Goal: Task Accomplishment & Management: Use online tool/utility

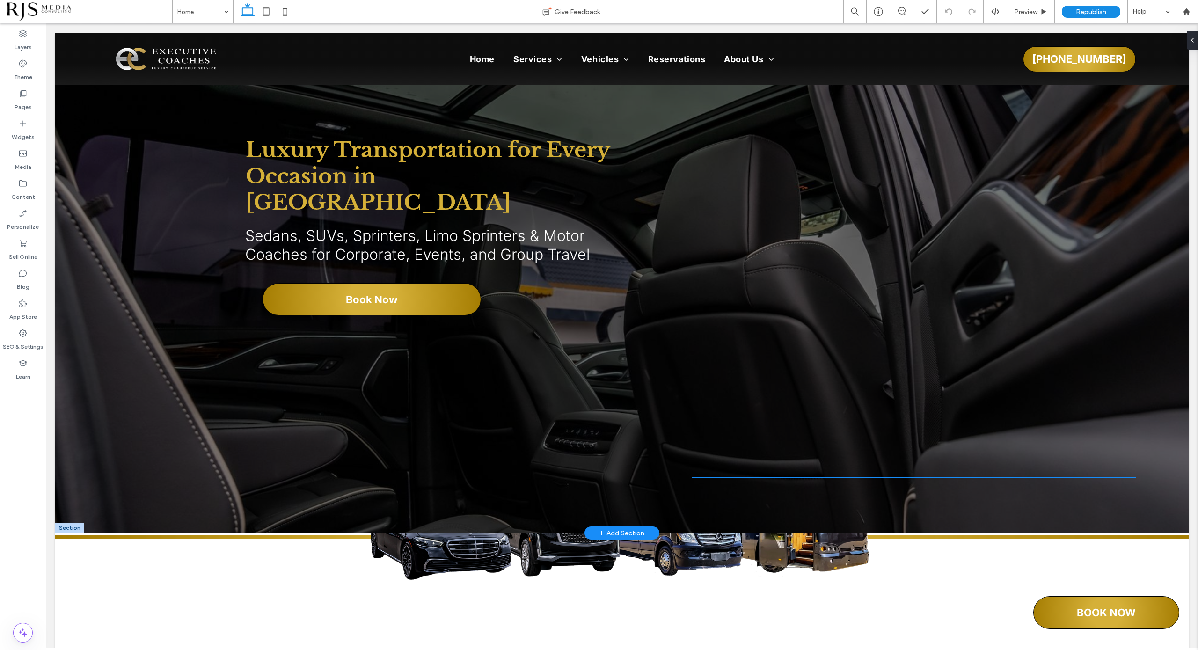
click at [936, 392] on div at bounding box center [839, 279] width 278 height 330
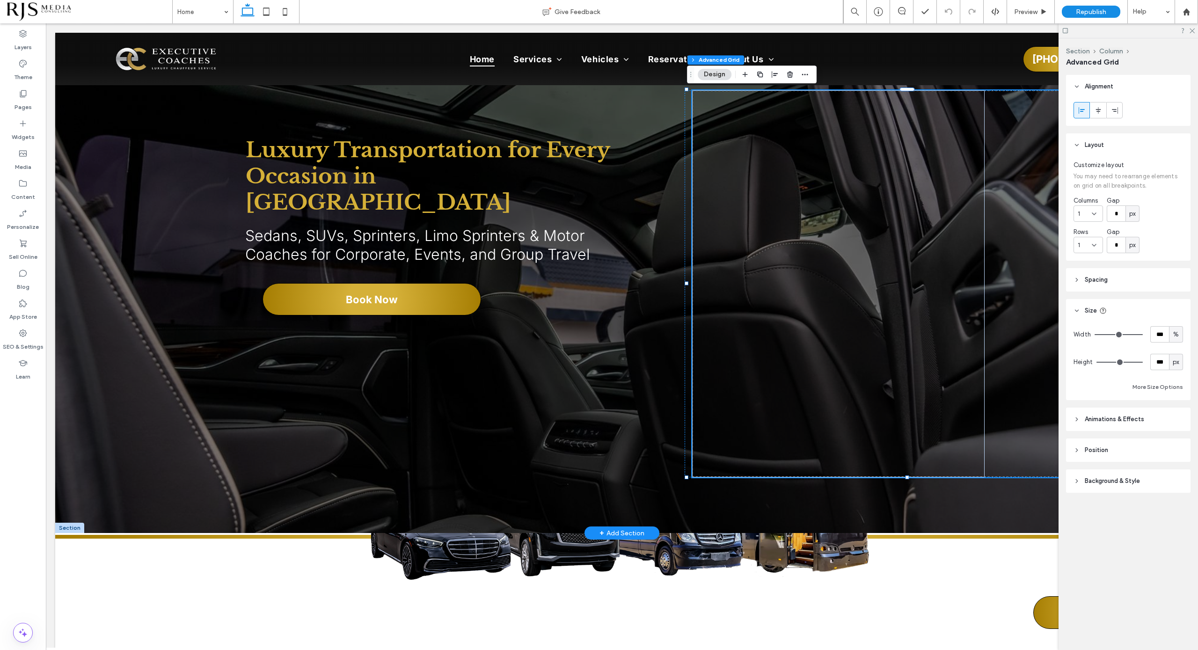
click at [936, 392] on div at bounding box center [839, 279] width 278 height 330
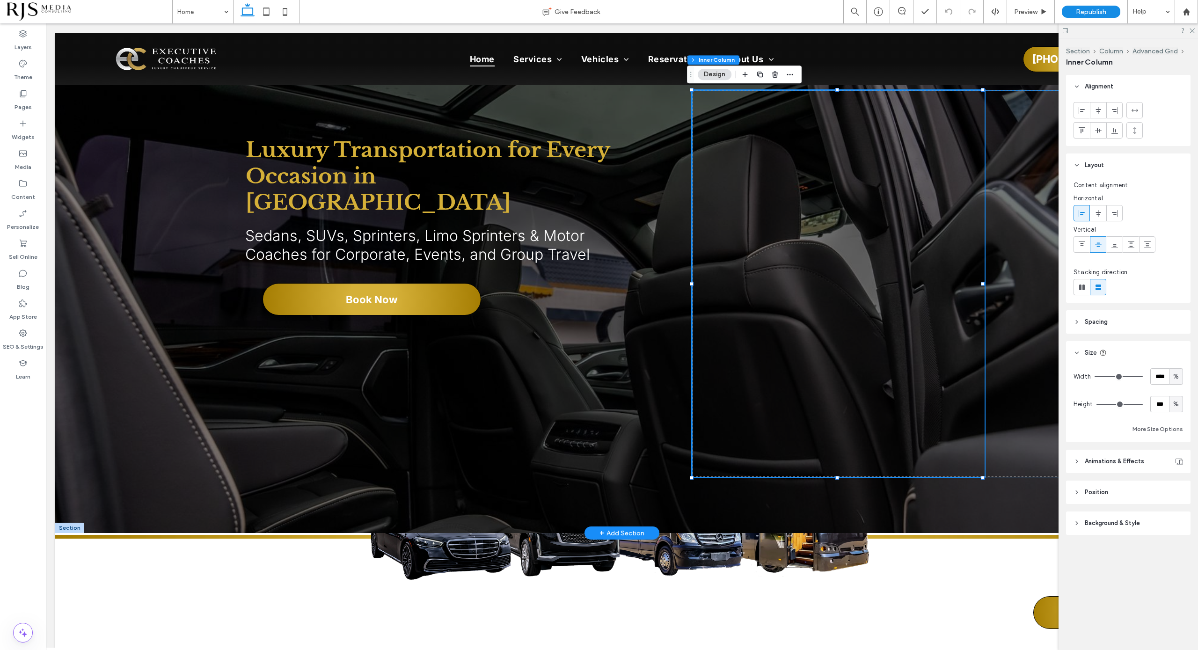
click at [936, 392] on div at bounding box center [839, 279] width 278 height 330
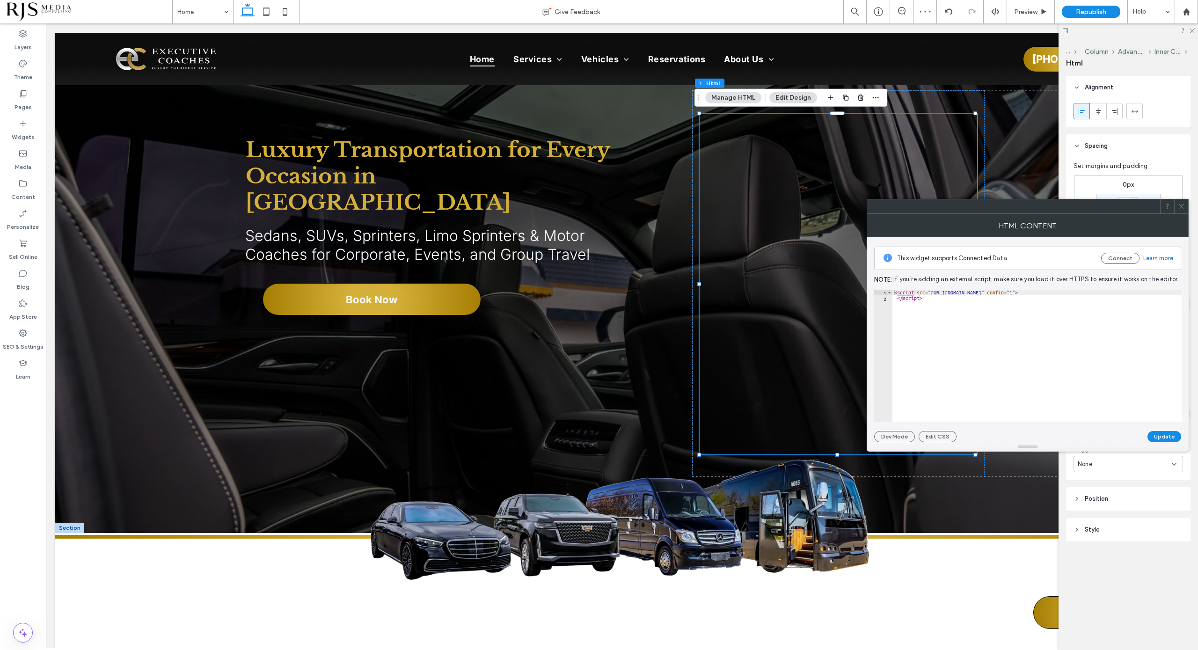
click at [1181, 200] on span at bounding box center [1181, 206] width 7 height 14
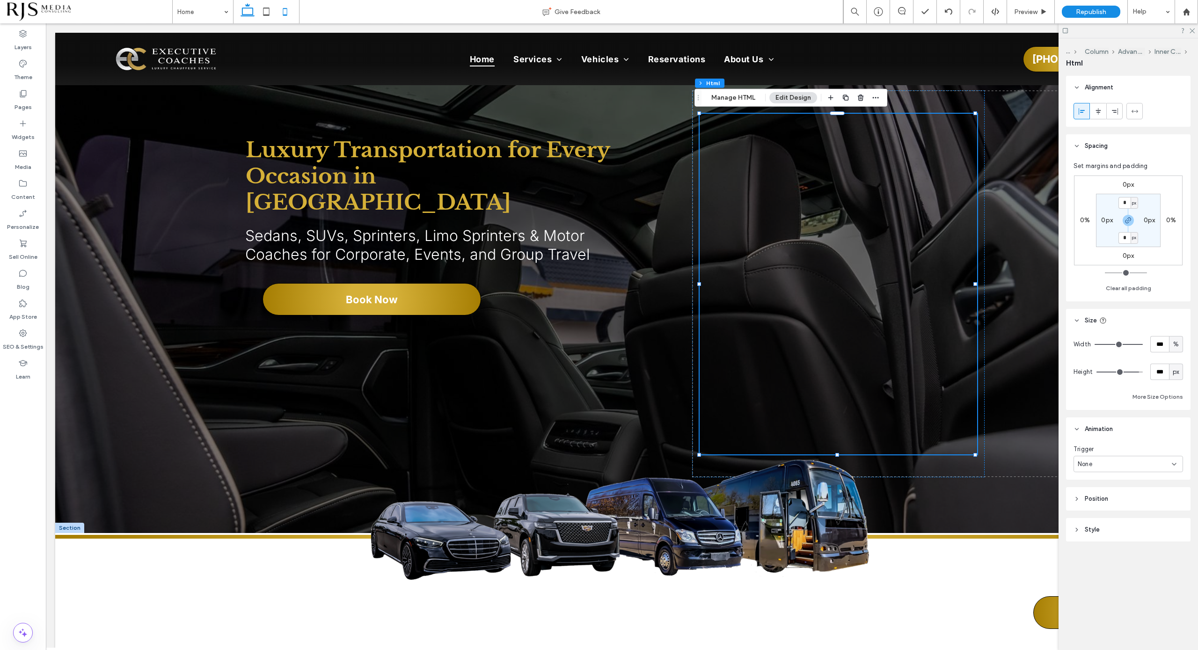
click at [288, 12] on icon at bounding box center [285, 11] width 19 height 19
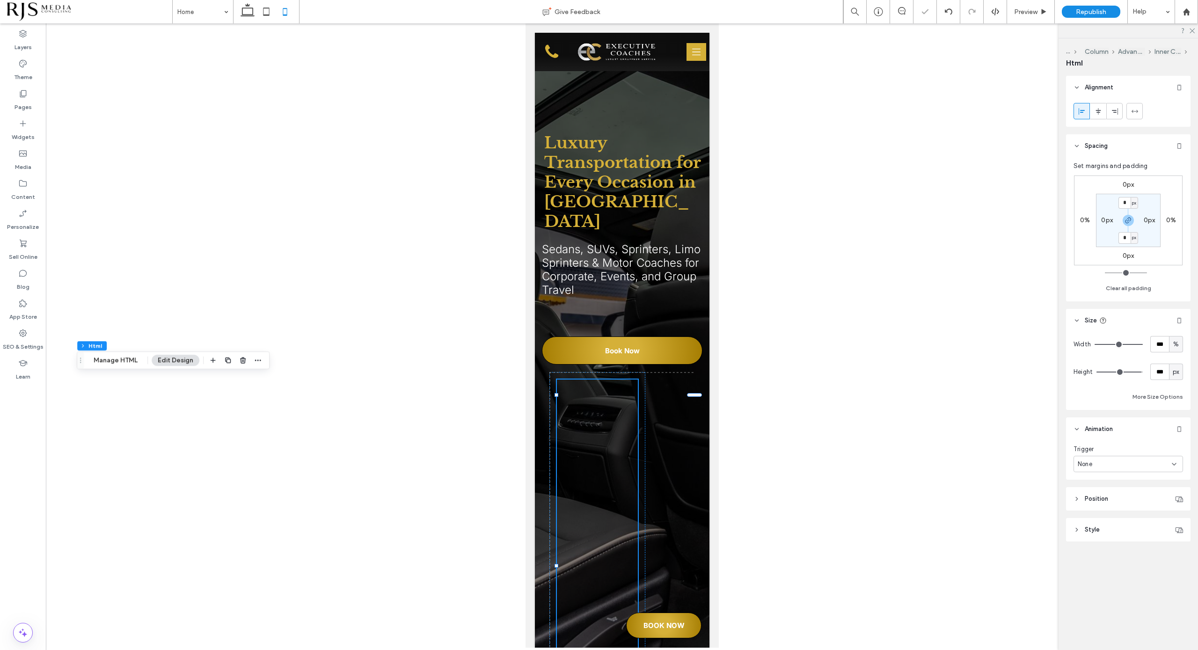
type input "***"
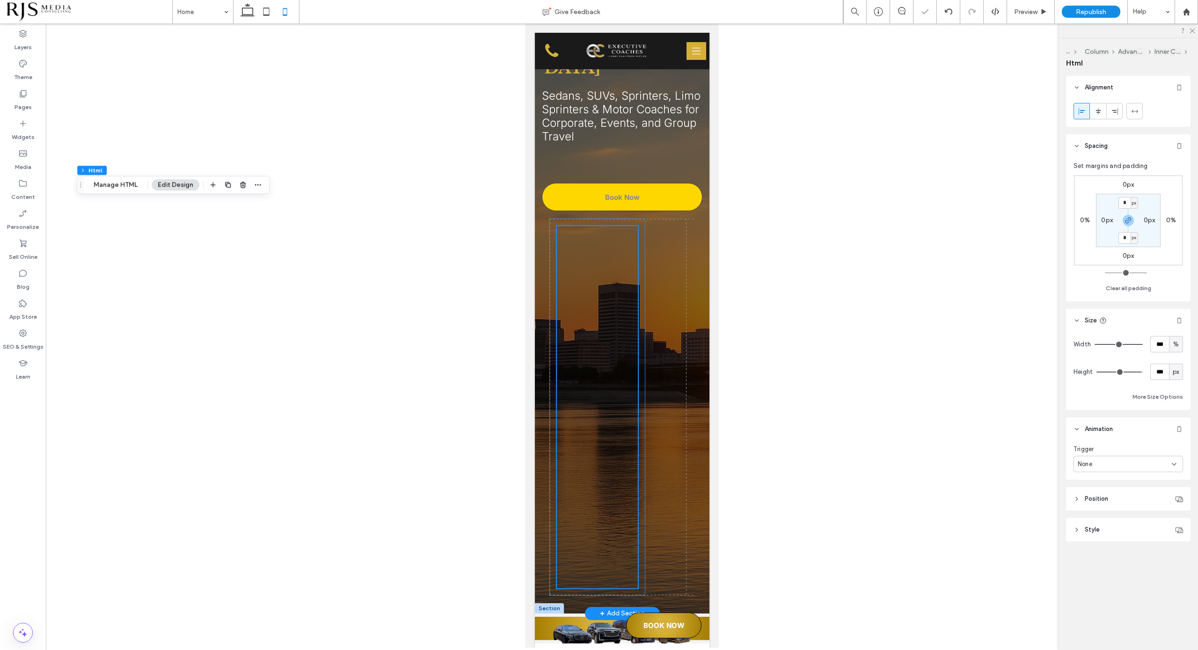
scroll to position [176, 0]
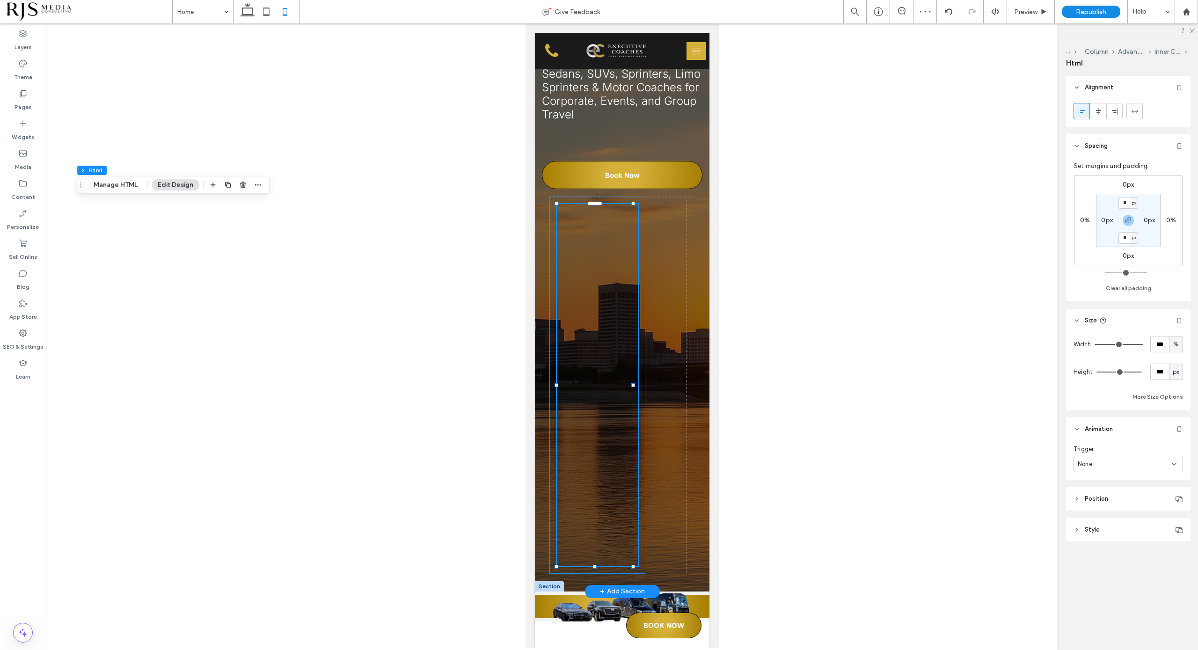
click at [634, 369] on div at bounding box center [597, 385] width 96 height 377
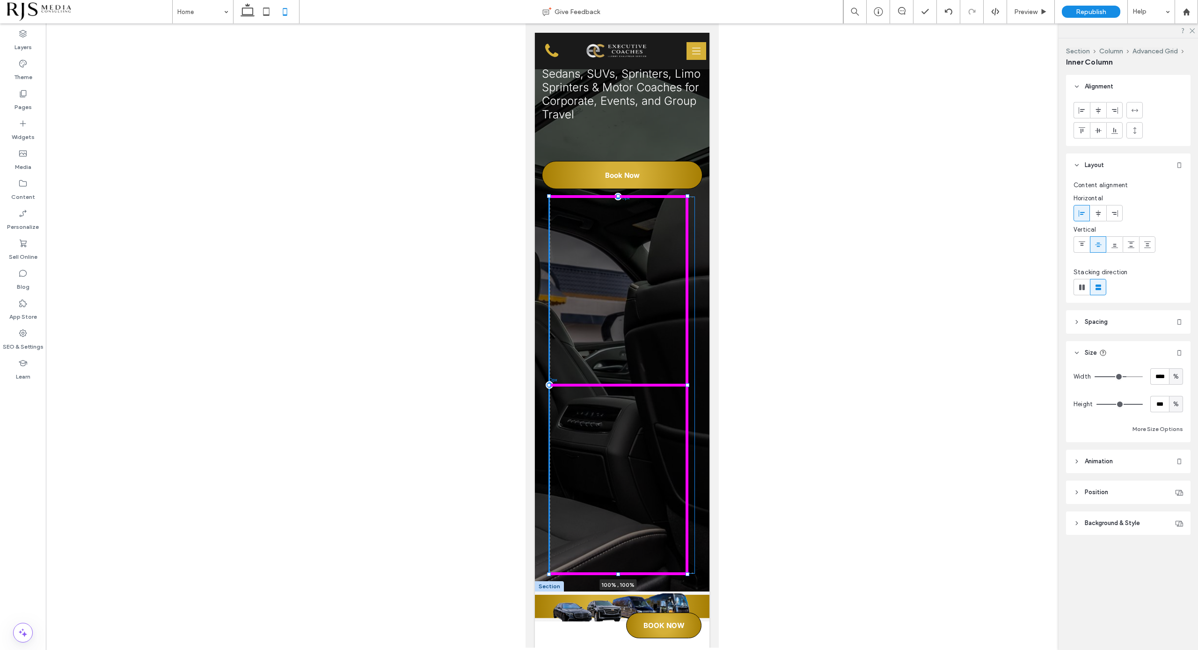
drag, startPoint x: 639, startPoint y: 381, endPoint x: 739, endPoint y: 366, distance: 100.4
type input "***"
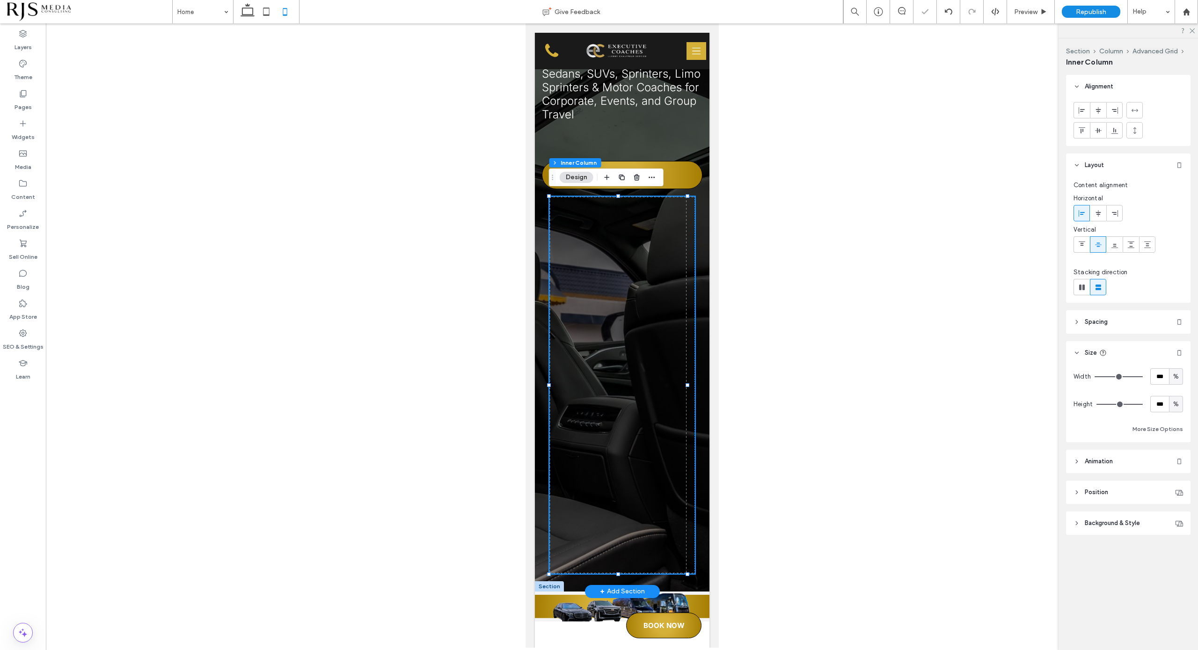
click at [553, 374] on div "100% , 100%" at bounding box center [622, 385] width 146 height 377
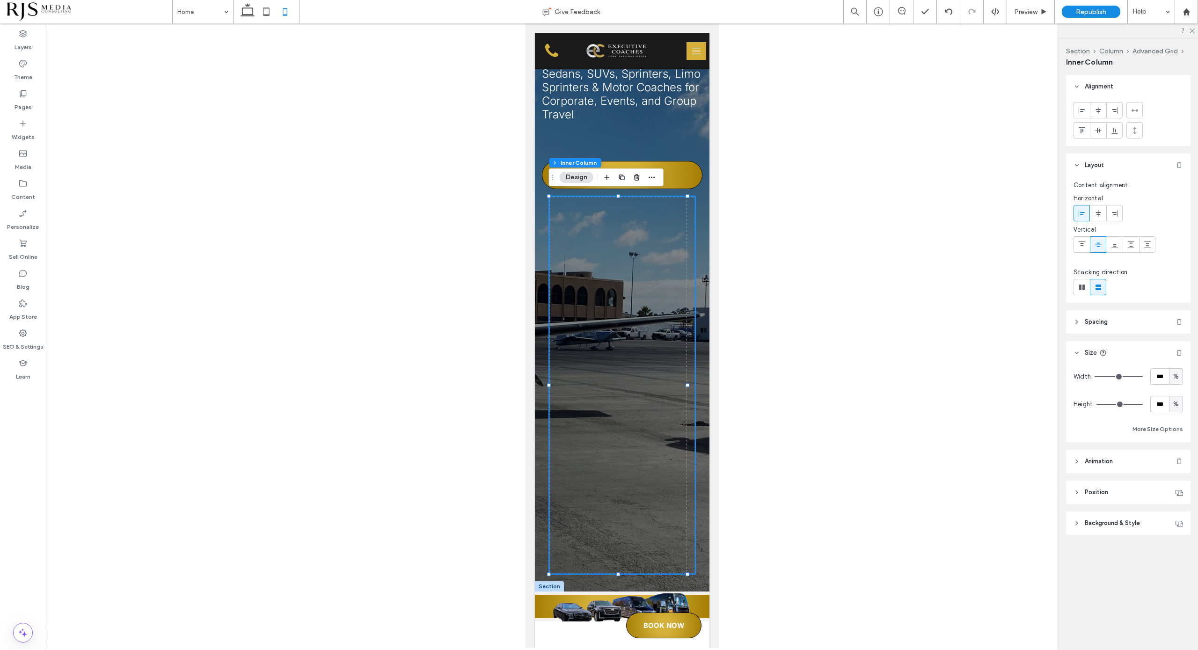
click at [1081, 492] on header "Position" at bounding box center [1128, 492] width 125 height 23
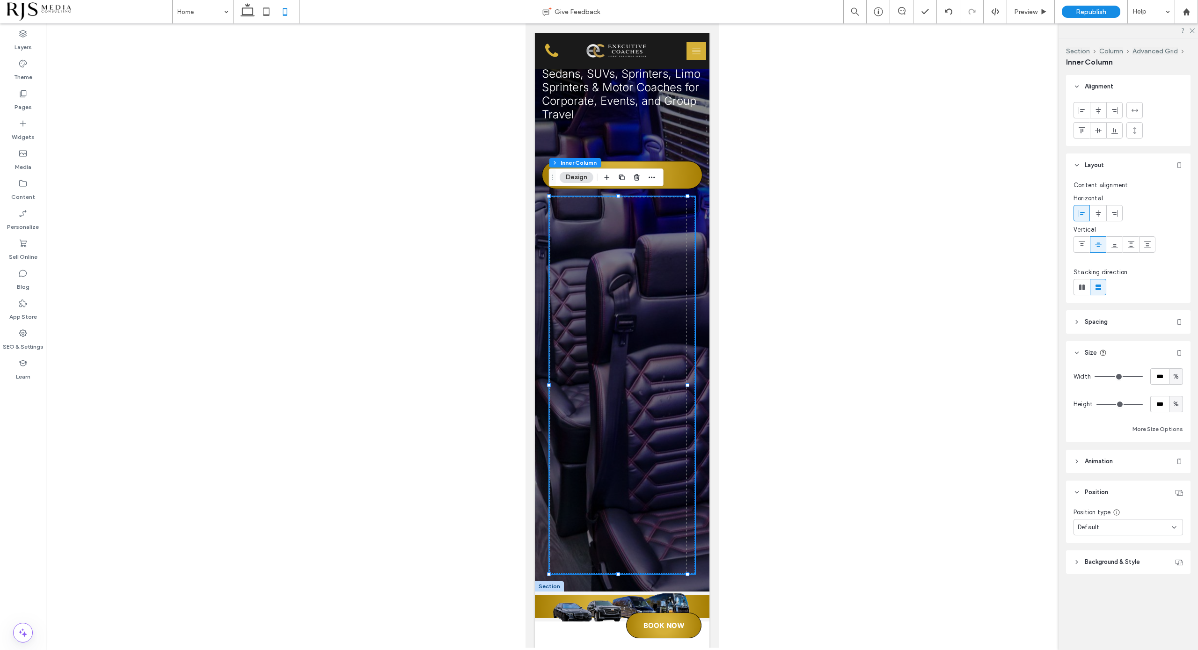
click at [1109, 323] on header "Spacing" at bounding box center [1128, 321] width 125 height 23
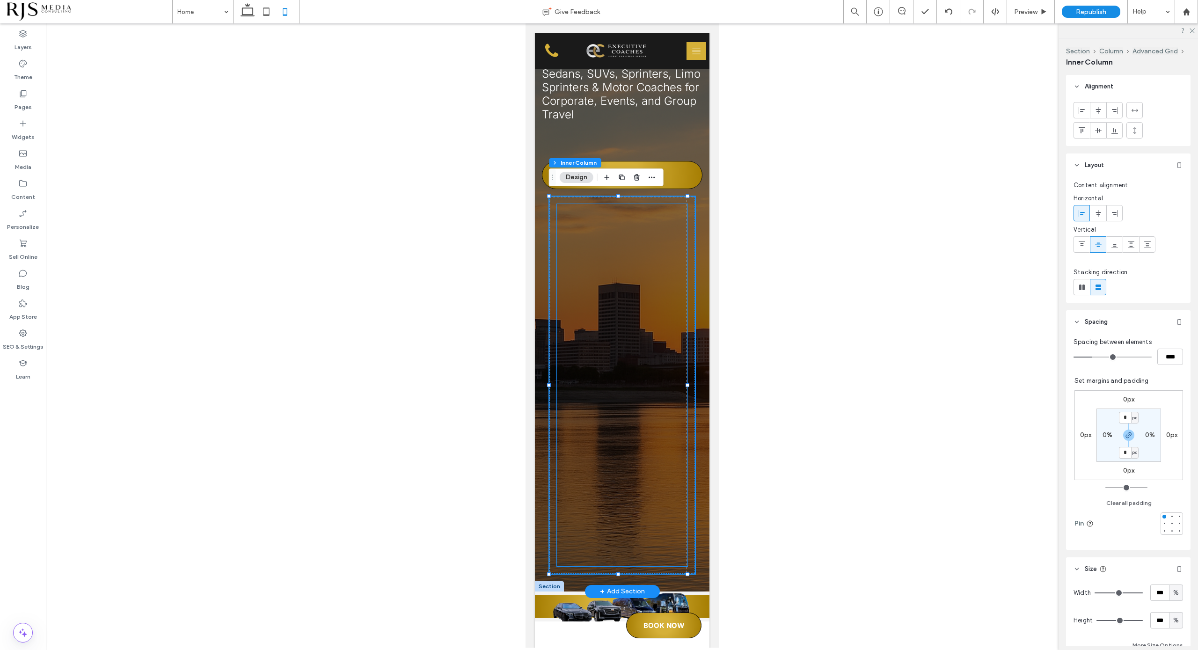
click at [675, 348] on div at bounding box center [622, 369] width 131 height 330
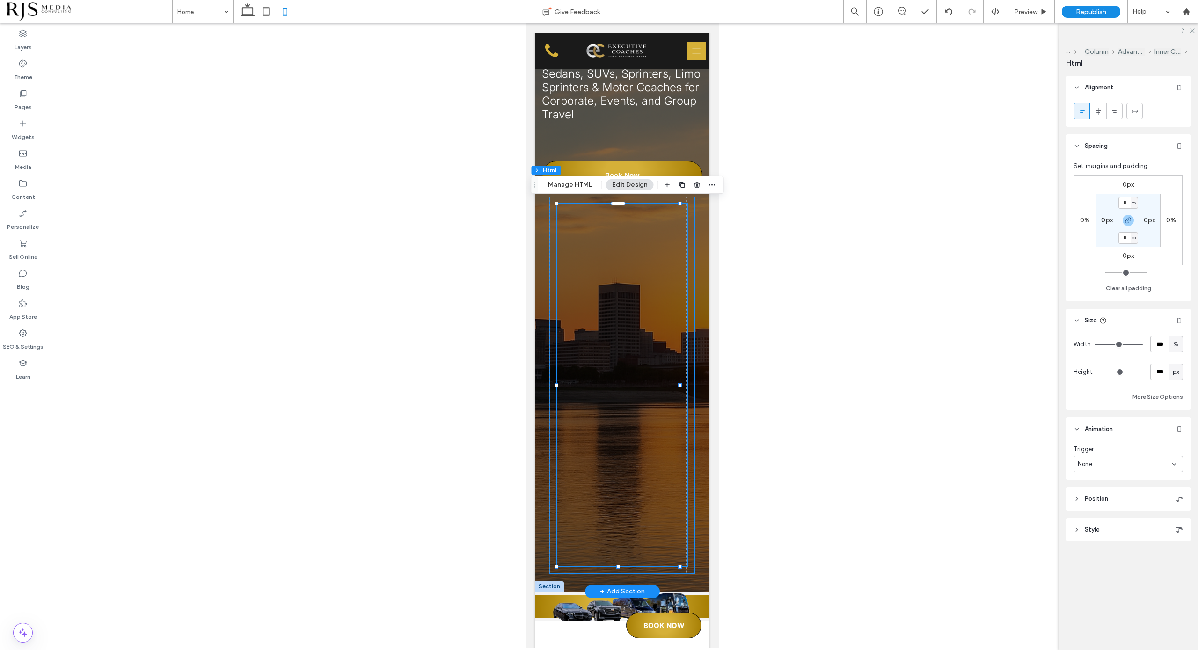
click at [682, 354] on div at bounding box center [622, 385] width 146 height 377
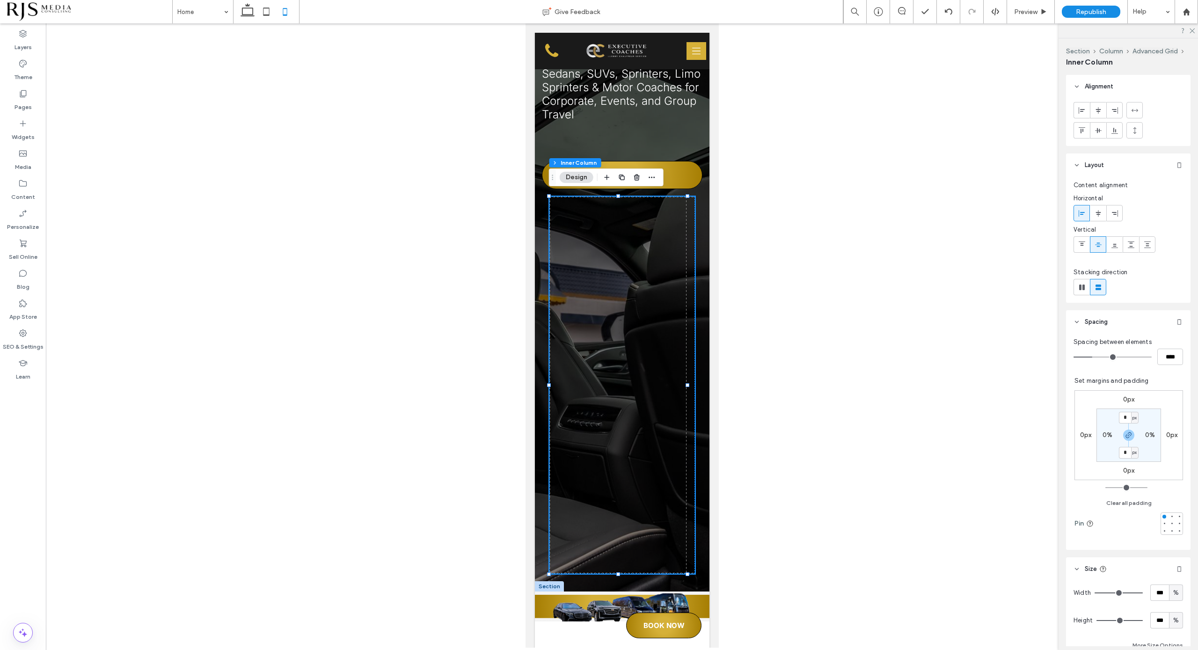
type input "**"
type input "****"
type input "**"
type input "****"
type input "**"
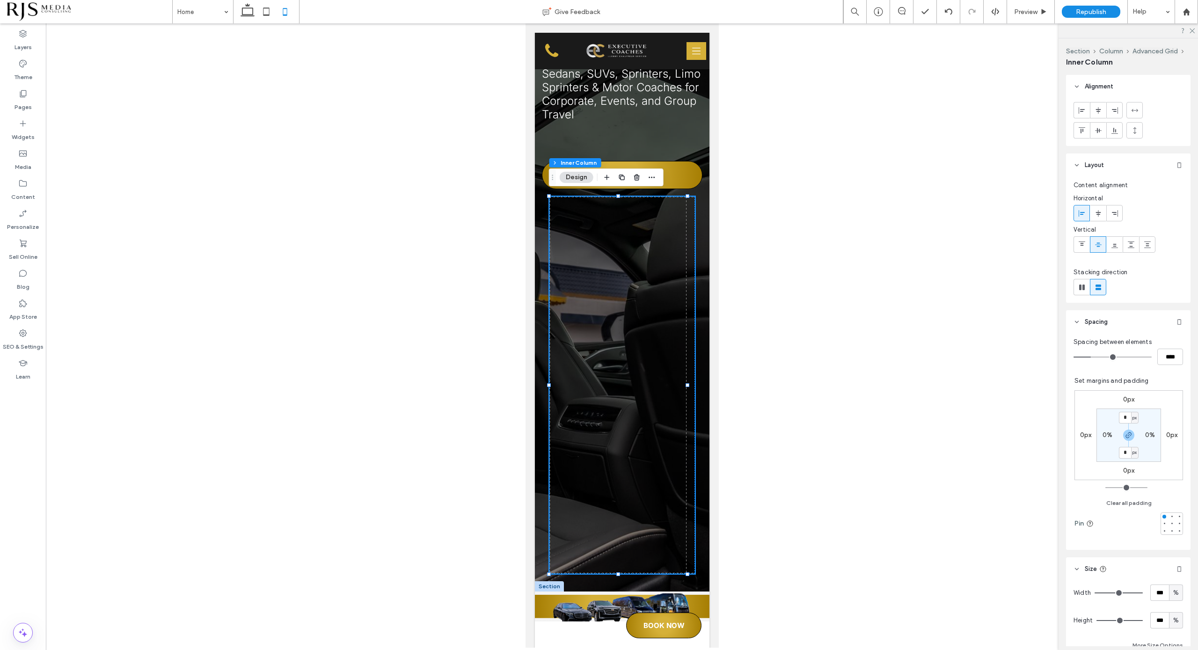
type input "****"
type input "*"
type input "***"
type input "*"
type input "***"
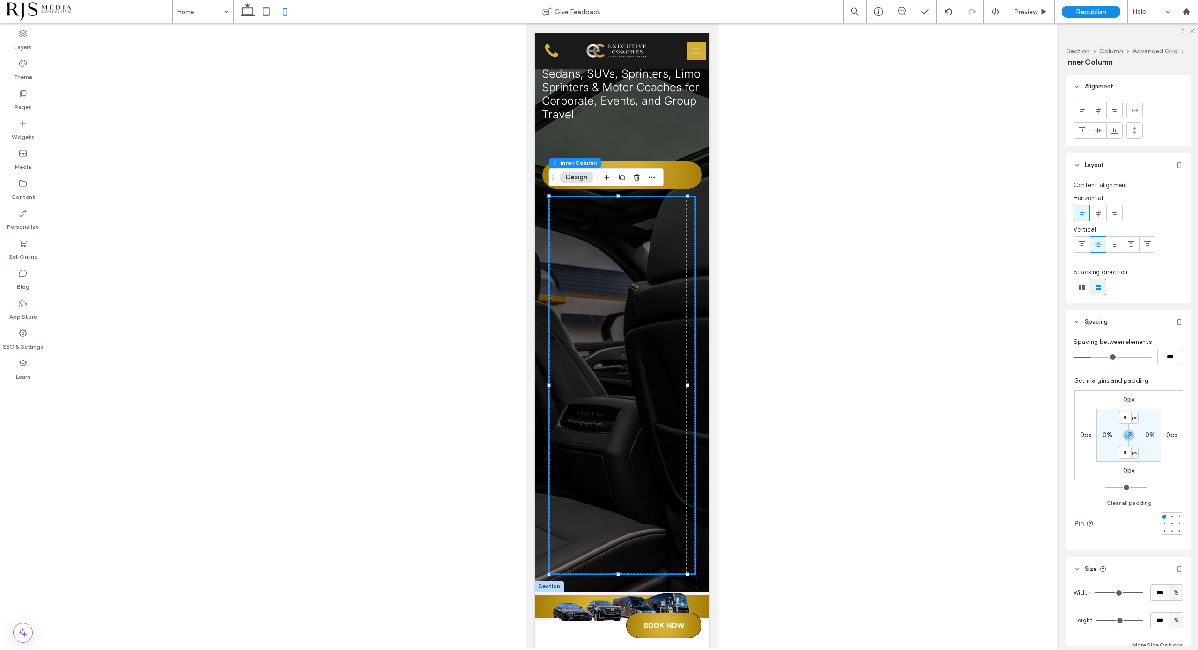
type input "*"
type input "***"
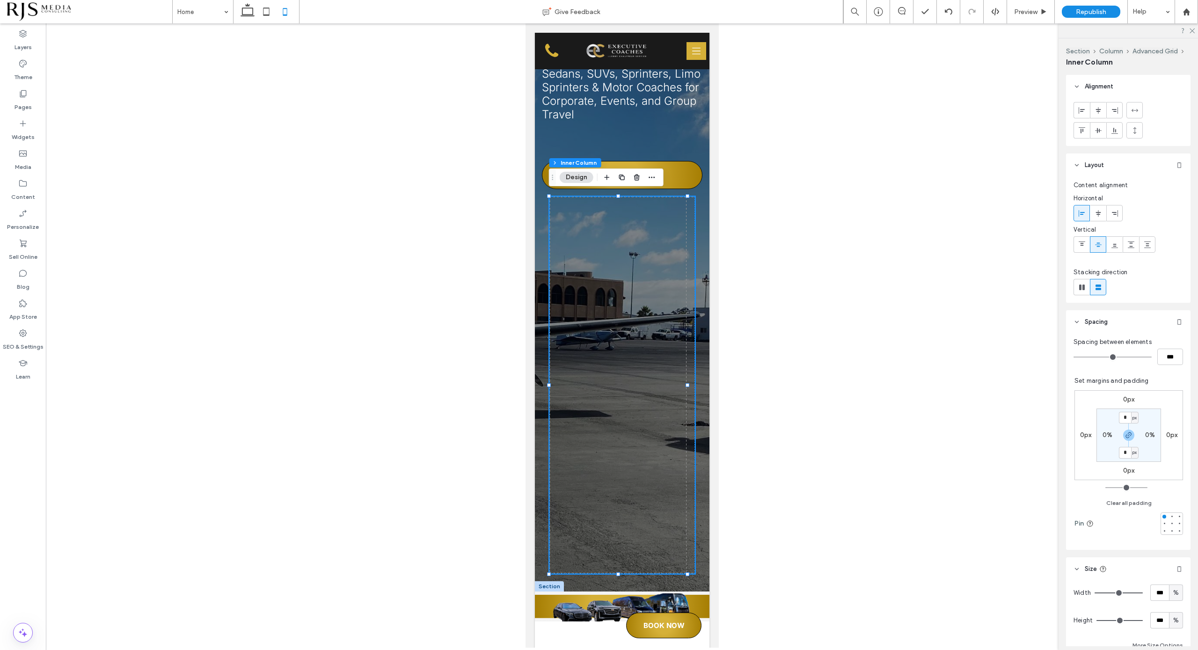
drag, startPoint x: 1093, startPoint y: 355, endPoint x: 1076, endPoint y: 357, distance: 16.5
type input "*"
click at [1076, 357] on input "range" at bounding box center [1113, 357] width 78 height 1
click at [675, 206] on div at bounding box center [622, 369] width 131 height 330
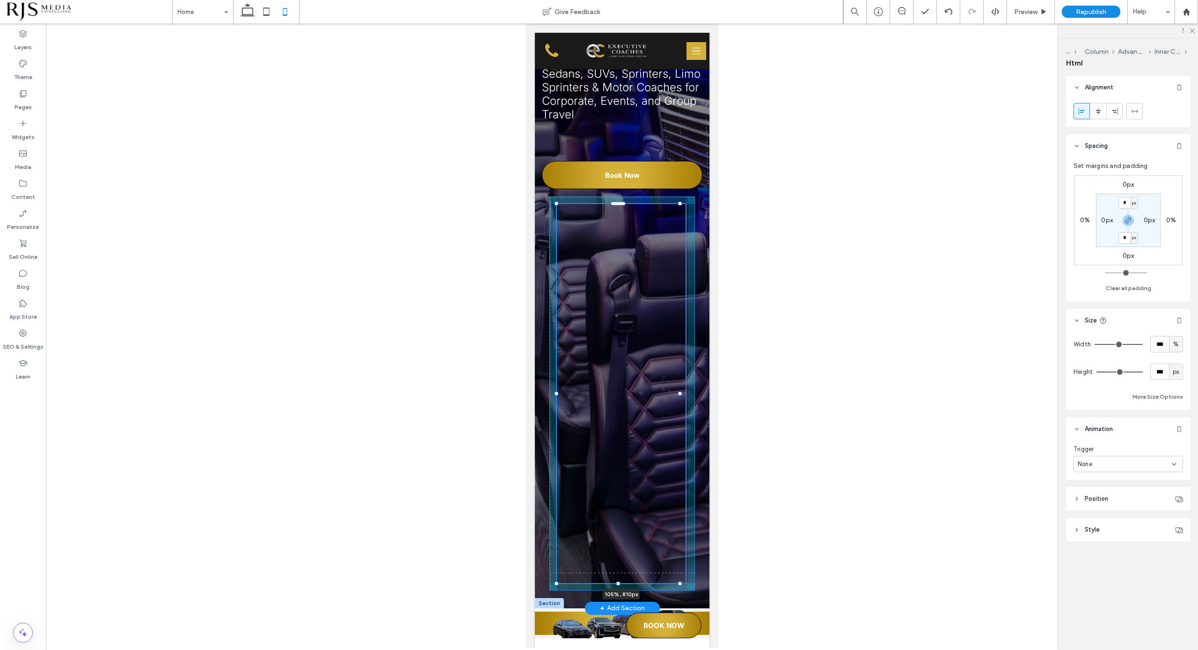
drag, startPoint x: 680, startPoint y: 201, endPoint x: 686, endPoint y: 193, distance: 10.4
click at [686, 193] on div "Luxury Transportation for Every Occasion in [GEOGRAPHIC_DATA] Sedans, SUVs, Spr…" at bounding box center [622, 232] width 175 height 751
type input "***"
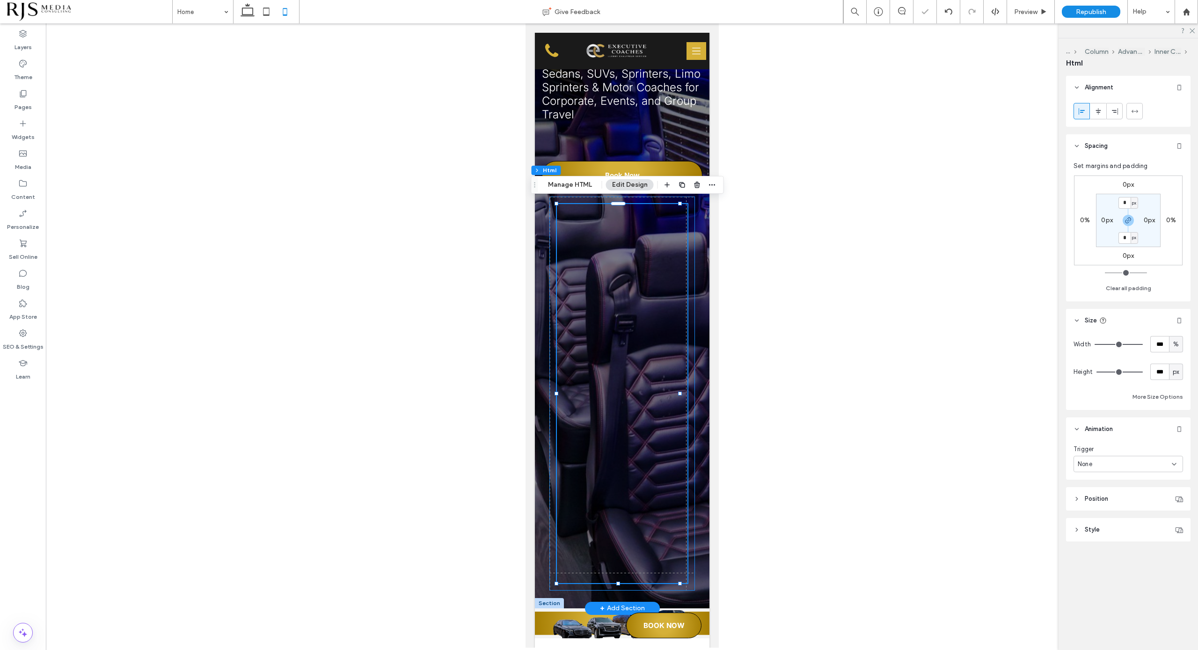
click at [683, 316] on div "105% , 810px" at bounding box center [622, 394] width 146 height 394
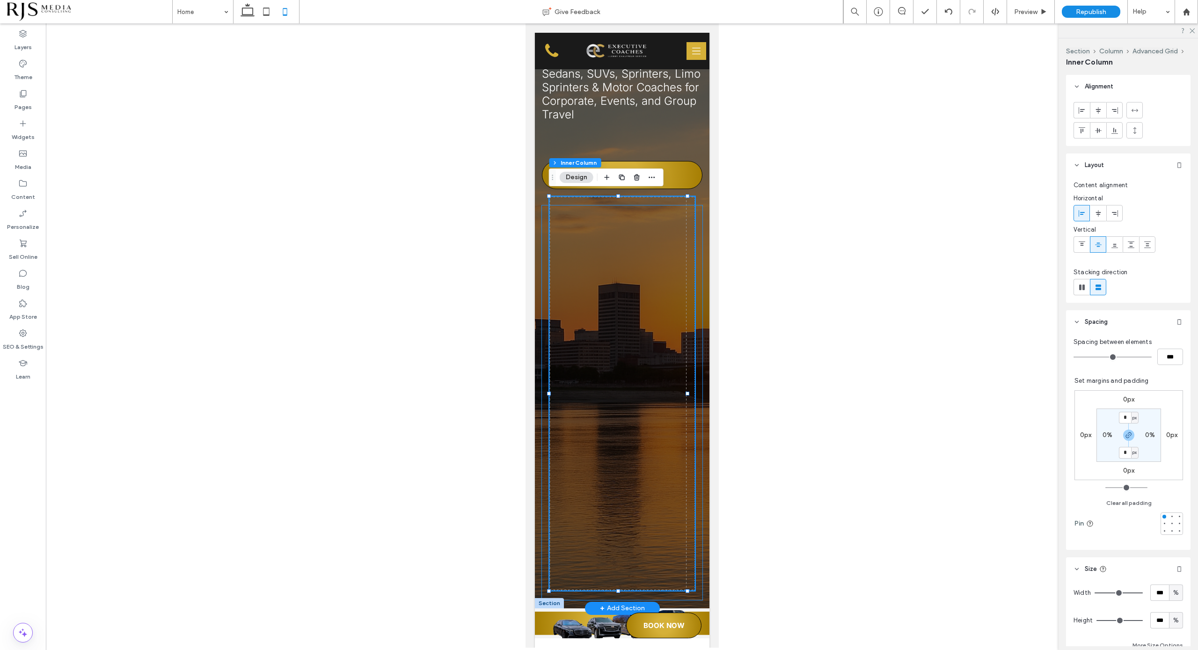
click at [692, 380] on div "0px 0px" at bounding box center [622, 402] width 161 height 395
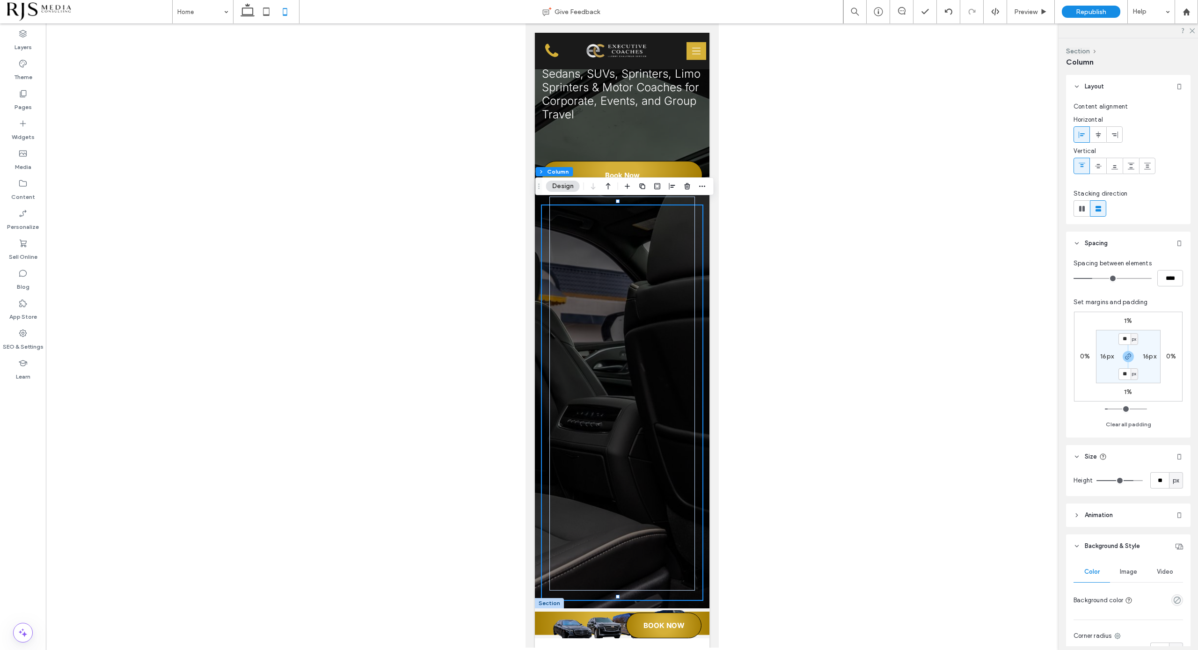
click at [1110, 357] on label "16px" at bounding box center [1107, 356] width 14 height 8
type input "**"
type input "*"
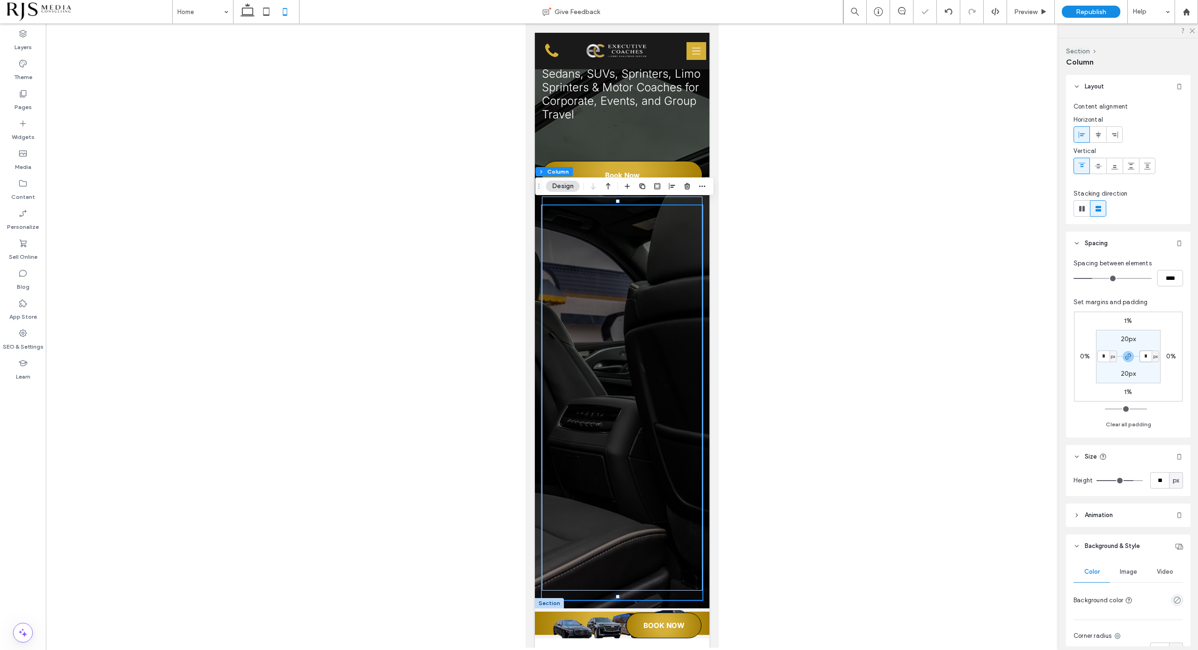
click at [1150, 355] on input "*" at bounding box center [1146, 357] width 12 height 12
click at [632, 334] on div at bounding box center [622, 369] width 146 height 330
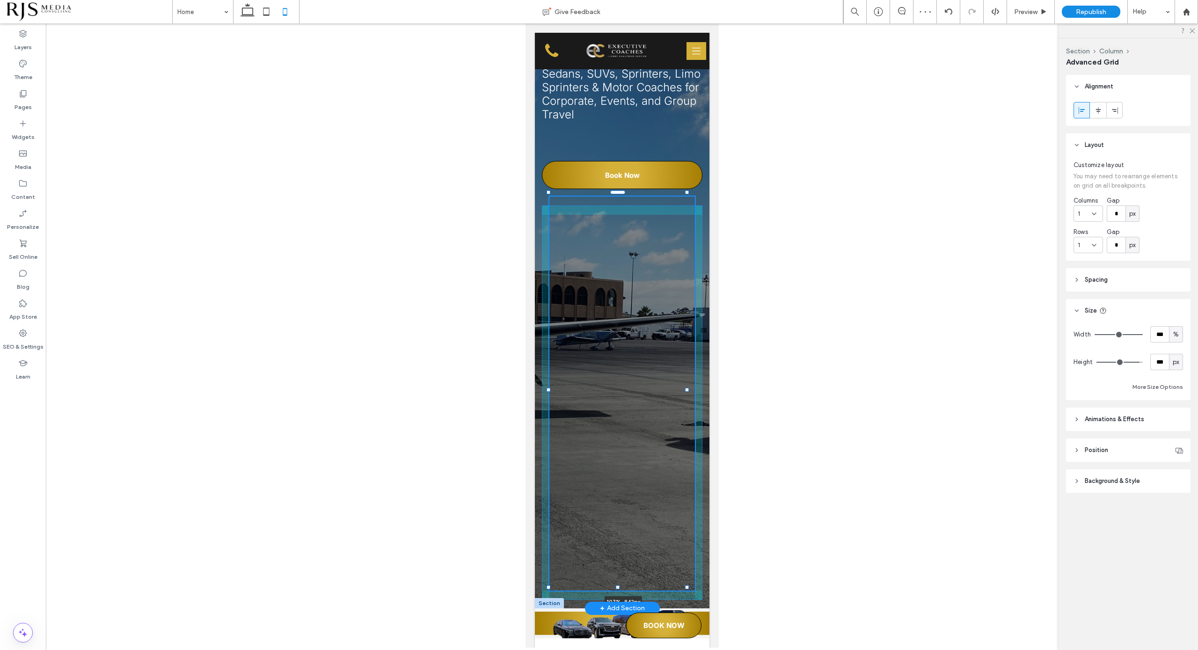
drag, startPoint x: 686, startPoint y: 389, endPoint x: 697, endPoint y: 389, distance: 10.8
click at [697, 389] on div "Luxury Transportation for Every Occasion in [GEOGRAPHIC_DATA] Sedans, SUVs, Spr…" at bounding box center [622, 232] width 175 height 751
type input "***"
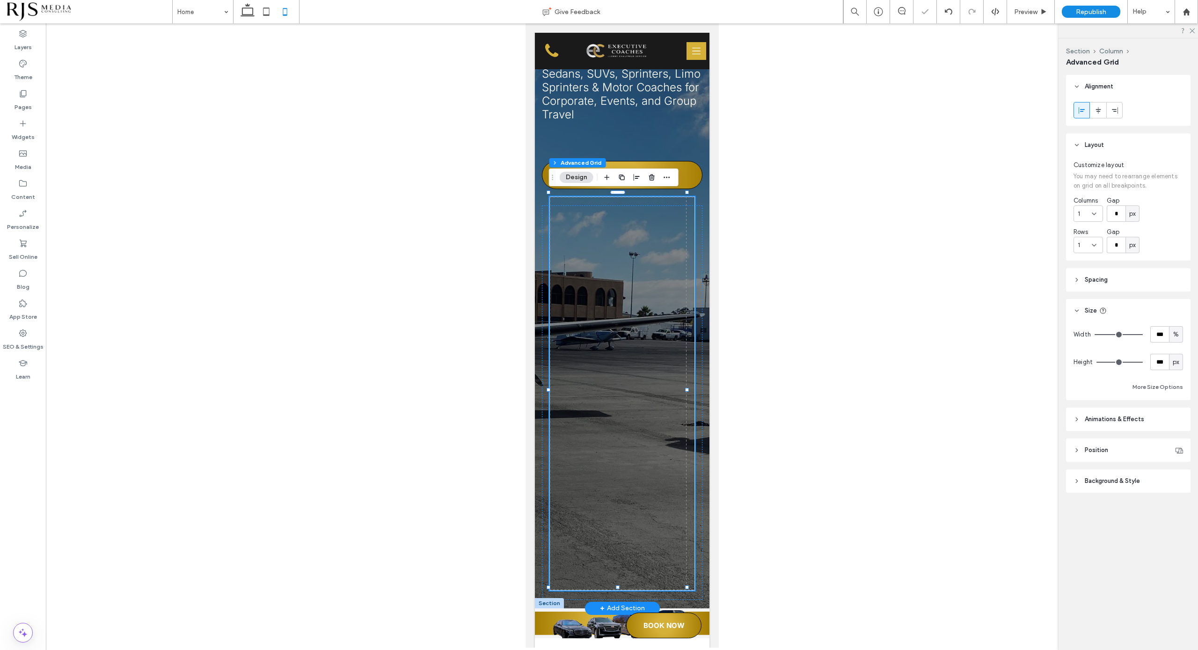
click at [694, 241] on div "Luxury Transportation for Every Occasion in [GEOGRAPHIC_DATA] Sedans, SUVs, Spr…" at bounding box center [622, 232] width 175 height 751
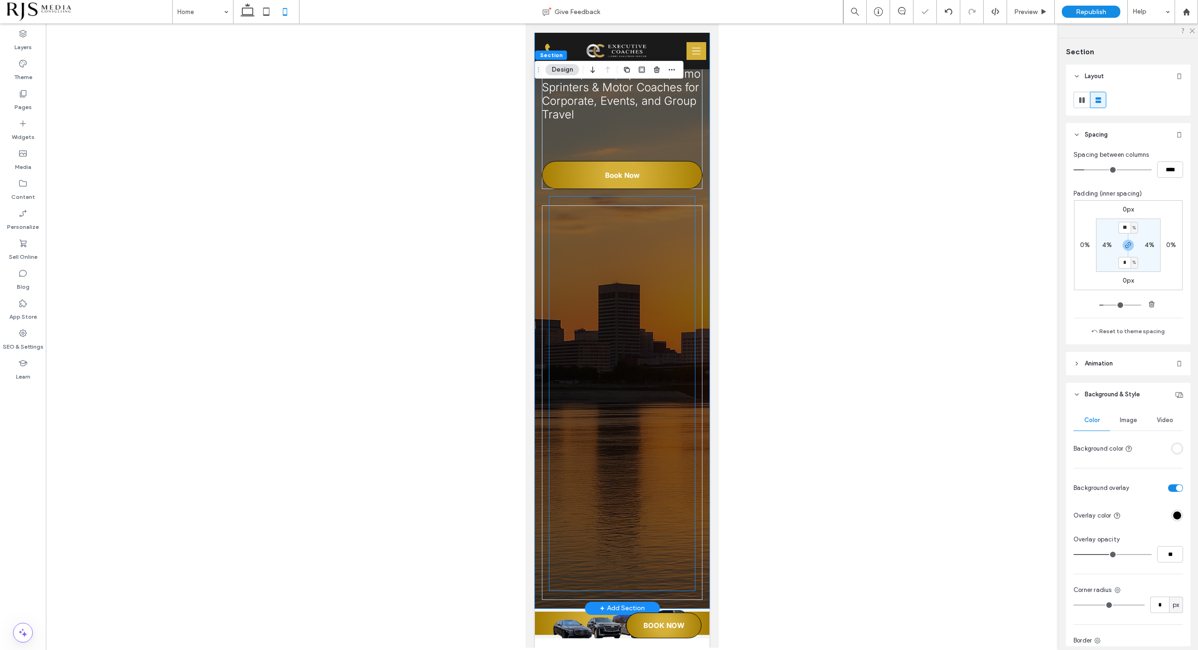
click at [675, 270] on div at bounding box center [622, 369] width 131 height 330
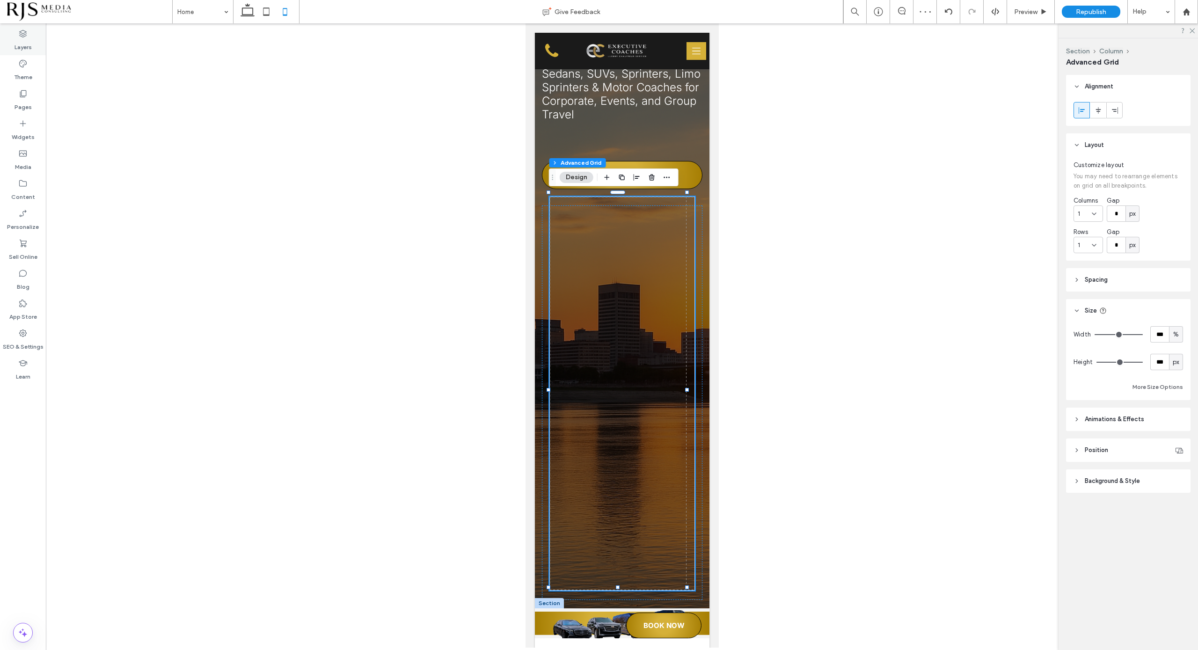
click at [19, 42] on label "Layers" at bounding box center [23, 44] width 17 height 13
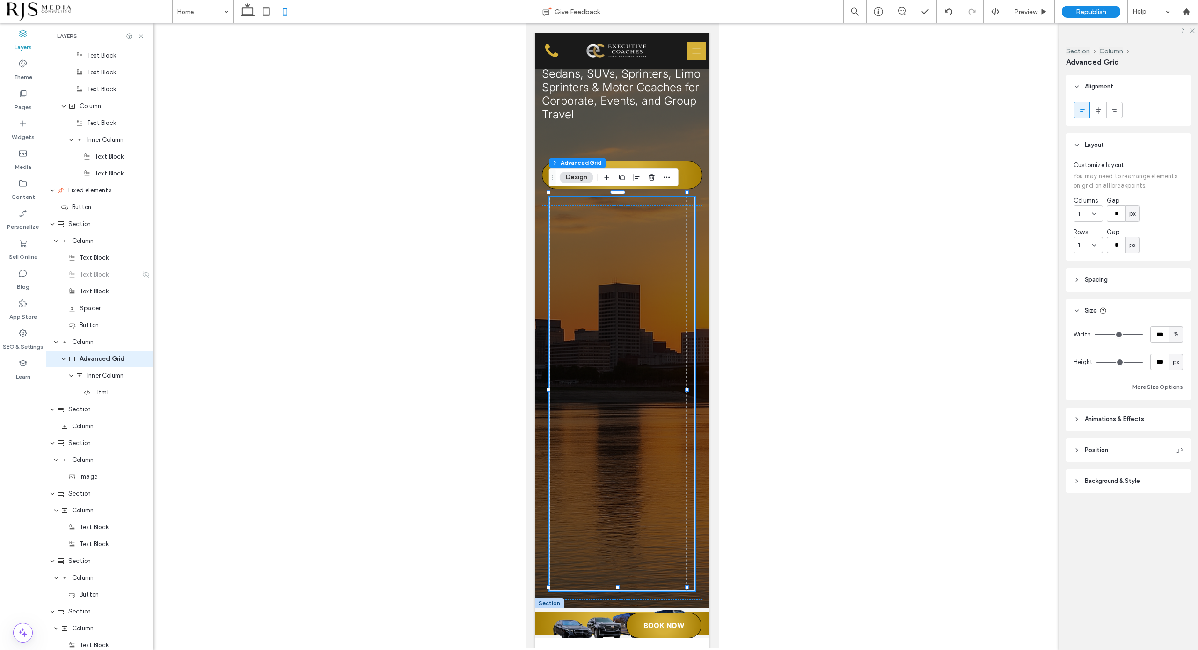
scroll to position [651, 0]
click at [102, 348] on span "Advanced Grid" at bounding box center [102, 349] width 45 height 9
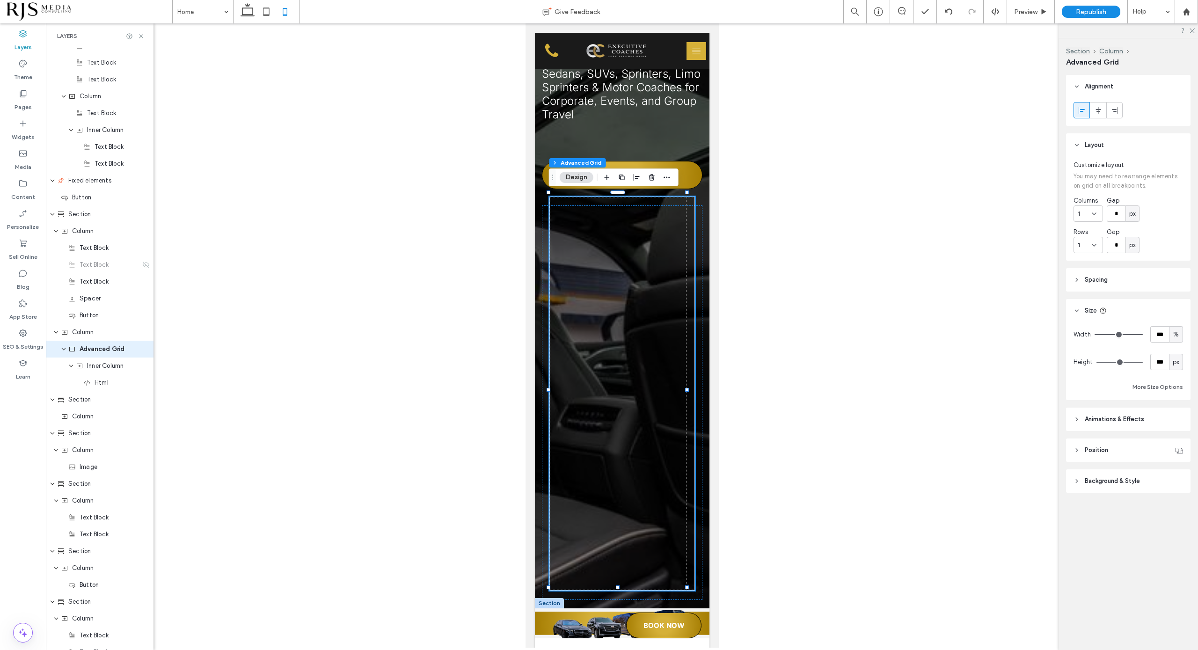
click at [1077, 421] on icon at bounding box center [1077, 419] width 7 height 7
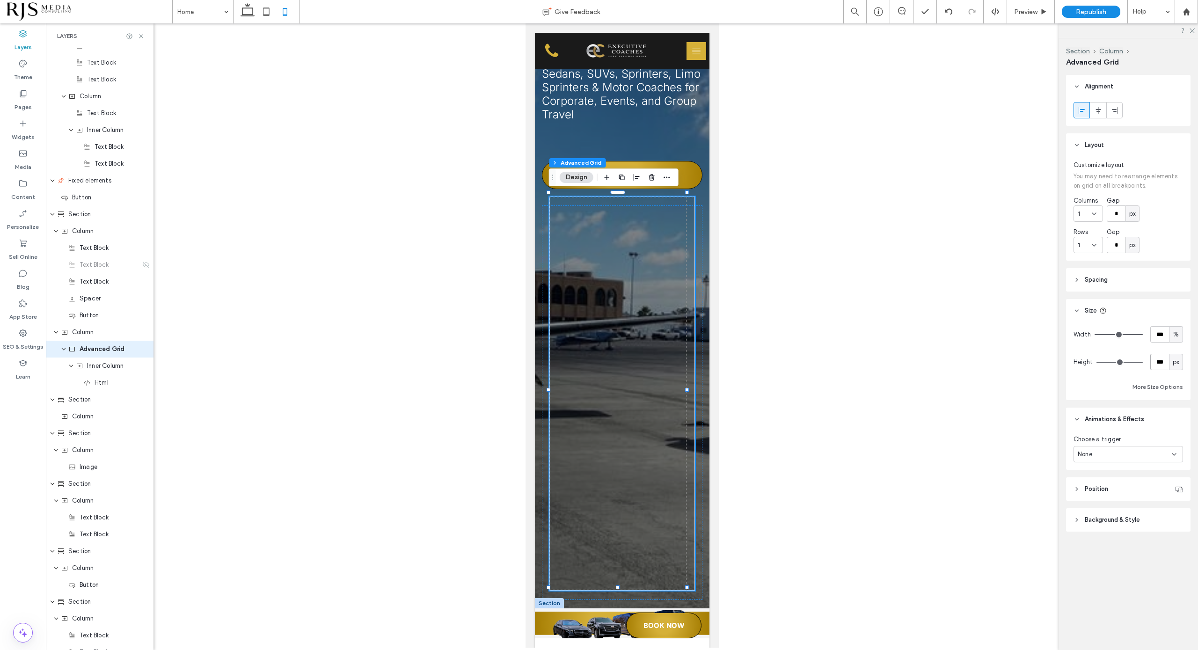
drag, startPoint x: 1165, startPoint y: 360, endPoint x: 1156, endPoint y: 360, distance: 8.9
click at [1156, 360] on input "***" at bounding box center [1160, 362] width 19 height 16
type input "***"
click at [1142, 353] on div "Width *** % Height *** px More Size Options" at bounding box center [1129, 359] width 110 height 66
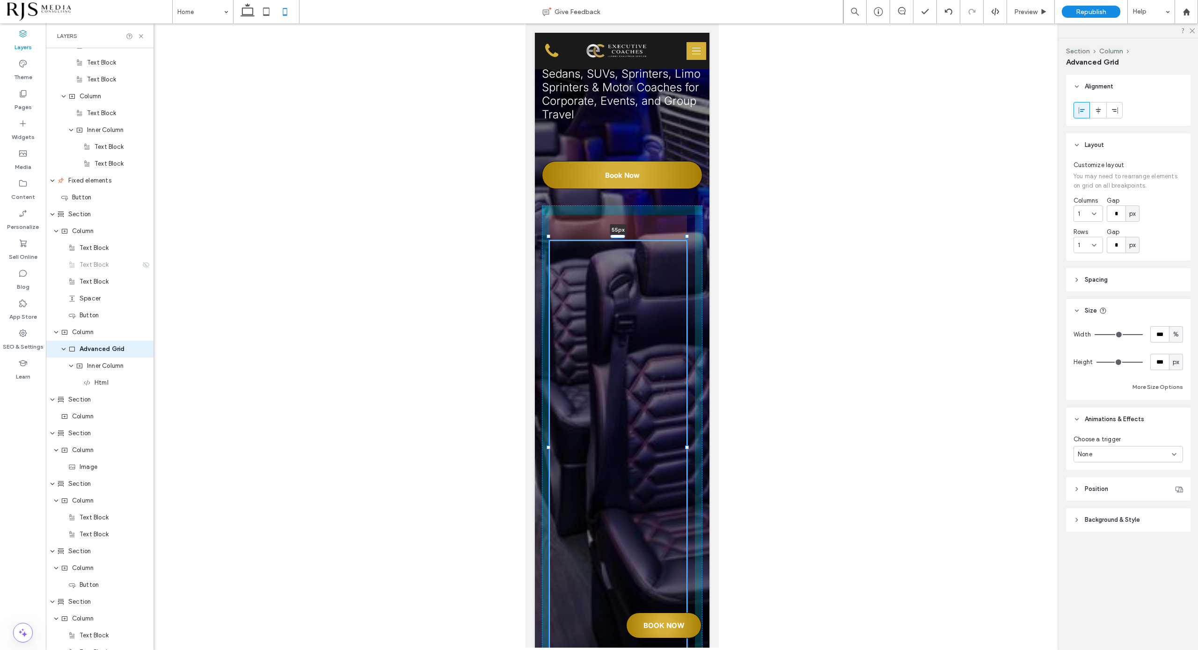
drag, startPoint x: 620, startPoint y: 191, endPoint x: 599, endPoint y: 235, distance: 49.0
click at [599, 235] on div "Luxury Transportation for Every Occasion in [GEOGRAPHIC_DATA] Sedans, SUVs, Spr…" at bounding box center [622, 268] width 175 height 822
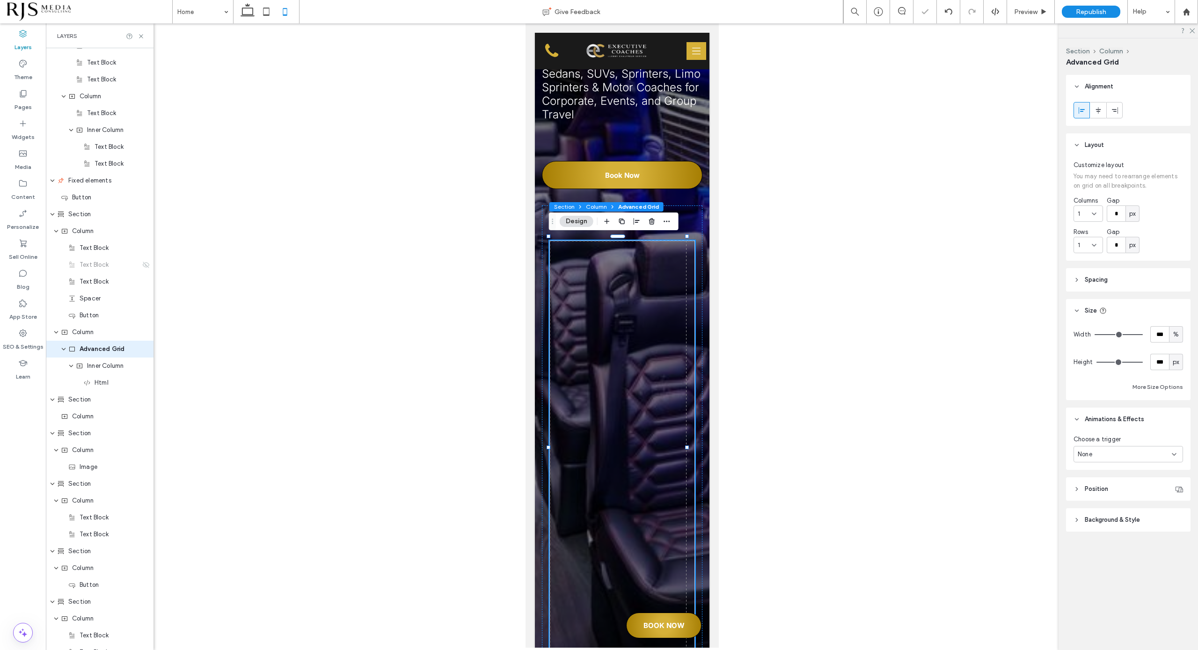
click at [610, 205] on icon at bounding box center [613, 207] width 6 height 6
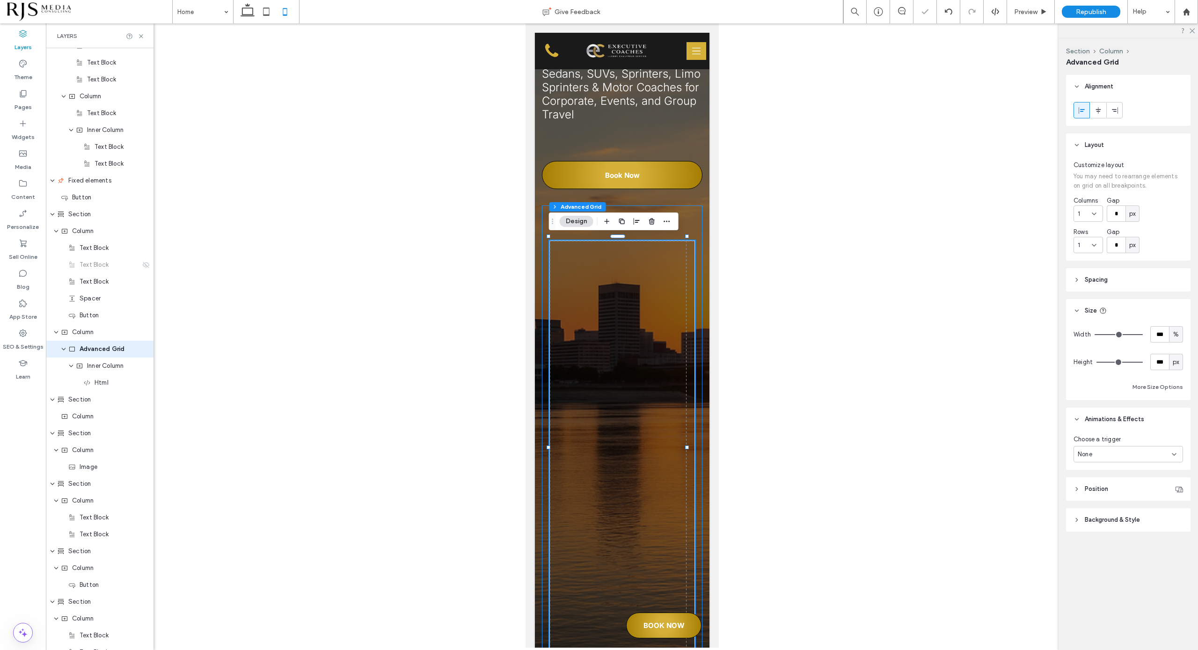
click at [686, 206] on div "55px" at bounding box center [622, 438] width 161 height 466
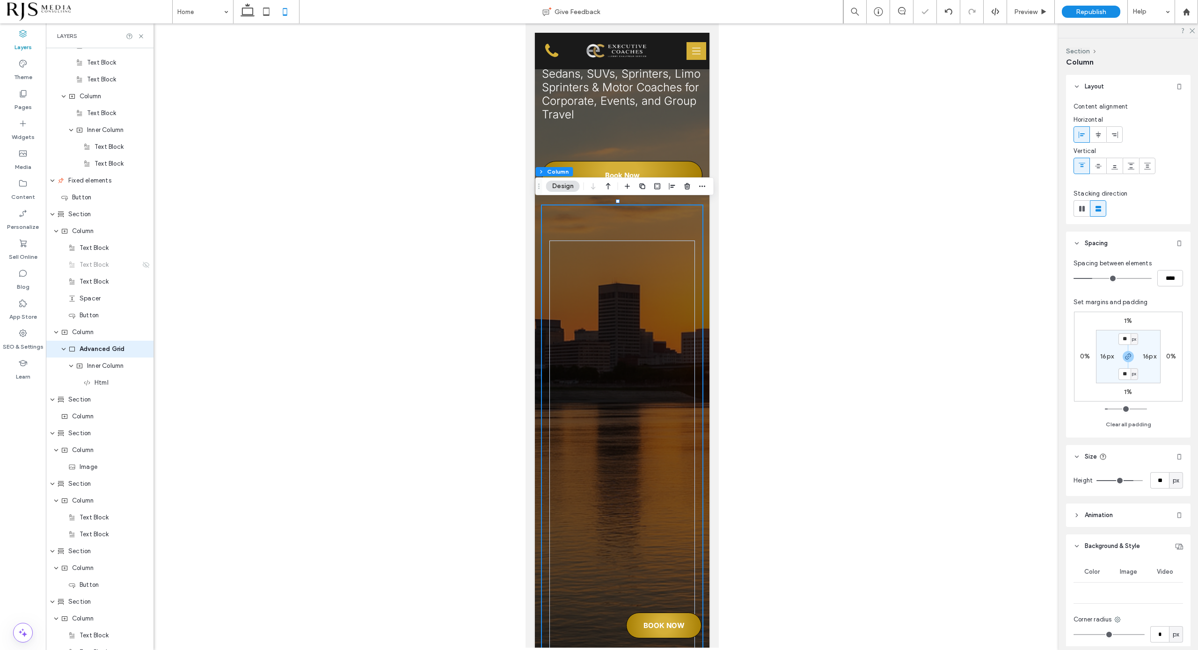
scroll to position [634, 0]
click at [1104, 352] on label "16px" at bounding box center [1107, 356] width 14 height 8
type input "**"
type input "*"
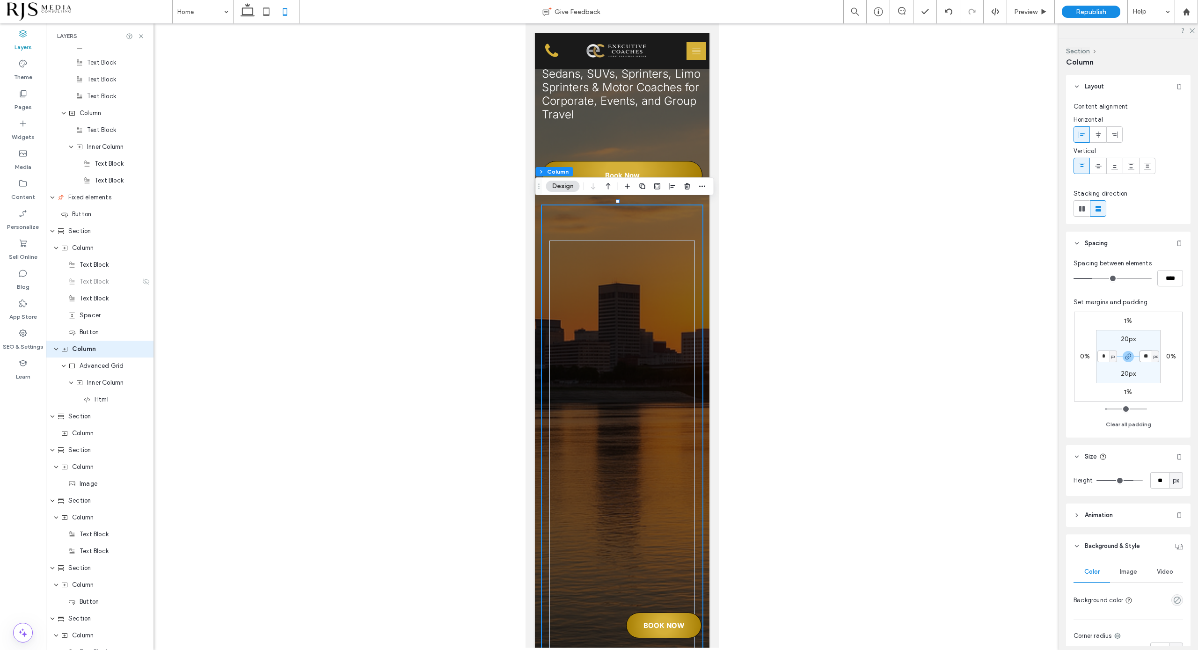
type input "*"
click at [1149, 354] on input "*" at bounding box center [1146, 357] width 12 height 12
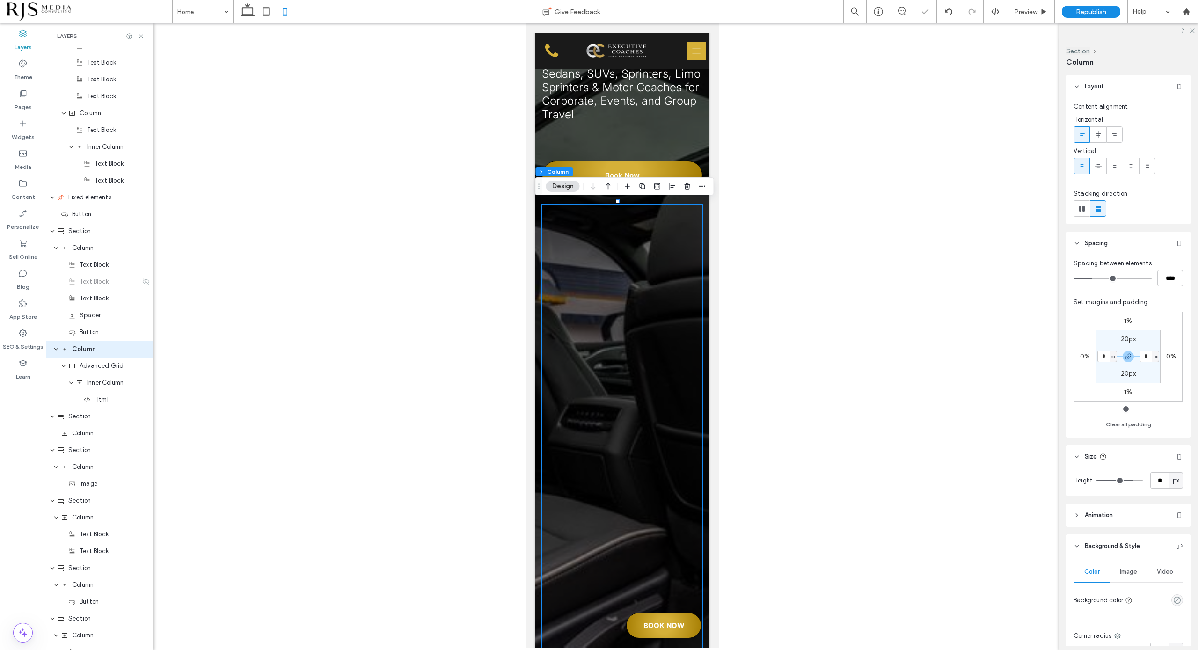
click at [1144, 354] on input "*" at bounding box center [1146, 357] width 12 height 12
click at [1120, 331] on section "20px * px 20px * px" at bounding box center [1128, 356] width 65 height 53
click at [1125, 335] on label "20px" at bounding box center [1128, 339] width 15 height 8
type input "**"
drag, startPoint x: 1127, startPoint y: 337, endPoint x: 1115, endPoint y: 338, distance: 12.3
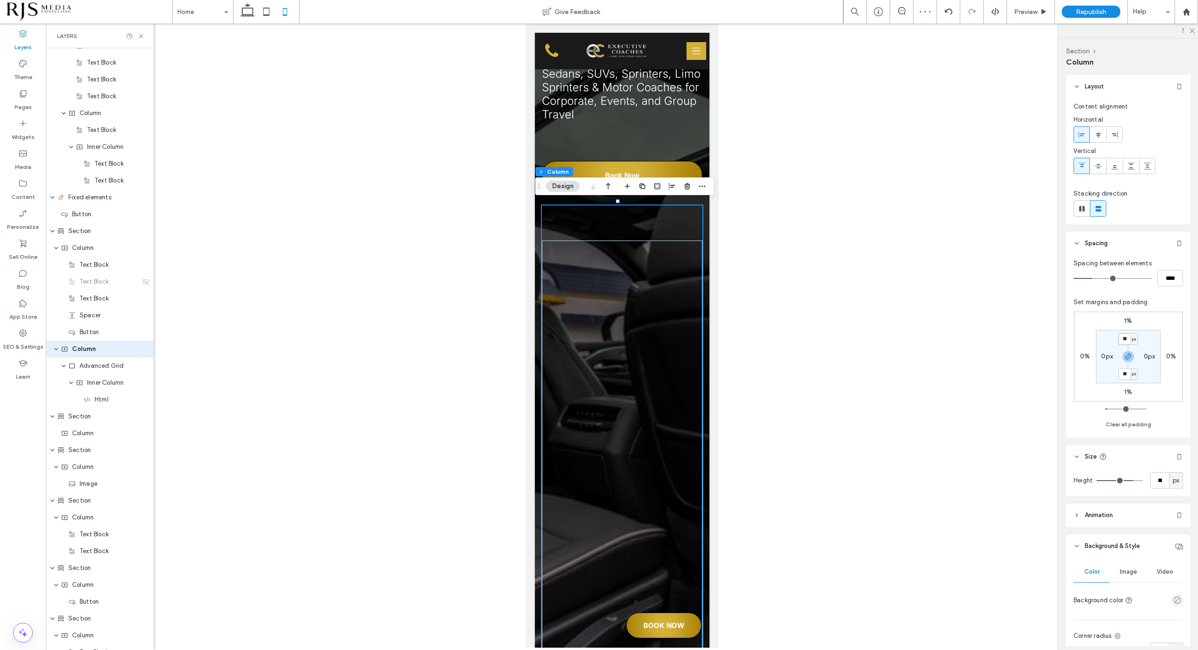
click at [1115, 338] on section "** px 0px ** px 0px" at bounding box center [1128, 356] width 65 height 53
type input "*"
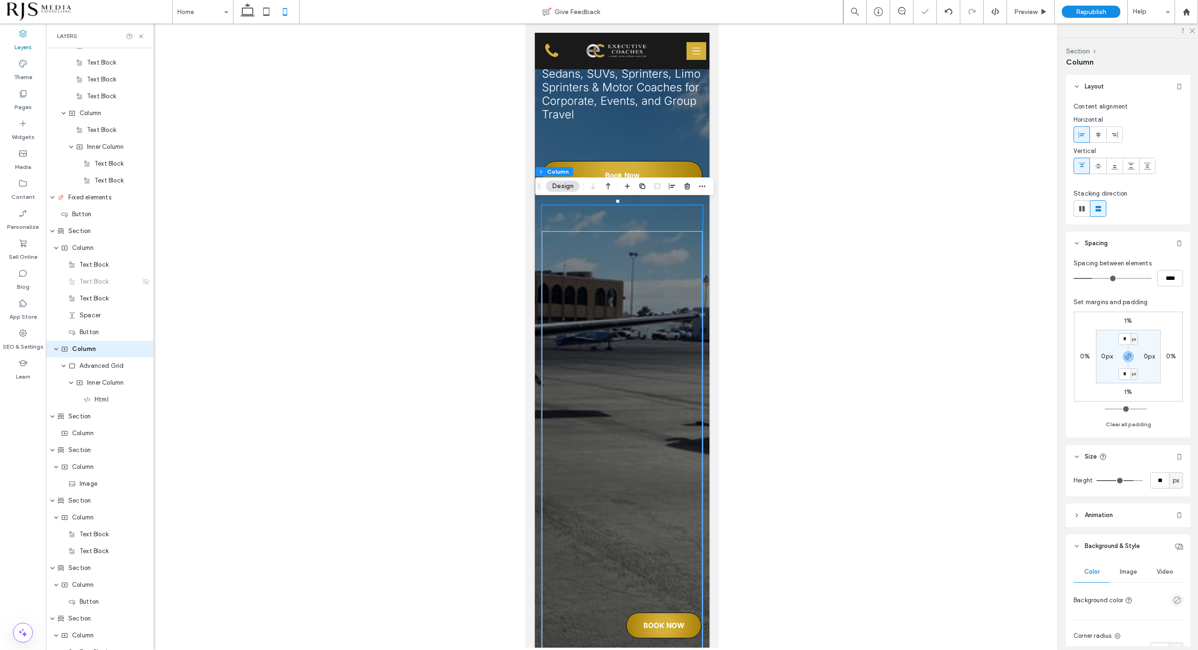
click at [607, 226] on div at bounding box center [622, 428] width 161 height 447
click at [617, 233] on div at bounding box center [622, 441] width 161 height 421
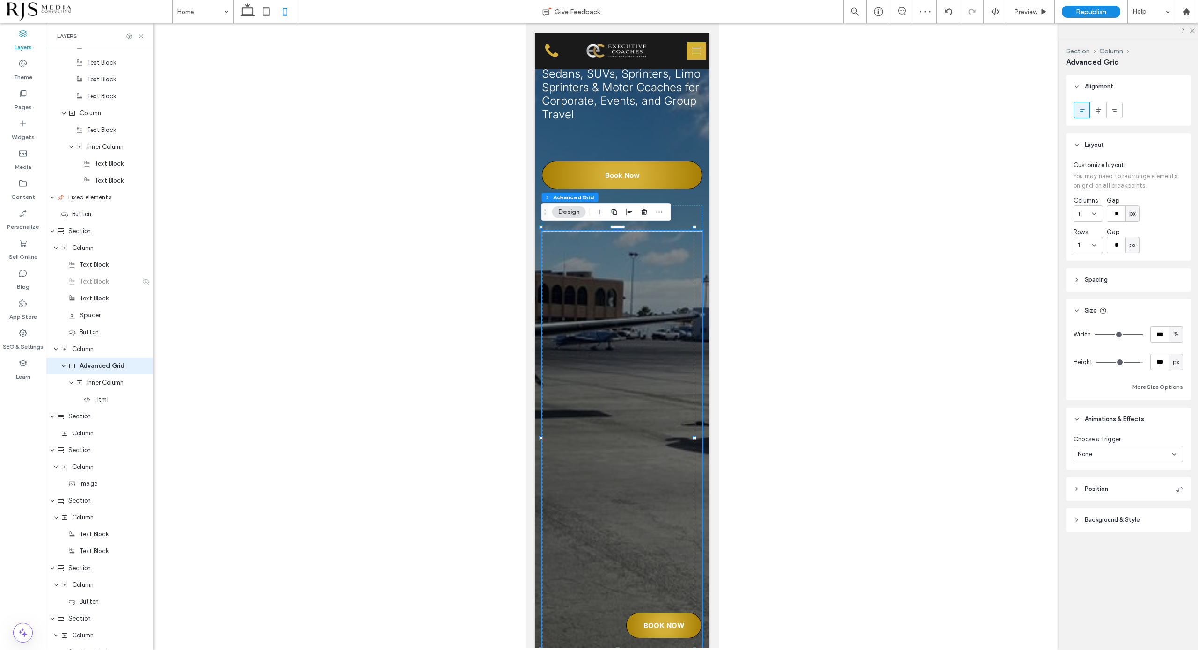
scroll to position [651, 0]
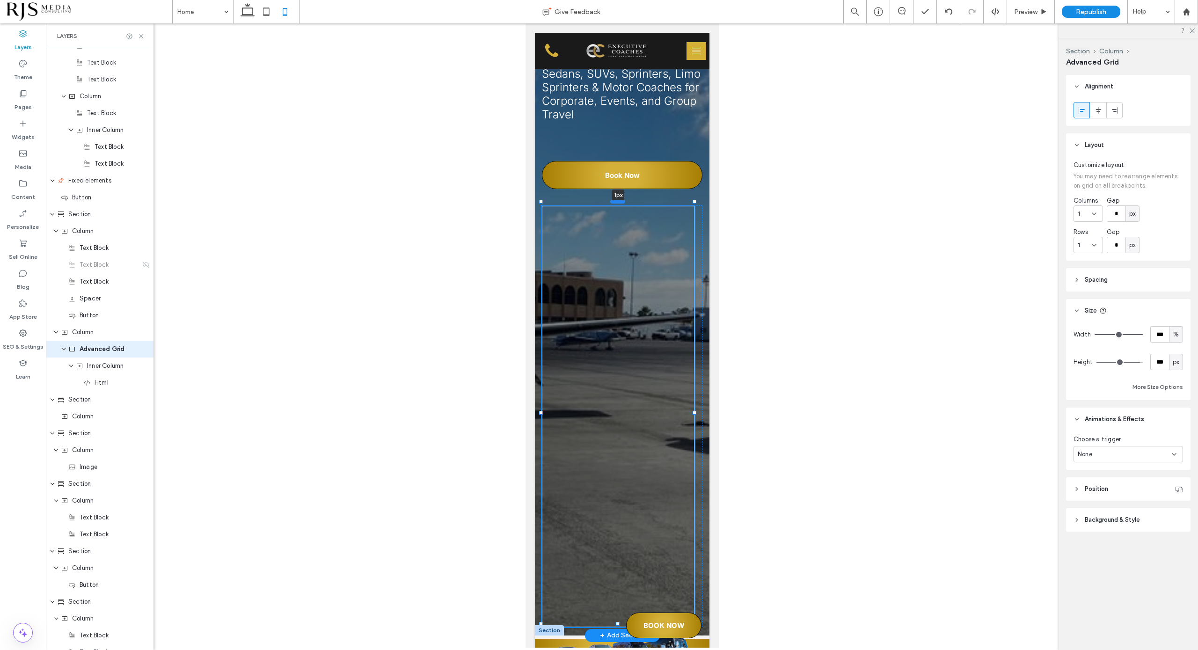
drag, startPoint x: 618, startPoint y: 228, endPoint x: 617, endPoint y: 203, distance: 25.3
click at [617, 203] on div at bounding box center [617, 202] width 15 height 4
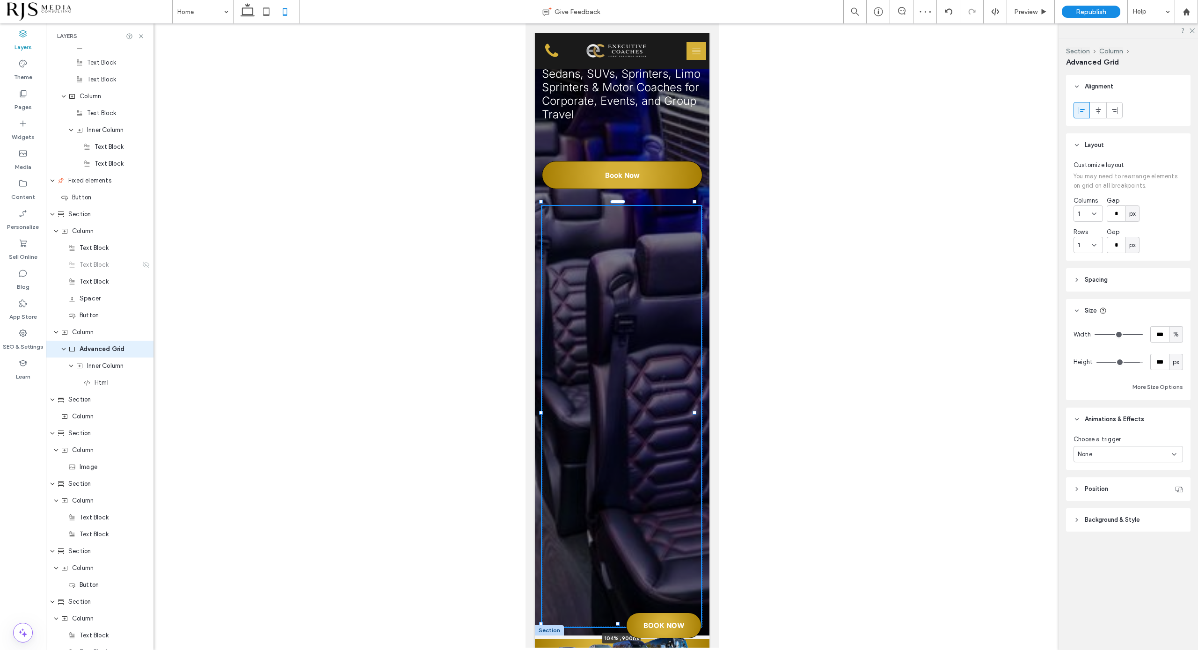
drag, startPoint x: 694, startPoint y: 411, endPoint x: 700, endPoint y: 411, distance: 6.6
click at [687, 426] on div at bounding box center [622, 416] width 161 height 421
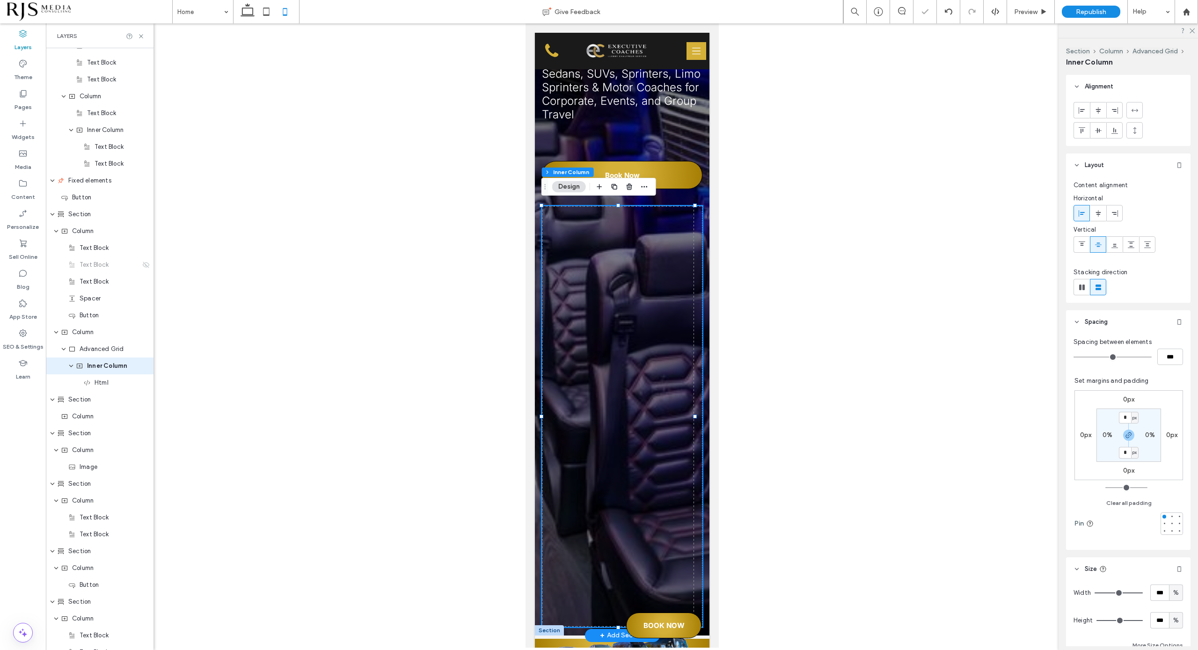
scroll to position [668, 0]
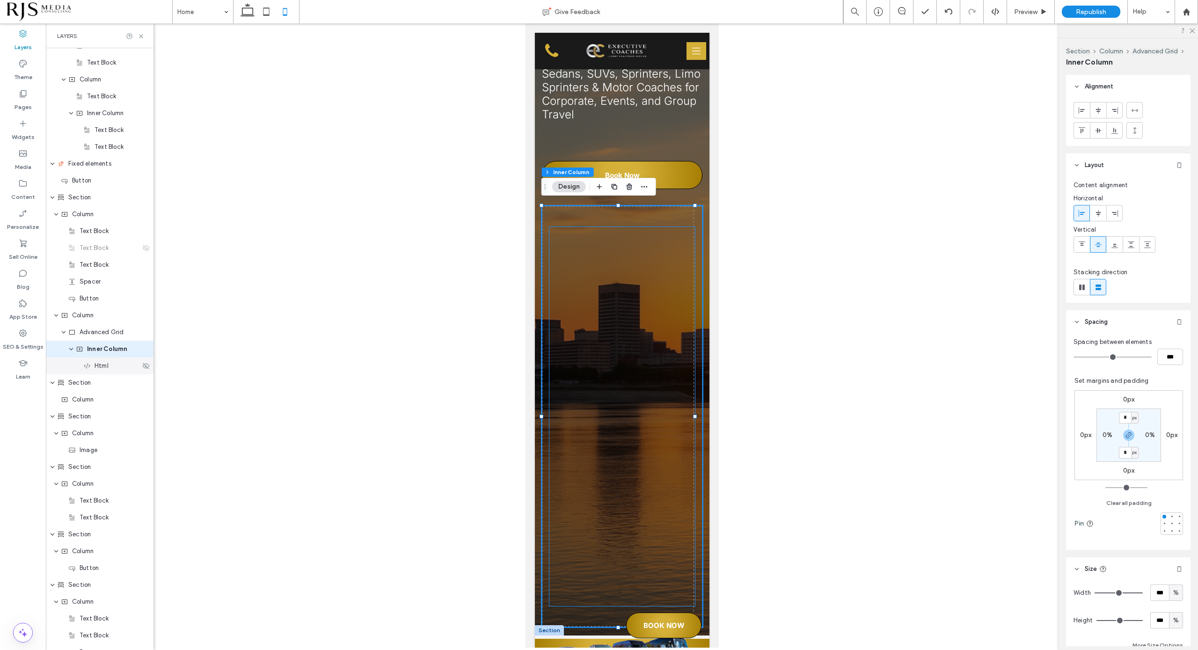
click at [116, 368] on div "Html" at bounding box center [111, 365] width 57 height 9
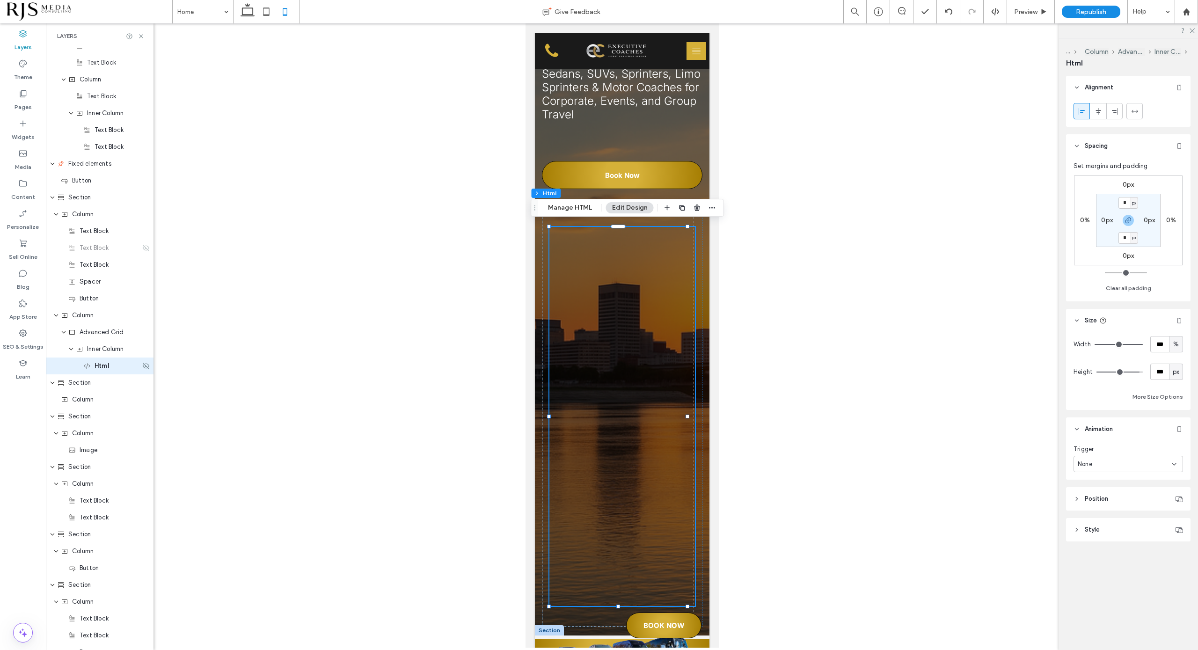
scroll to position [685, 0]
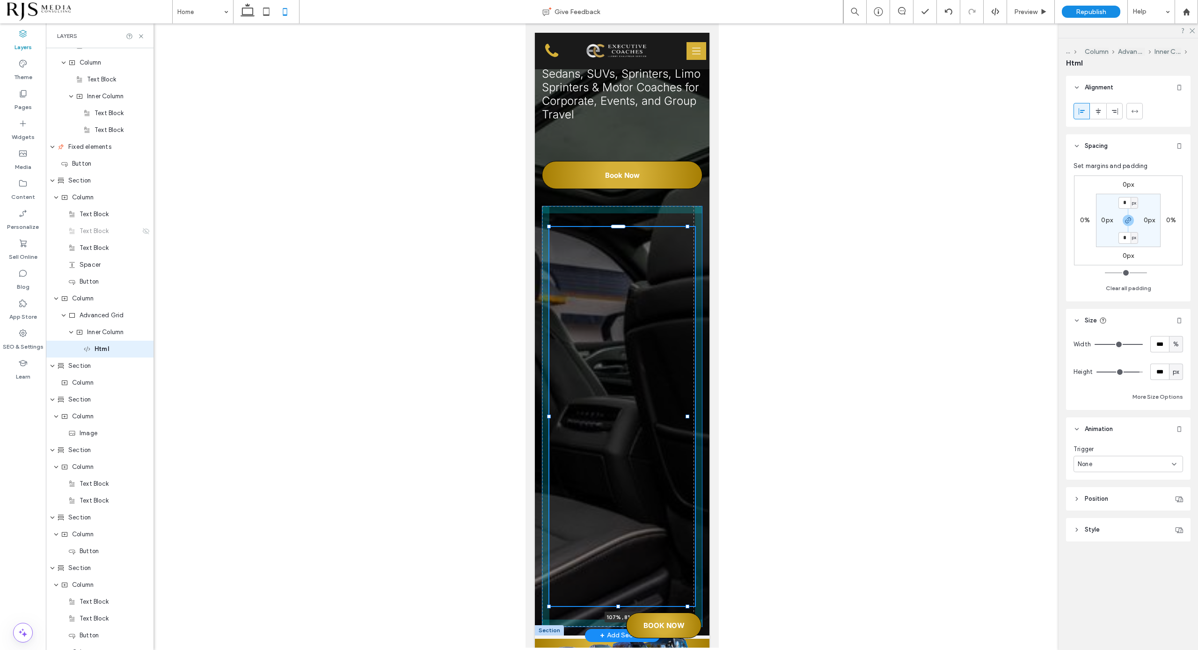
drag, startPoint x: 686, startPoint y: 412, endPoint x: 696, endPoint y: 412, distance: 9.8
click at [696, 412] on div "Luxury Transportation for Every Occasion in [GEOGRAPHIC_DATA] Sedans, SUVs, Spr…" at bounding box center [622, 246] width 175 height 778
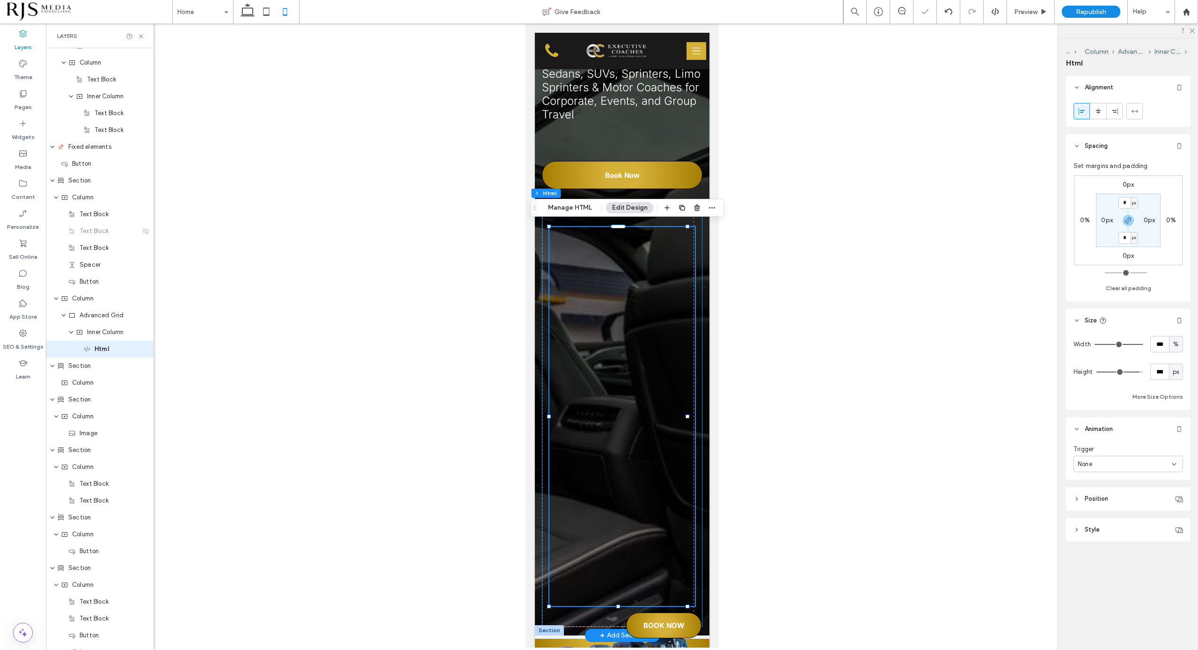
click at [692, 404] on div "107% , 810px" at bounding box center [622, 416] width 161 height 421
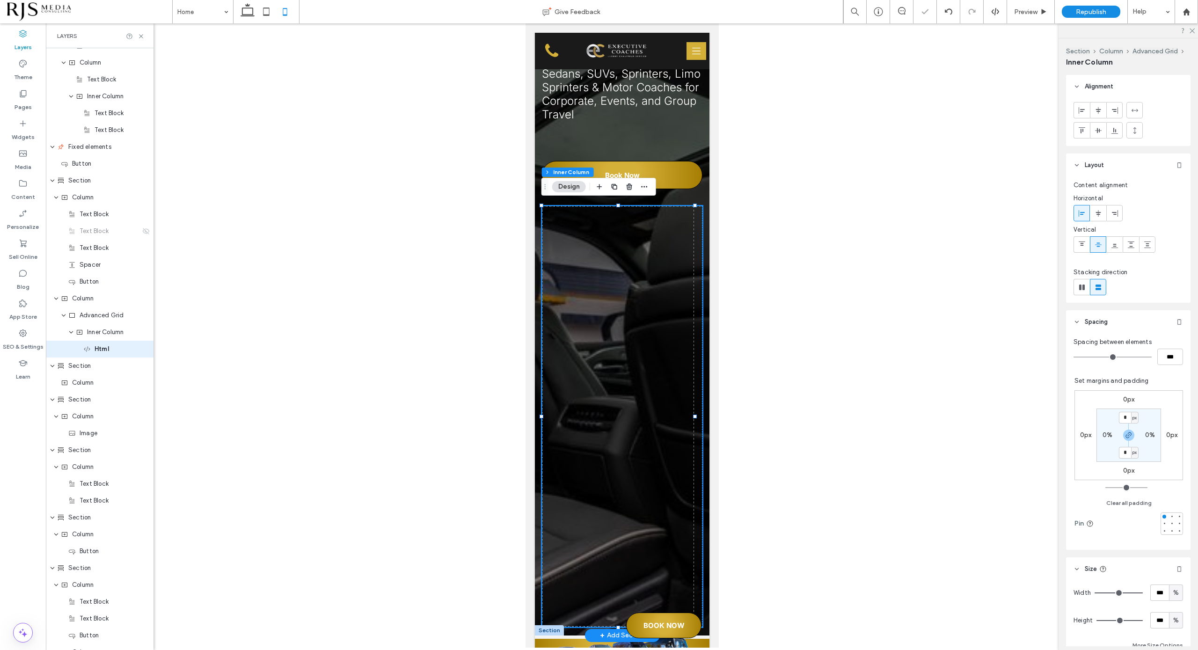
scroll to position [668, 0]
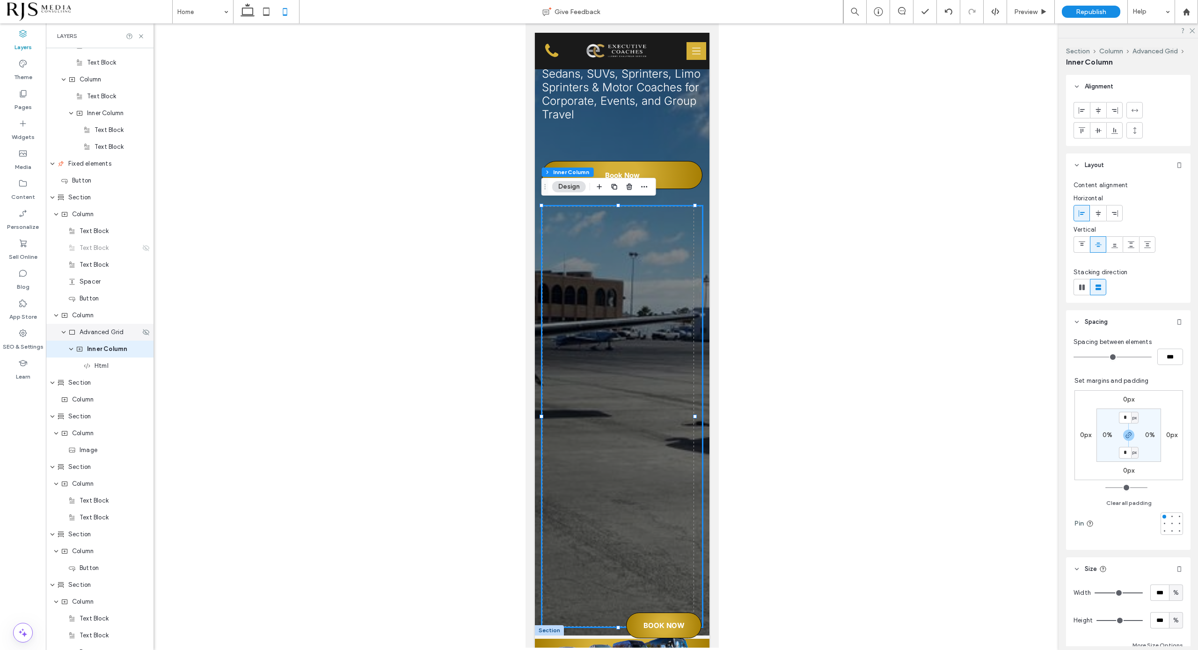
click at [124, 335] on div "Advanced Grid" at bounding box center [104, 332] width 72 height 9
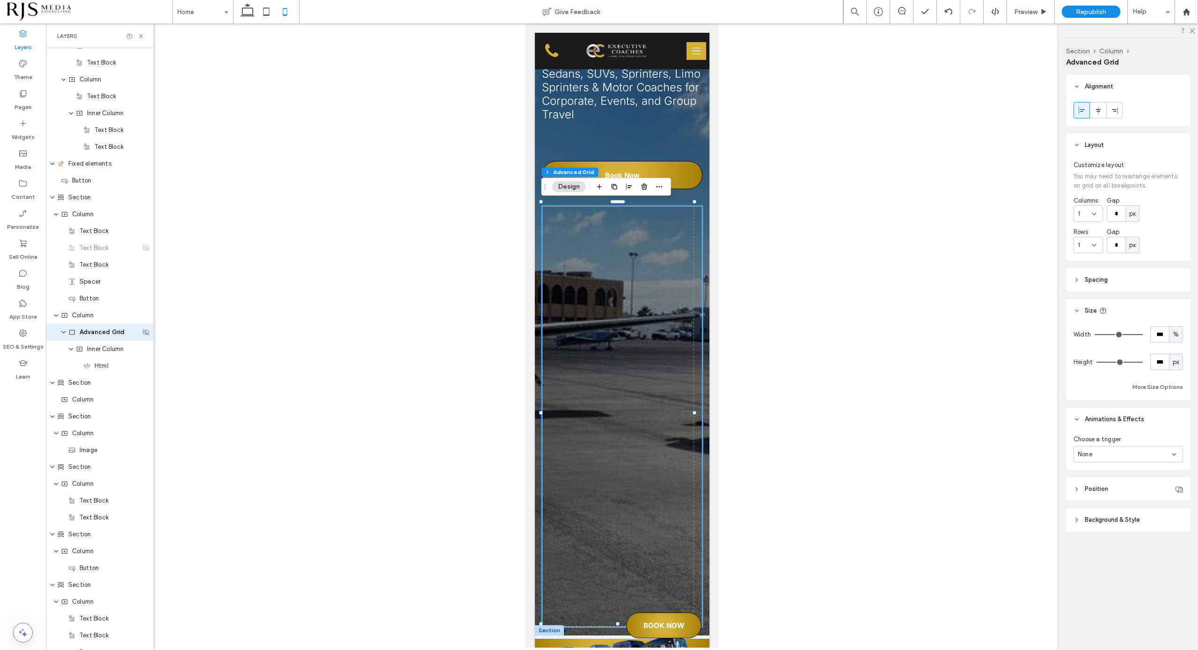
scroll to position [651, 0]
click at [103, 336] on div "Column" at bounding box center [101, 332] width 80 height 9
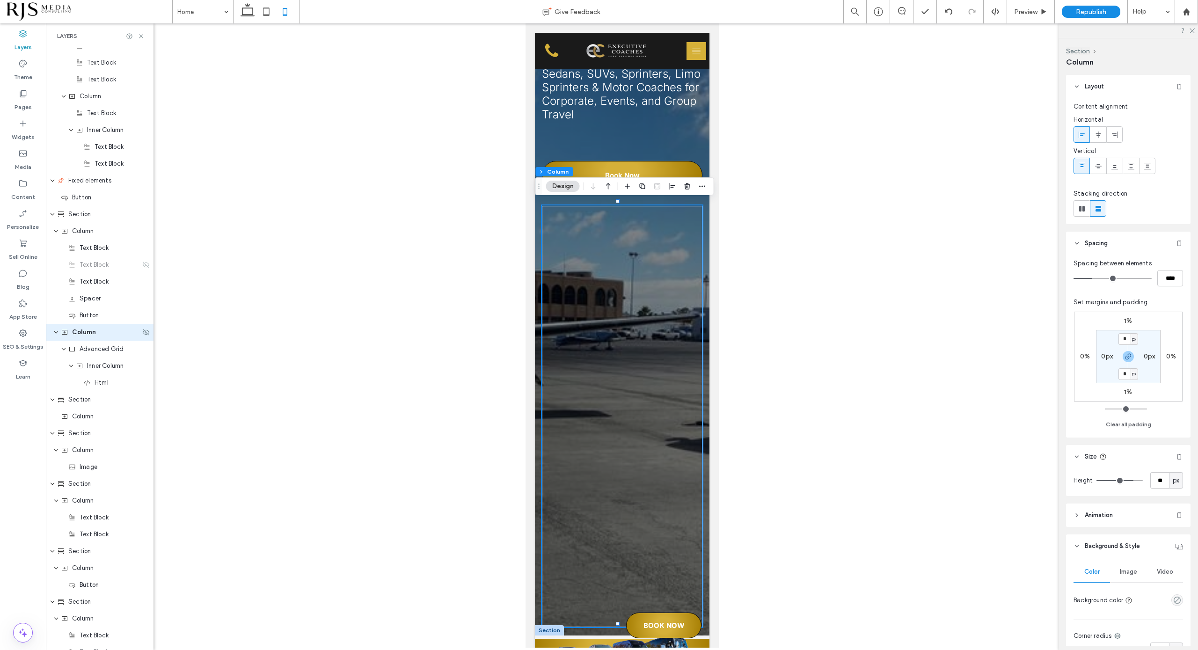
scroll to position [634, 0]
click at [87, 370] on span "Advanced Grid" at bounding box center [102, 365] width 44 height 9
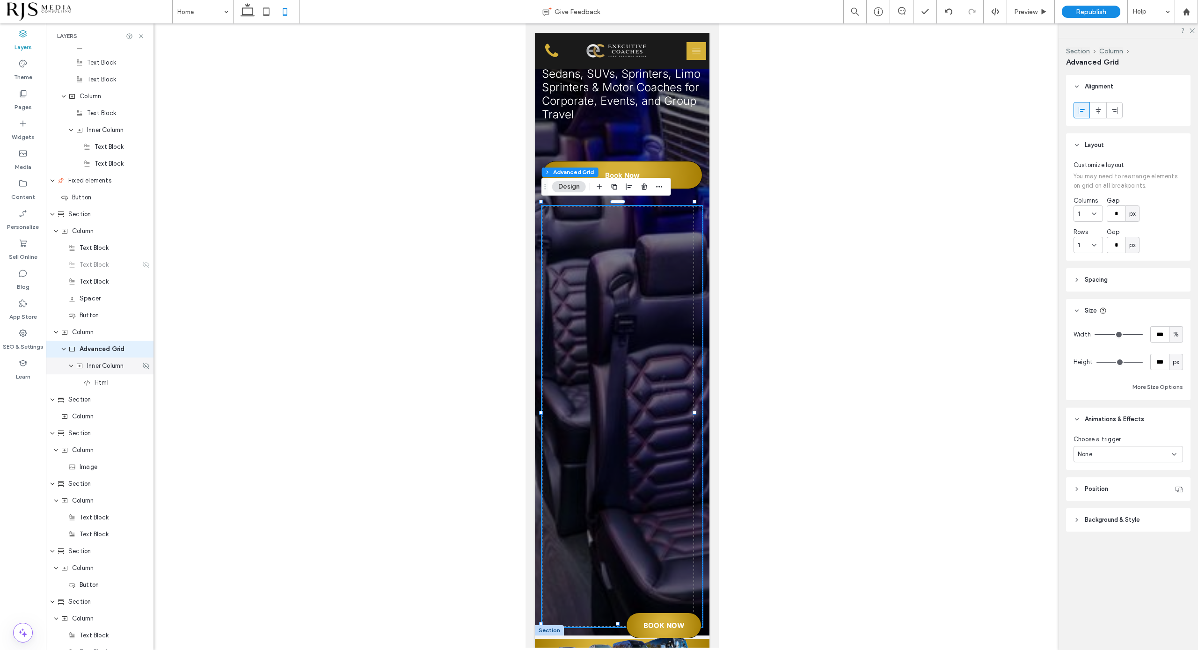
click at [87, 369] on span "Inner Column" at bounding box center [105, 365] width 37 height 9
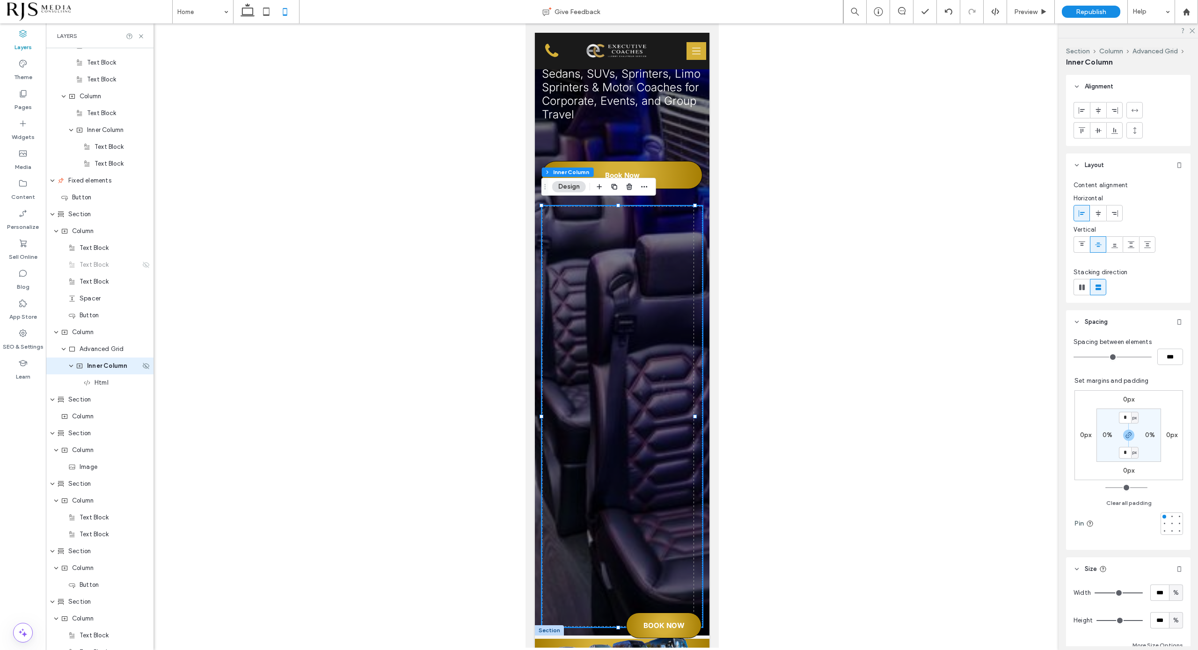
scroll to position [668, 0]
click at [87, 369] on icon at bounding box center [86, 365] width 7 height 7
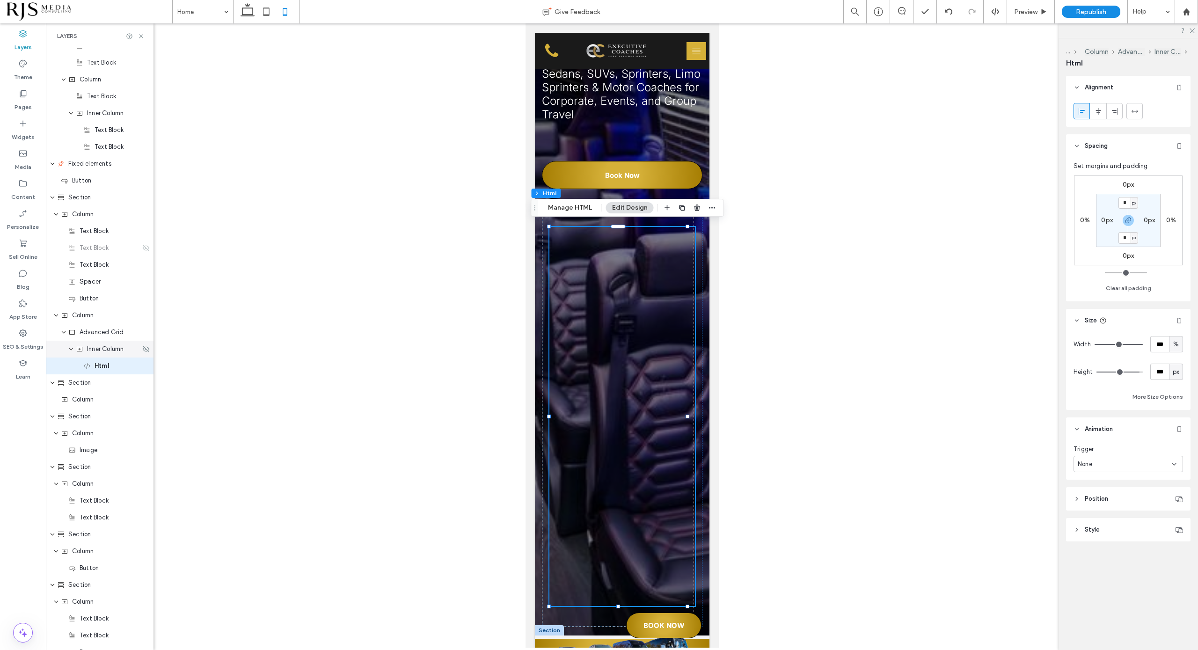
scroll to position [685, 0]
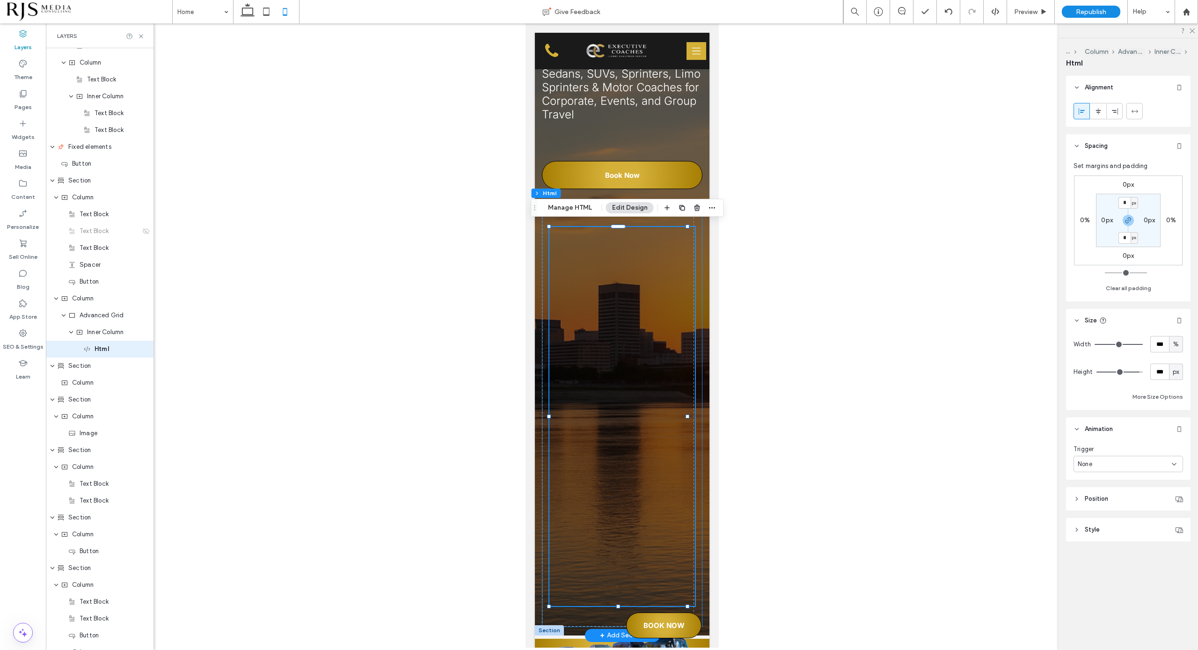
click at [691, 607] on div at bounding box center [622, 416] width 161 height 421
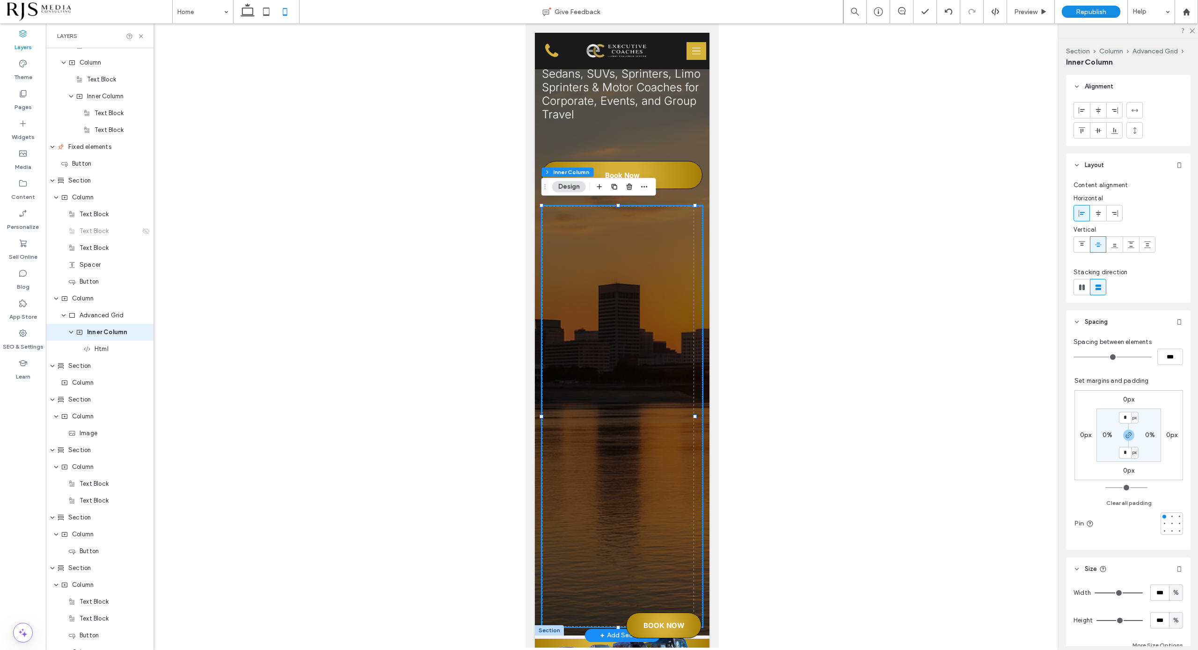
scroll to position [668, 0]
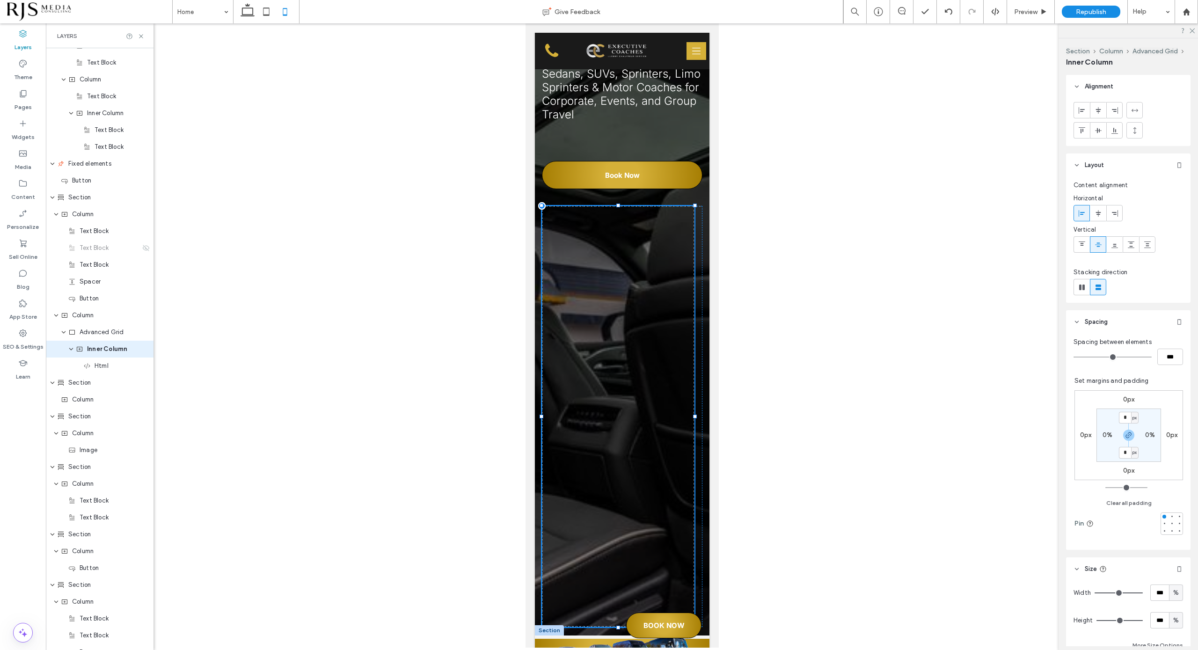
drag, startPoint x: 695, startPoint y: 412, endPoint x: 711, endPoint y: 412, distance: 15.4
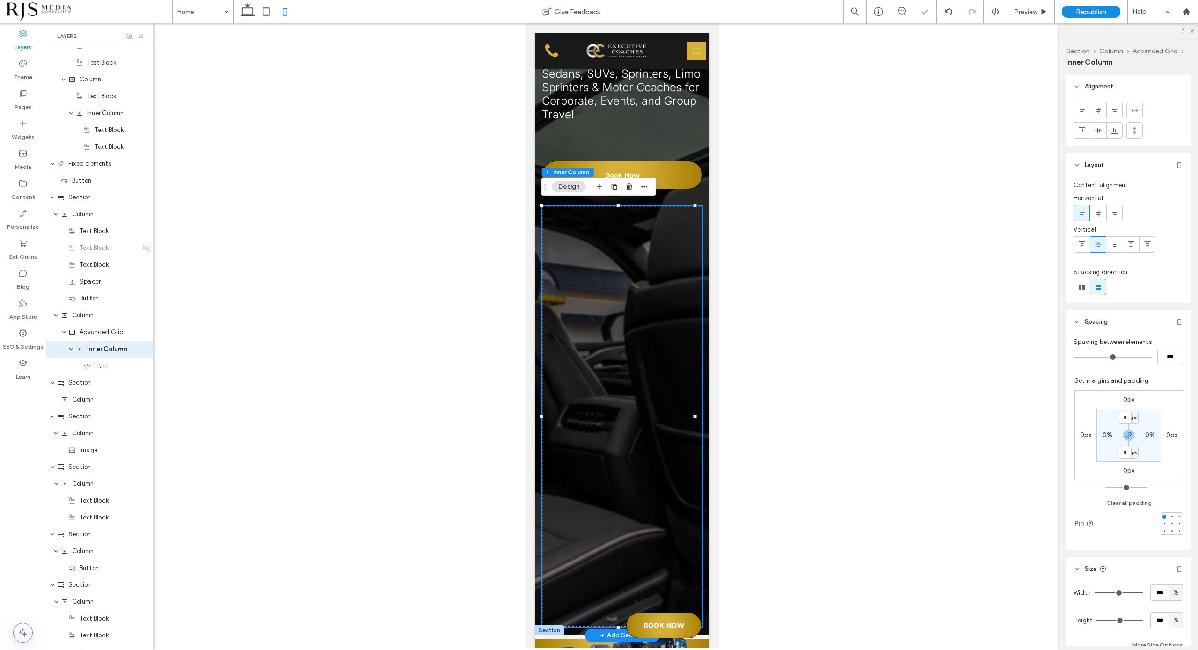
click at [698, 420] on div "Luxury Transportation for Every Occasion in [GEOGRAPHIC_DATA] Sedans, SUVs, Spr…" at bounding box center [622, 246] width 175 height 778
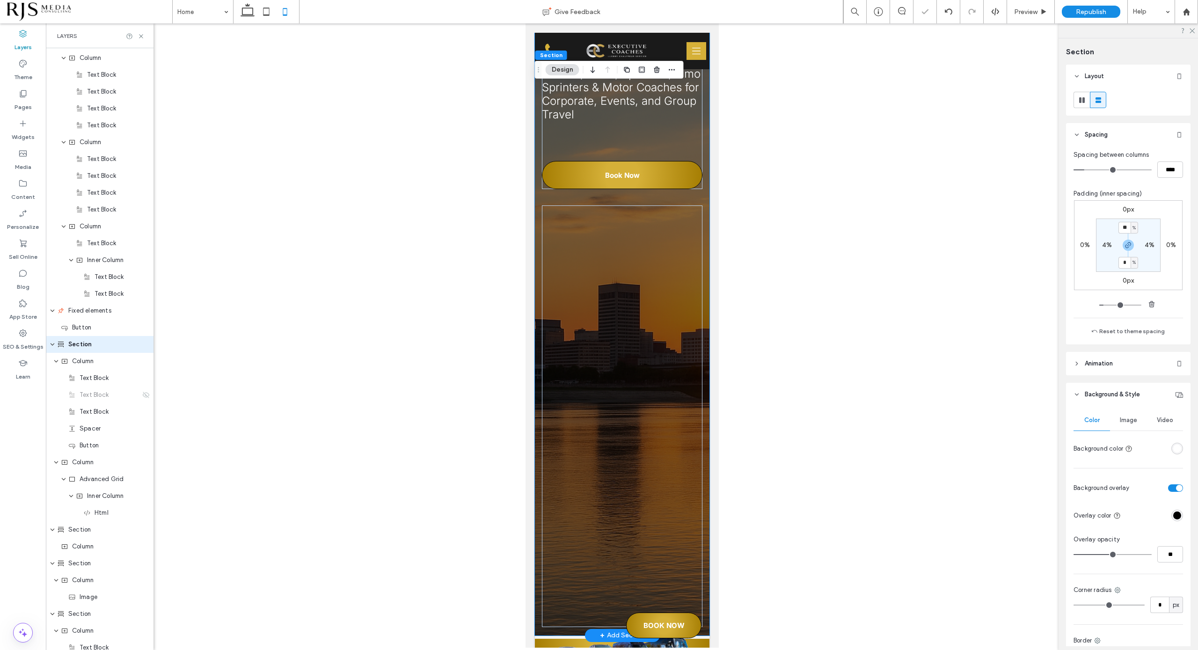
scroll to position [516, 0]
click at [28, 97] on div "Pages" at bounding box center [23, 100] width 46 height 30
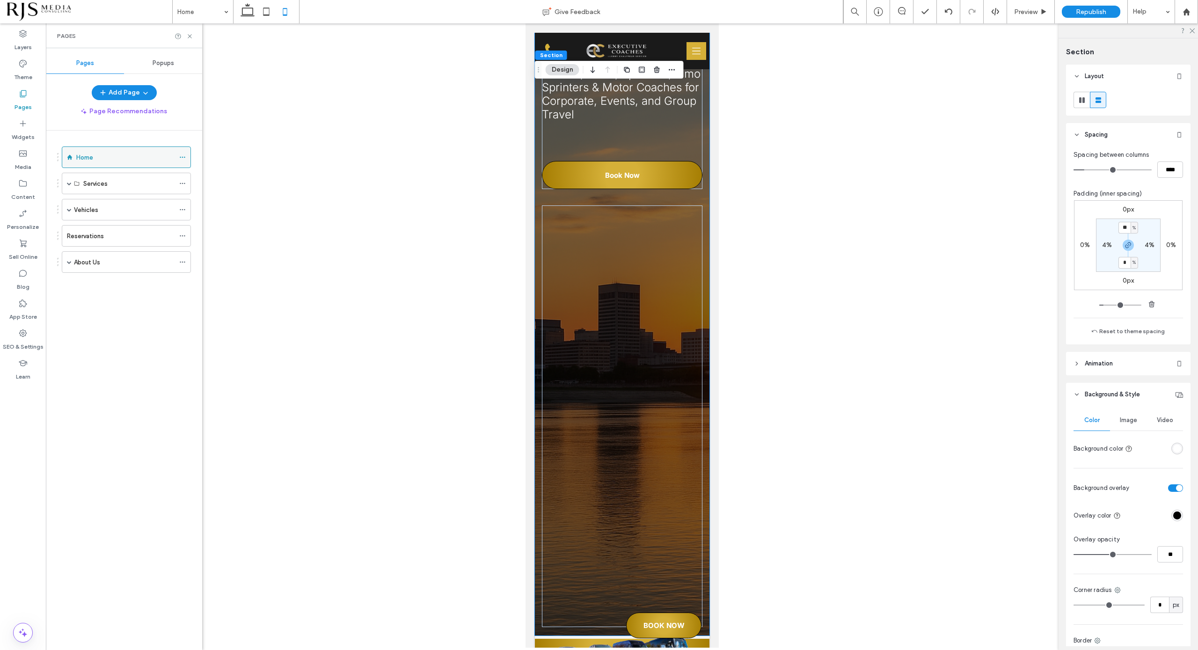
click at [107, 161] on div "Home" at bounding box center [125, 158] width 98 height 10
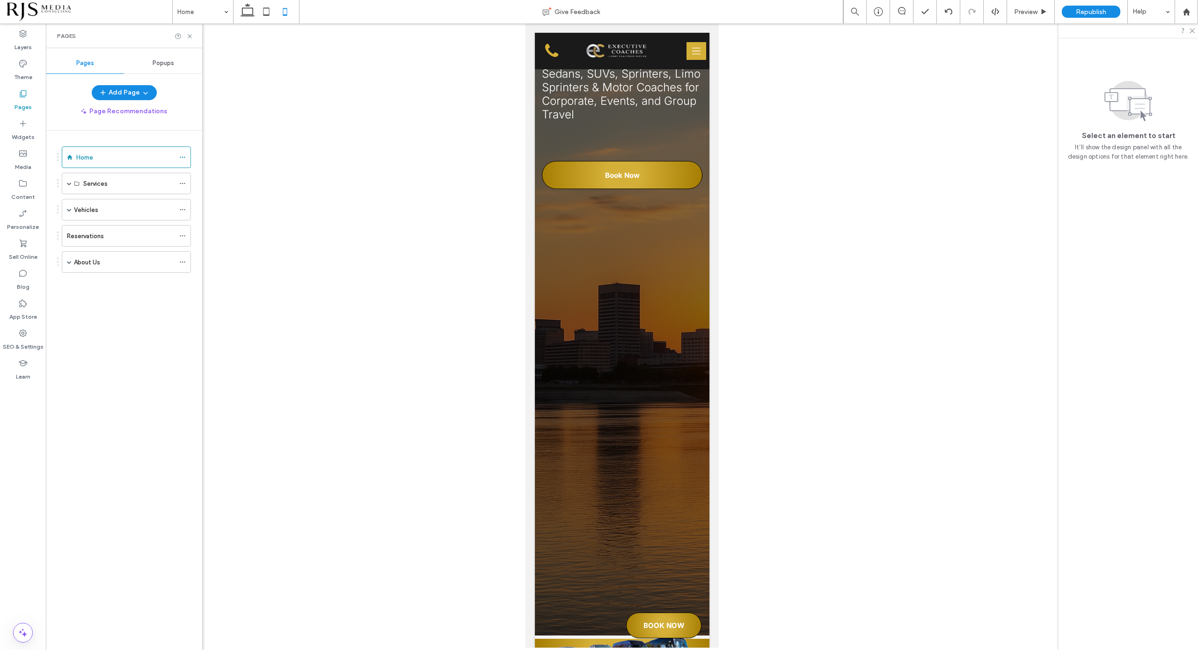
click at [94, 183] on div at bounding box center [599, 325] width 1198 height 650
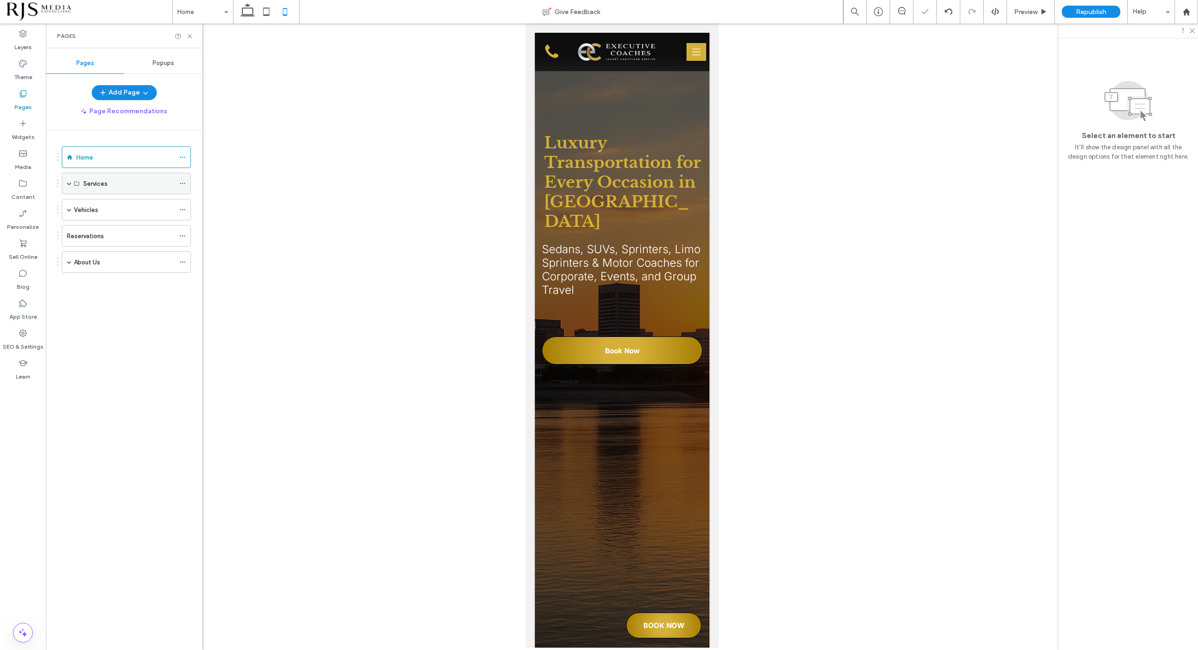
scroll to position [0, 0]
click at [67, 181] on span at bounding box center [69, 183] width 5 height 5
click at [104, 220] on div "Airport Transfers" at bounding box center [128, 226] width 91 height 21
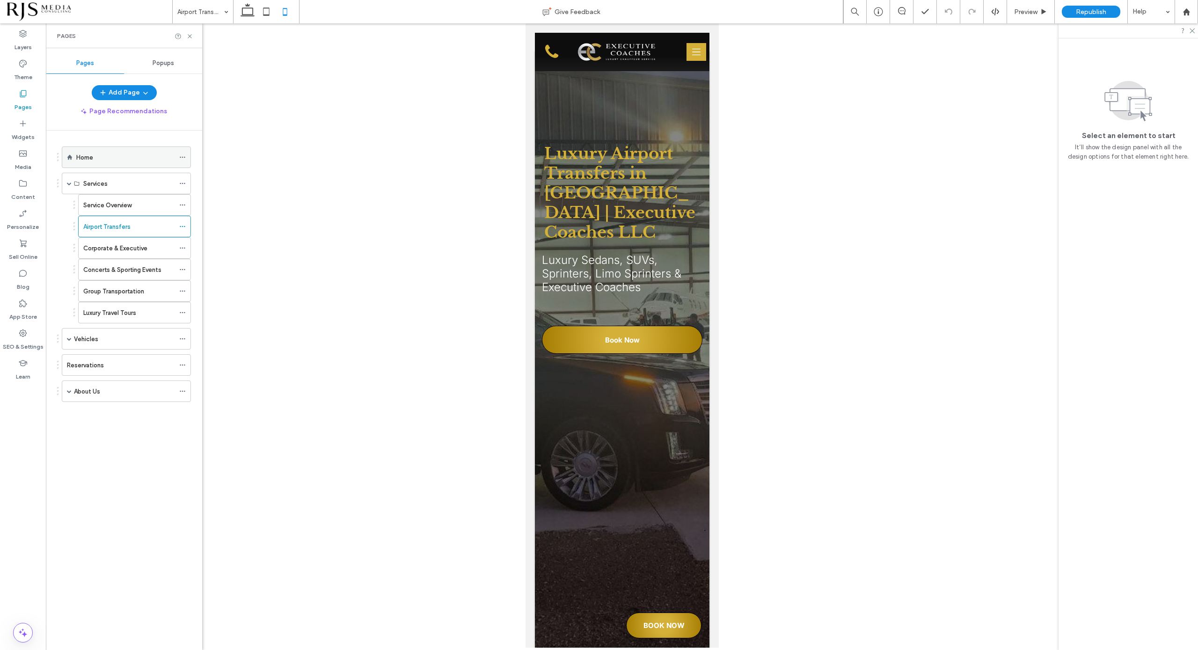
click at [102, 159] on div "Home" at bounding box center [125, 158] width 98 height 10
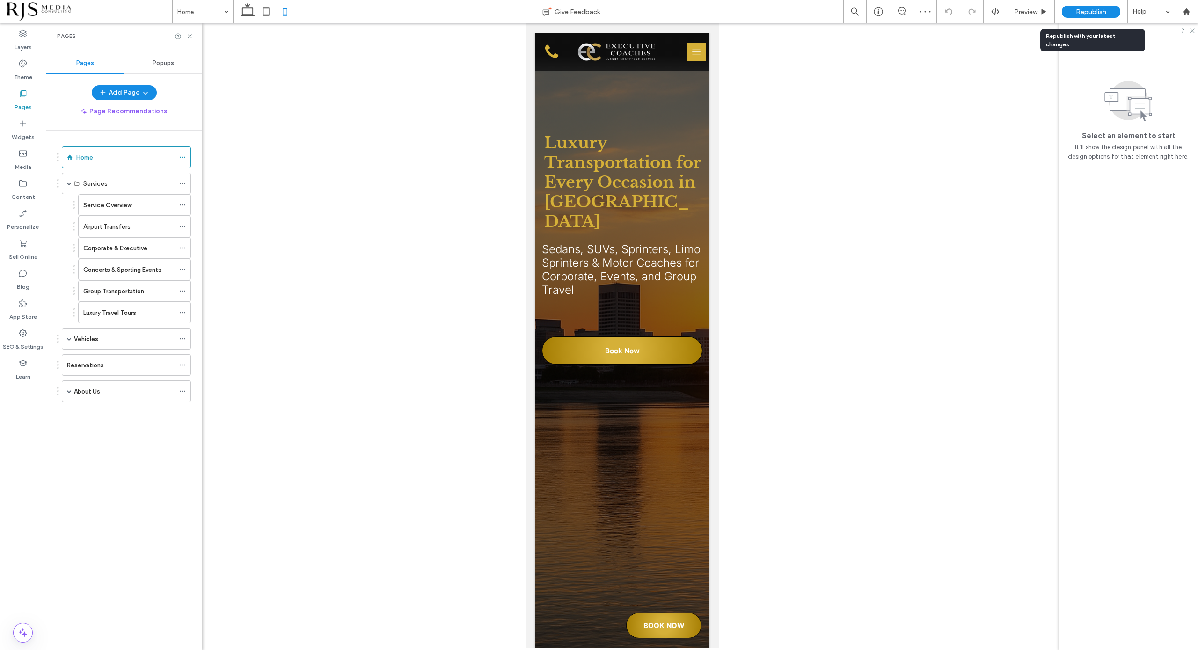
click at [1084, 10] on span "Republish" at bounding box center [1091, 12] width 30 height 8
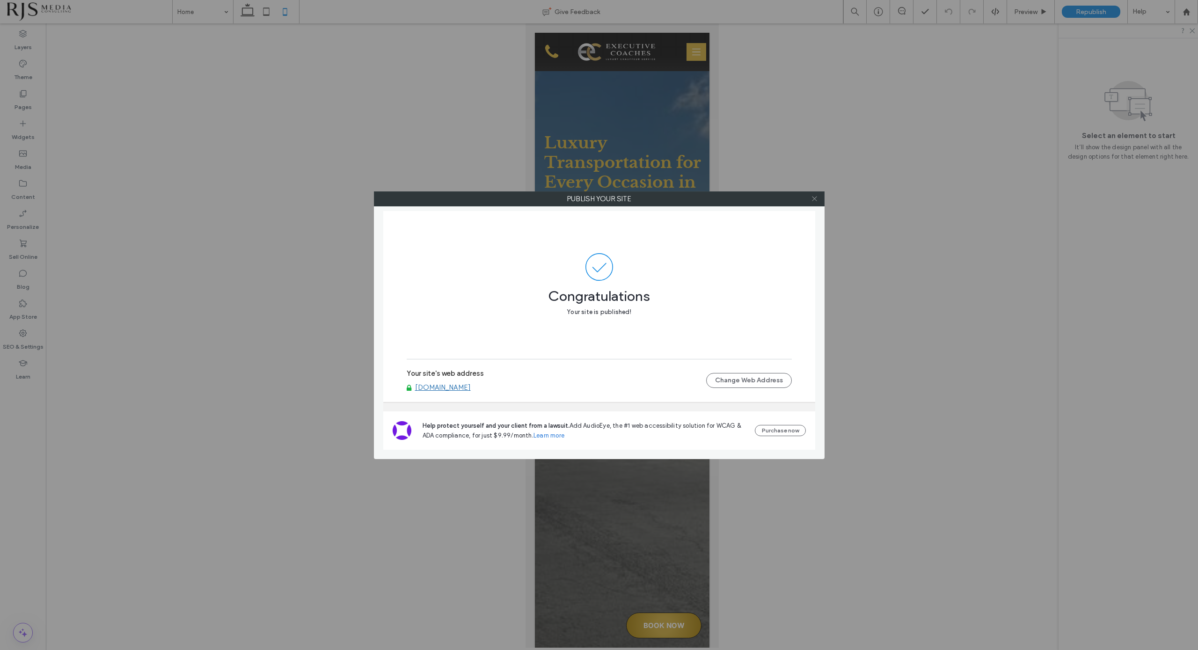
click at [814, 198] on use at bounding box center [814, 199] width 5 height 5
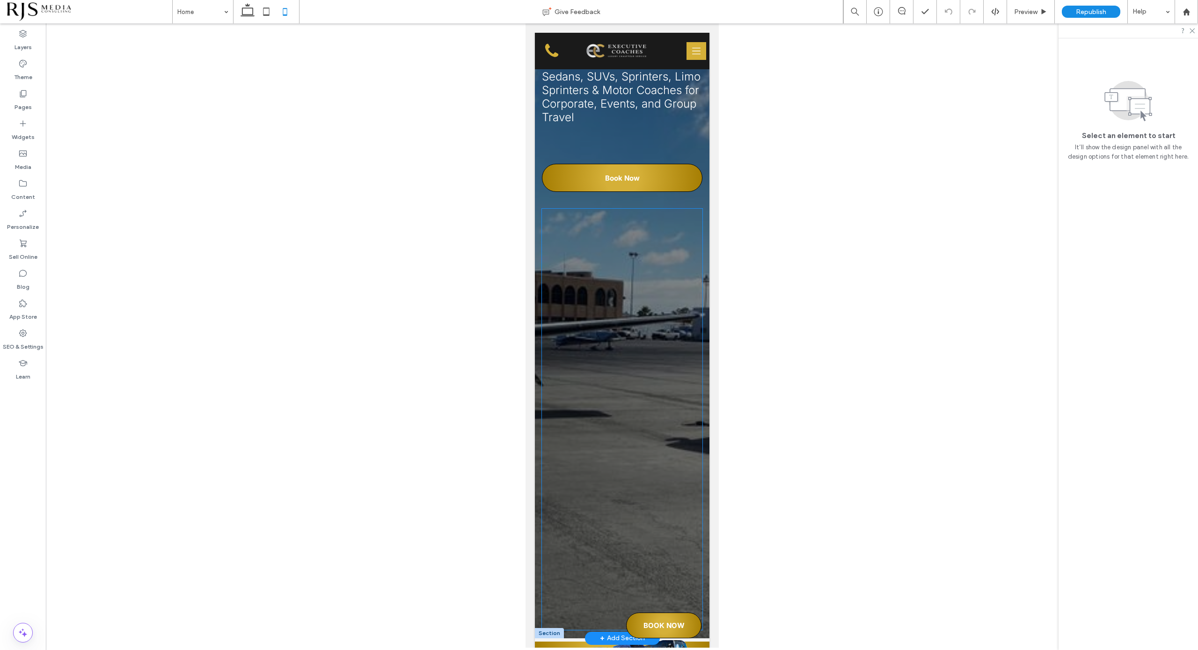
scroll to position [176, 0]
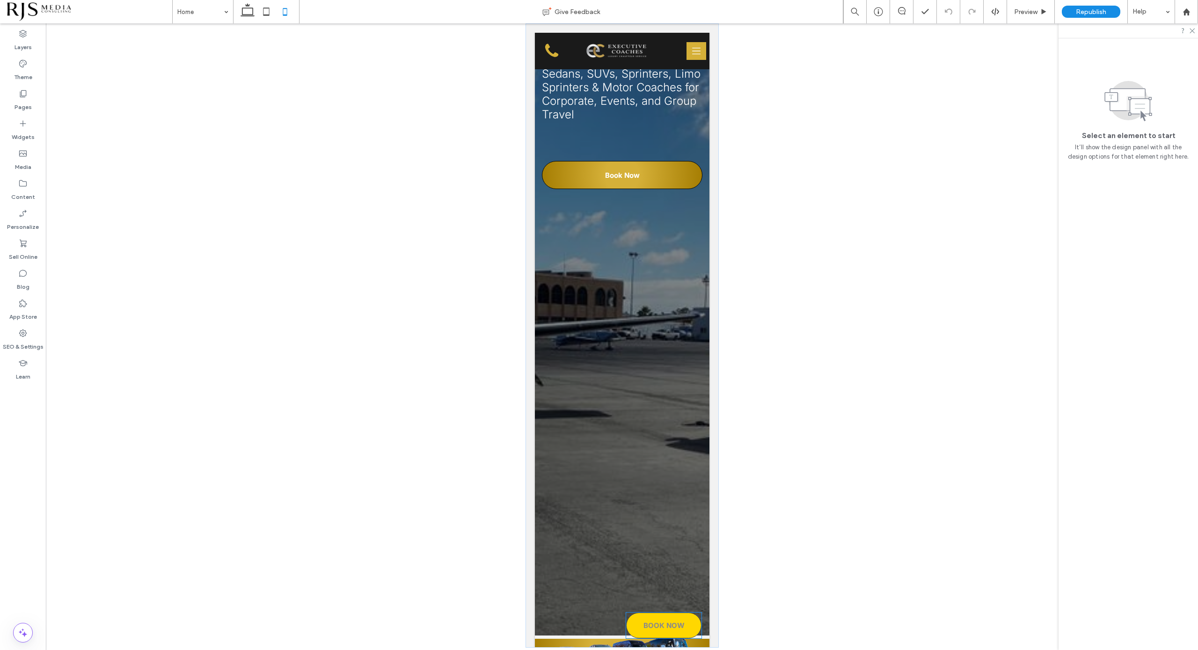
click at [657, 627] on span "BOOK NOW" at bounding box center [663, 625] width 41 height 9
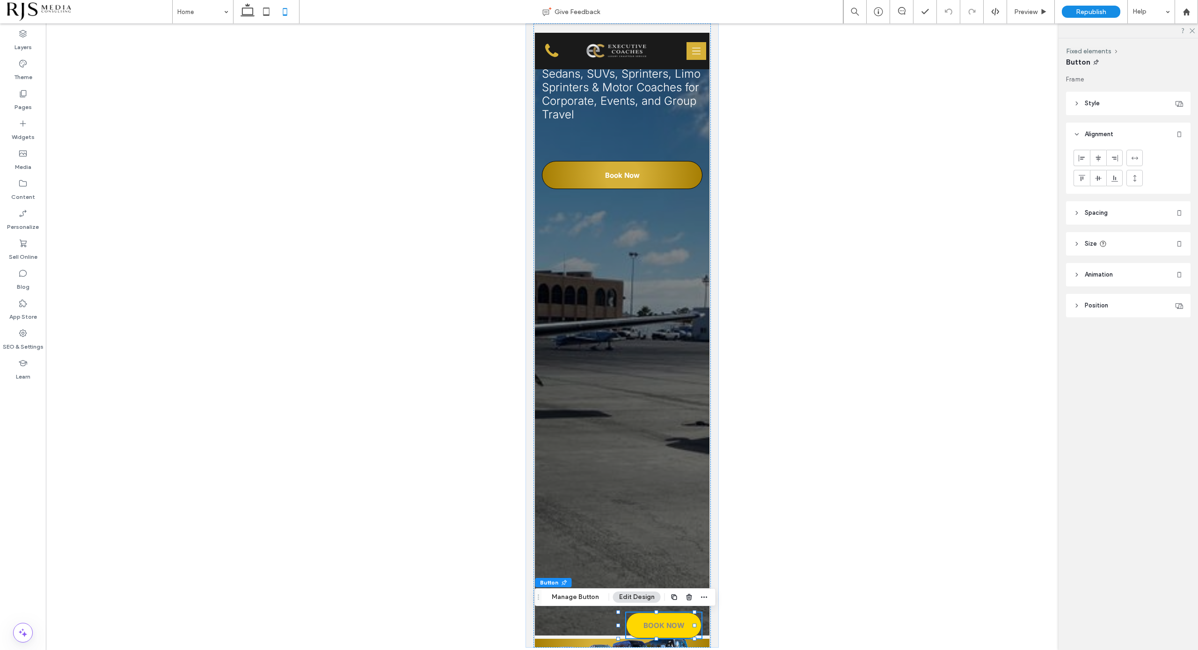
click at [657, 627] on span "BOOK NOW" at bounding box center [663, 625] width 41 height 9
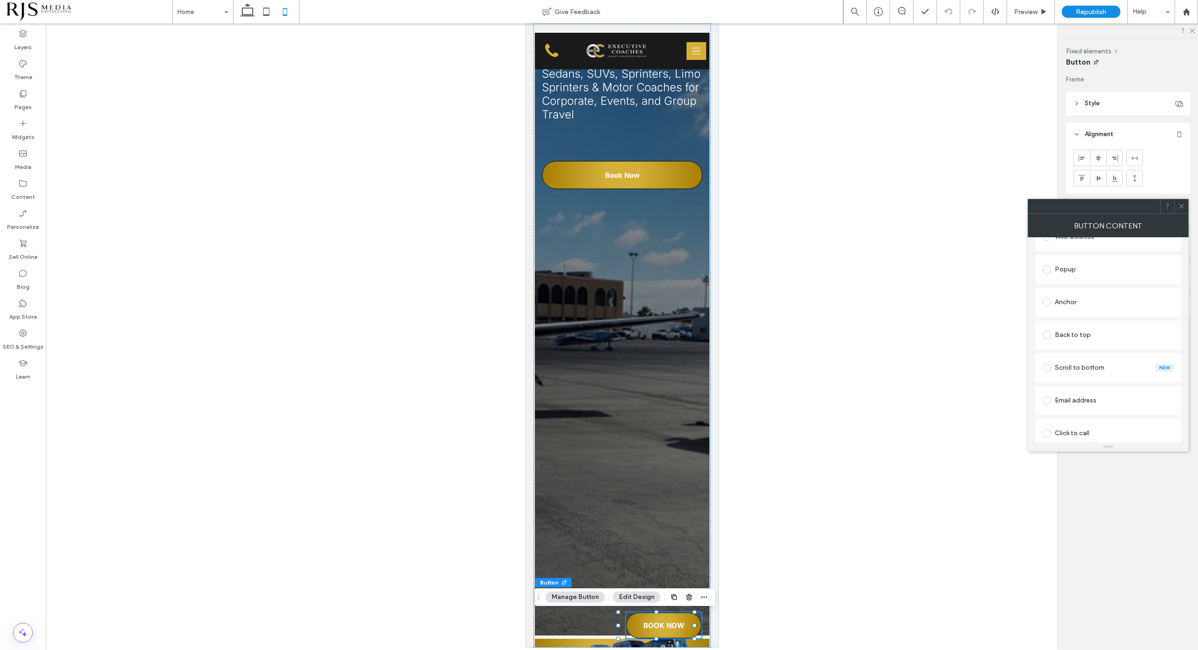
click at [1051, 305] on label at bounding box center [1049, 302] width 12 height 8
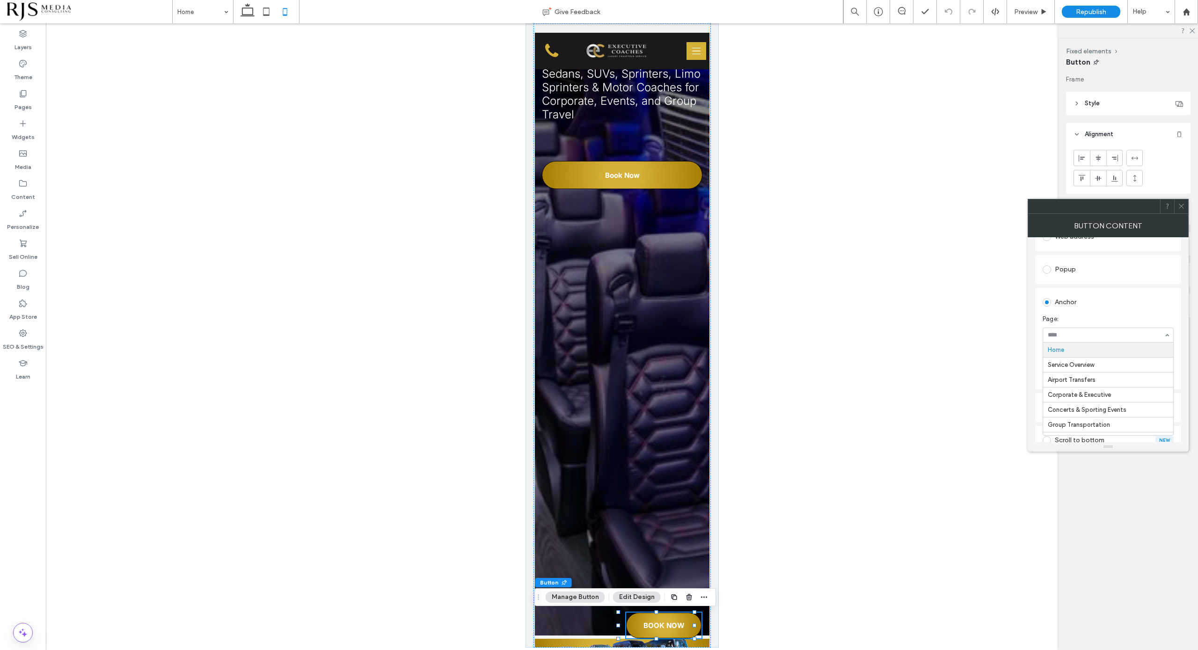
click at [1097, 334] on input at bounding box center [1106, 335] width 116 height 7
click at [1104, 303] on div "Anchor" at bounding box center [1108, 302] width 131 height 15
click at [561, 227] on div at bounding box center [622, 401] width 146 height 349
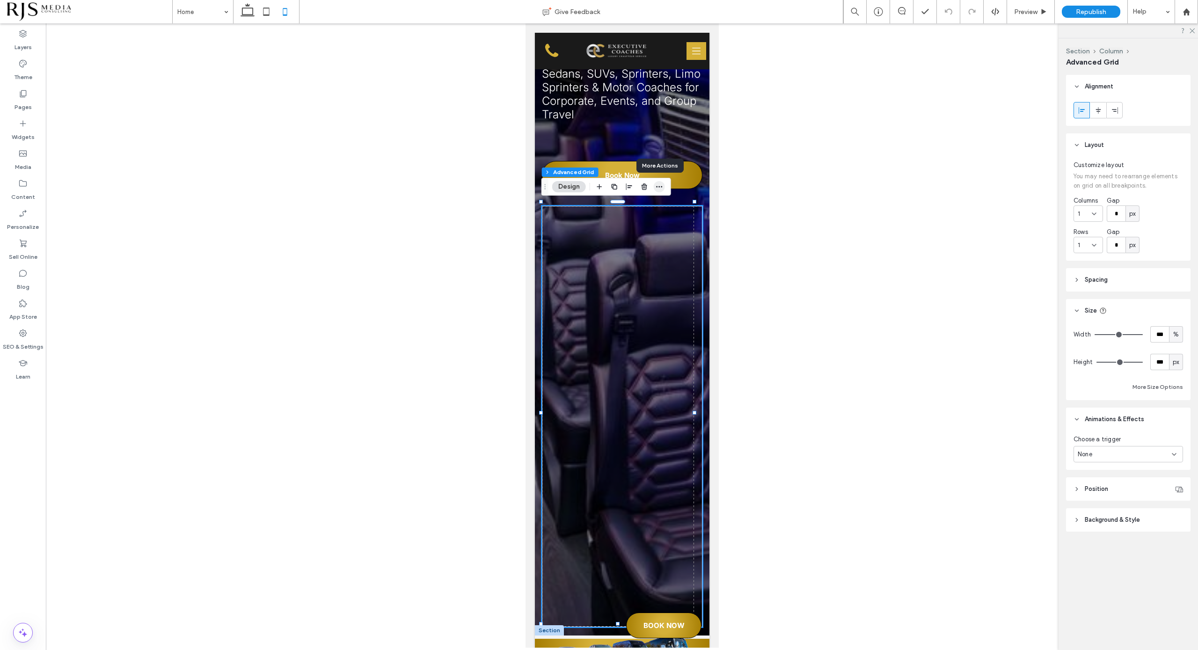
click at [661, 187] on use "button" at bounding box center [659, 186] width 6 height 1
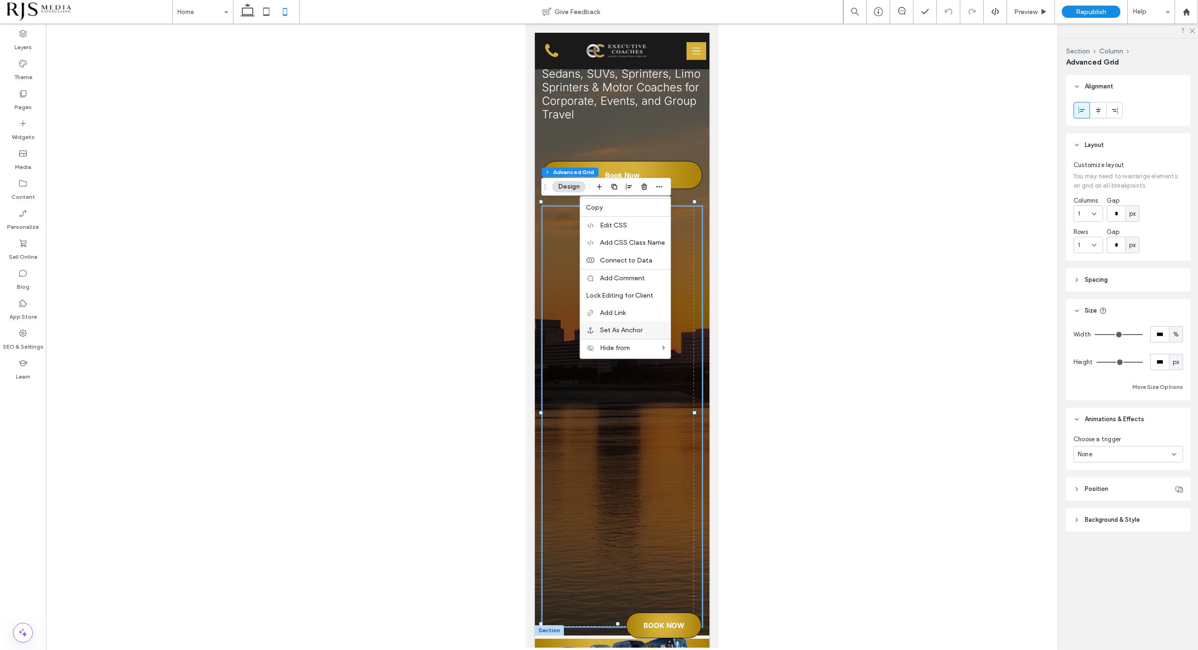
click at [632, 329] on span "Set As Anchor" at bounding box center [621, 330] width 43 height 8
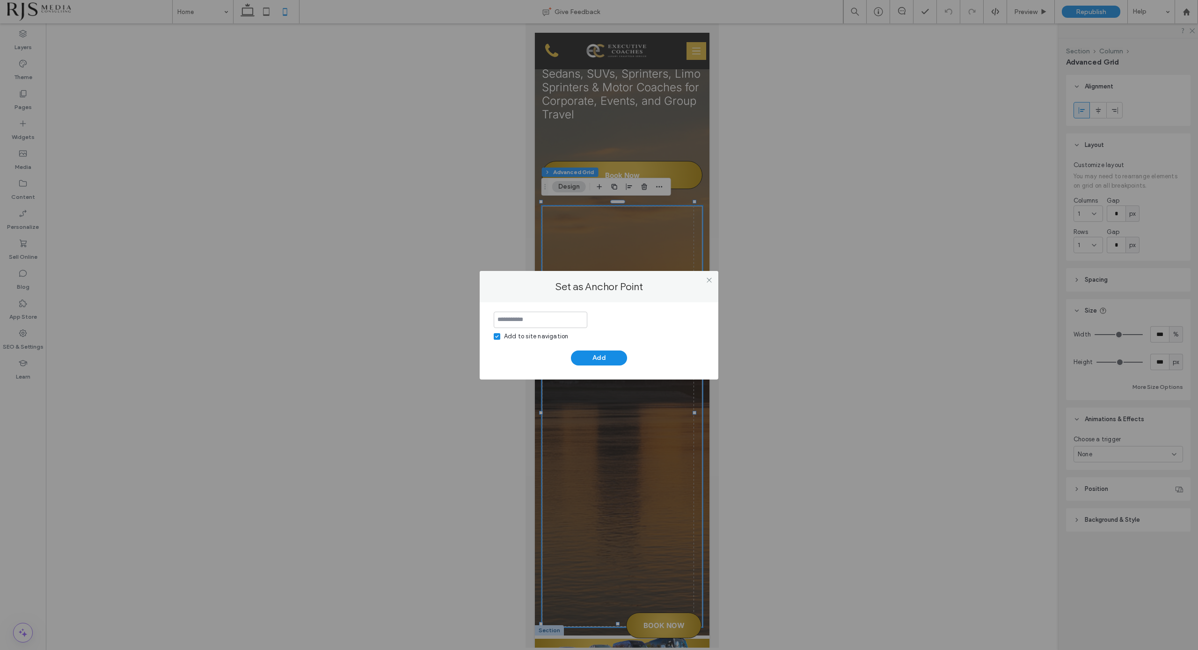
click at [573, 321] on input at bounding box center [541, 320] width 94 height 16
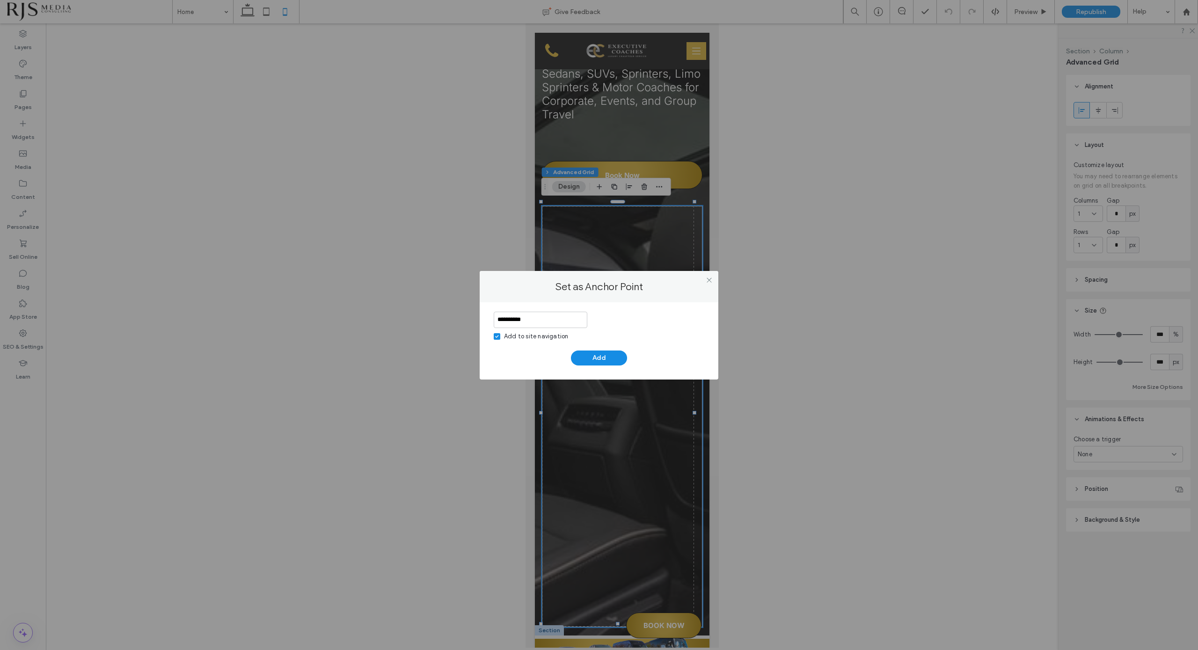
type input "**********"
click at [499, 334] on span at bounding box center [497, 336] width 7 height 7
click at [587, 353] on button "Add" at bounding box center [599, 358] width 56 height 15
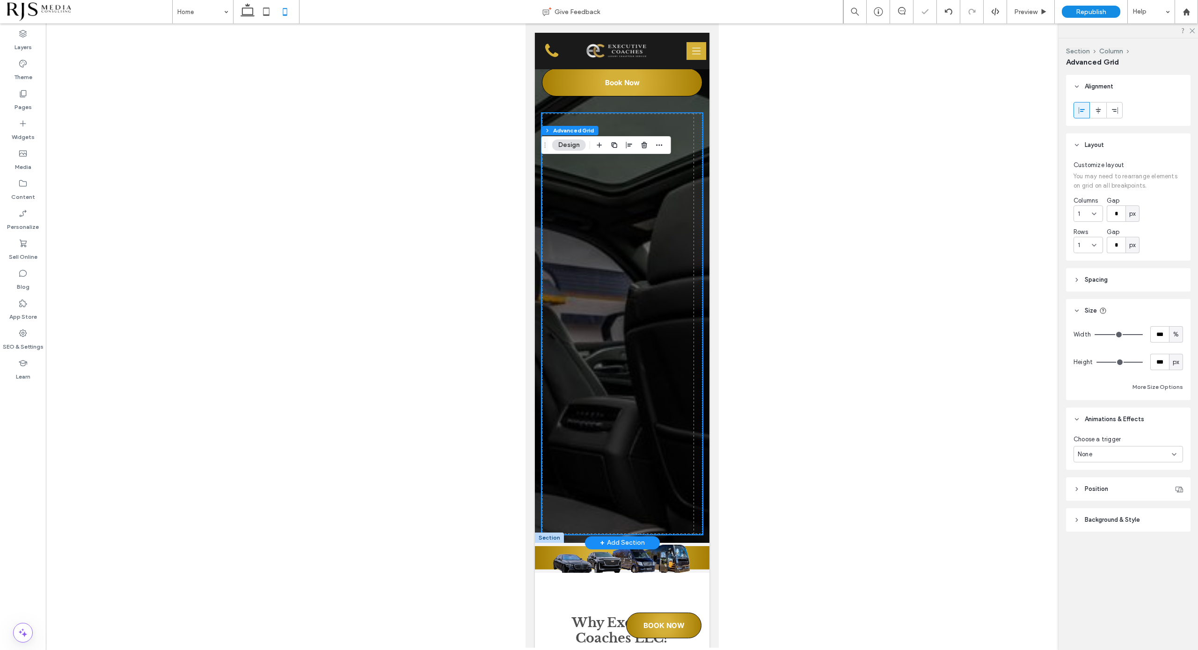
scroll to position [351, 0]
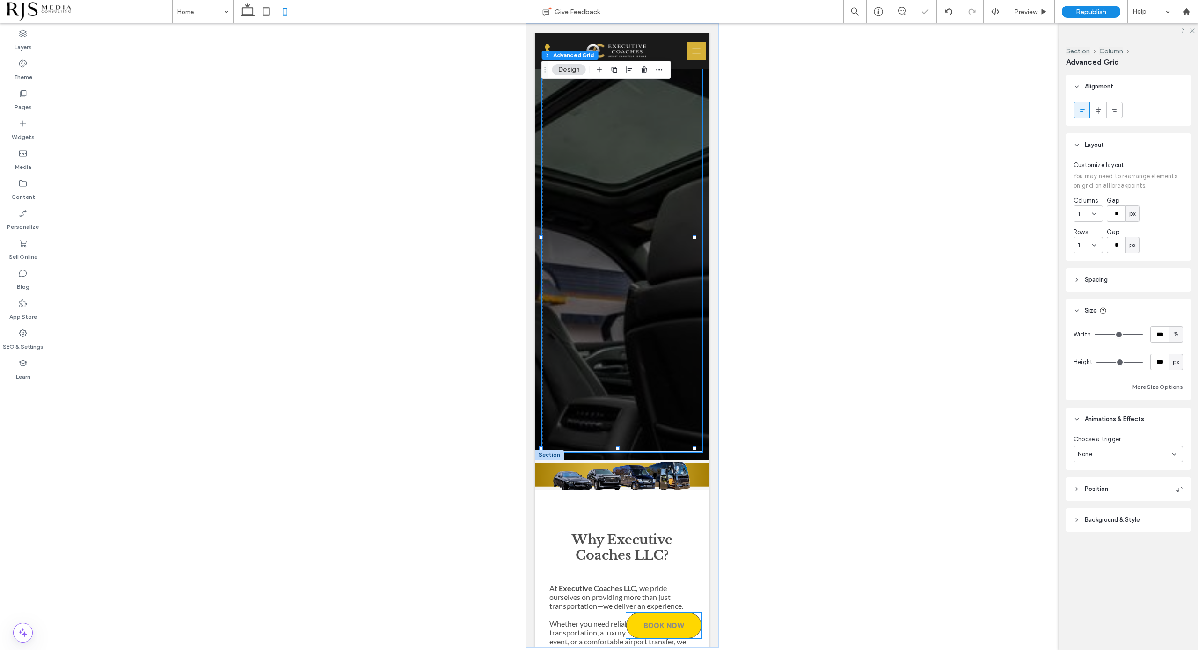
click at [666, 627] on span "BOOK NOW" at bounding box center [663, 625] width 41 height 9
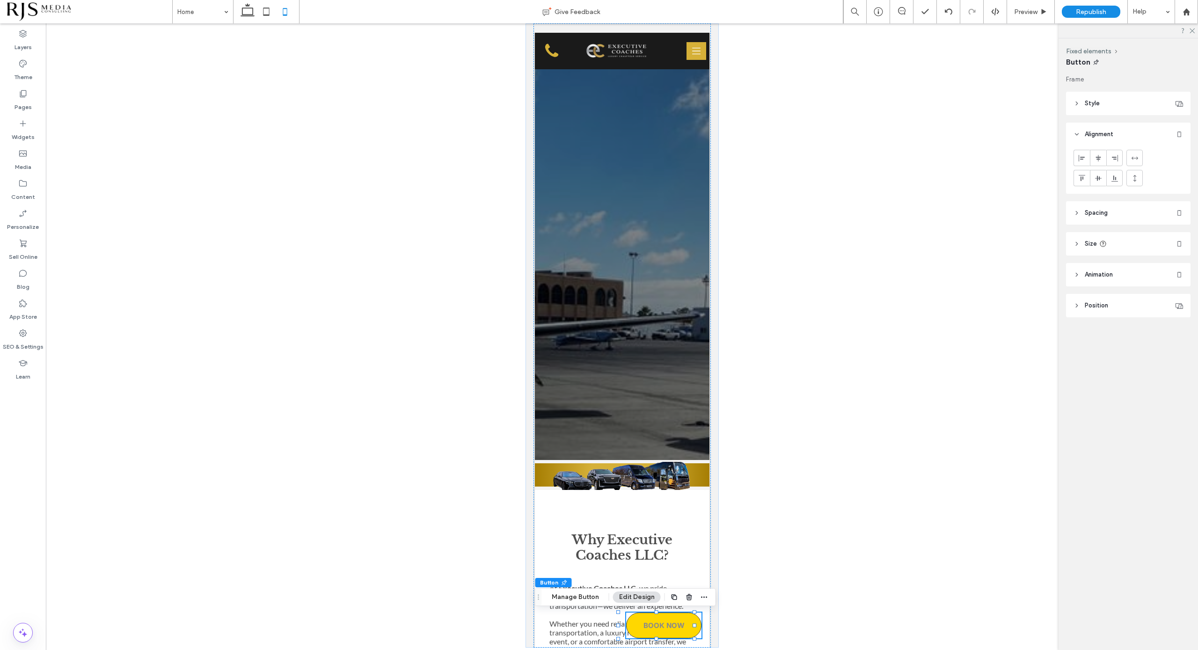
click at [648, 629] on span "BOOK NOW" at bounding box center [663, 625] width 41 height 9
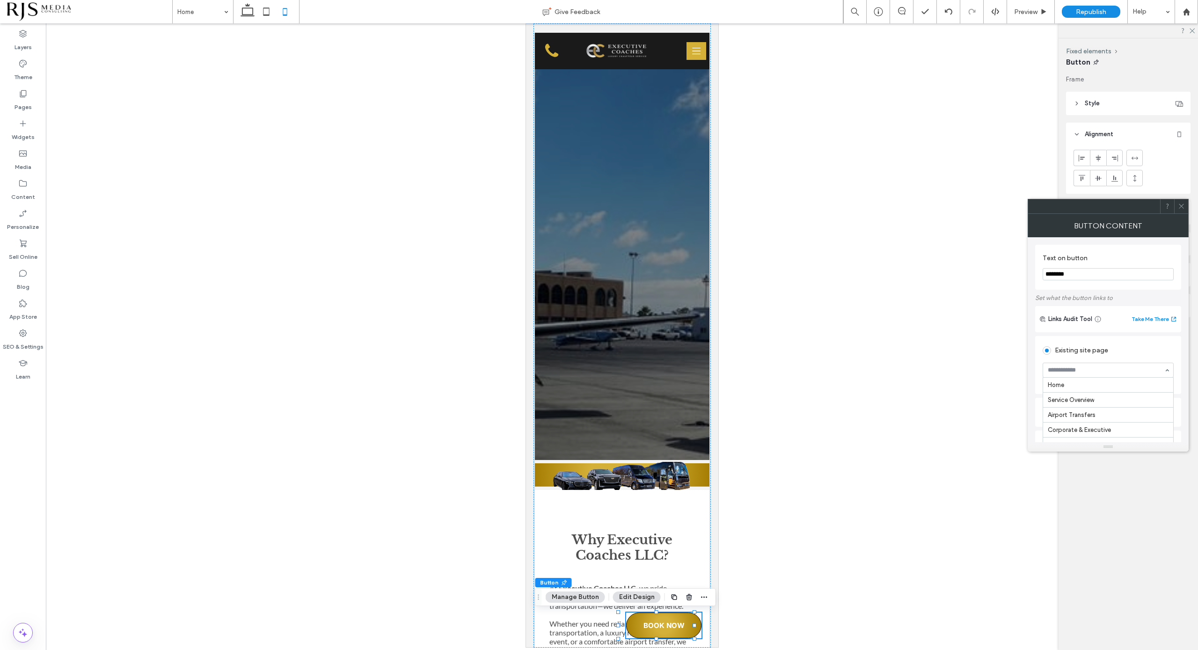
scroll to position [161, 0]
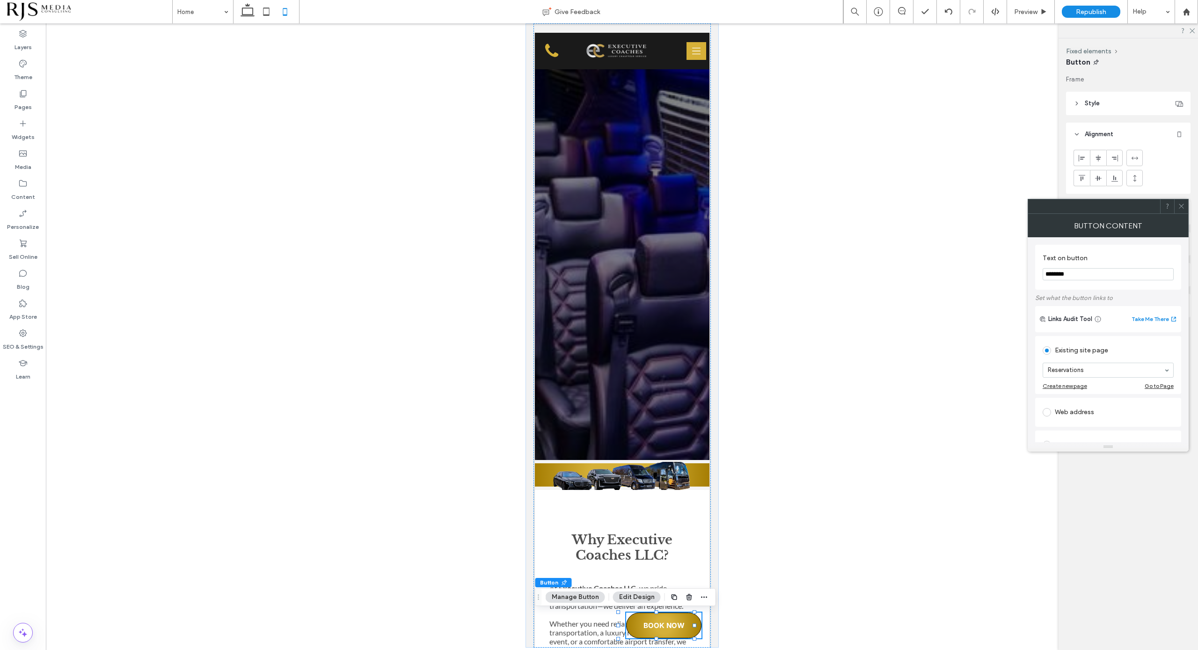
click at [1108, 338] on div "Existing site page Reservations Create new page Go to Page" at bounding box center [1108, 365] width 146 height 58
click at [1051, 301] on label at bounding box center [1049, 302] width 12 height 8
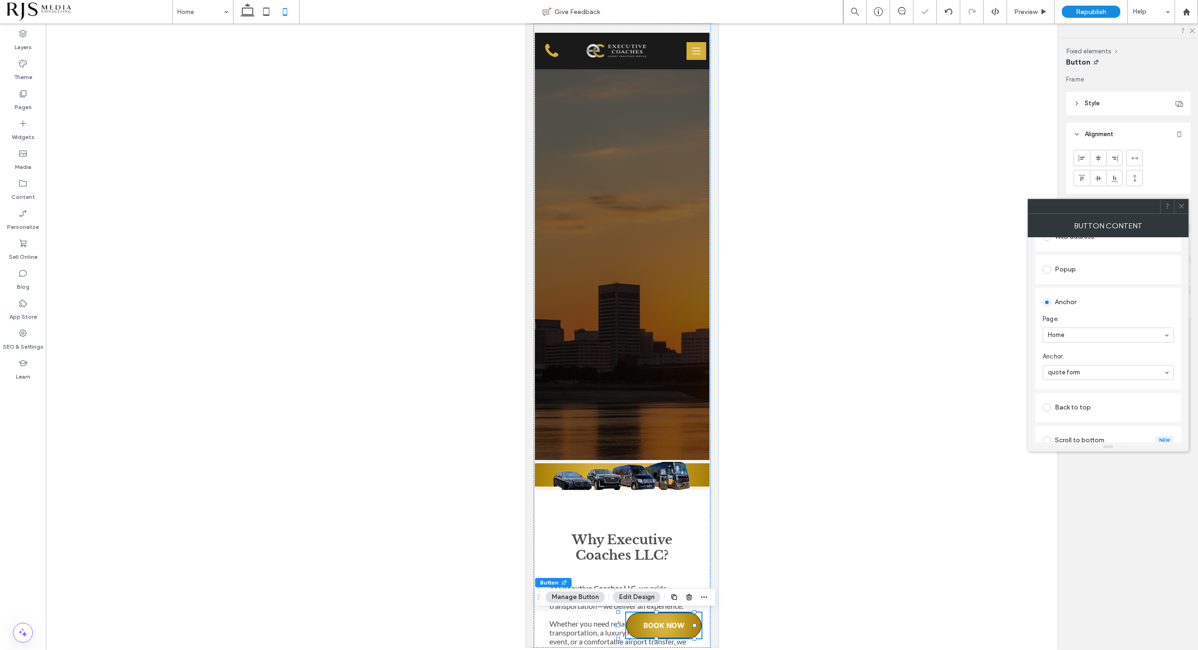
click at [1128, 355] on span "Anchor:" at bounding box center [1106, 356] width 127 height 9
click at [1183, 207] on use at bounding box center [1181, 206] width 5 height 5
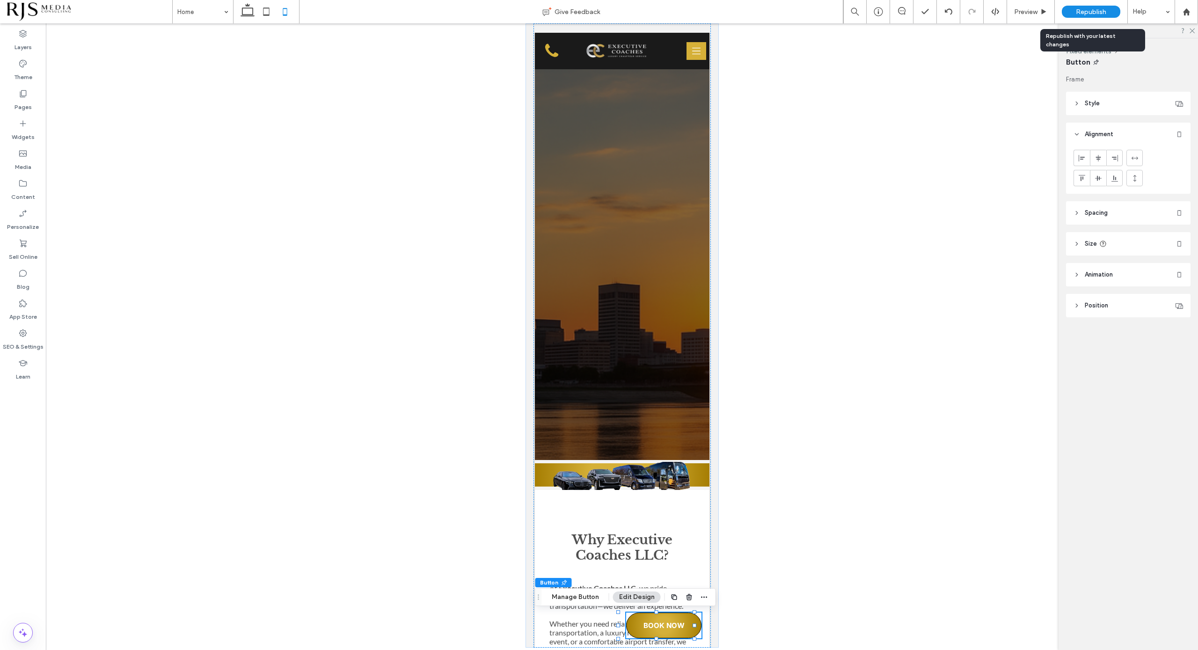
click at [1080, 9] on span "Republish" at bounding box center [1091, 12] width 30 height 8
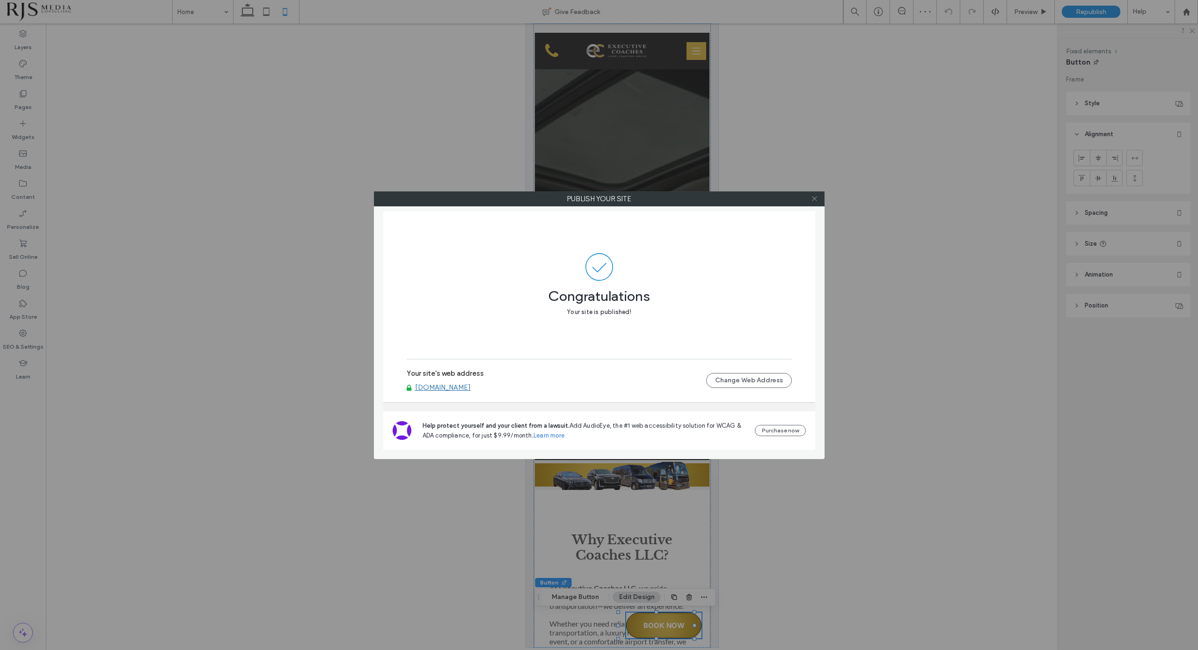
click at [814, 195] on icon at bounding box center [814, 198] width 7 height 7
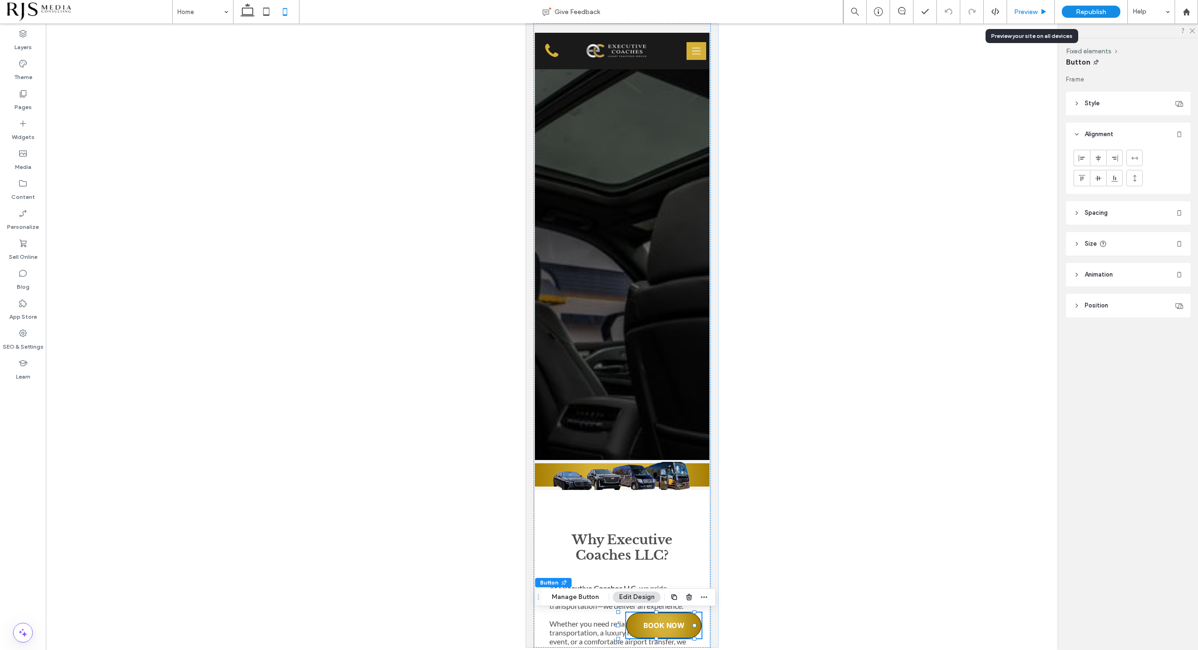
click at [1036, 8] on span "Preview" at bounding box center [1025, 12] width 23 height 8
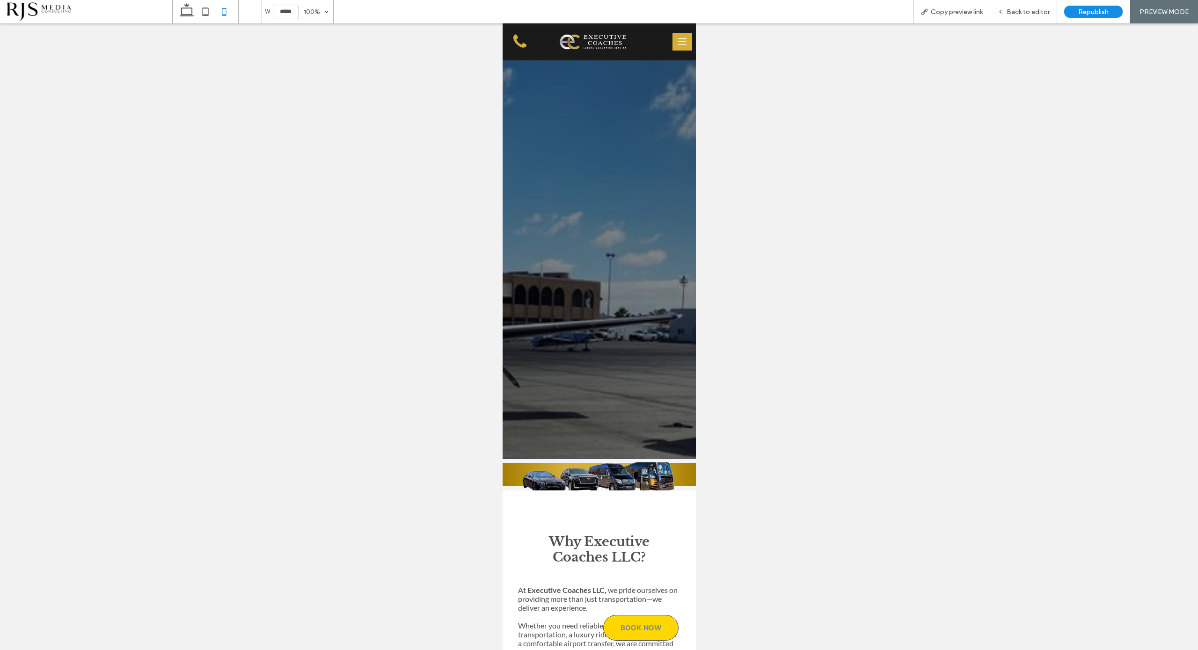
click at [631, 631] on span "BOOK NOW" at bounding box center [640, 628] width 41 height 9
click at [632, 625] on span "BOOK NOW" at bounding box center [640, 628] width 41 height 9
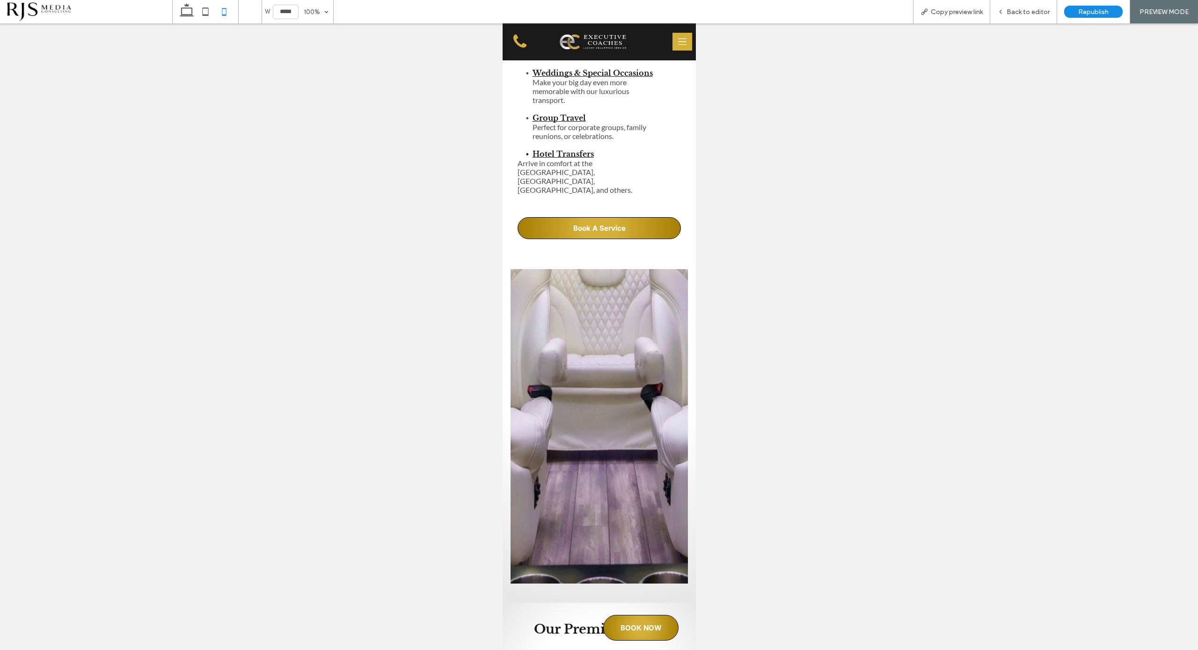
scroll to position [1229, 0]
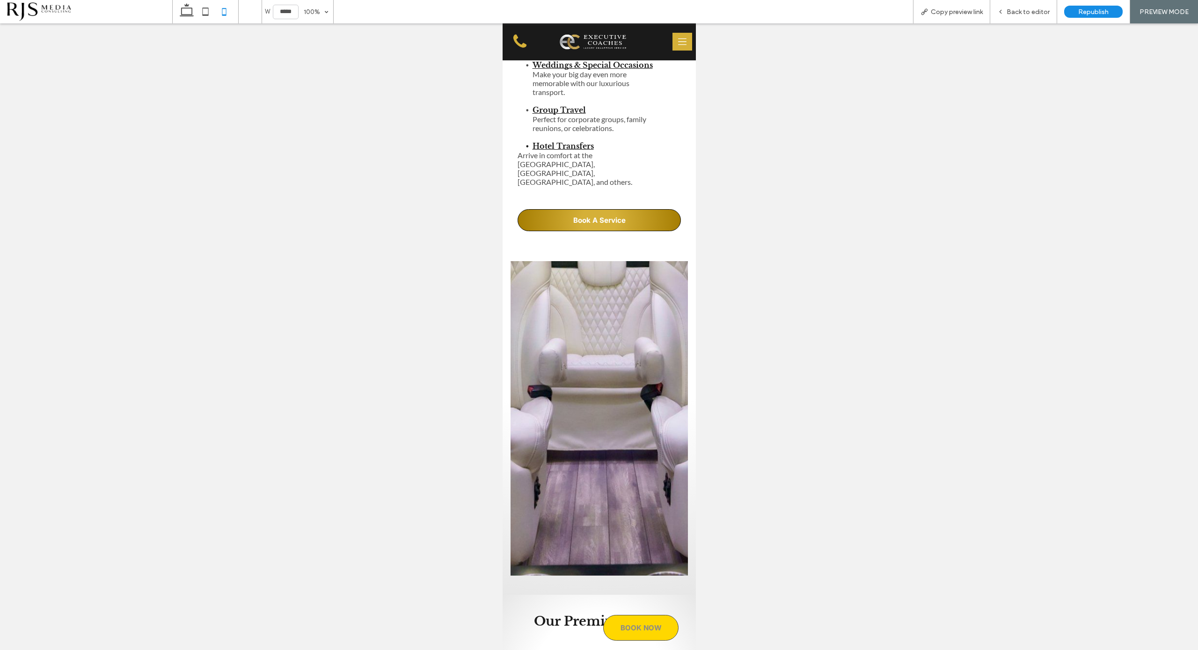
click at [640, 628] on span "BOOK NOW" at bounding box center [640, 628] width 41 height 9
click at [641, 626] on span "BOOK NOW" at bounding box center [640, 628] width 41 height 9
click at [1015, 6] on div "Back to editor" at bounding box center [1023, 11] width 67 height 23
click at [1013, 12] on span "Back to editor" at bounding box center [1028, 12] width 43 height 8
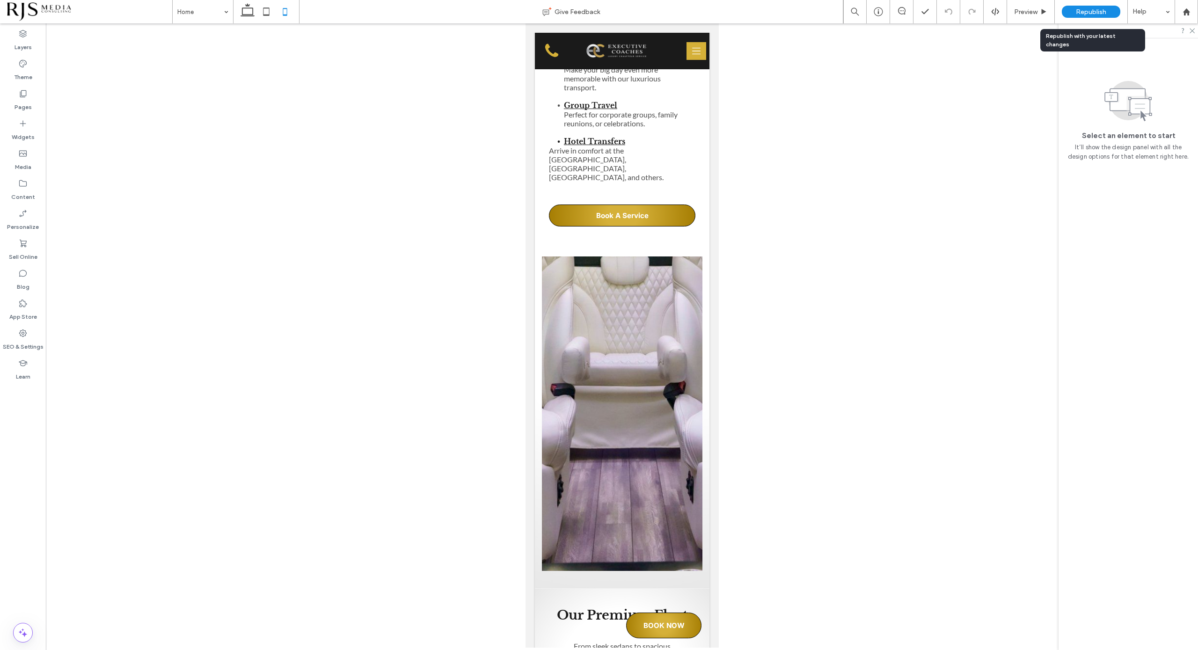
click at [1094, 12] on span "Republish" at bounding box center [1091, 12] width 30 height 8
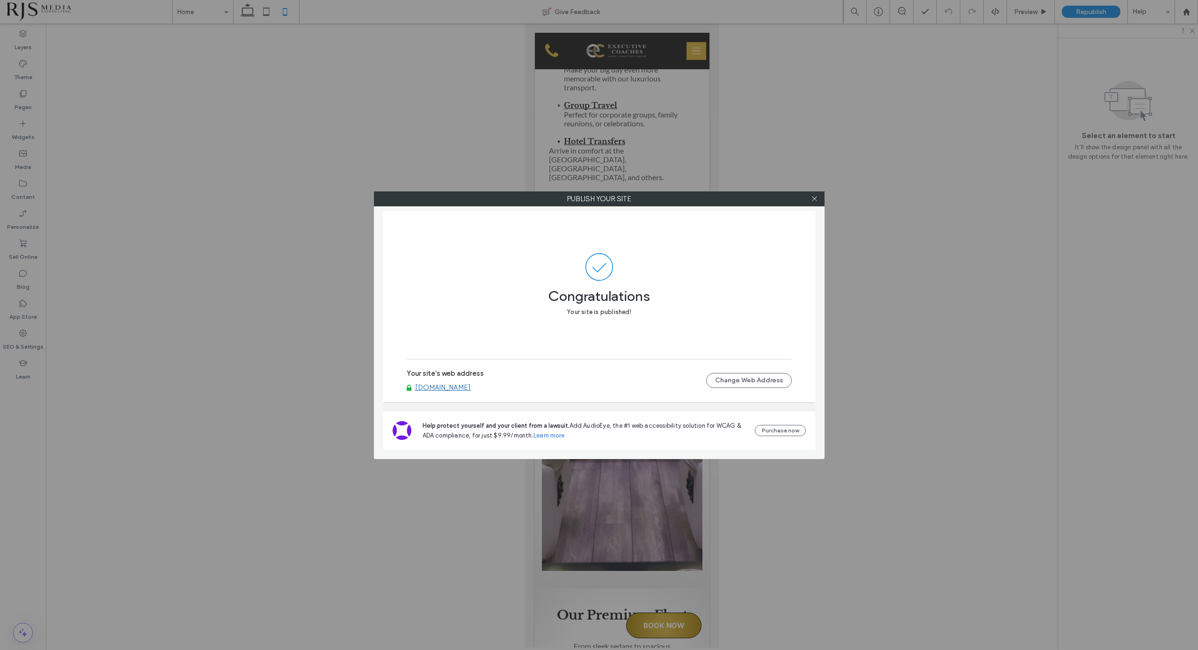
drag, startPoint x: 814, startPoint y: 198, endPoint x: 801, endPoint y: 211, distance: 19.2
click at [815, 198] on icon at bounding box center [814, 198] width 7 height 7
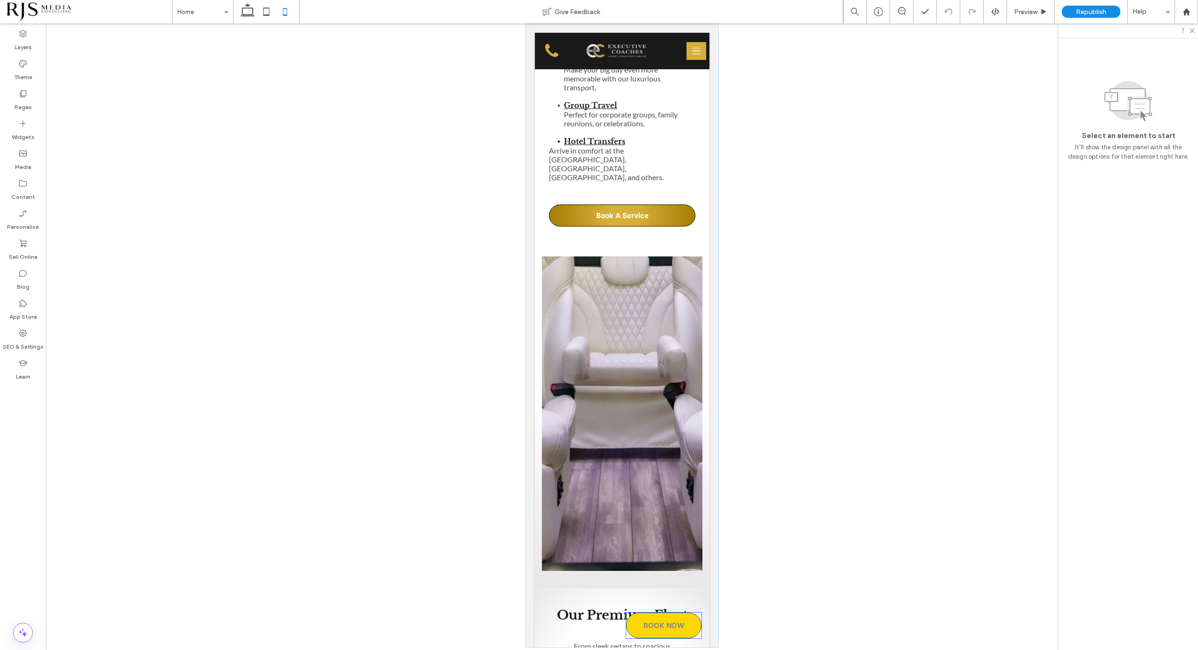
click at [653, 622] on span "BOOK NOW" at bounding box center [663, 625] width 41 height 9
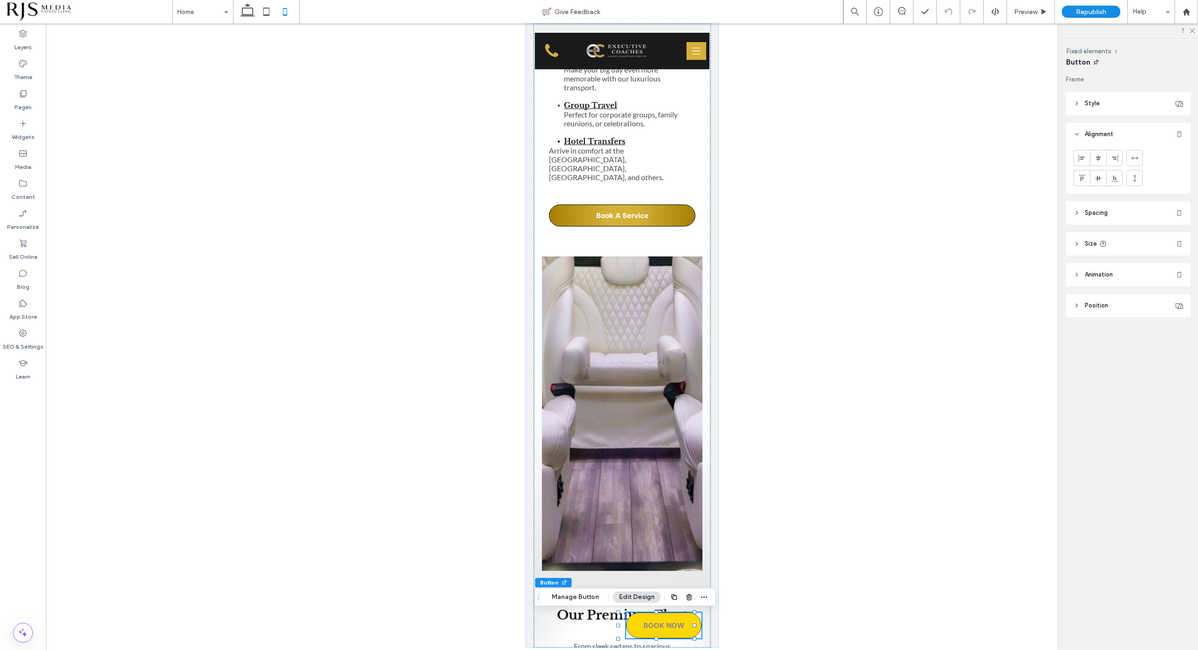
click at [677, 625] on link "BOOK NOW" at bounding box center [663, 626] width 75 height 26
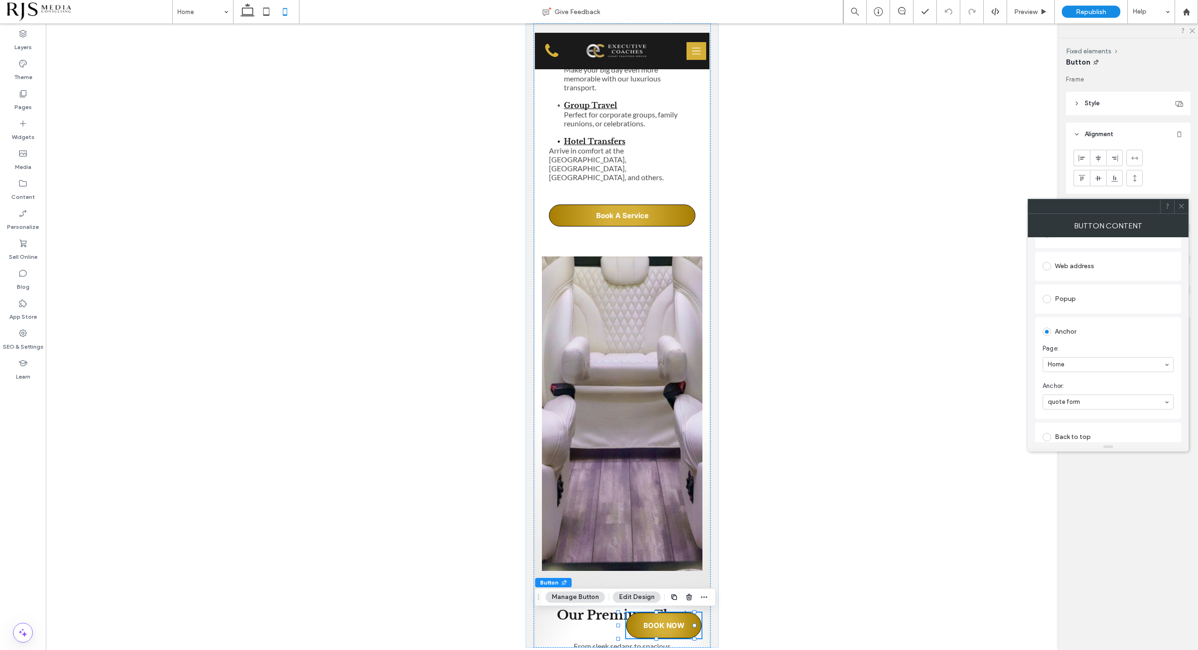
scroll to position [176, 0]
click at [1181, 205] on icon at bounding box center [1181, 206] width 7 height 7
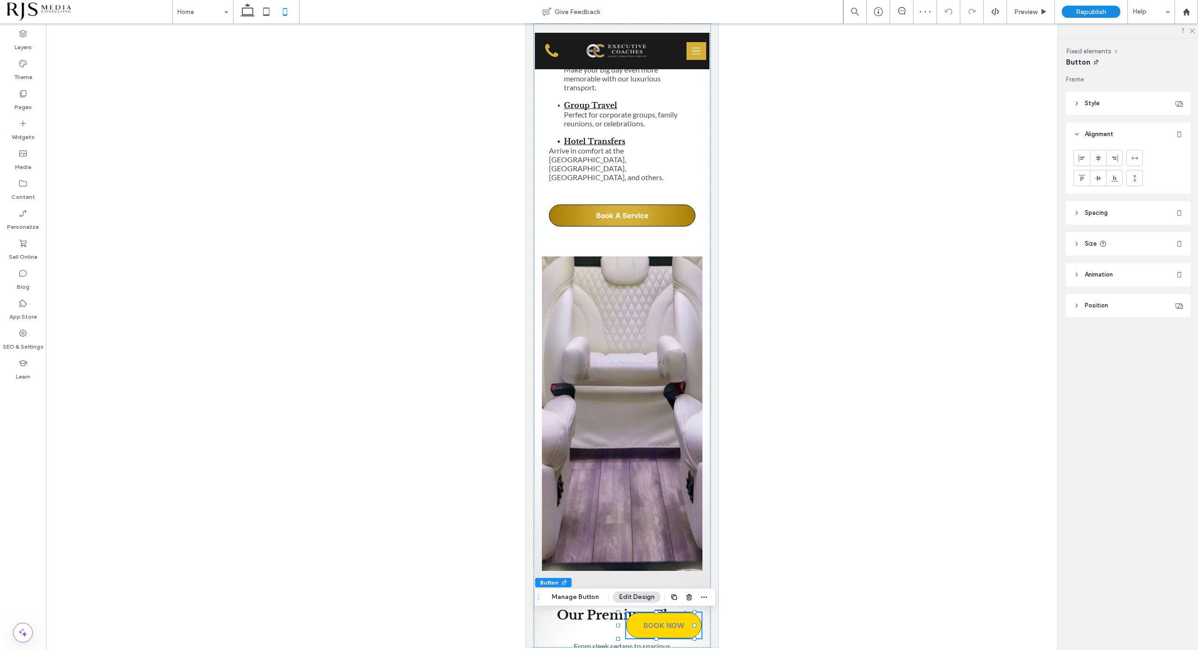
click at [653, 628] on span "BOOK NOW" at bounding box center [663, 625] width 41 height 9
click at [1014, 9] on span "Preview" at bounding box center [1025, 12] width 23 height 8
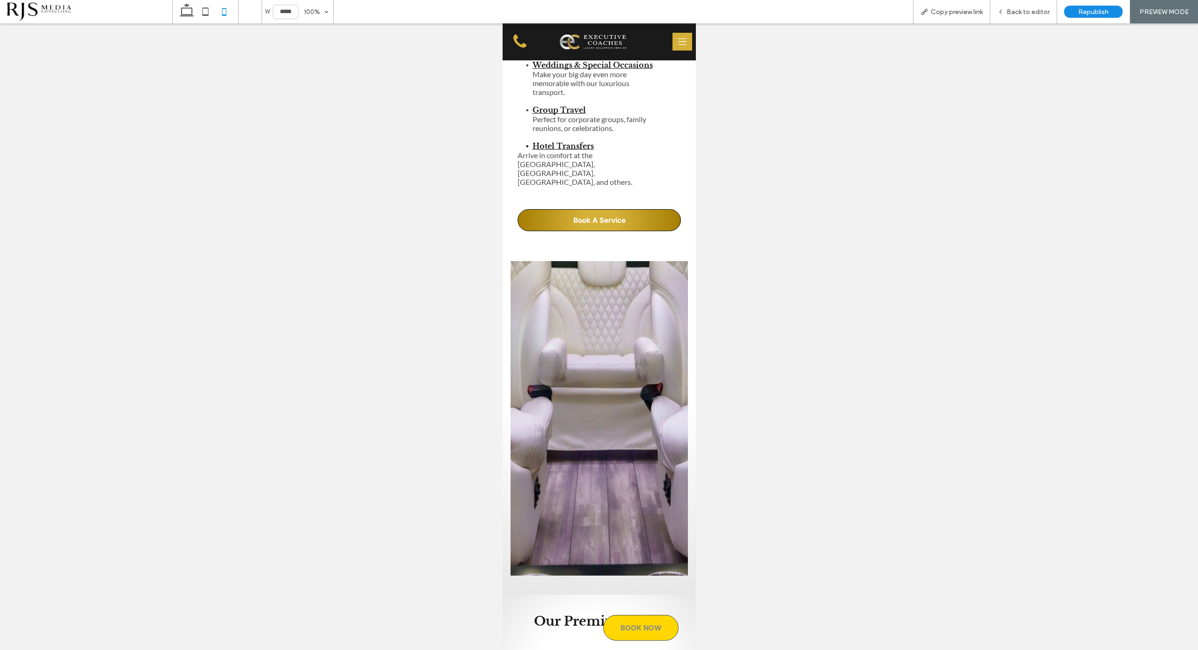
click at [636, 626] on span "BOOK NOW" at bounding box center [640, 628] width 41 height 9
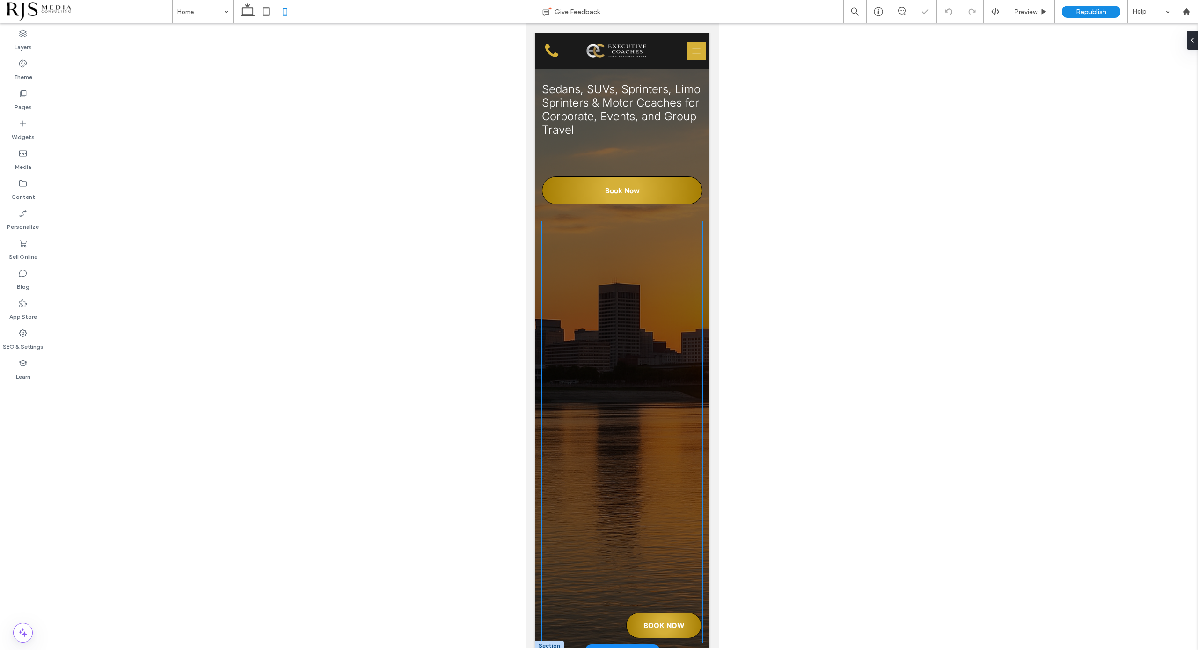
scroll to position [176, 0]
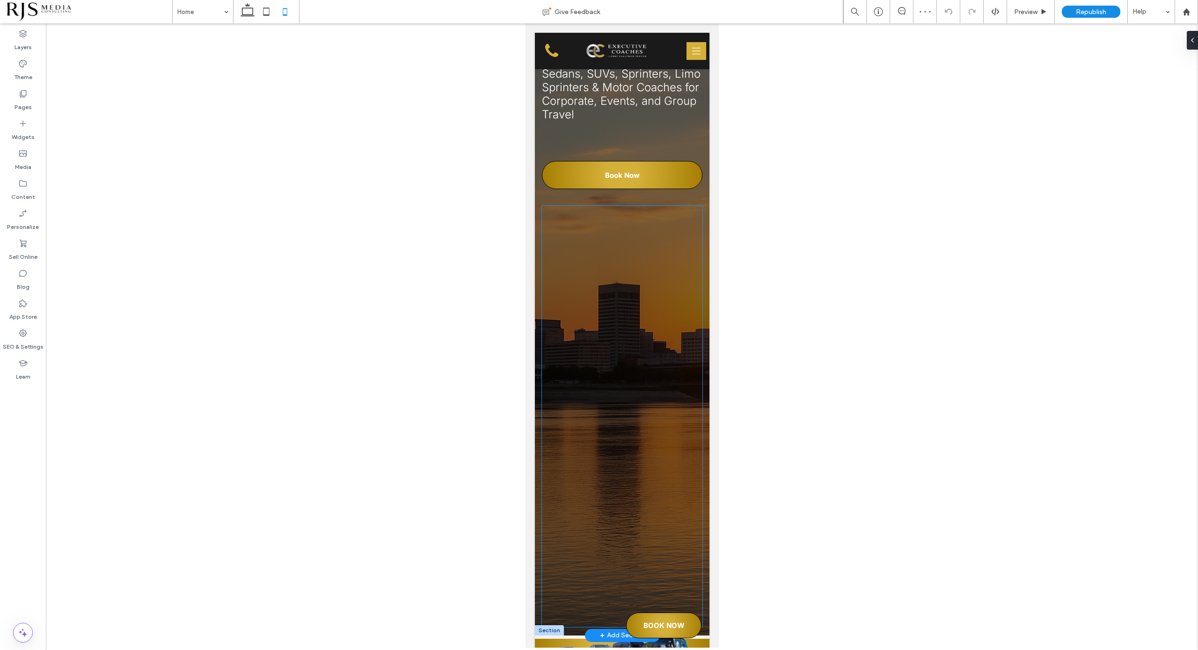
click at [568, 216] on div at bounding box center [622, 416] width 161 height 421
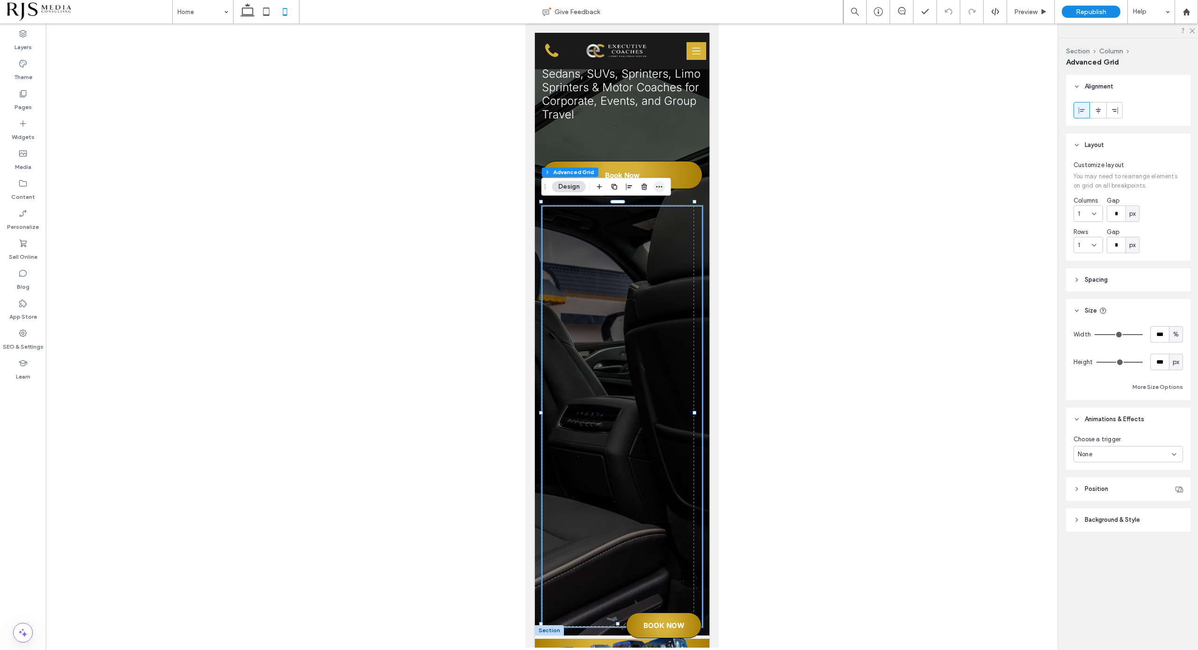
click at [661, 186] on use "button" at bounding box center [659, 186] width 6 height 1
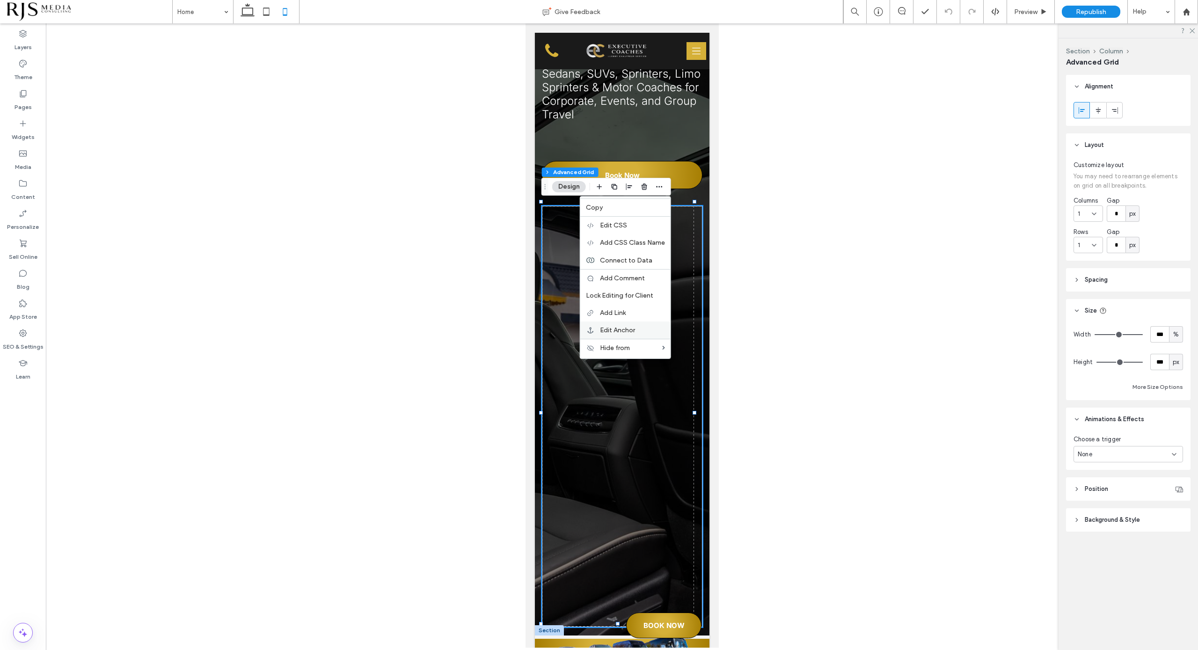
click at [631, 324] on div "Edit Anchor" at bounding box center [625, 330] width 90 height 17
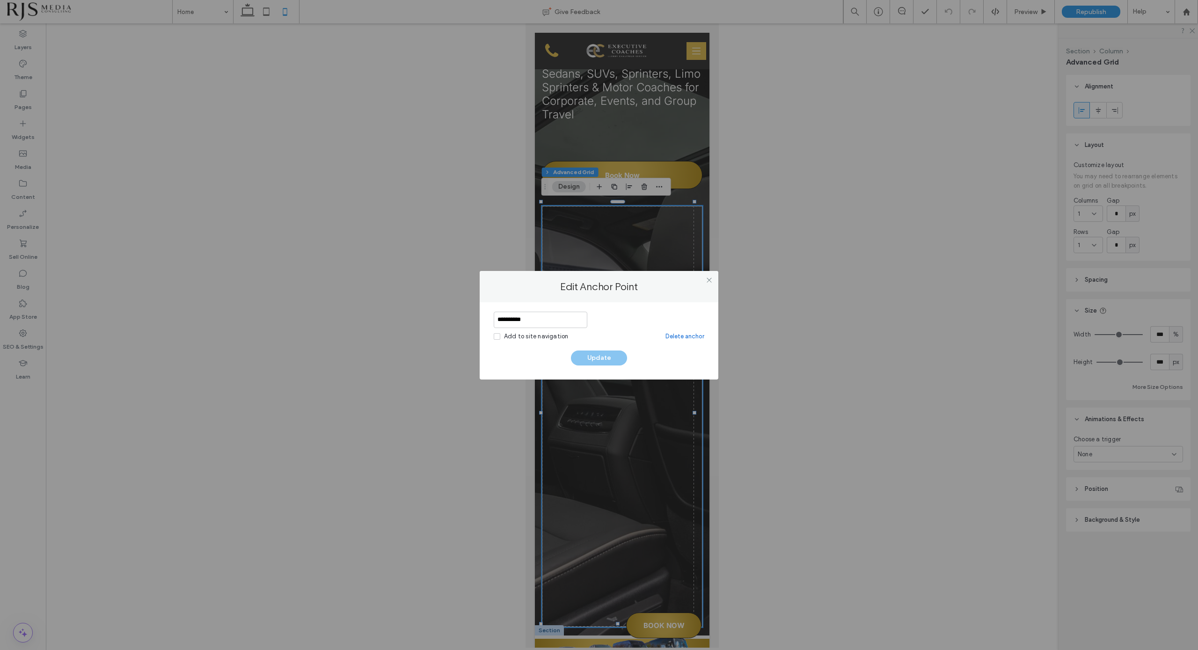
click at [569, 320] on input "**********" at bounding box center [541, 320] width 94 height 16
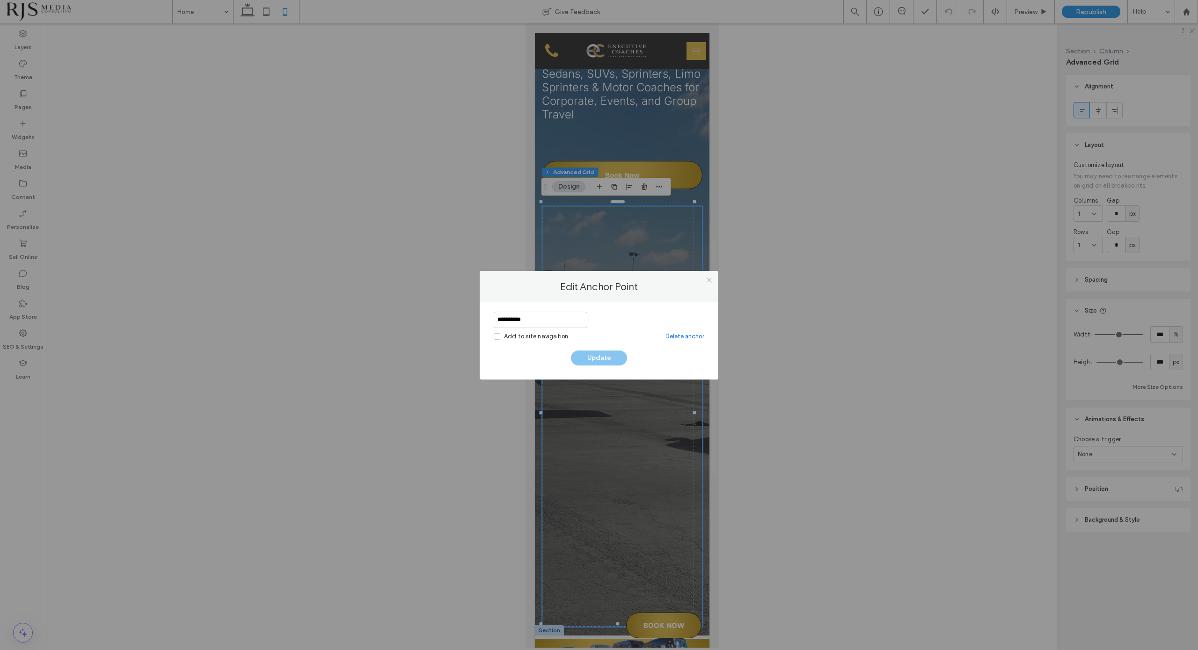
click at [709, 277] on icon at bounding box center [709, 280] width 7 height 7
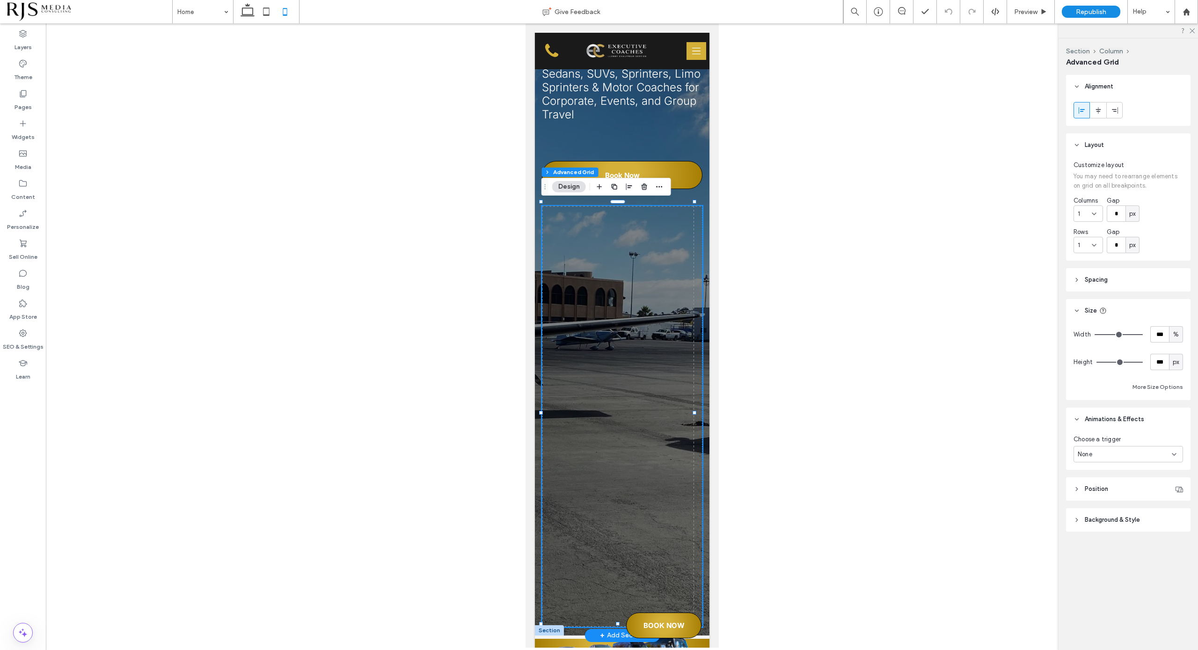
click at [565, 248] on div at bounding box center [622, 392] width 146 height 330
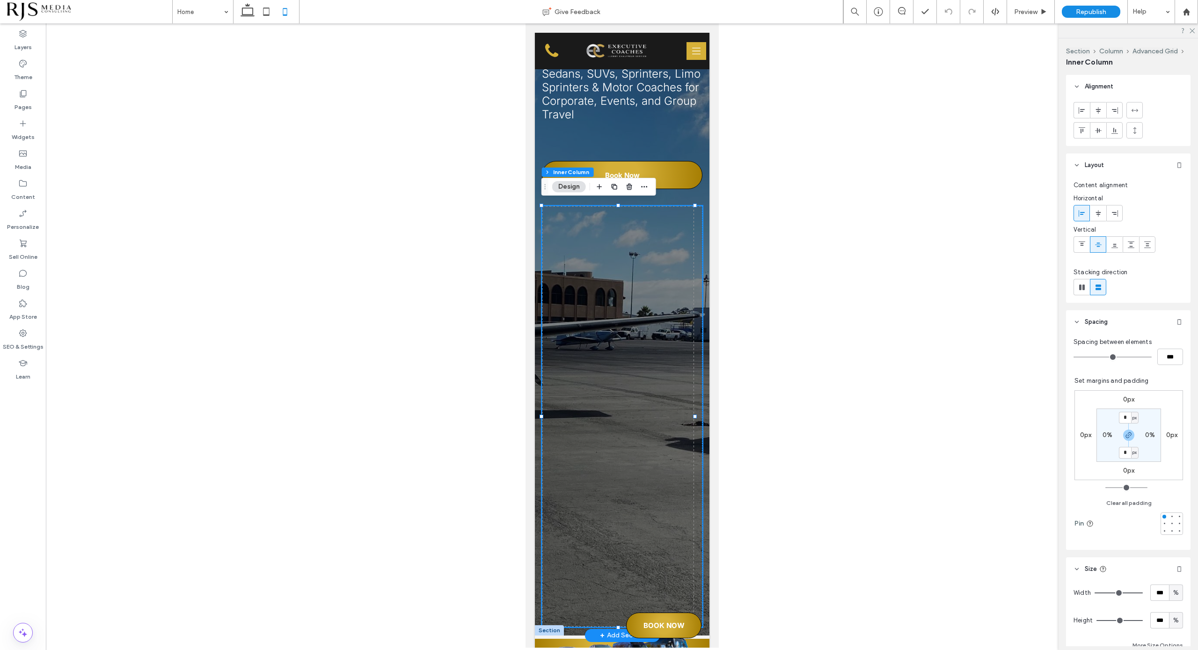
click at [551, 212] on div at bounding box center [622, 416] width 161 height 421
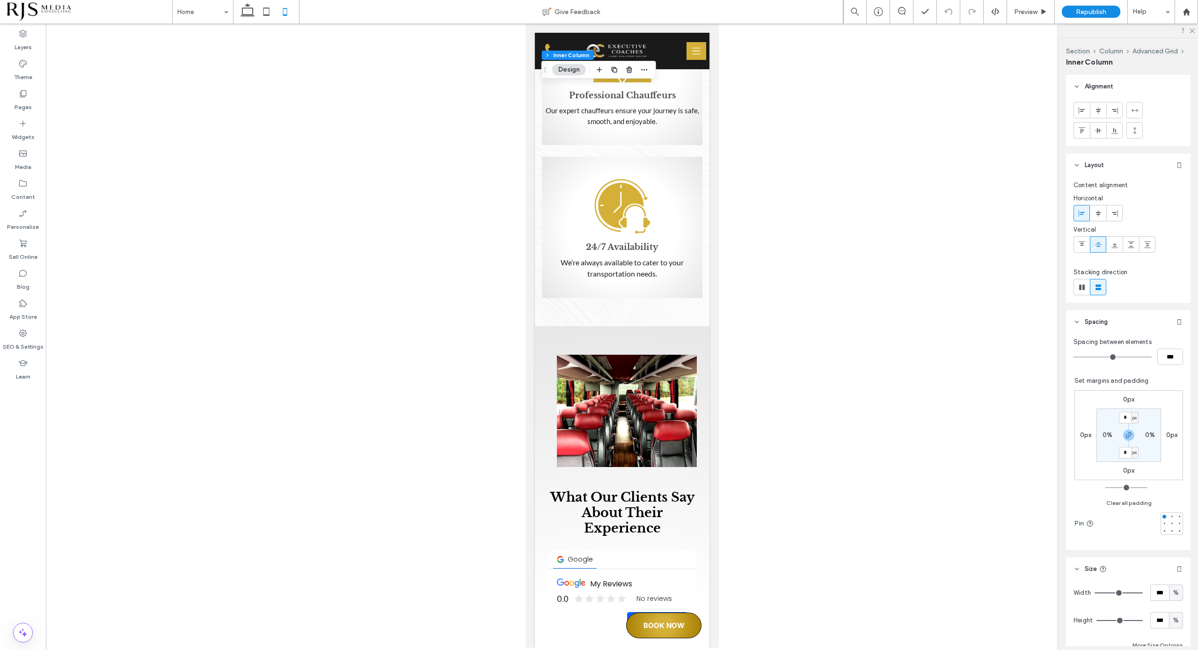
scroll to position [3452, 0]
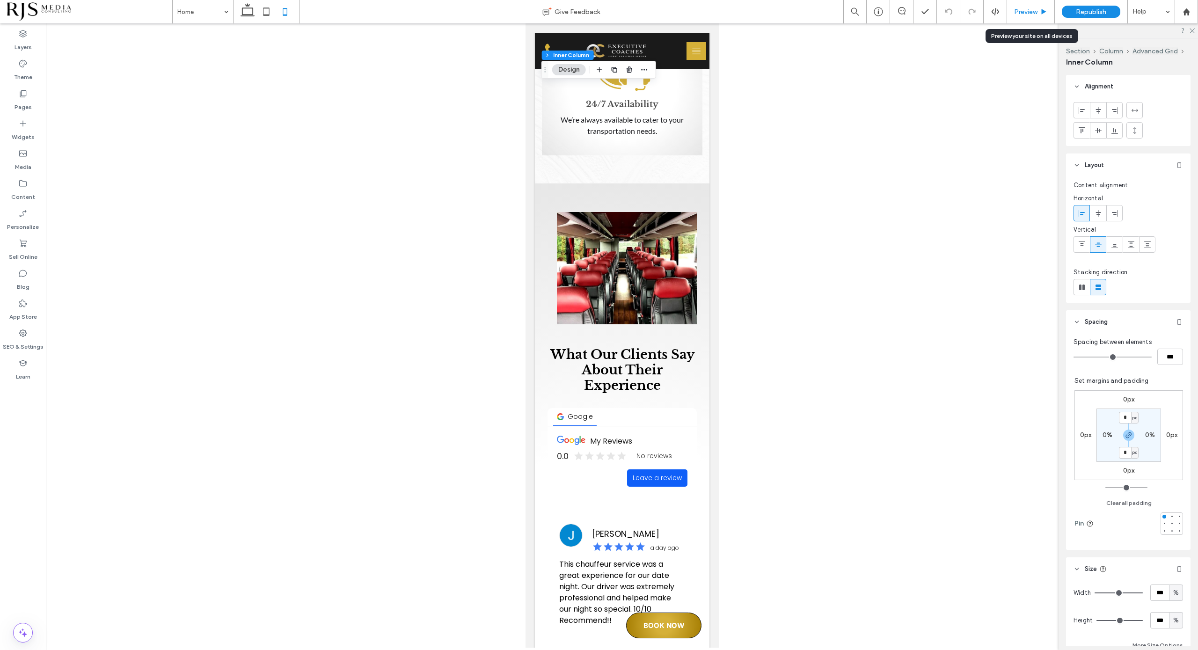
click at [1026, 15] on span "Preview" at bounding box center [1025, 12] width 23 height 8
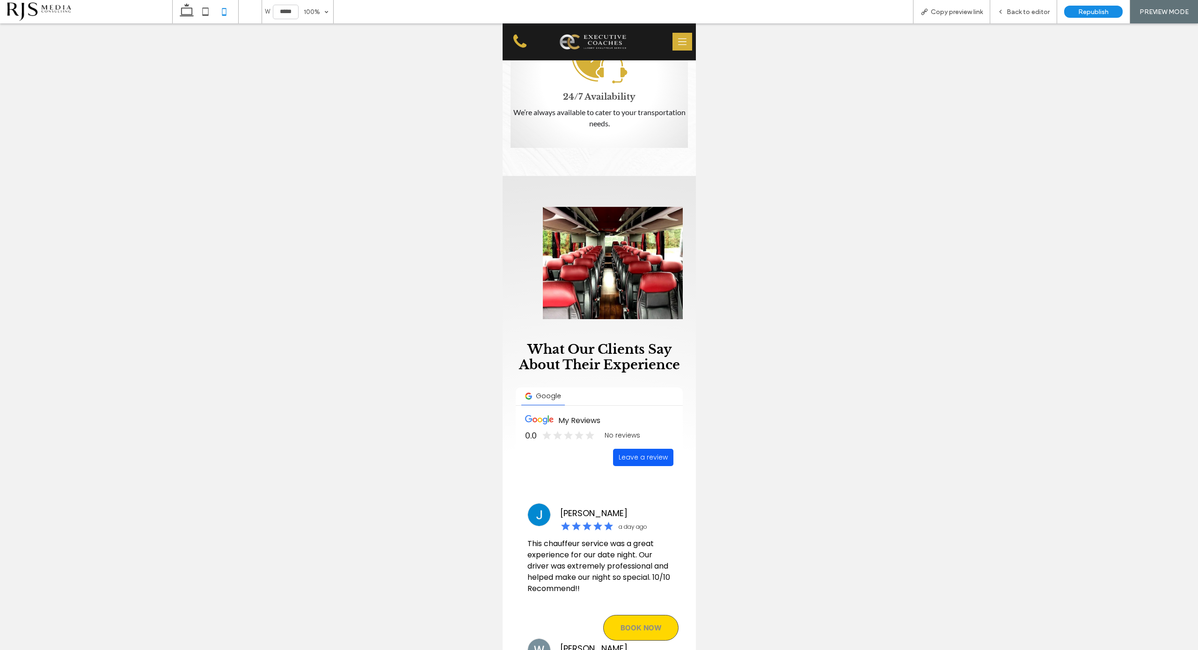
click at [640, 624] on span "BOOK NOW" at bounding box center [640, 628] width 41 height 9
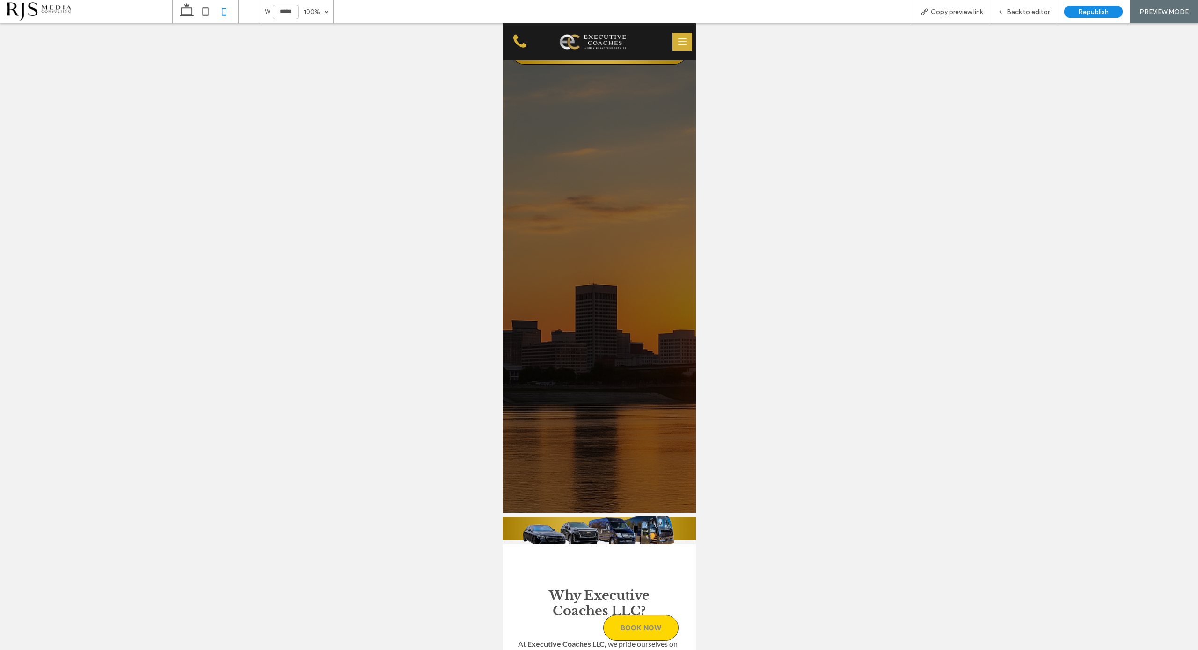
scroll to position [296, 0]
click at [190, 13] on icon at bounding box center [186, 11] width 19 height 19
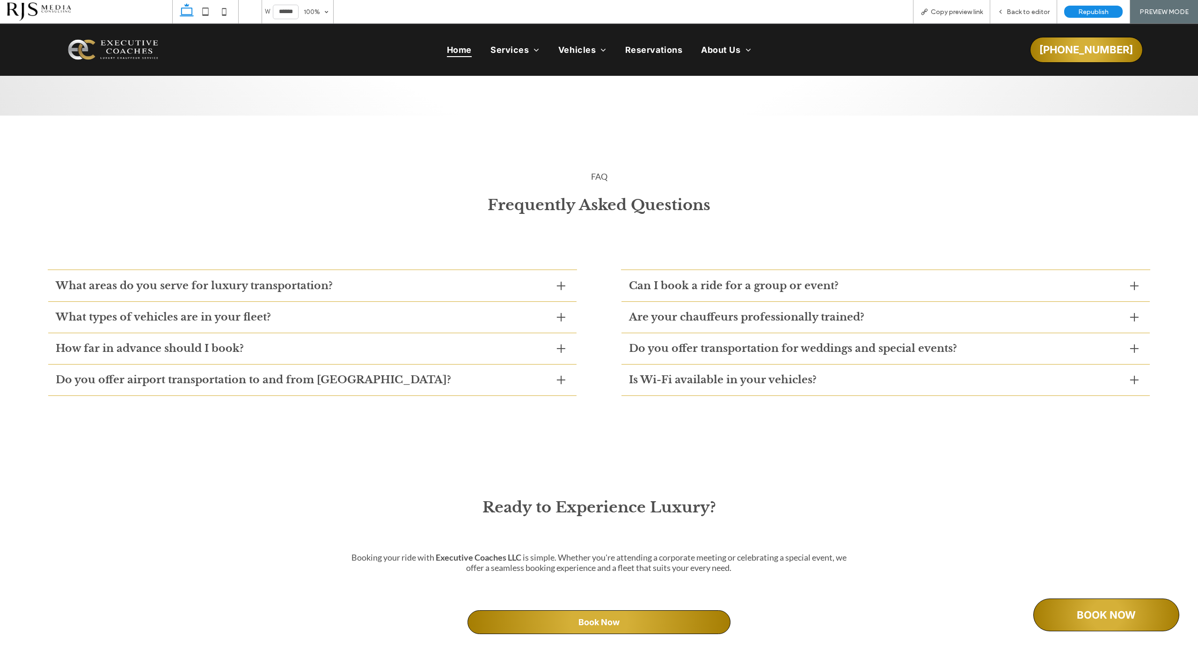
scroll to position [2971, 0]
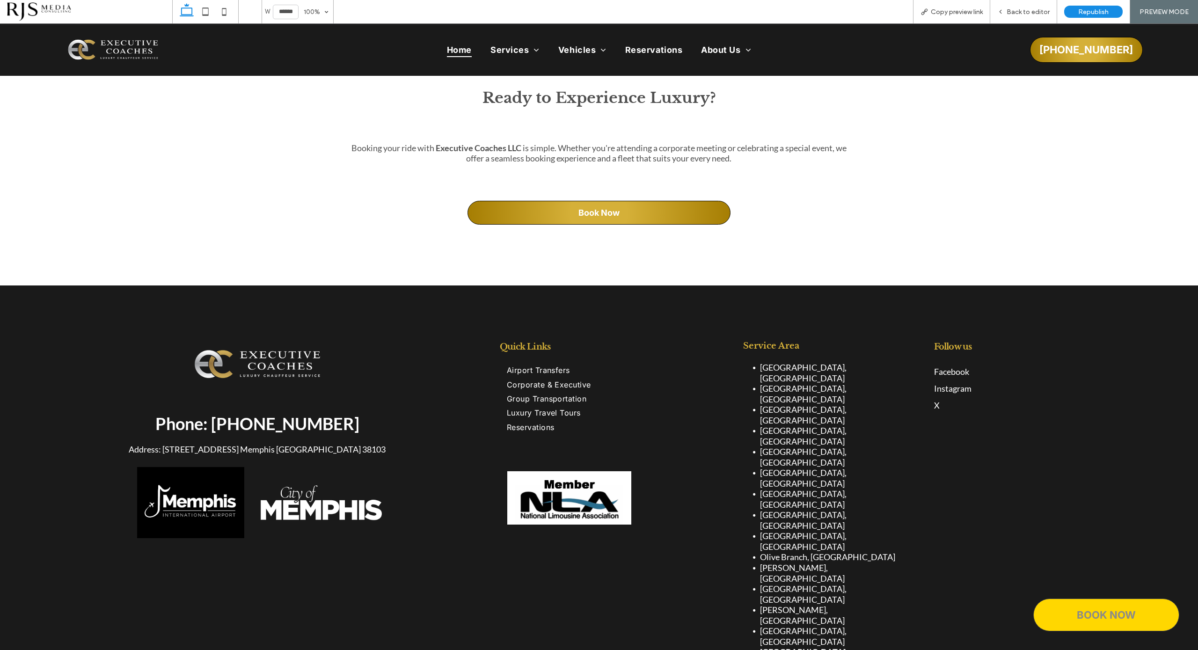
click at [1069, 607] on link "BOOK NOW" at bounding box center [1107, 615] width 146 height 33
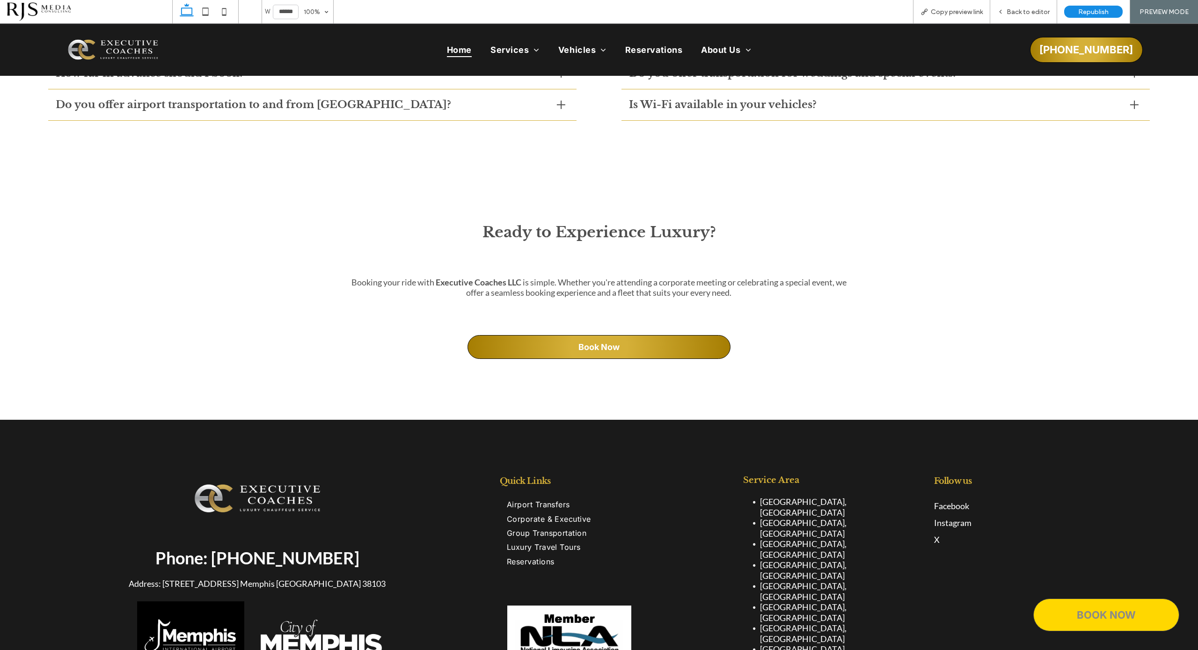
click at [1069, 607] on link "BOOK NOW" at bounding box center [1107, 615] width 146 height 33
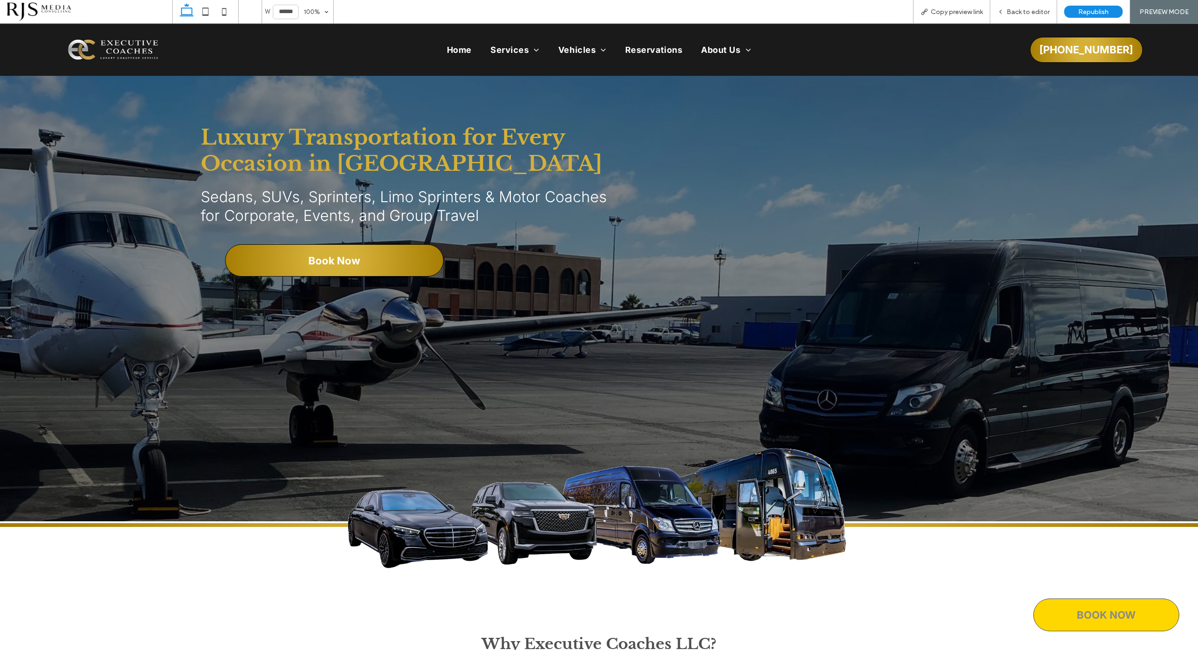
scroll to position [8, 0]
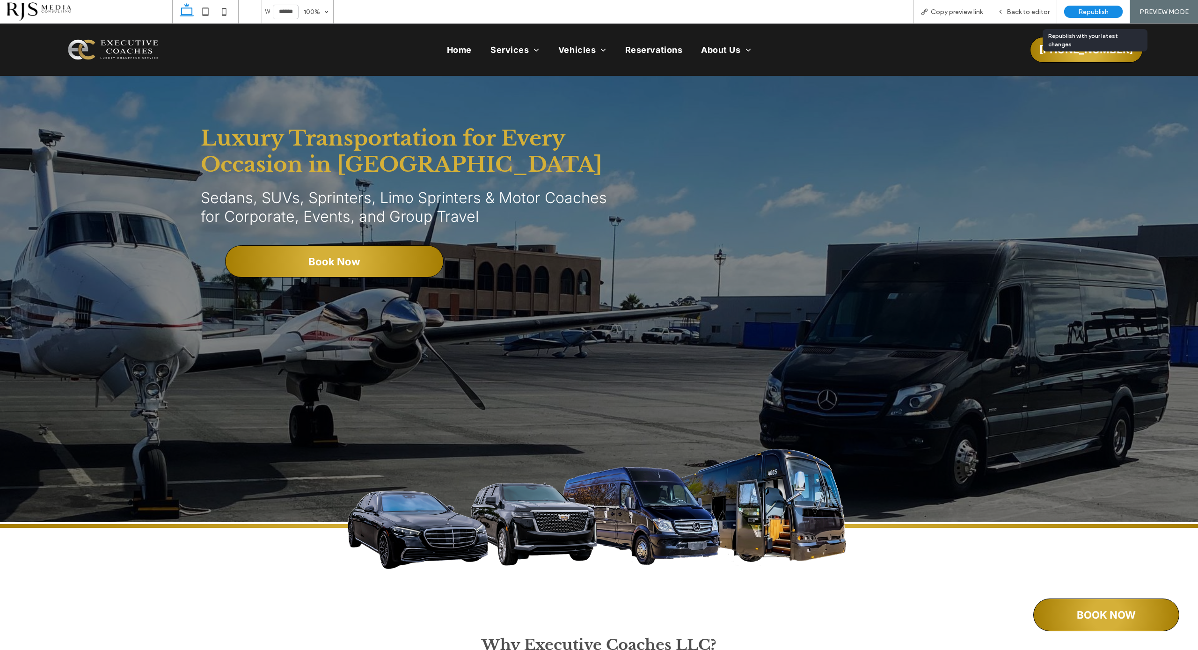
click at [1078, 7] on div "Republish" at bounding box center [1093, 12] width 59 height 12
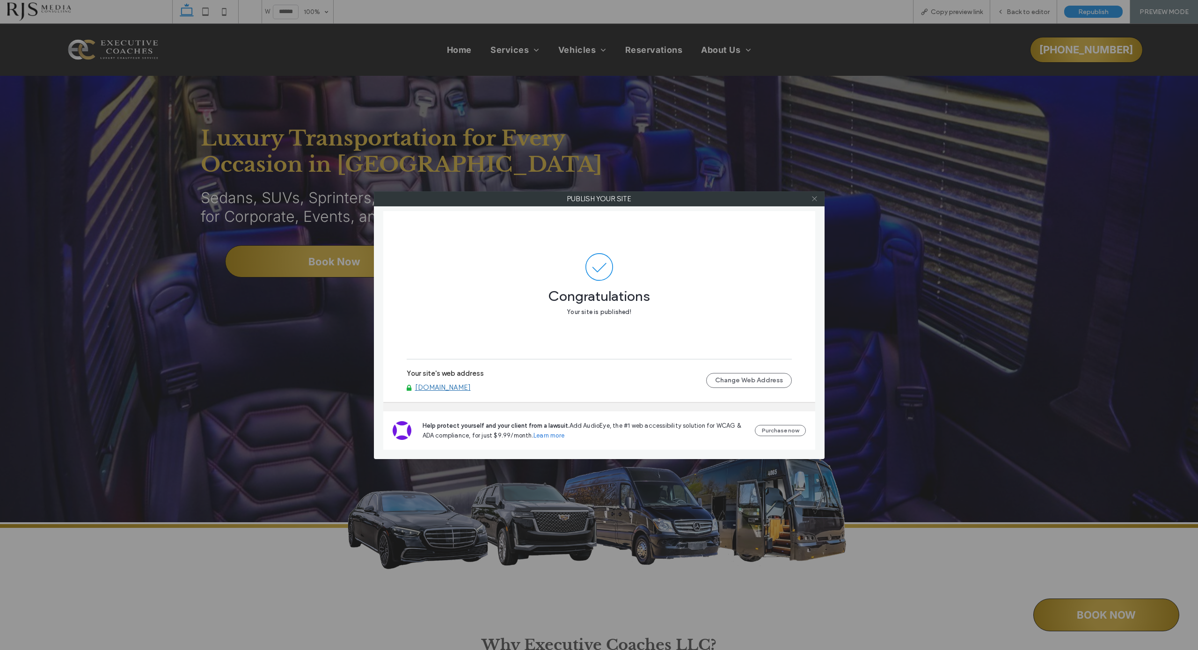
click at [811, 196] on icon at bounding box center [814, 198] width 7 height 7
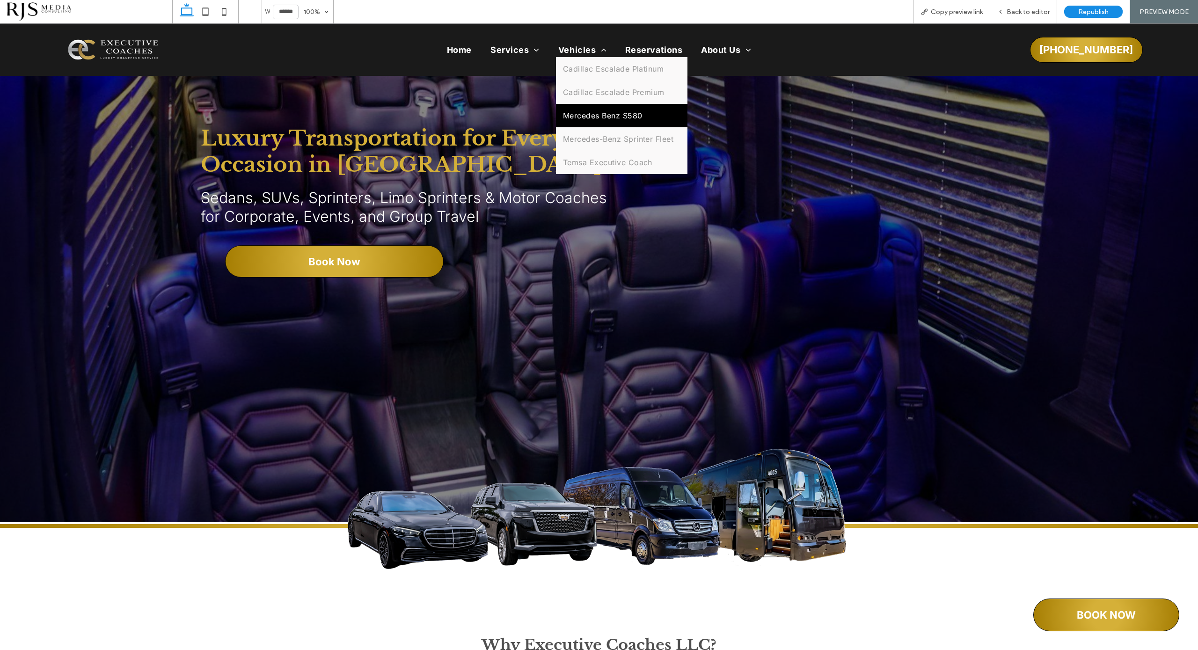
click at [565, 110] on link "Mercedes Benz S580" at bounding box center [622, 115] width 132 height 23
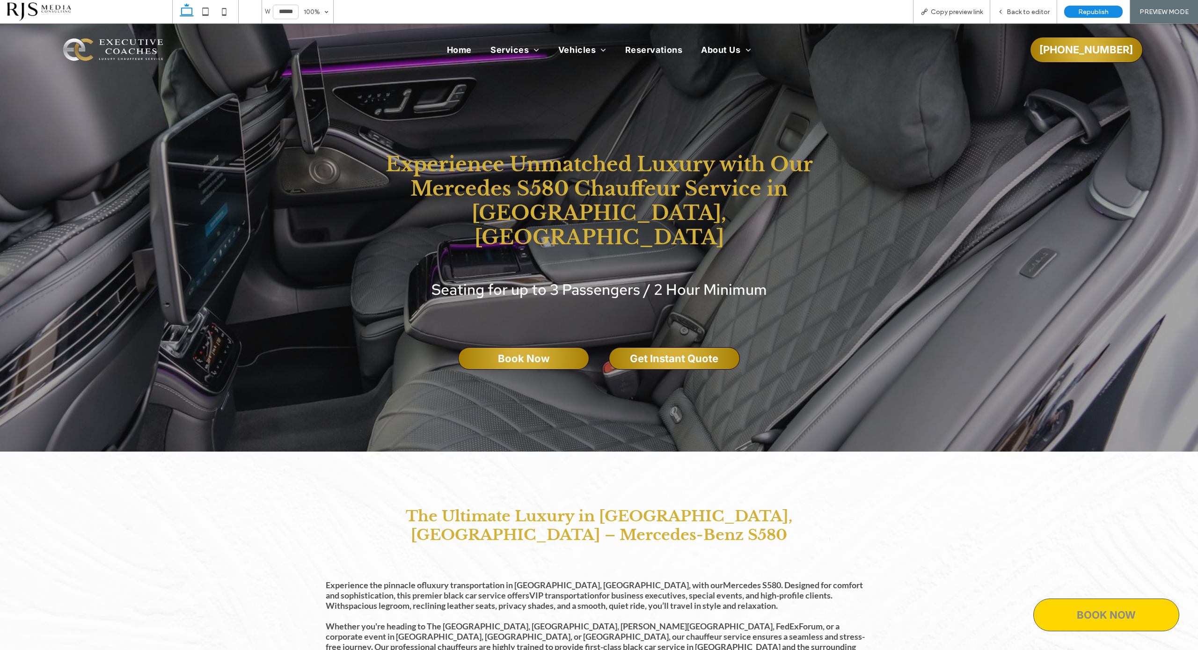
click at [1098, 615] on span "BOOK NOW" at bounding box center [1106, 615] width 59 height 12
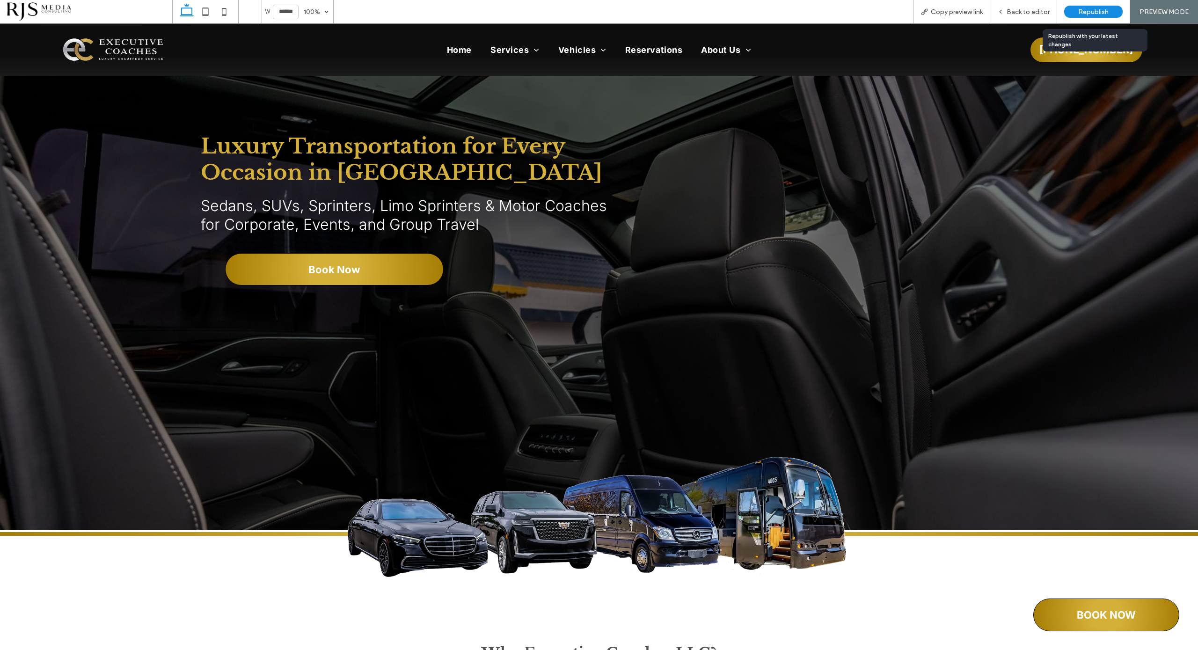
click at [1085, 11] on span "Republish" at bounding box center [1093, 12] width 30 height 8
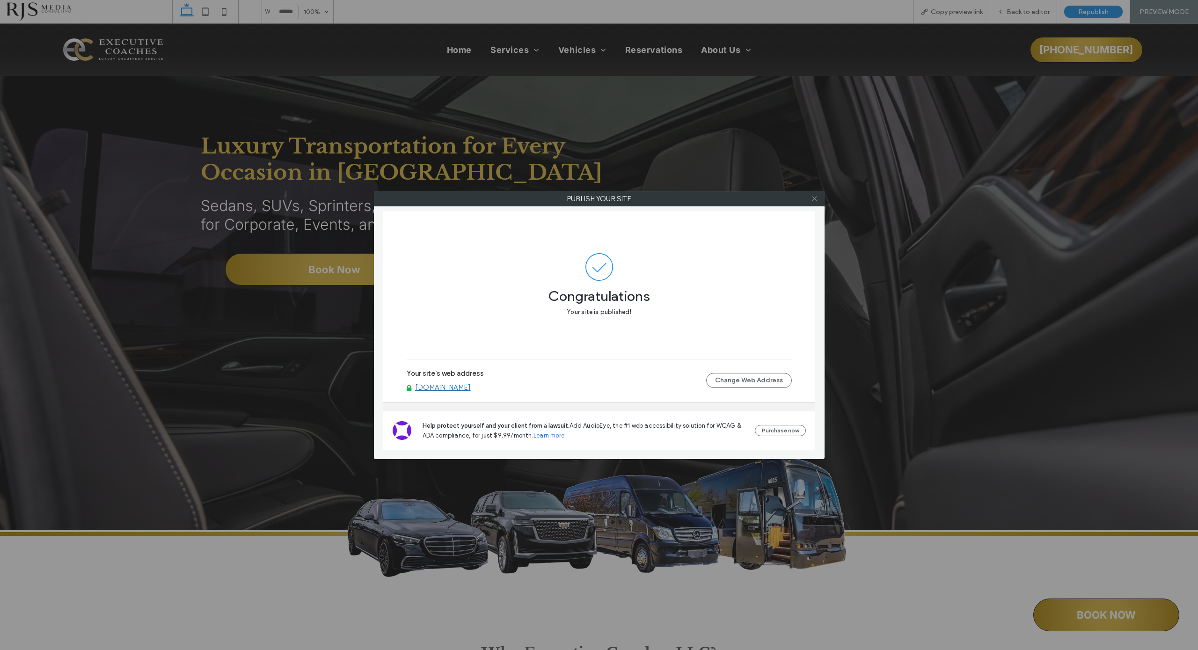
click at [815, 194] on span at bounding box center [814, 199] width 7 height 14
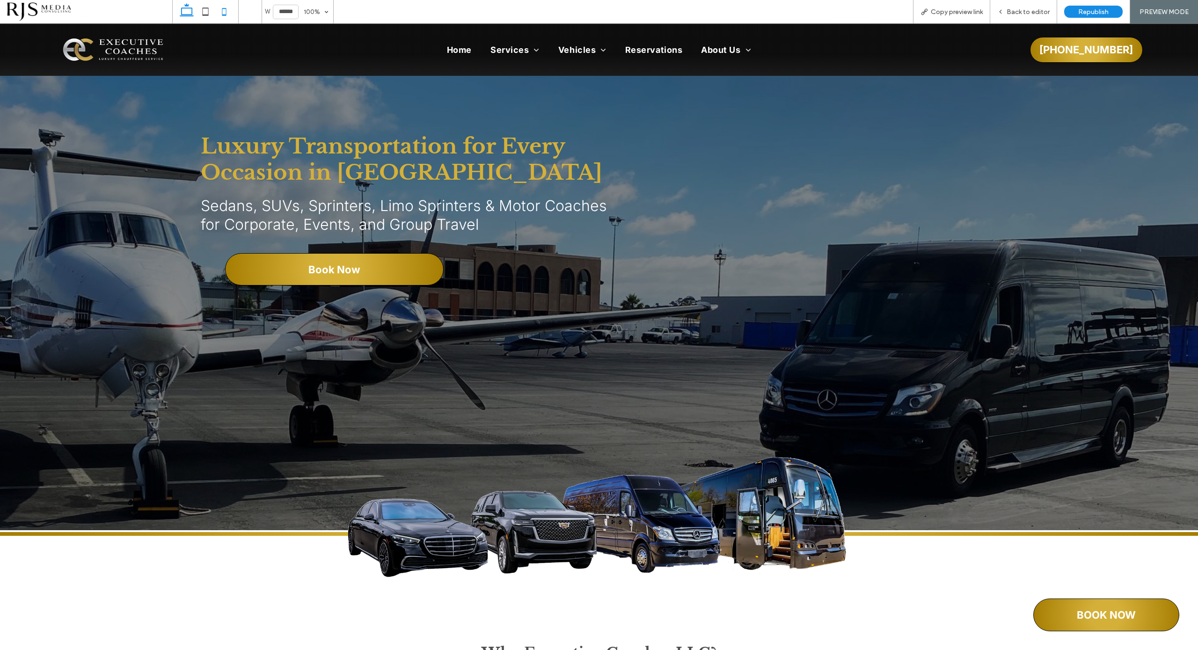
click at [225, 11] on icon at bounding box center [224, 11] width 19 height 19
type input "*****"
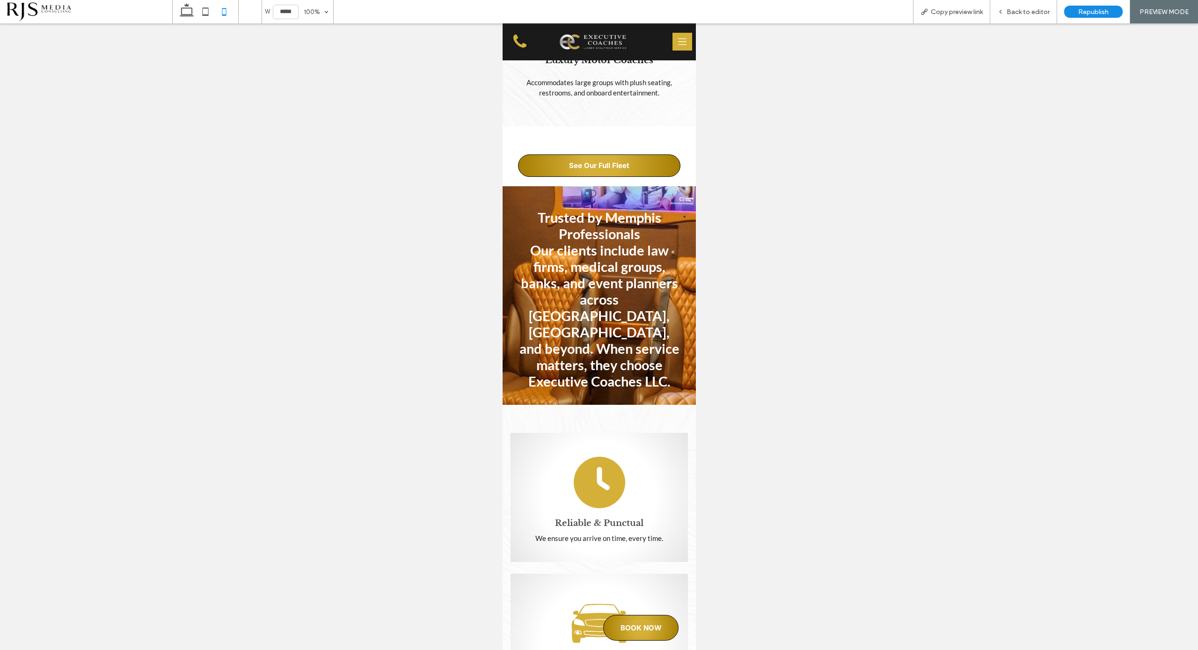
scroll to position [2574, 0]
click at [678, 41] on button at bounding box center [682, 42] width 20 height 18
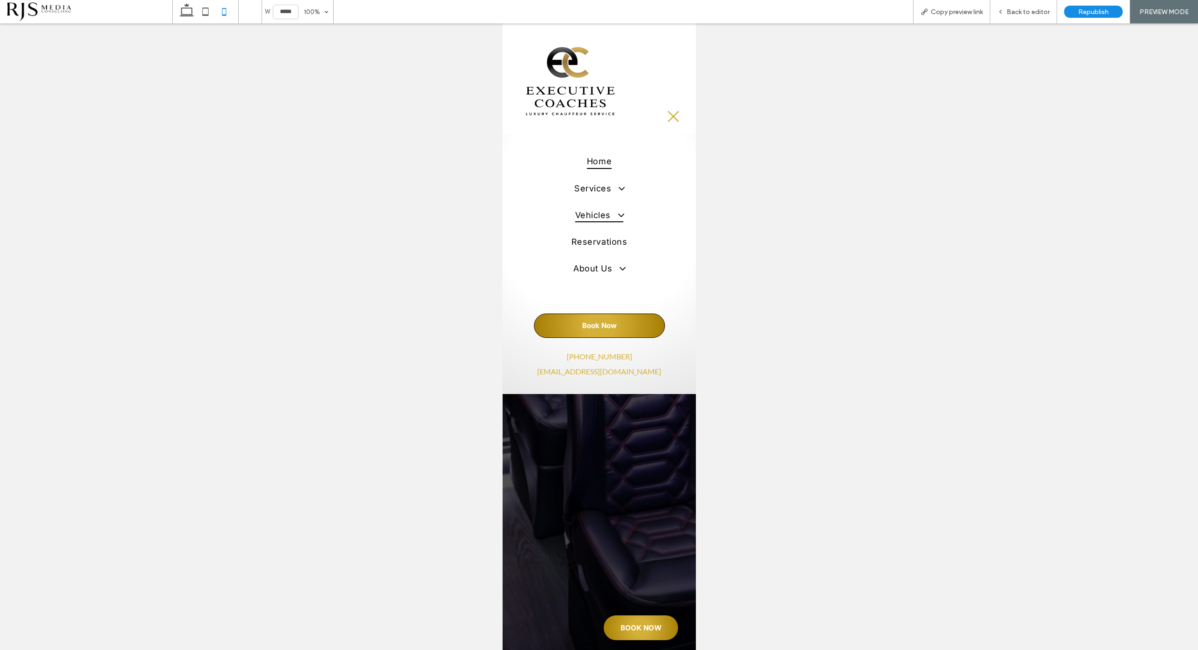
click at [609, 210] on span at bounding box center [617, 215] width 17 height 11
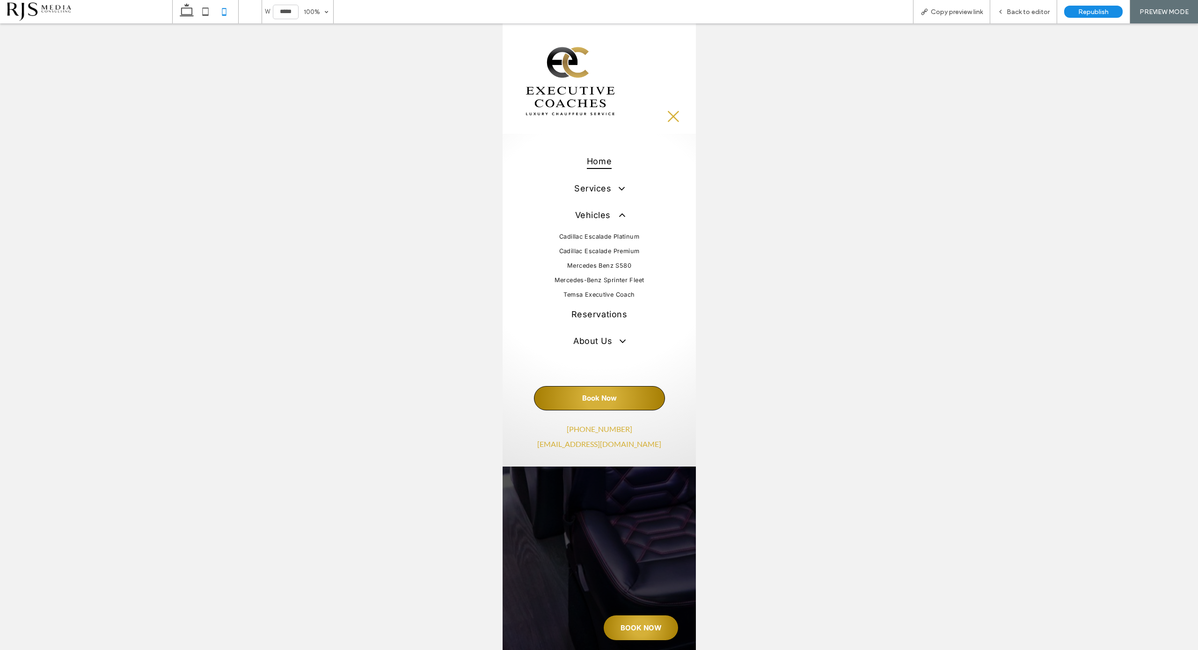
click at [606, 287] on link "Temsa Executive Coach" at bounding box center [599, 294] width 163 height 15
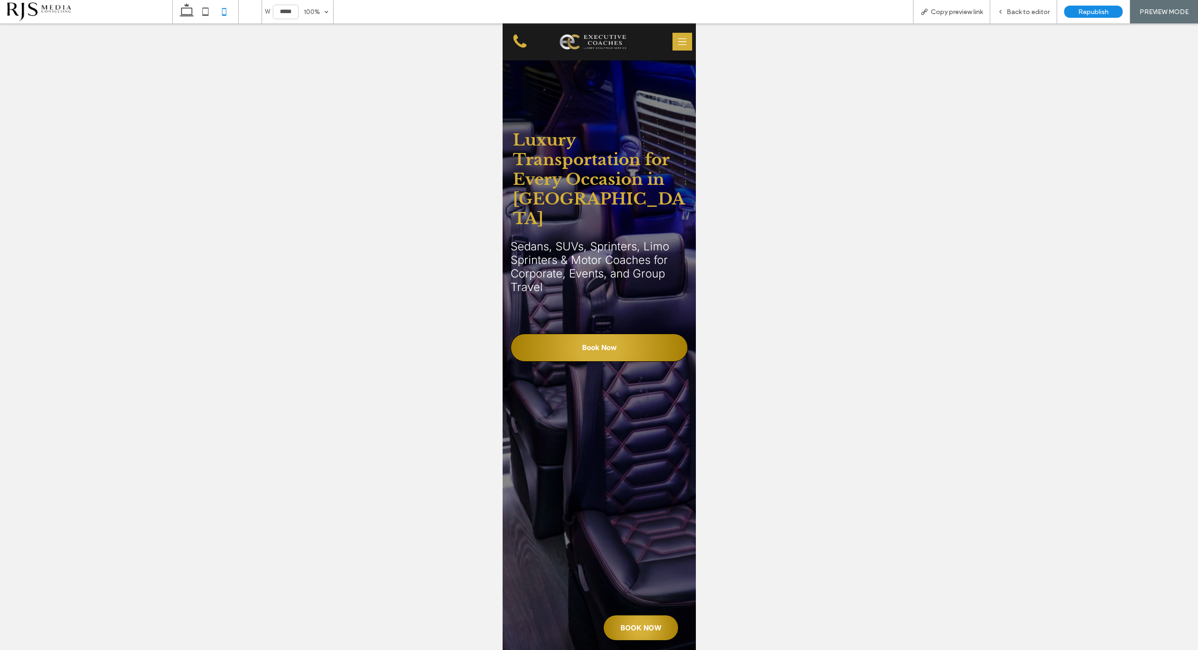
scroll to position [2574, 0]
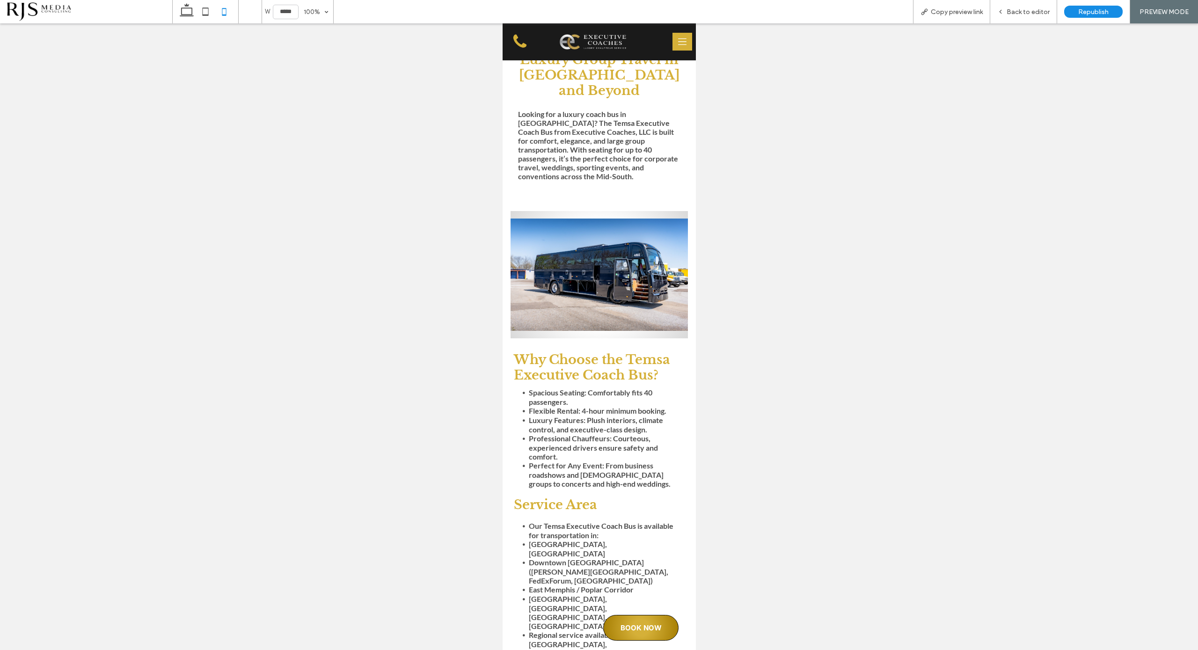
scroll to position [351, 0]
click at [636, 626] on span "BOOK NOW" at bounding box center [640, 628] width 41 height 9
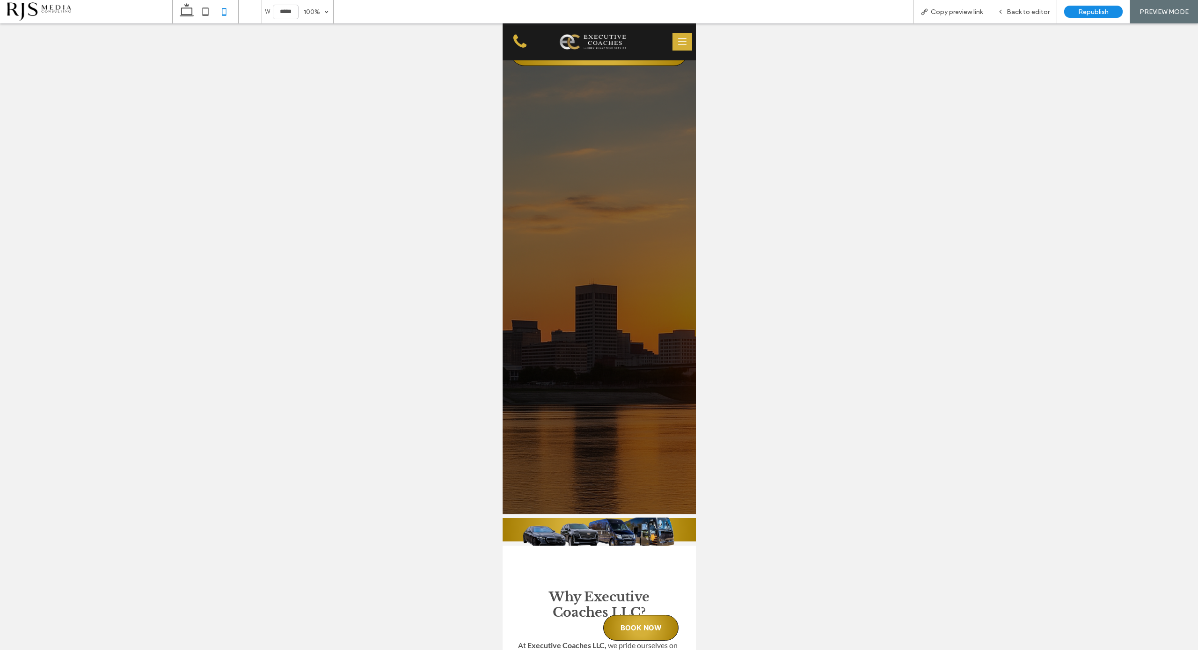
scroll to position [296, 0]
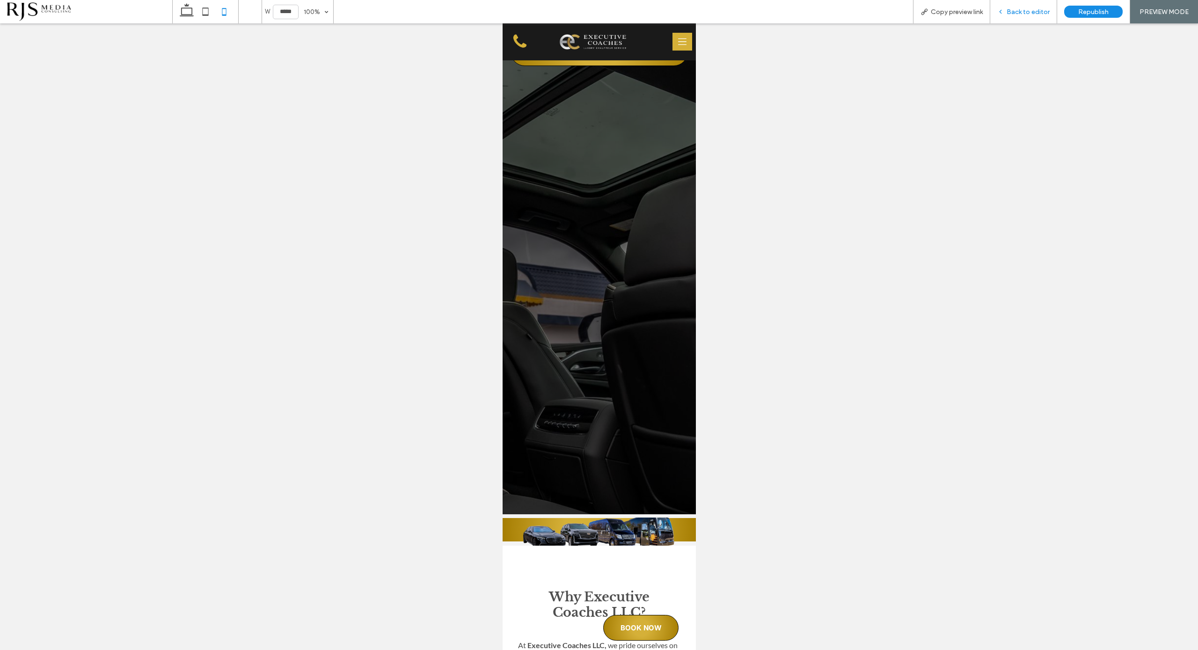
click at [1036, 12] on span "Back to editor" at bounding box center [1028, 12] width 43 height 8
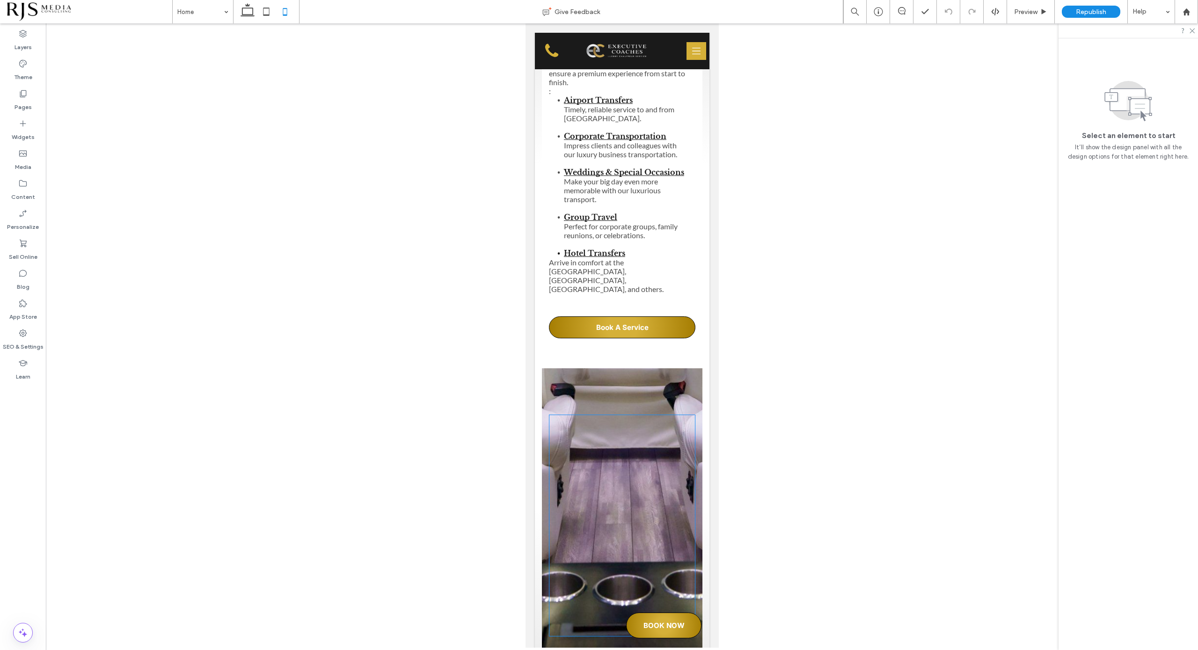
scroll to position [1115, 0]
click at [581, 261] on span "Arrive in comfort at the [GEOGRAPHIC_DATA], [GEOGRAPHIC_DATA], [GEOGRAPHIC_DATA…" at bounding box center [606, 278] width 115 height 36
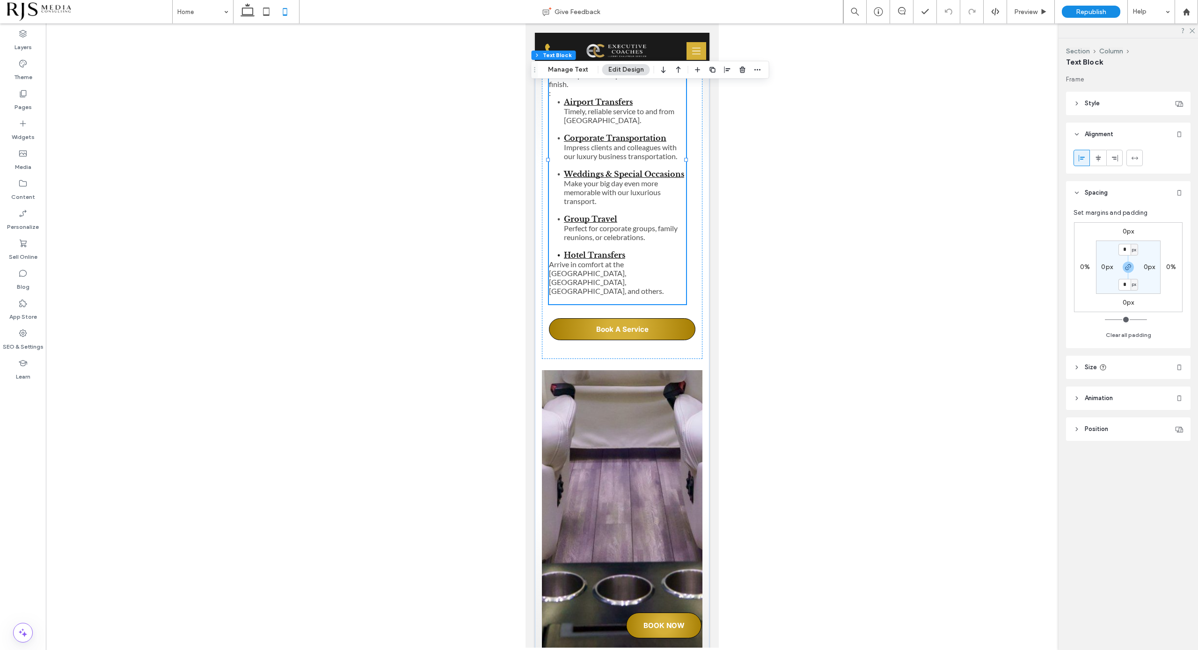
click at [581, 261] on span "Arrive in comfort at the [GEOGRAPHIC_DATA], [GEOGRAPHIC_DATA], [GEOGRAPHIC_DATA…" at bounding box center [606, 278] width 115 height 36
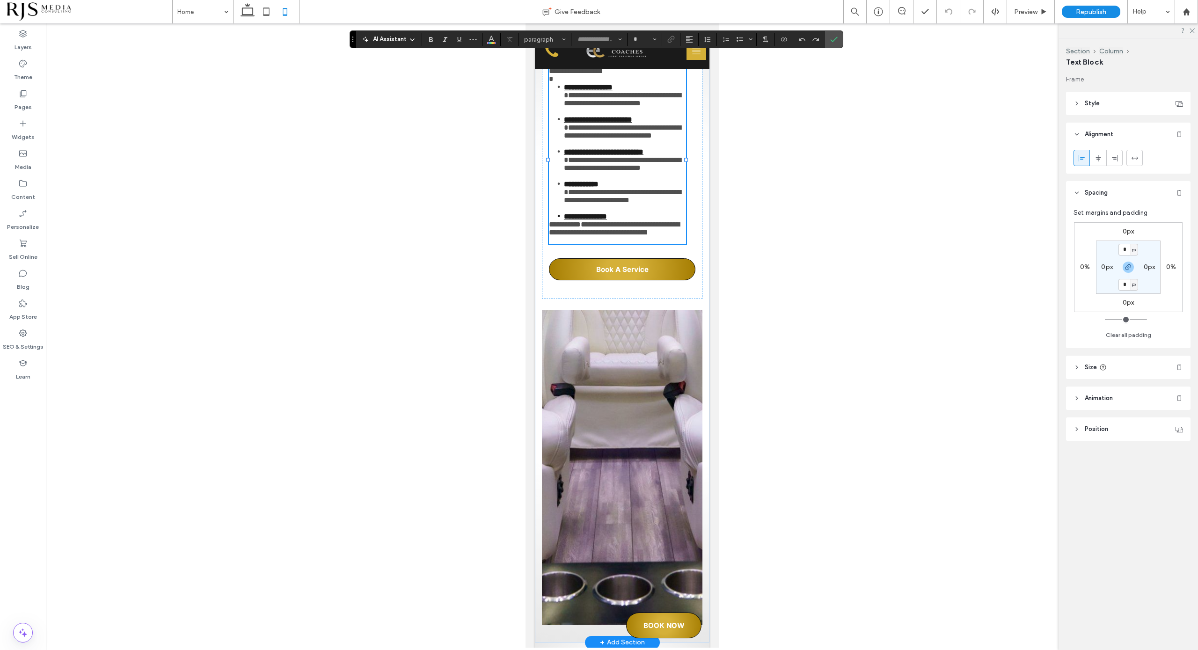
type input "**"
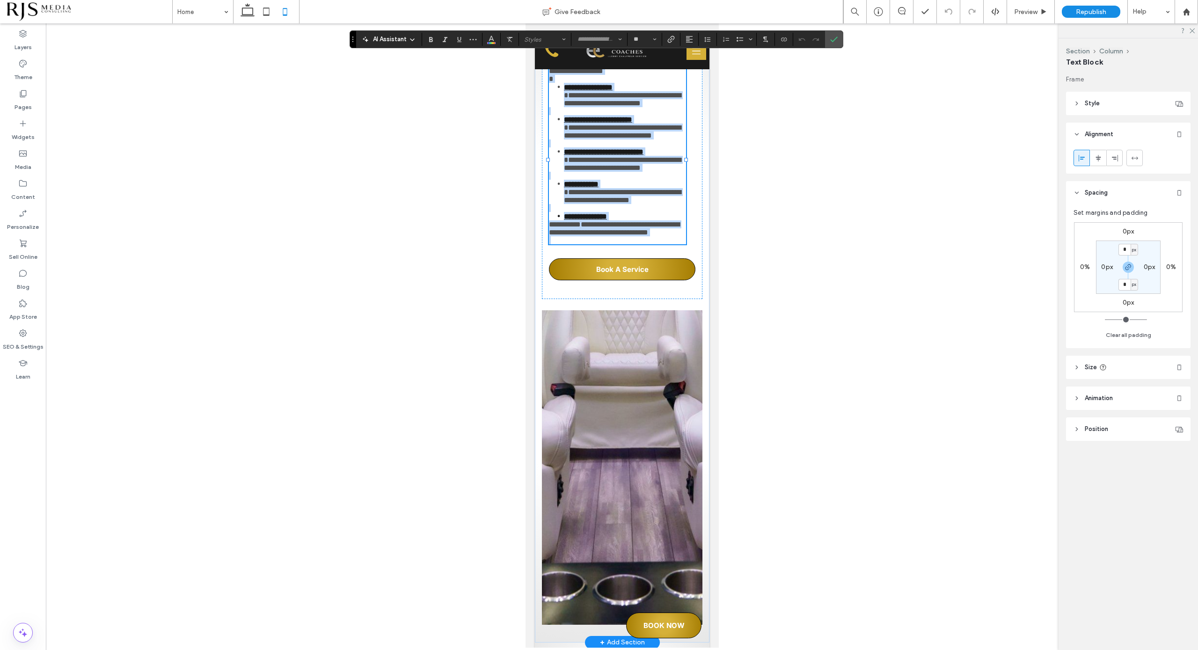
click at [582, 236] on span "**********" at bounding box center [614, 228] width 131 height 15
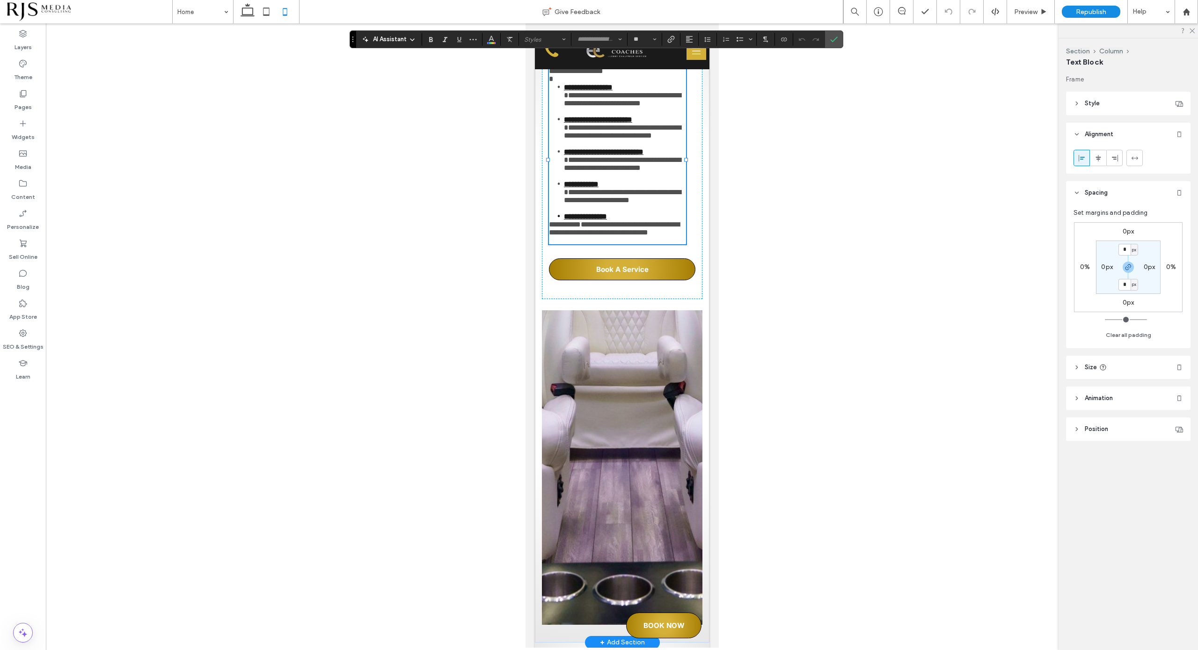
type input "****"
click at [550, 236] on span "**********" at bounding box center [614, 228] width 131 height 15
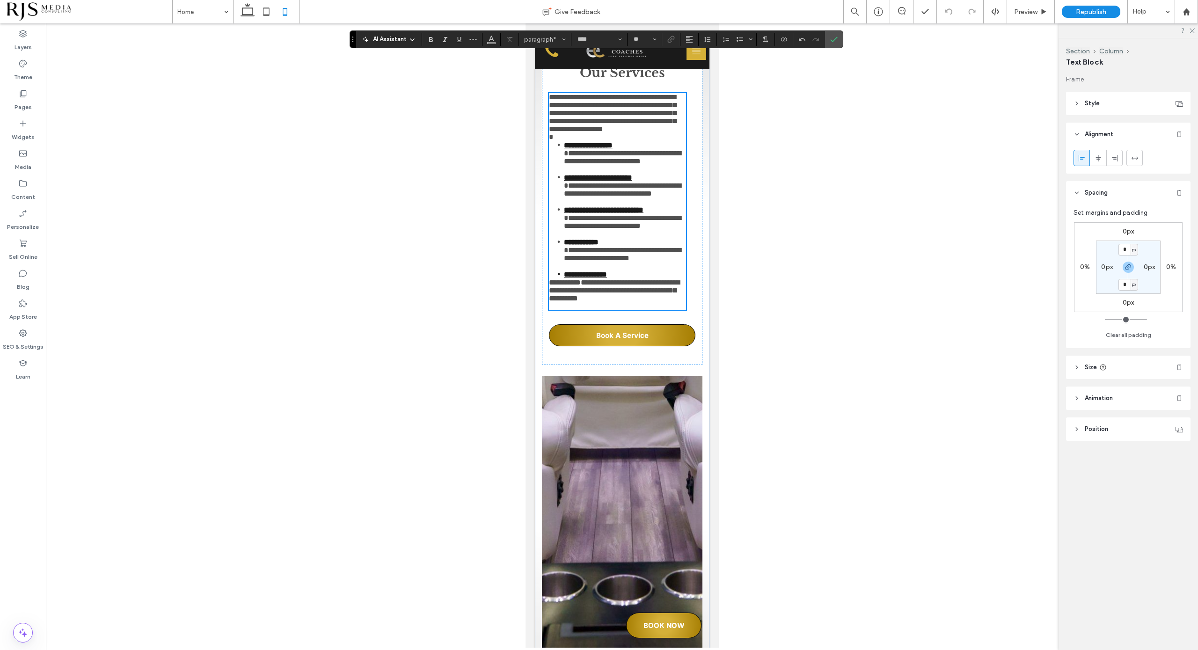
scroll to position [1056, 0]
click at [545, 146] on div "**********" at bounding box center [622, 206] width 161 height 317
click at [628, 141] on p "﻿" at bounding box center [617, 137] width 137 height 8
drag, startPoint x: 834, startPoint y: 38, endPoint x: 834, endPoint y: 70, distance: 32.3
click at [834, 38] on icon "Confirm" at bounding box center [833, 39] width 7 height 7
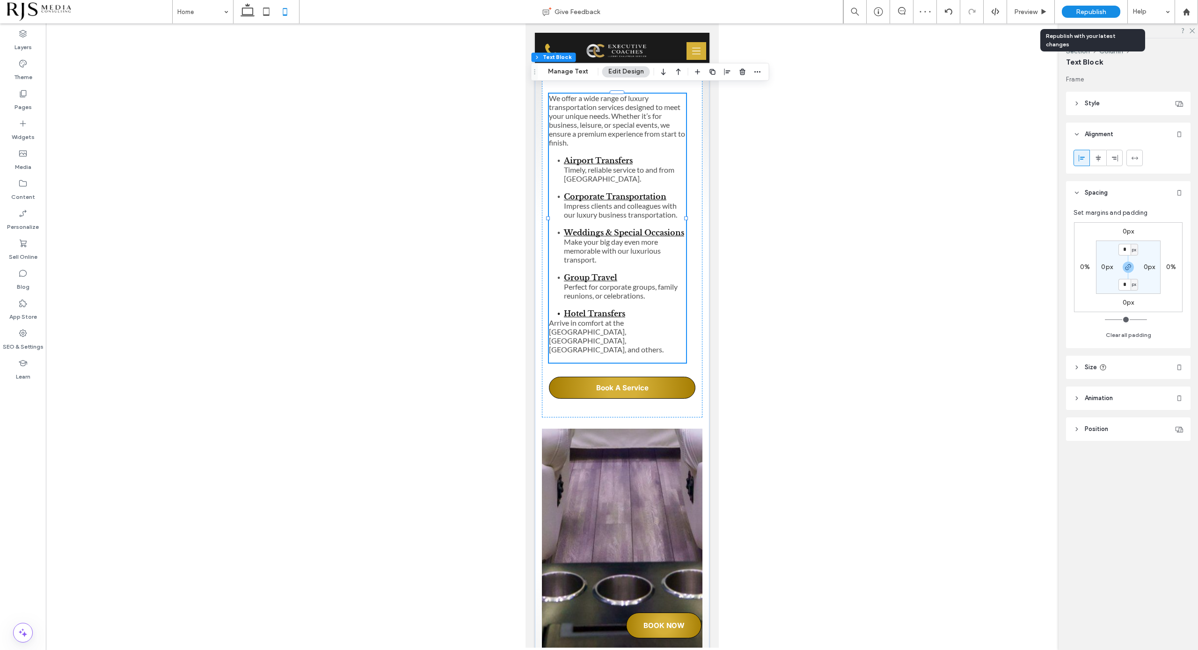
click at [1097, 8] on span "Republish" at bounding box center [1091, 12] width 30 height 8
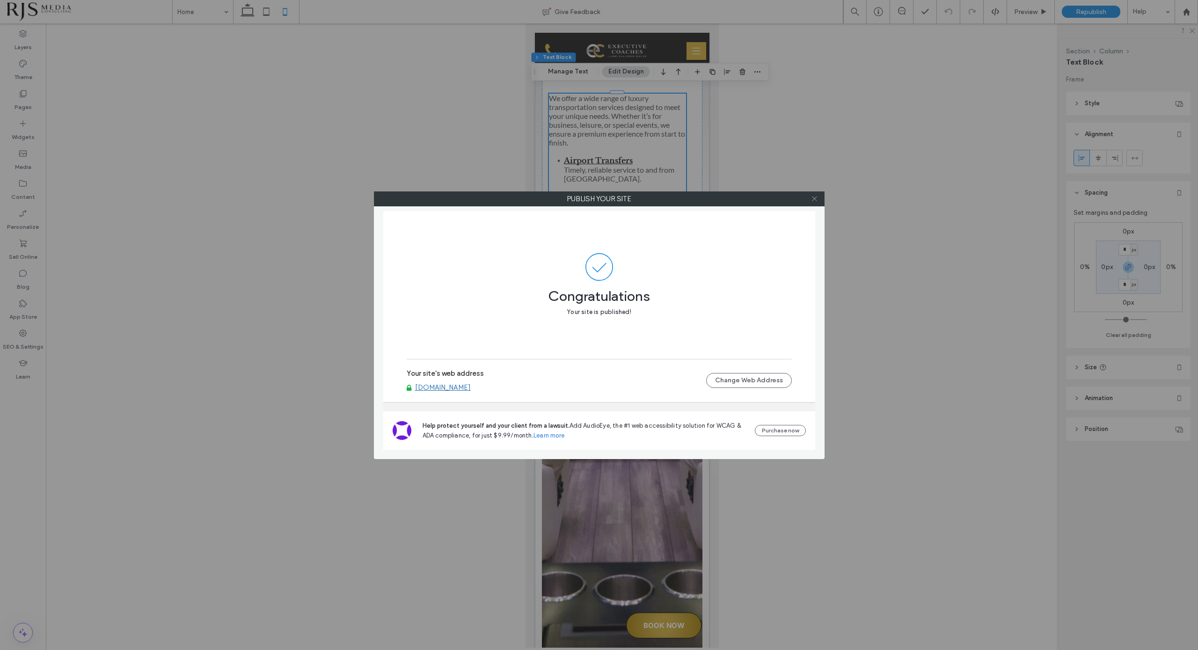
click at [816, 197] on use at bounding box center [814, 199] width 5 height 5
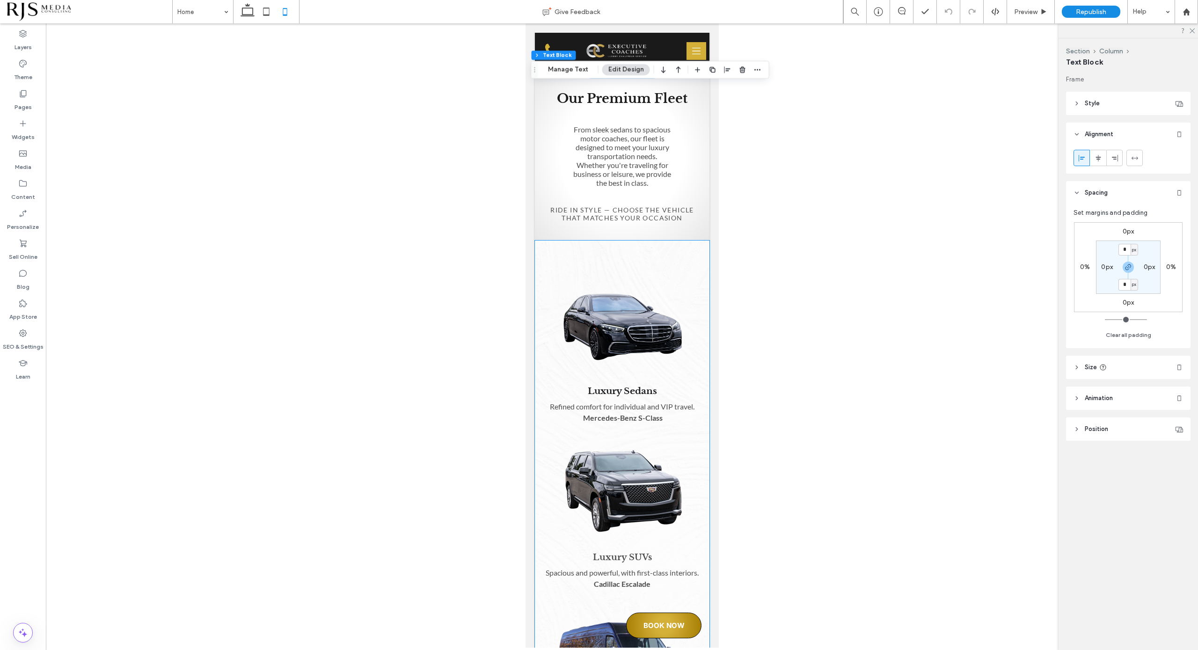
scroll to position [1759, 0]
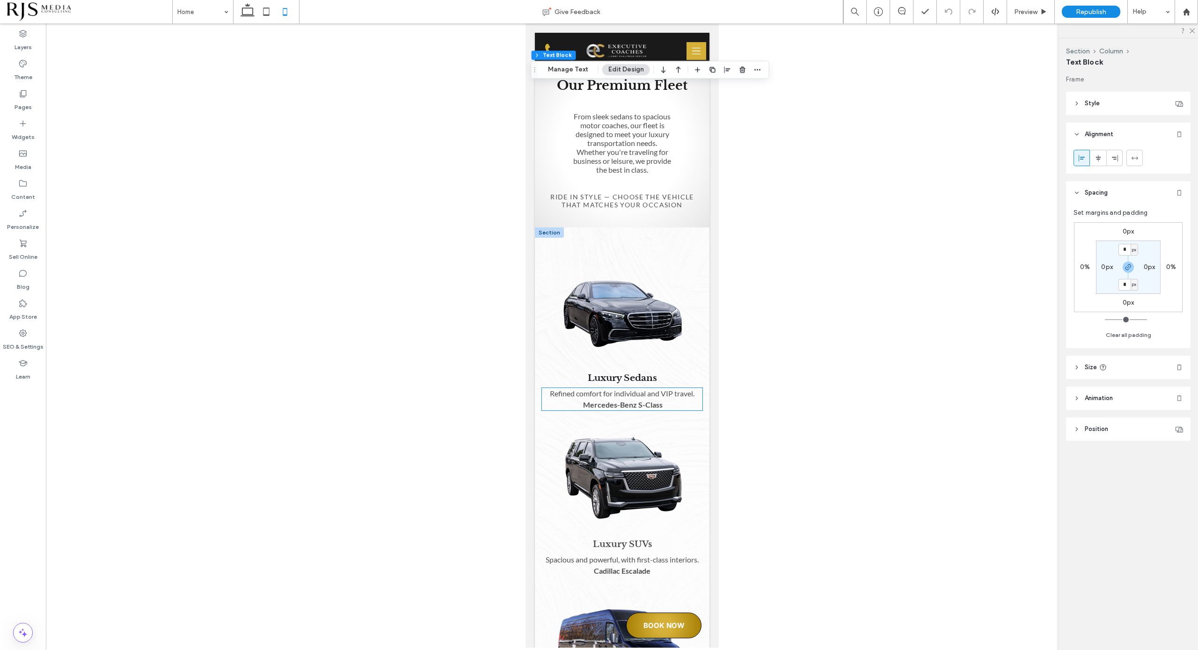
click at [624, 400] on strong "Mercedes-Benz S-Class" at bounding box center [623, 404] width 80 height 9
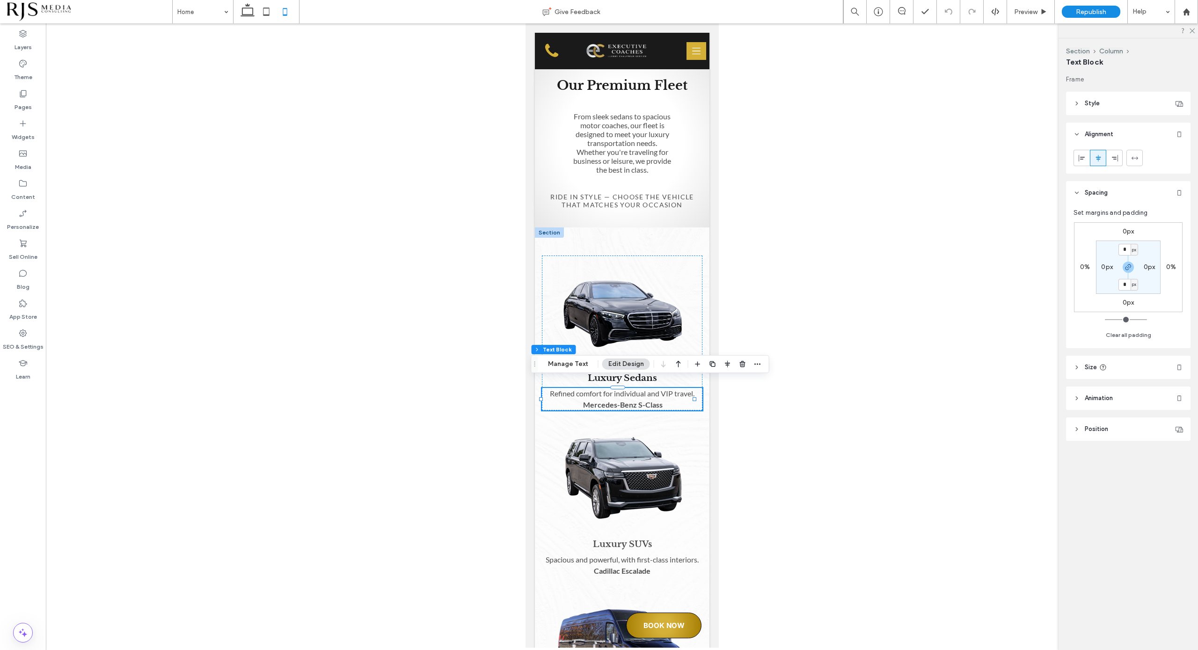
click at [624, 400] on strong "Mercedes-Benz S-Class" at bounding box center [623, 404] width 80 height 9
type input "****"
type input "**"
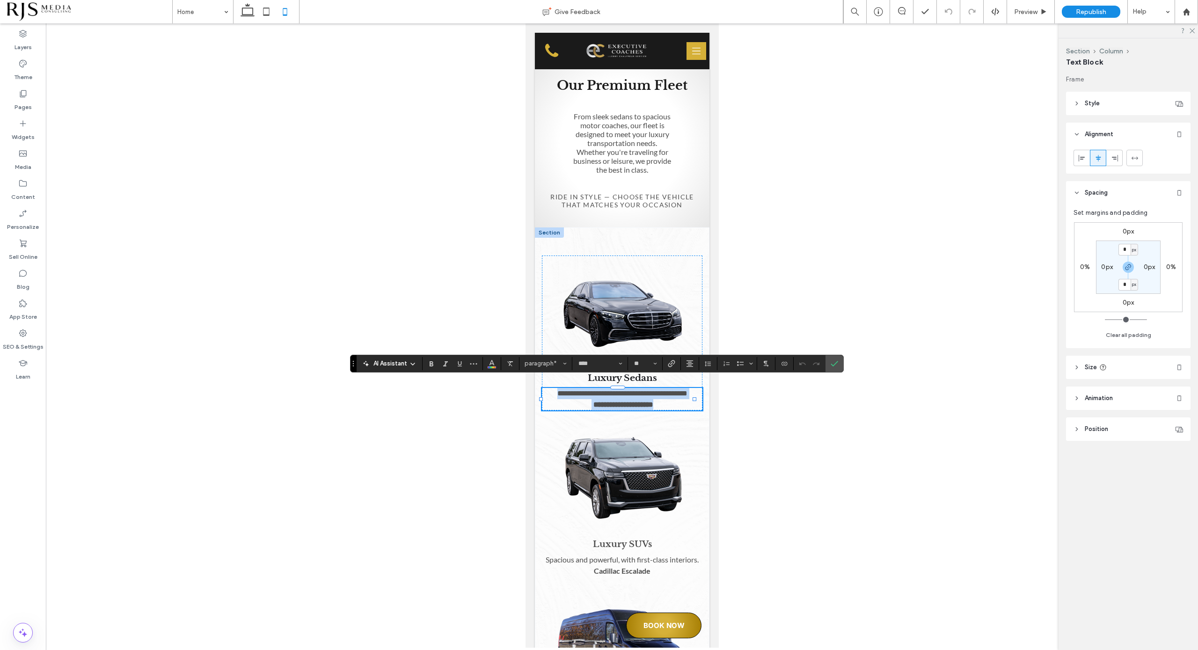
click at [624, 401] on strong "**********" at bounding box center [623, 404] width 60 height 7
drag, startPoint x: 662, startPoint y: 396, endPoint x: 533, endPoint y: 395, distance: 128.7
click at [557, 390] on span "**********" at bounding box center [622, 393] width 130 height 7
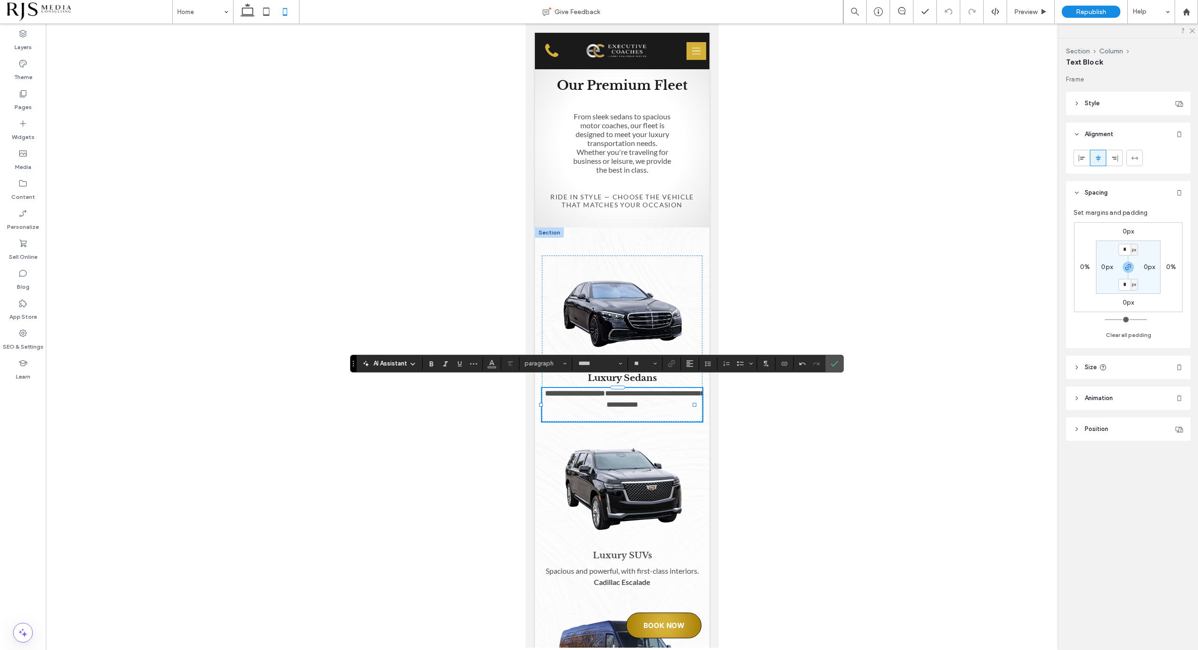
type input "****"
click at [643, 587] on strong "Cadillac Escalade" at bounding box center [622, 582] width 57 height 9
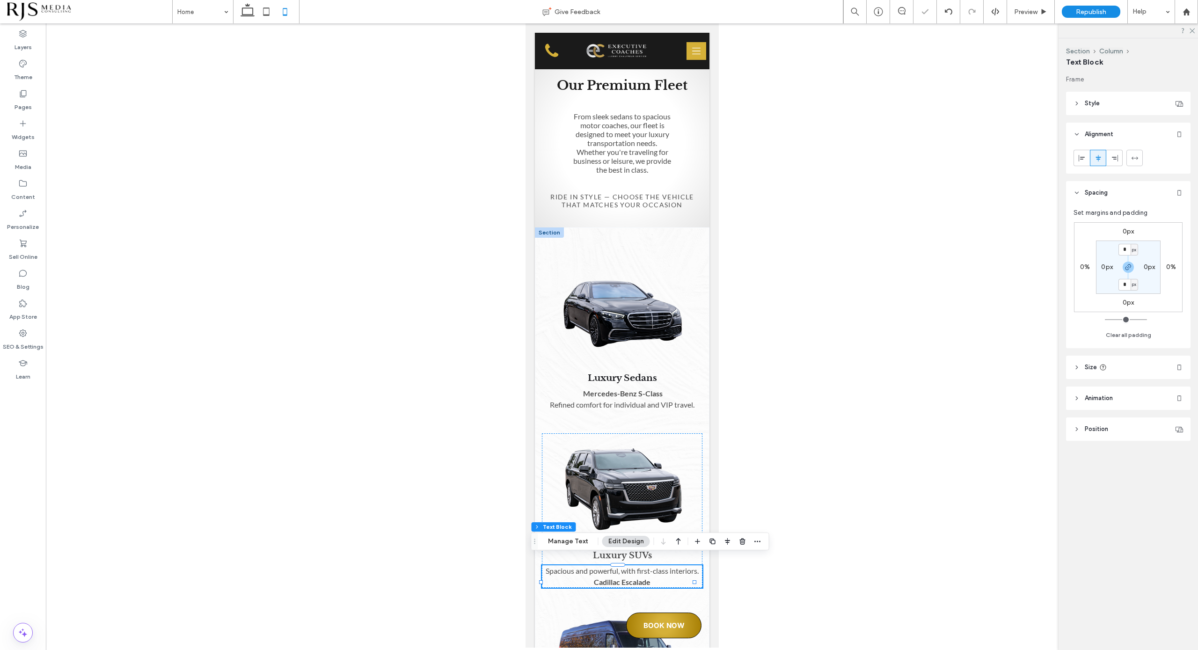
click at [655, 587] on p "Cadillac Escalade" at bounding box center [622, 582] width 161 height 11
type input "****"
type input "**"
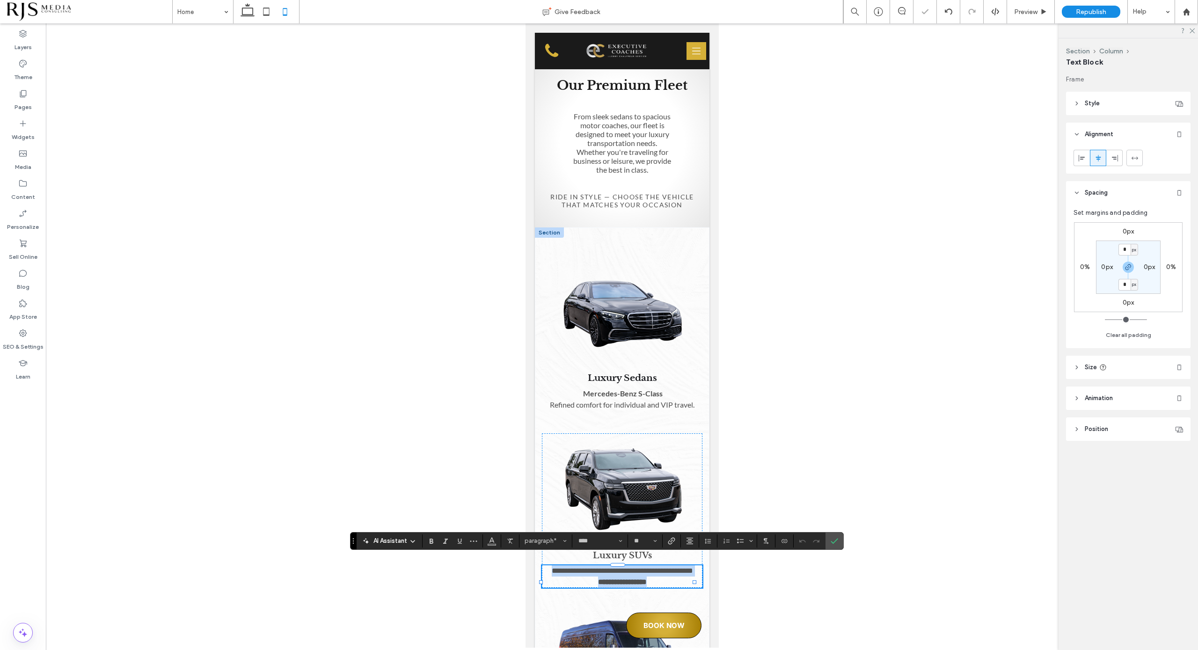
click at [653, 584] on p "**********" at bounding box center [622, 582] width 161 height 11
drag, startPoint x: 653, startPoint y: 585, endPoint x: 579, endPoint y: 589, distance: 74.5
click at [579, 588] on p "**********" at bounding box center [622, 582] width 161 height 11
click at [554, 565] on p "**********" at bounding box center [622, 570] width 161 height 11
click at [614, 565] on p "﻿" at bounding box center [622, 570] width 161 height 11
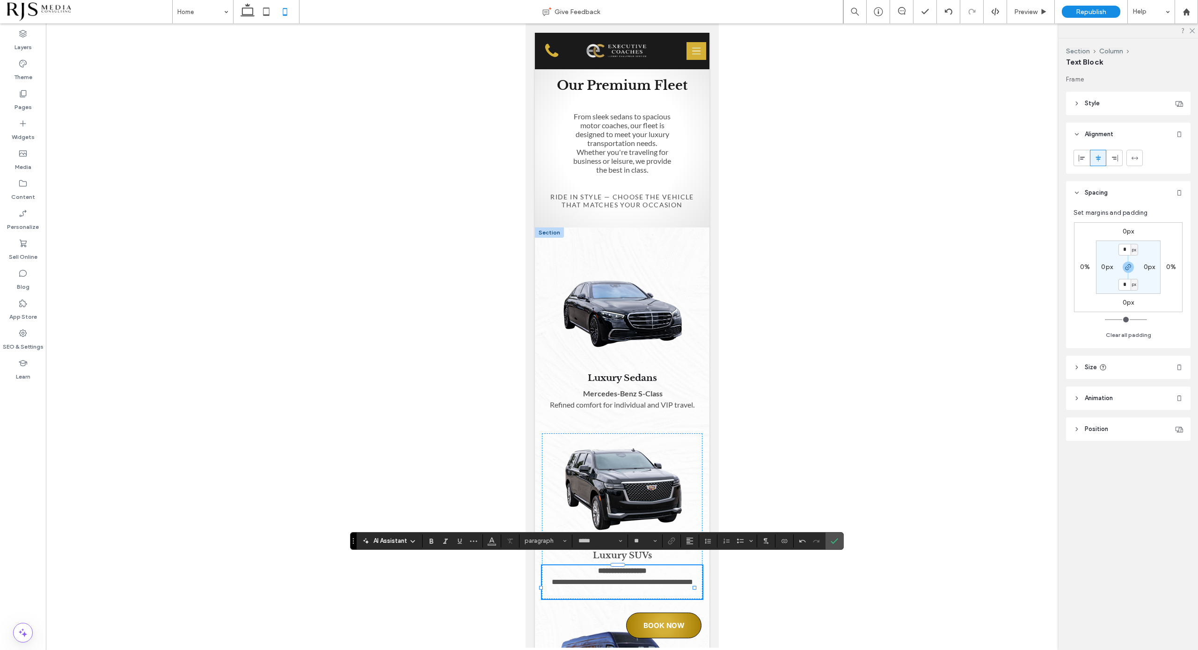
drag, startPoint x: 844, startPoint y: 537, endPoint x: 811, endPoint y: 552, distance: 35.6
click at [844, 537] on div "AI Assistant paragraph ***** **" at bounding box center [597, 541] width 494 height 18
type input "****"
click at [653, 585] on p "**********" at bounding box center [622, 582] width 161 height 11
click at [623, 454] on img at bounding box center [622, 489] width 161 height 112
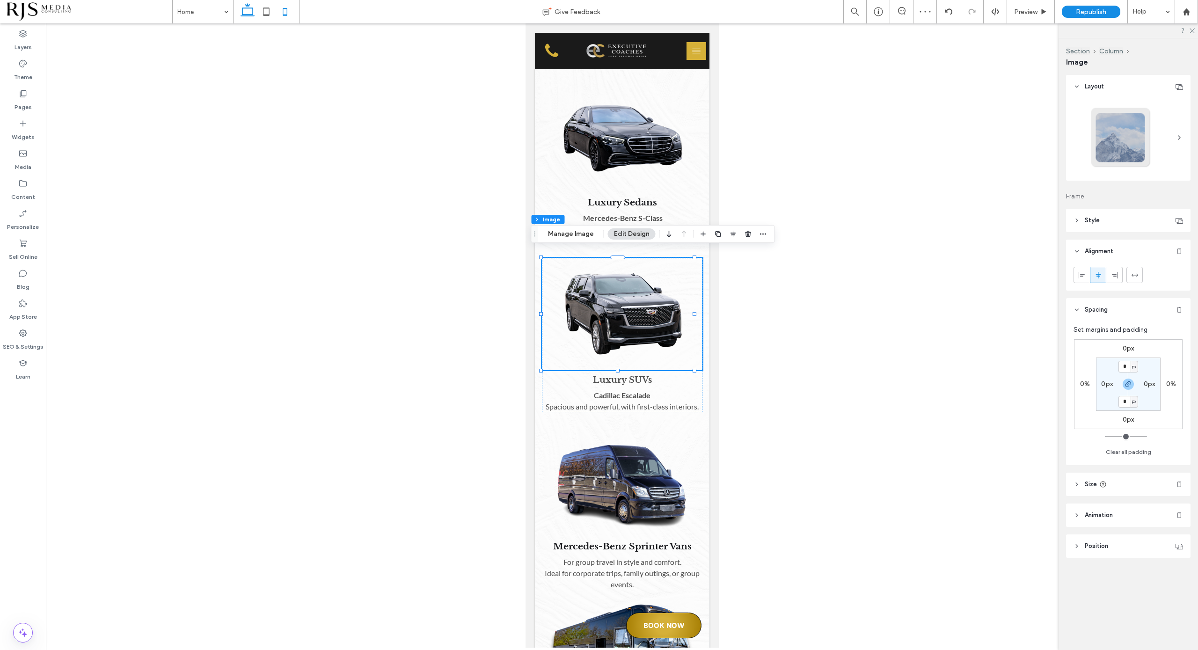
click at [253, 7] on icon at bounding box center [247, 11] width 19 height 19
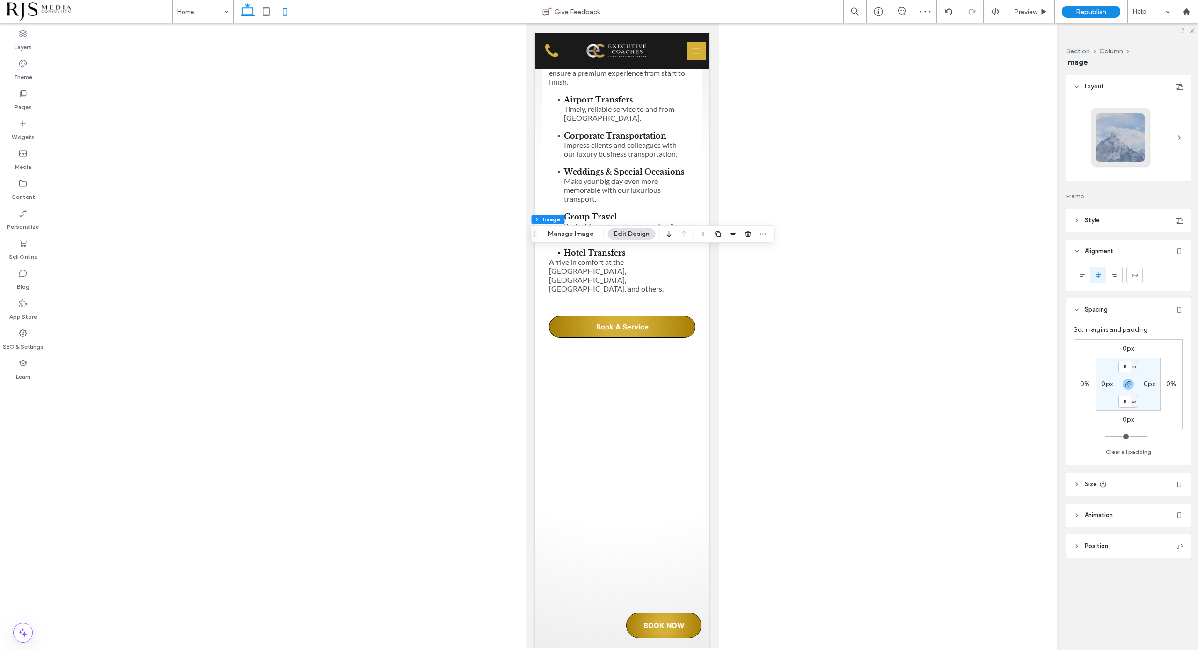
type input "***"
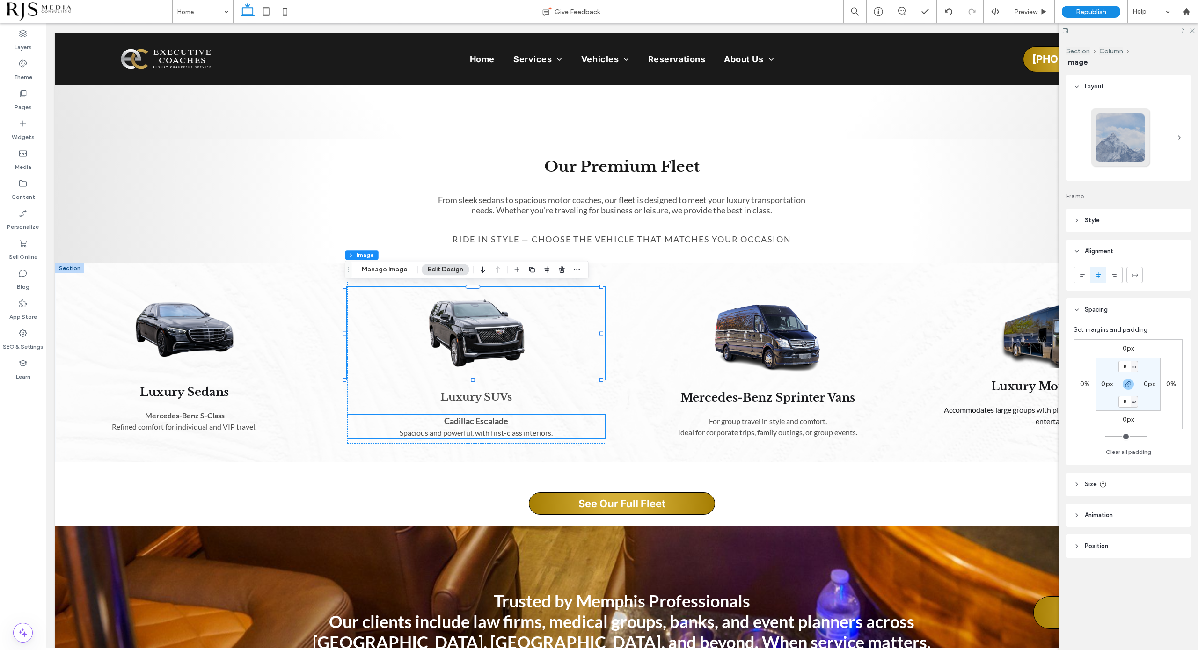
click at [486, 427] on p "Spacious and powerful, with first-class interiors. ﻿" at bounding box center [476, 432] width 258 height 11
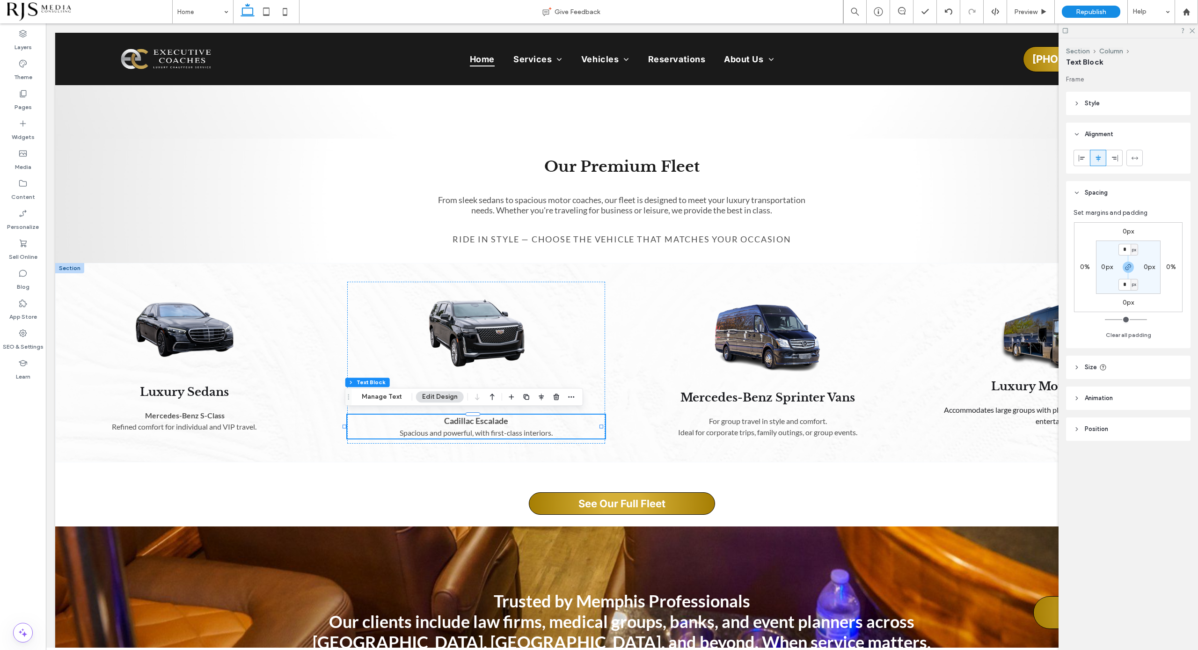
click at [487, 420] on strong "Cadillac Escalade" at bounding box center [476, 421] width 64 height 10
type input "****"
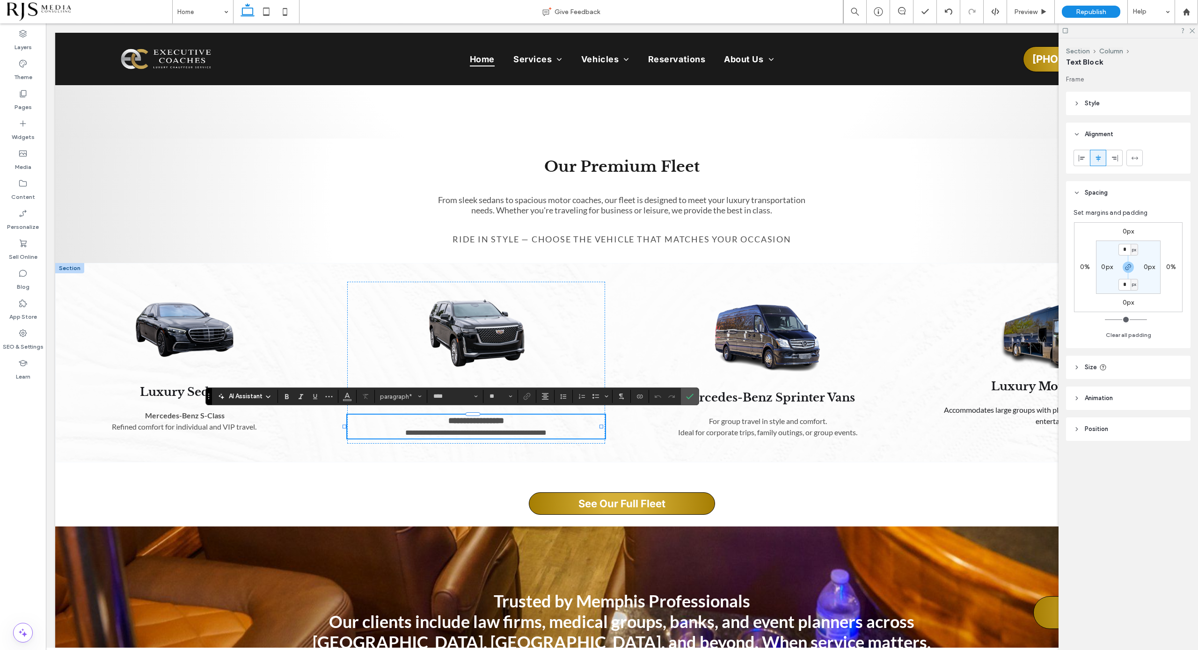
type input "**"
click at [487, 420] on strong "**********" at bounding box center [476, 421] width 56 height 8
click at [176, 418] on p "Mercedes-Benz S-Class" at bounding box center [184, 415] width 258 height 11
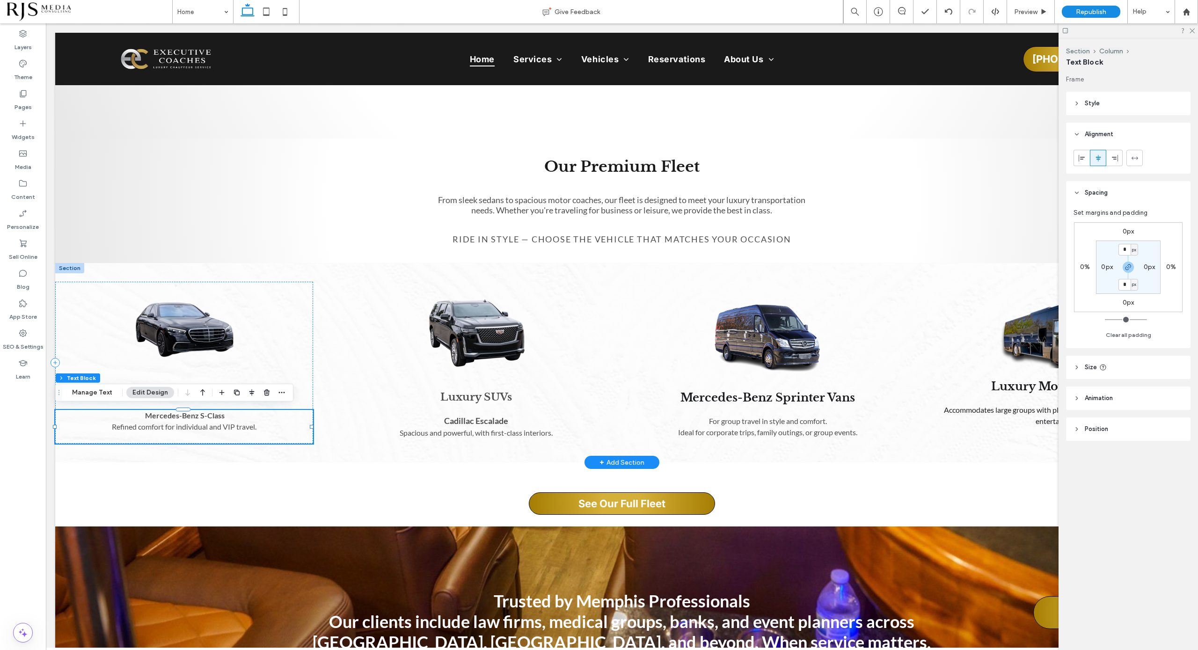
click at [176, 418] on p "Mercedes-Benz S-Class" at bounding box center [184, 415] width 258 height 11
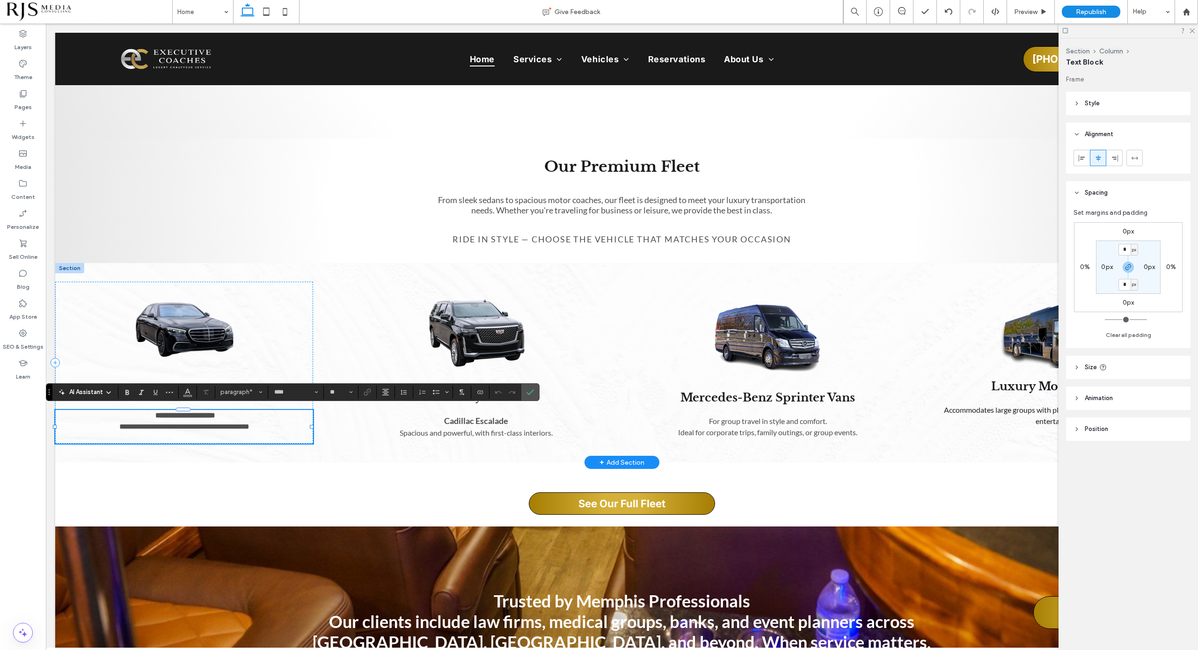
click at [178, 415] on strong "**********" at bounding box center [185, 415] width 60 height 7
drag, startPoint x: 223, startPoint y: 411, endPoint x: 147, endPoint y: 412, distance: 76.8
click at [147, 412] on p "**********" at bounding box center [184, 415] width 258 height 11
click at [352, 388] on span "Size" at bounding box center [351, 392] width 4 height 12
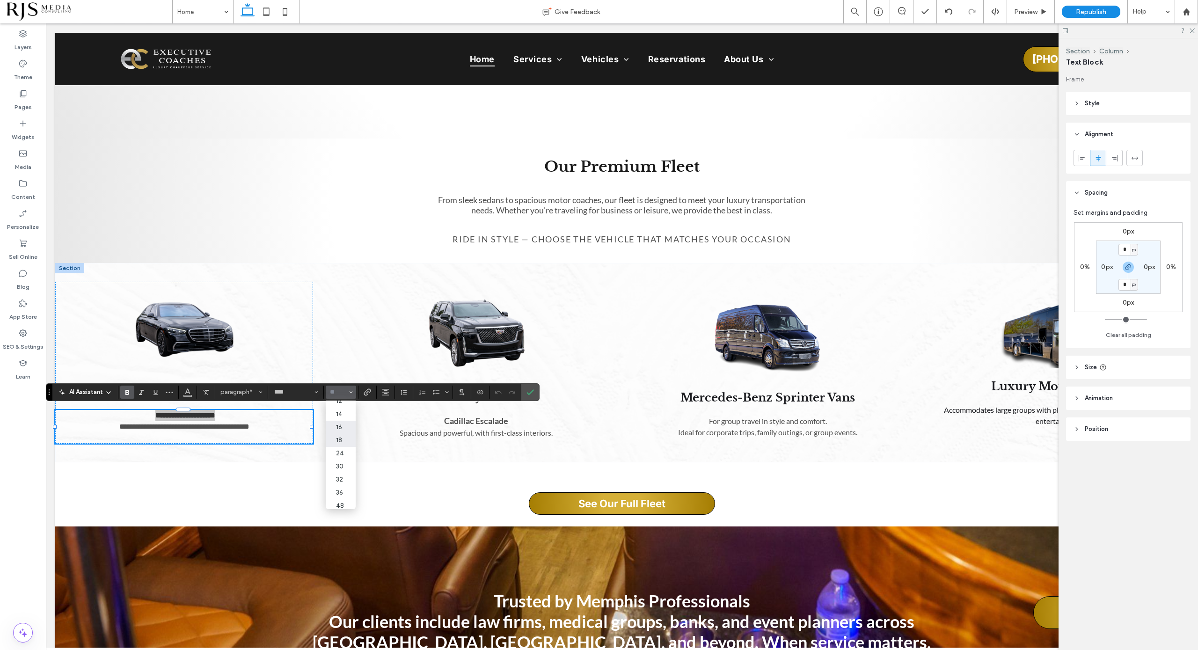
click at [345, 444] on label "18" at bounding box center [341, 440] width 30 height 13
type input "**"
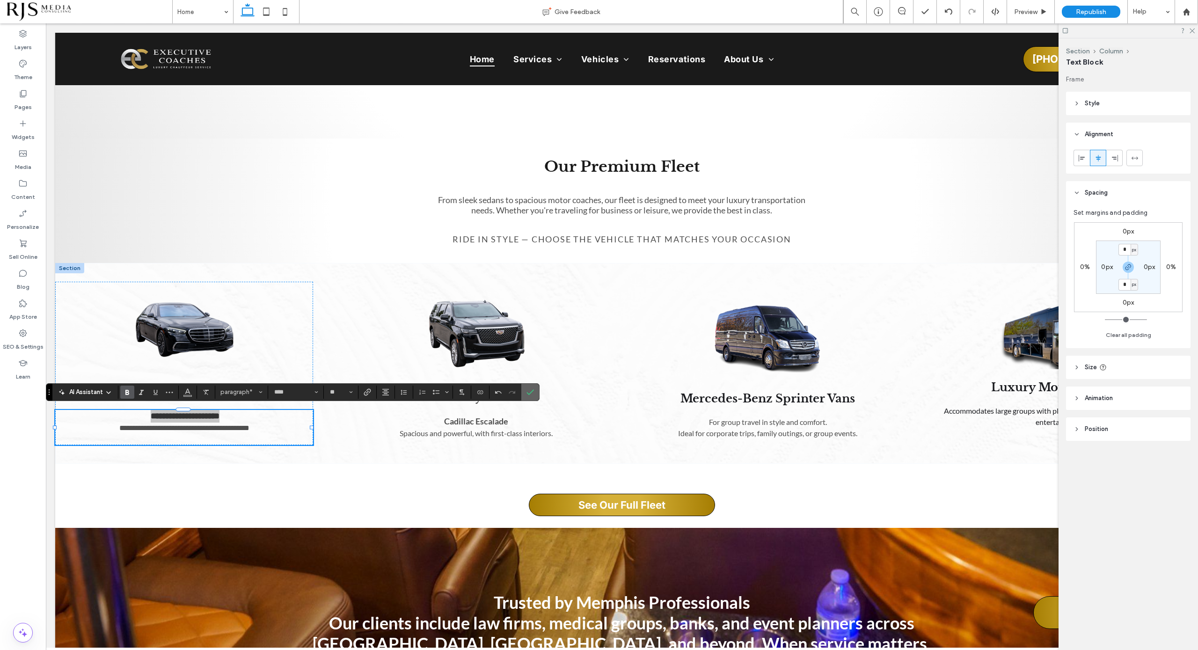
click at [528, 390] on icon "Confirm" at bounding box center [530, 392] width 7 height 7
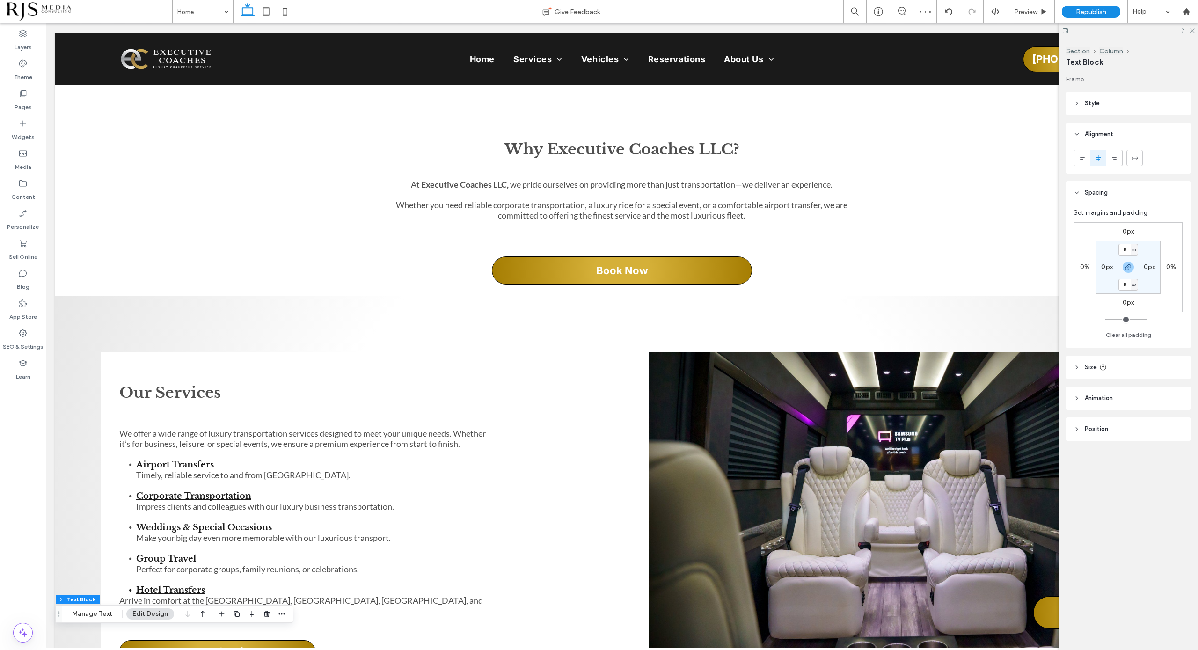
scroll to position [0, 0]
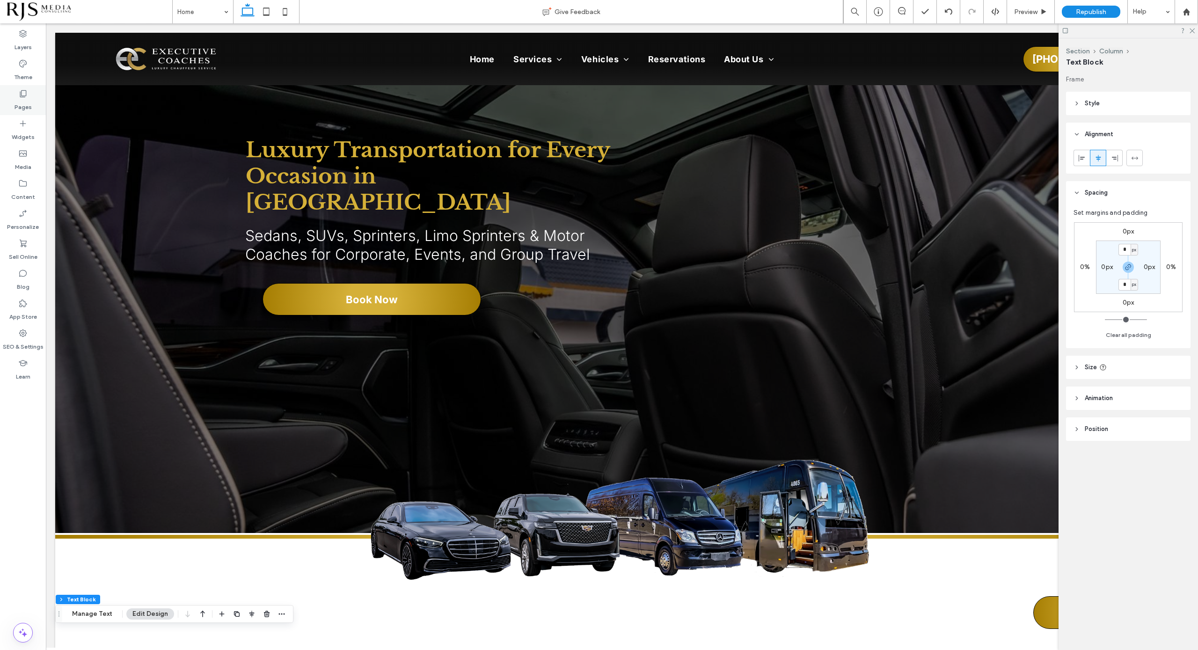
click at [17, 98] on label "Pages" at bounding box center [23, 104] width 17 height 13
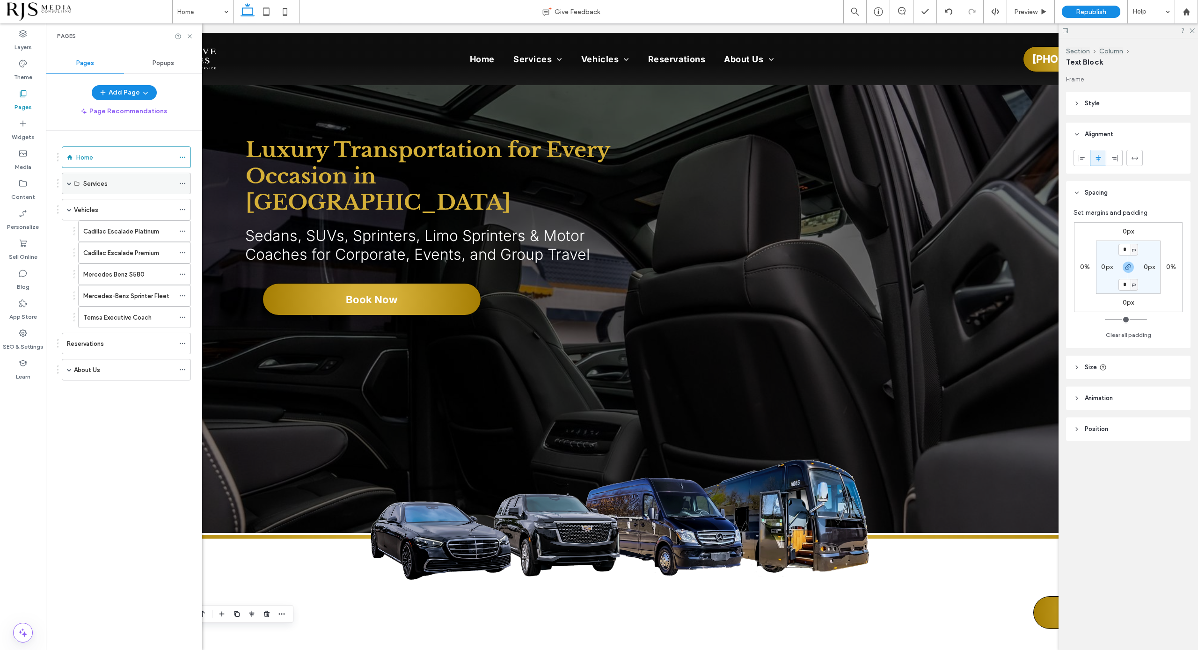
click at [83, 181] on div "Services" at bounding box center [126, 184] width 129 height 22
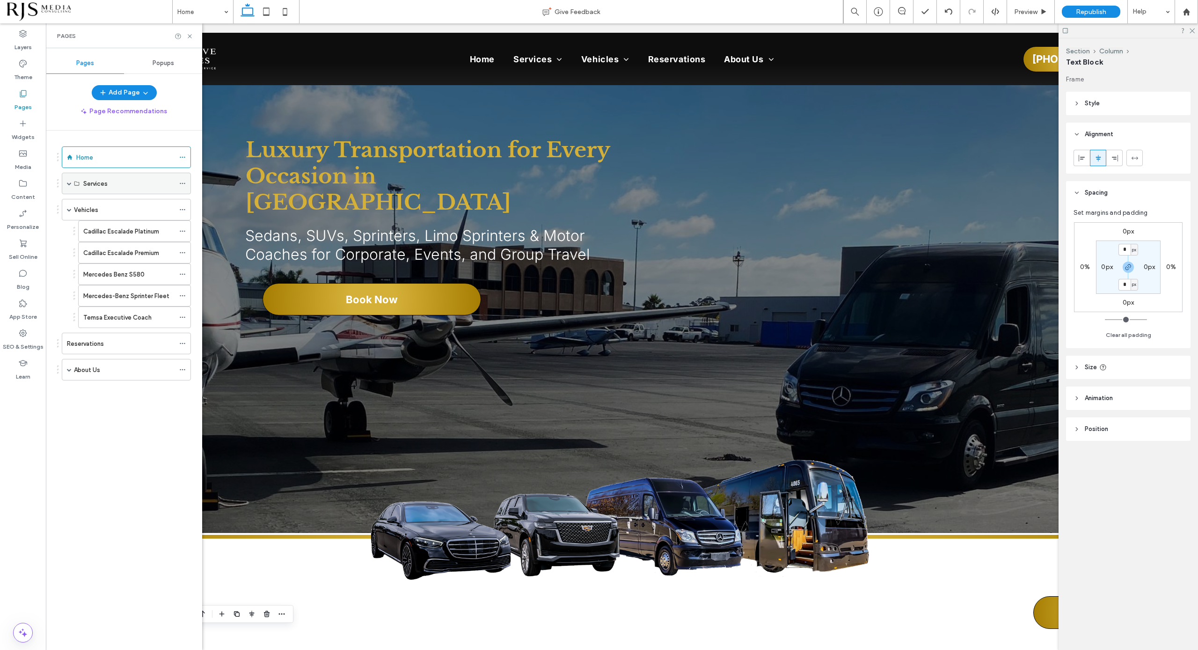
click at [72, 182] on div "Services" at bounding box center [126, 184] width 129 height 22
click at [66, 183] on div "Services" at bounding box center [126, 184] width 129 height 22
click at [68, 181] on span at bounding box center [69, 183] width 5 height 5
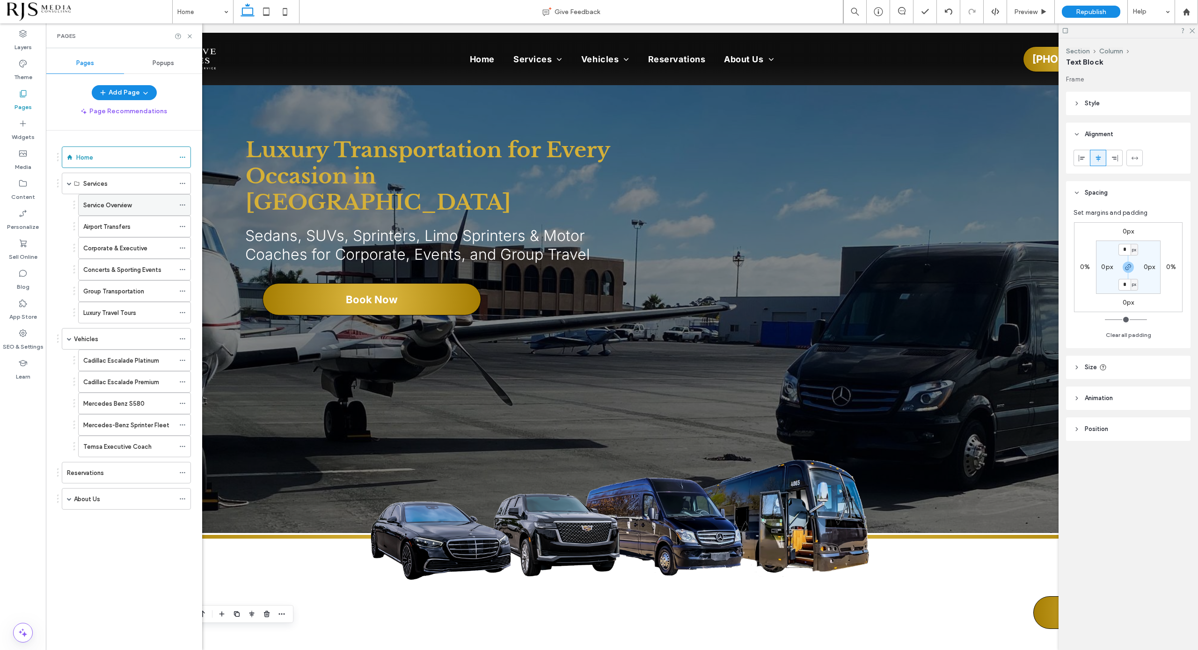
click at [98, 202] on label "Service Overview" at bounding box center [107, 205] width 48 height 16
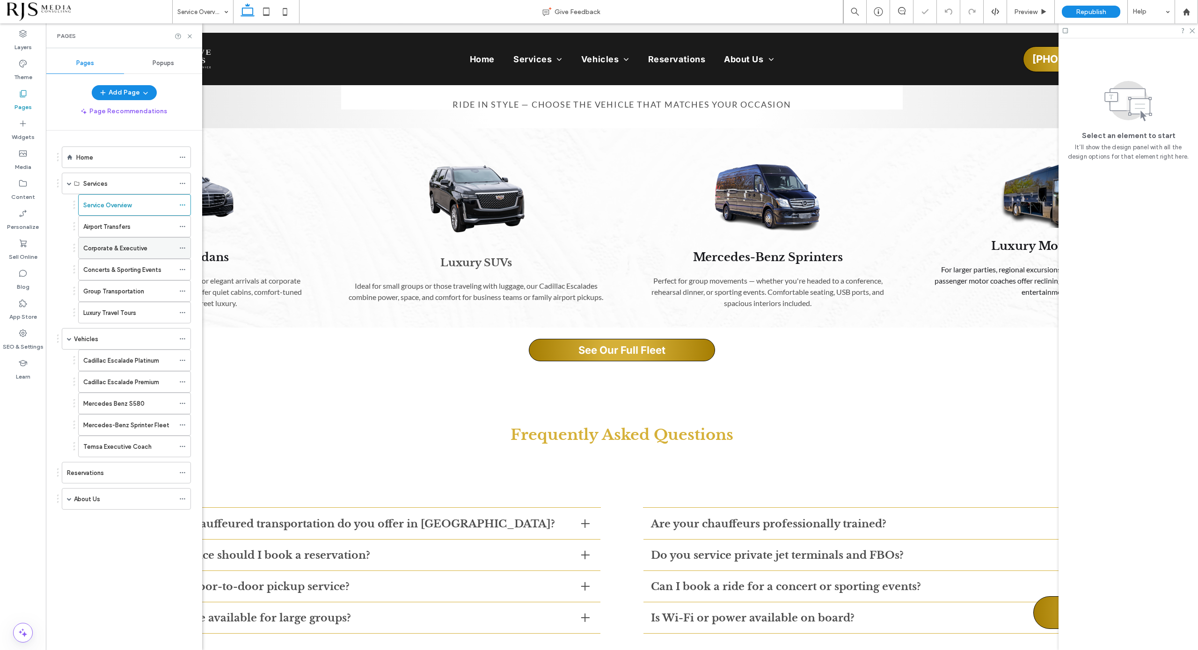
scroll to position [2340, 0]
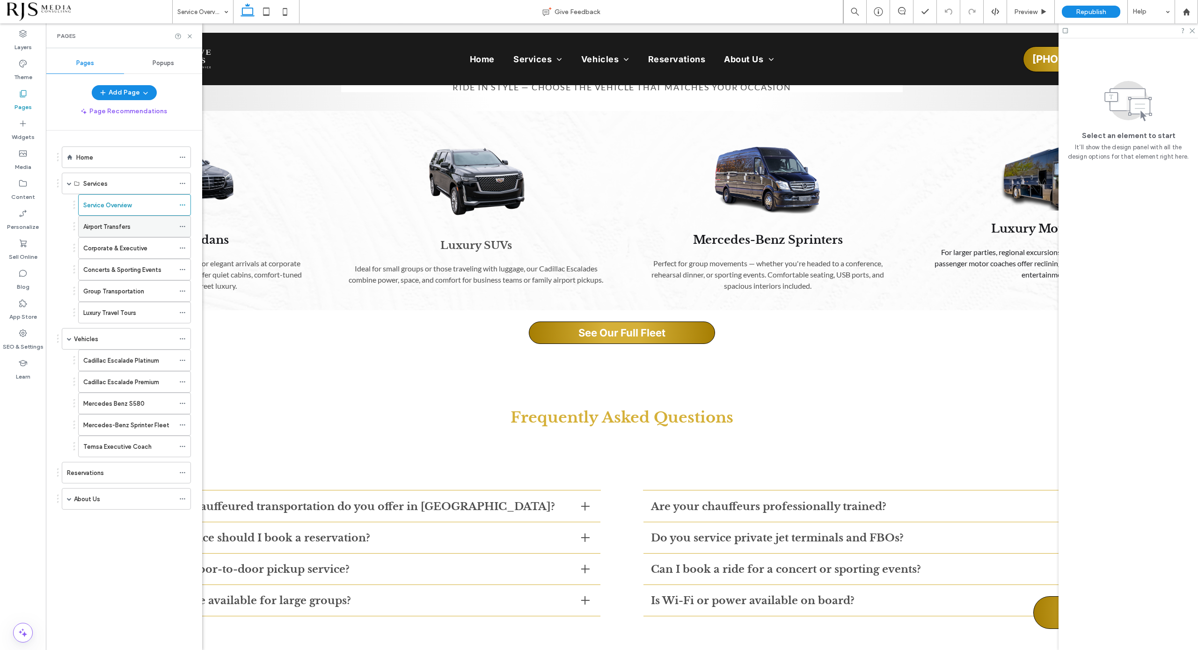
click at [145, 230] on div "Airport Transfers" at bounding box center [128, 227] width 91 height 10
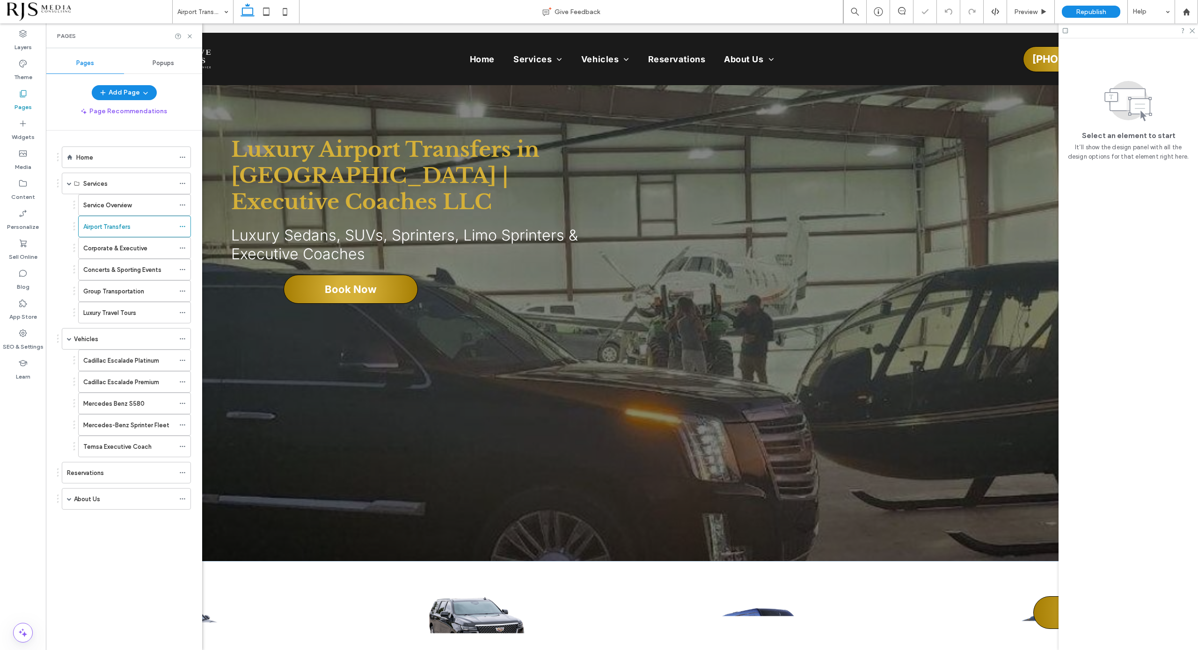
scroll to position [234, 0]
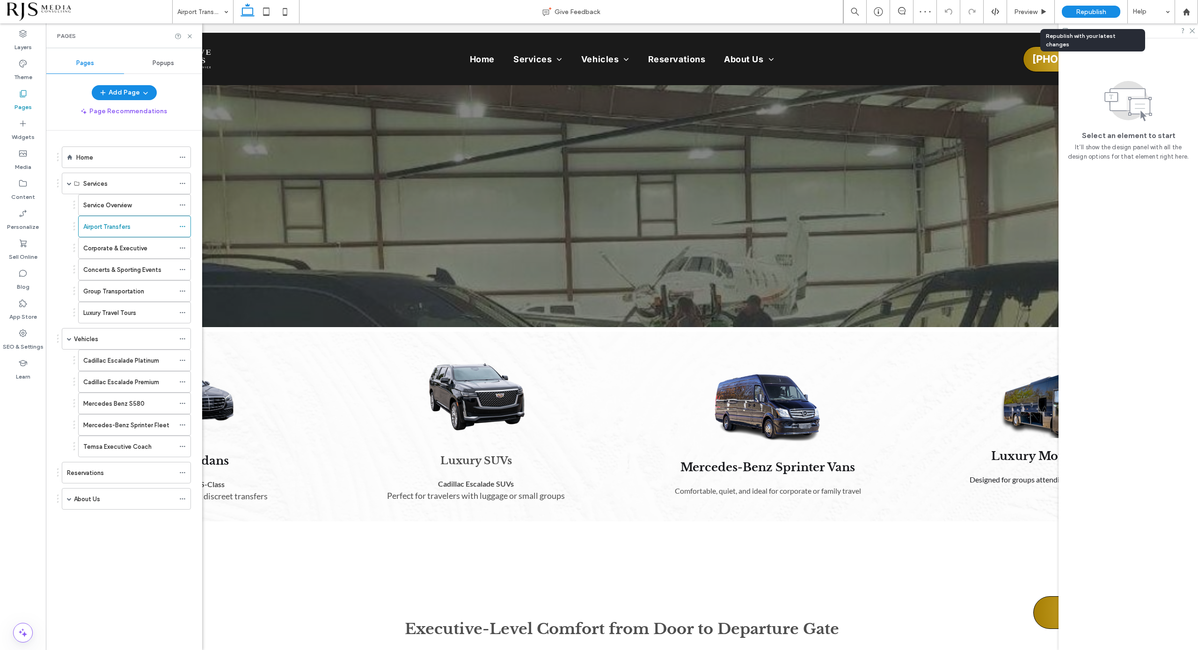
click at [1096, 10] on span "Republish" at bounding box center [1091, 12] width 30 height 8
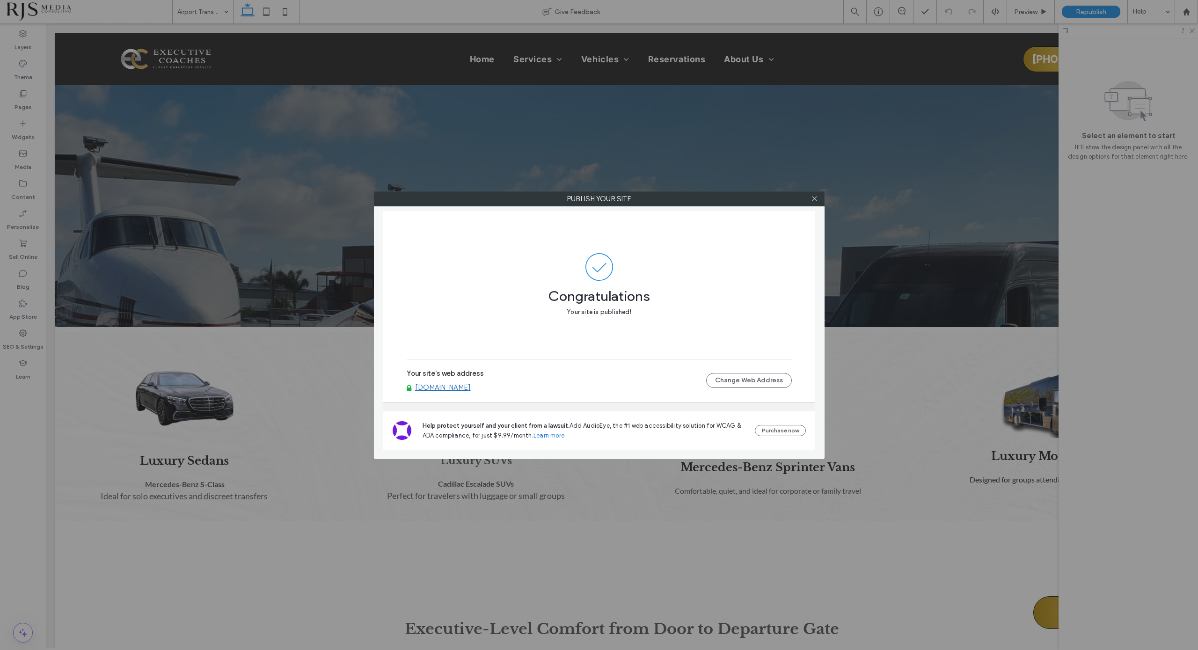
click at [819, 203] on div at bounding box center [815, 199] width 14 height 14
click at [814, 198] on use at bounding box center [814, 199] width 5 height 5
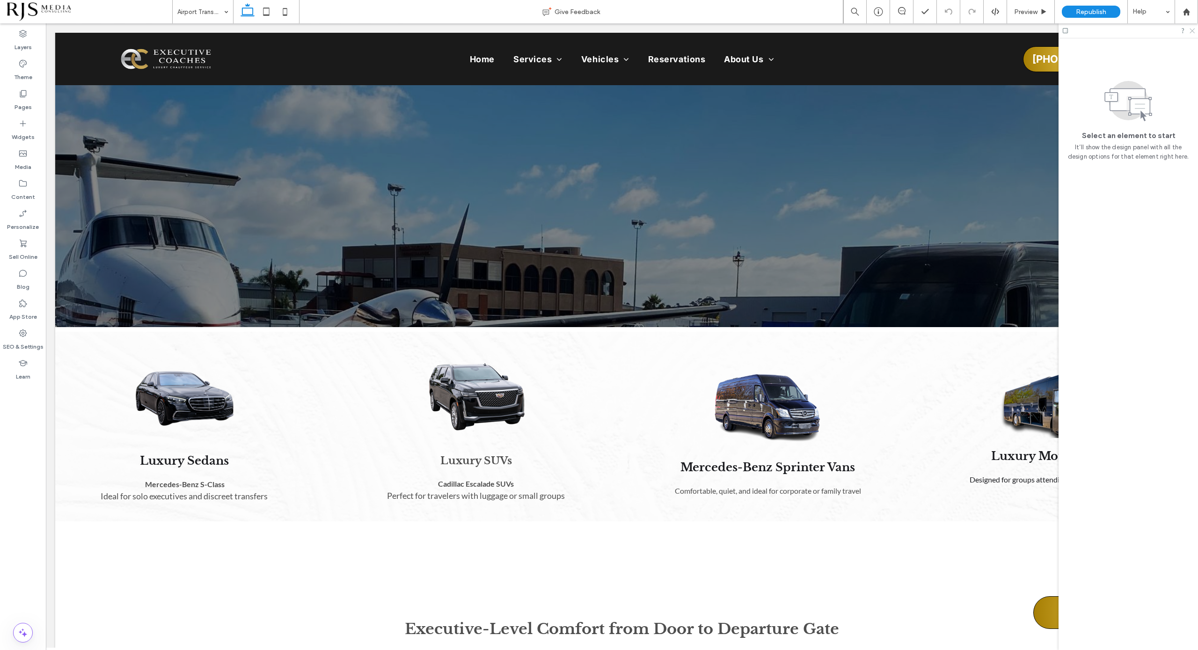
click at [1193, 29] on icon at bounding box center [1192, 30] width 6 height 6
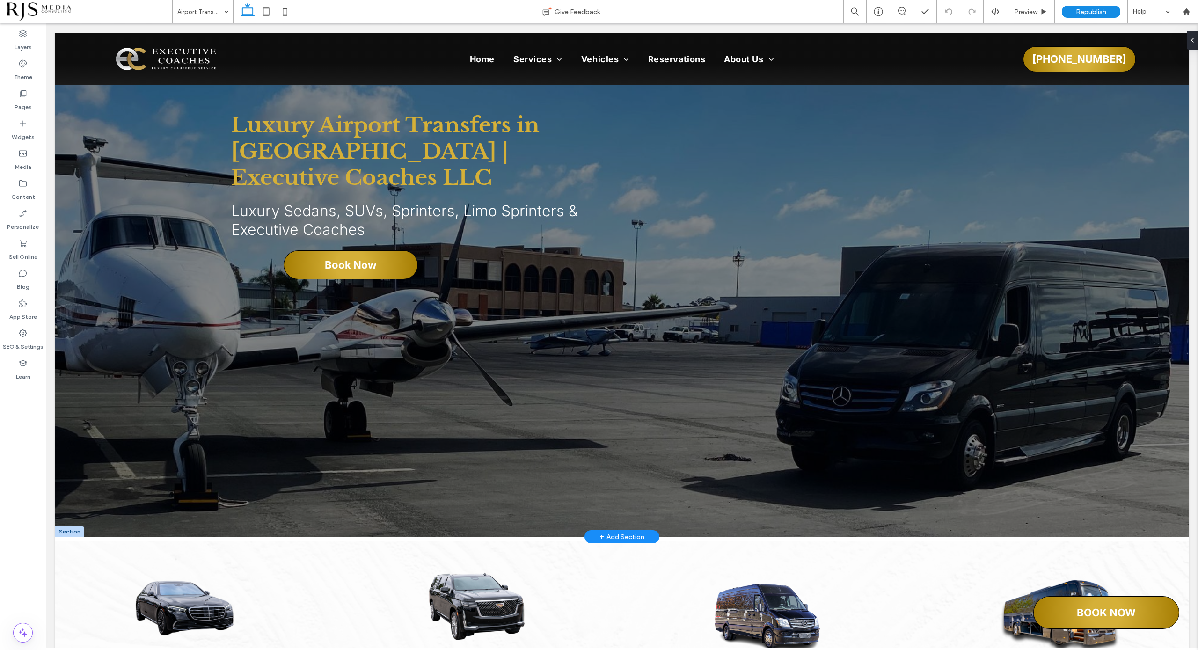
scroll to position [0, 0]
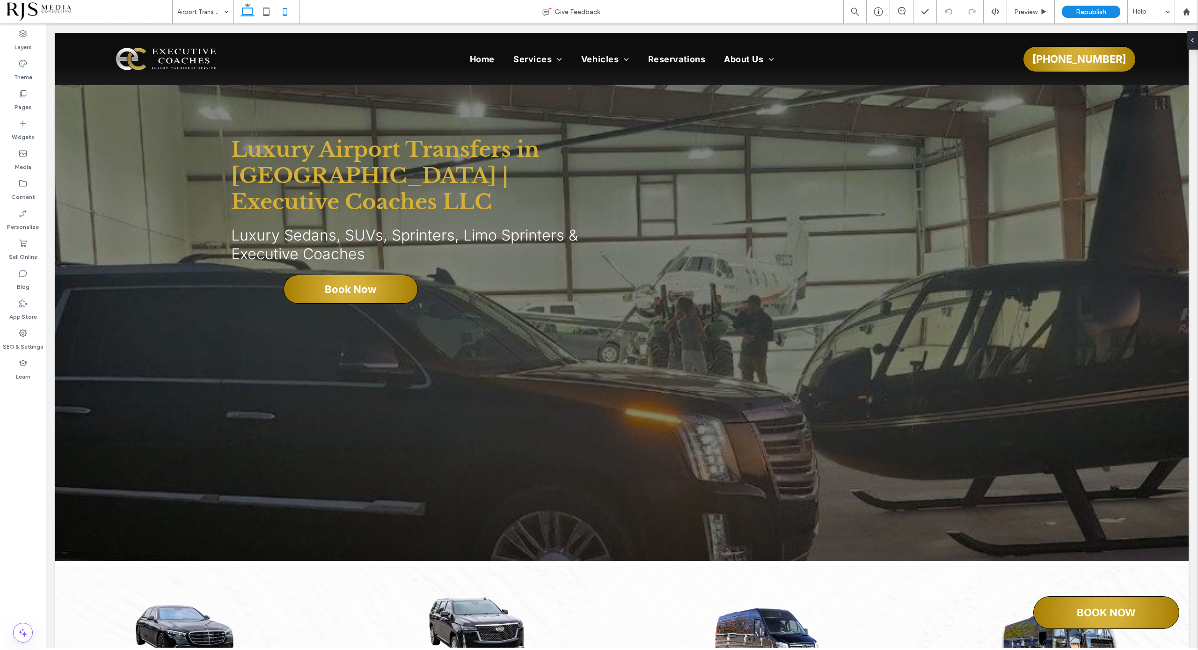
click at [278, 14] on icon at bounding box center [285, 11] width 19 height 19
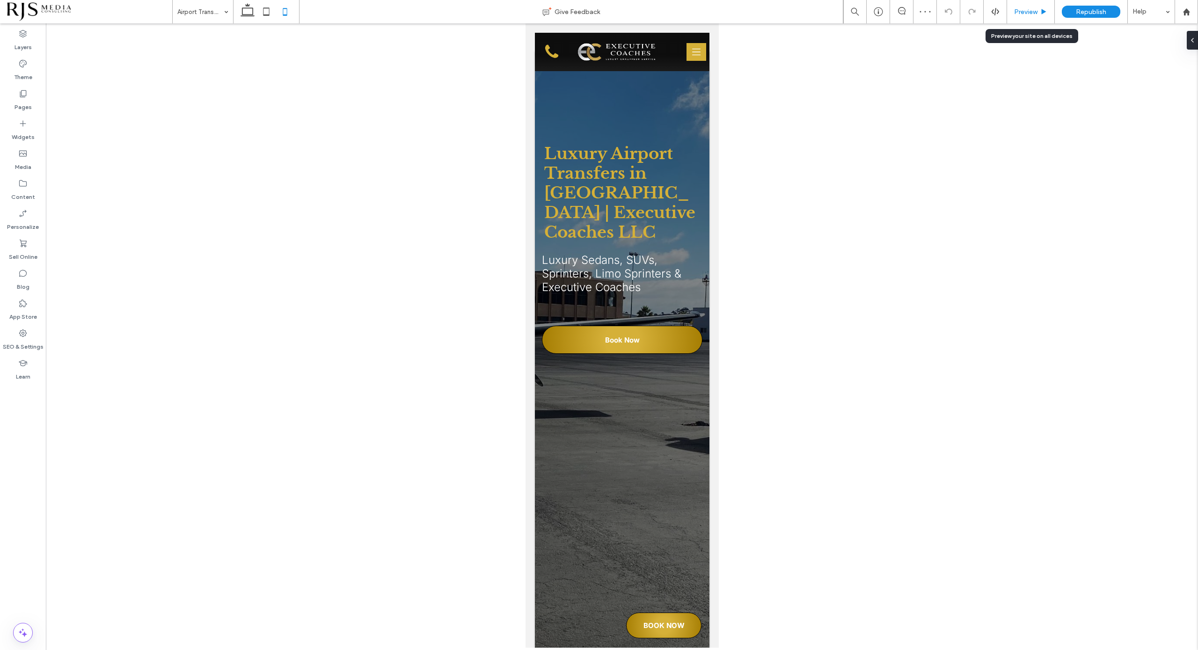
click at [1030, 11] on span "Preview" at bounding box center [1025, 12] width 23 height 8
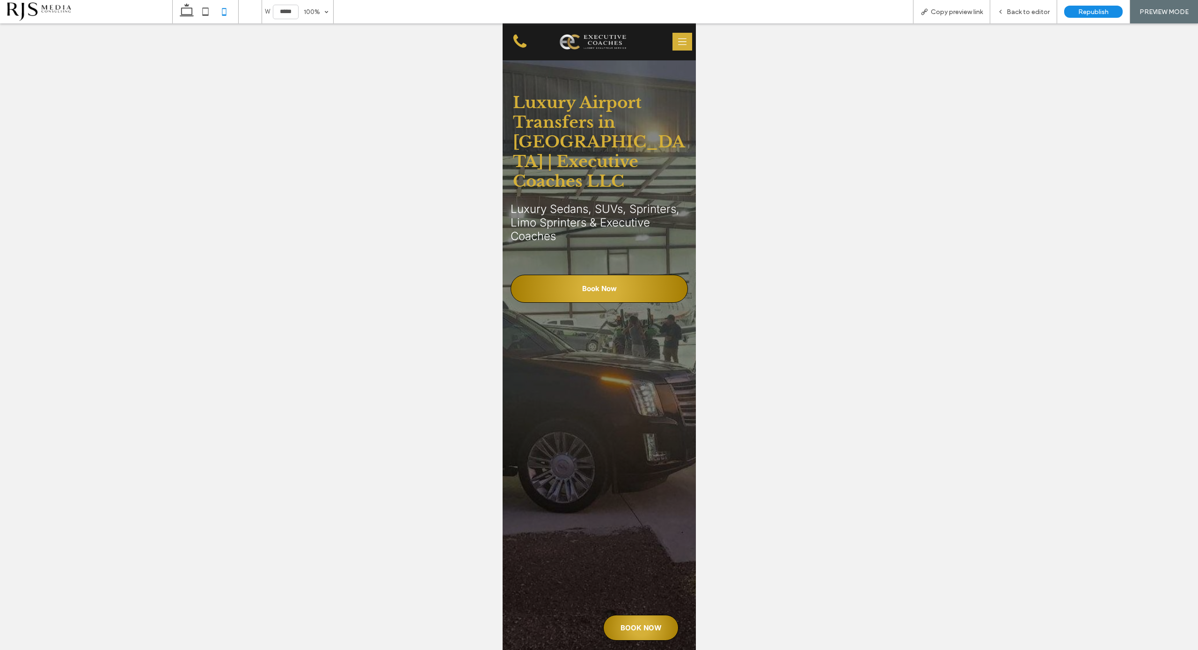
scroll to position [28, 0]
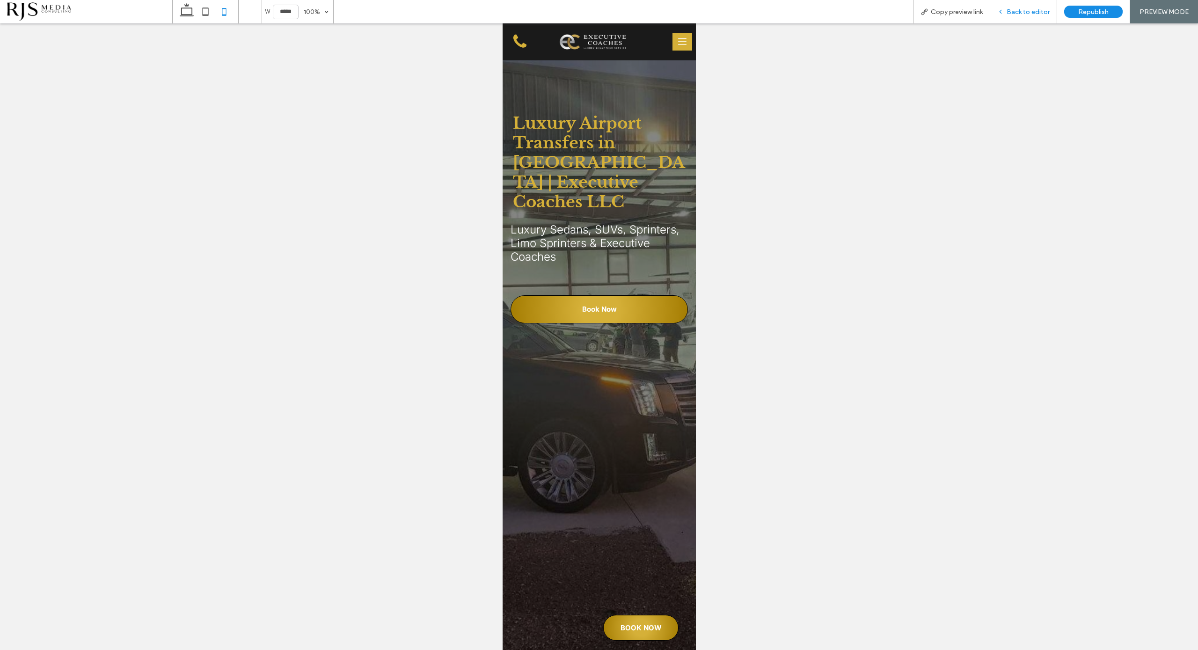
click at [1035, 8] on span "Back to editor" at bounding box center [1028, 12] width 43 height 8
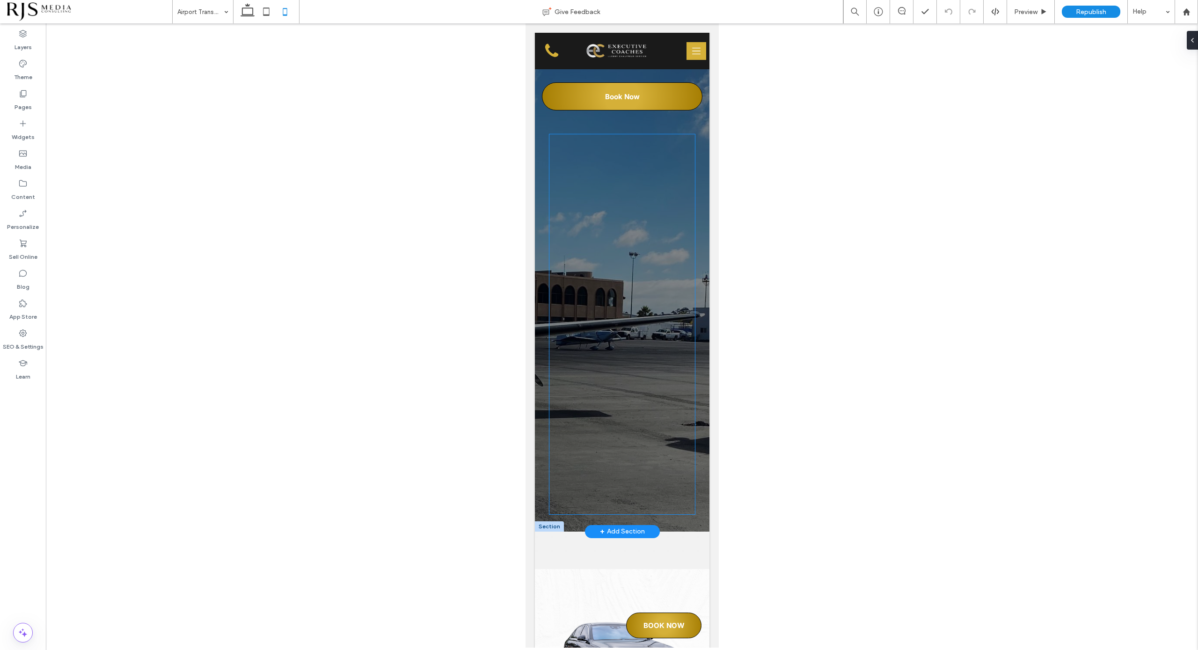
scroll to position [262, 0]
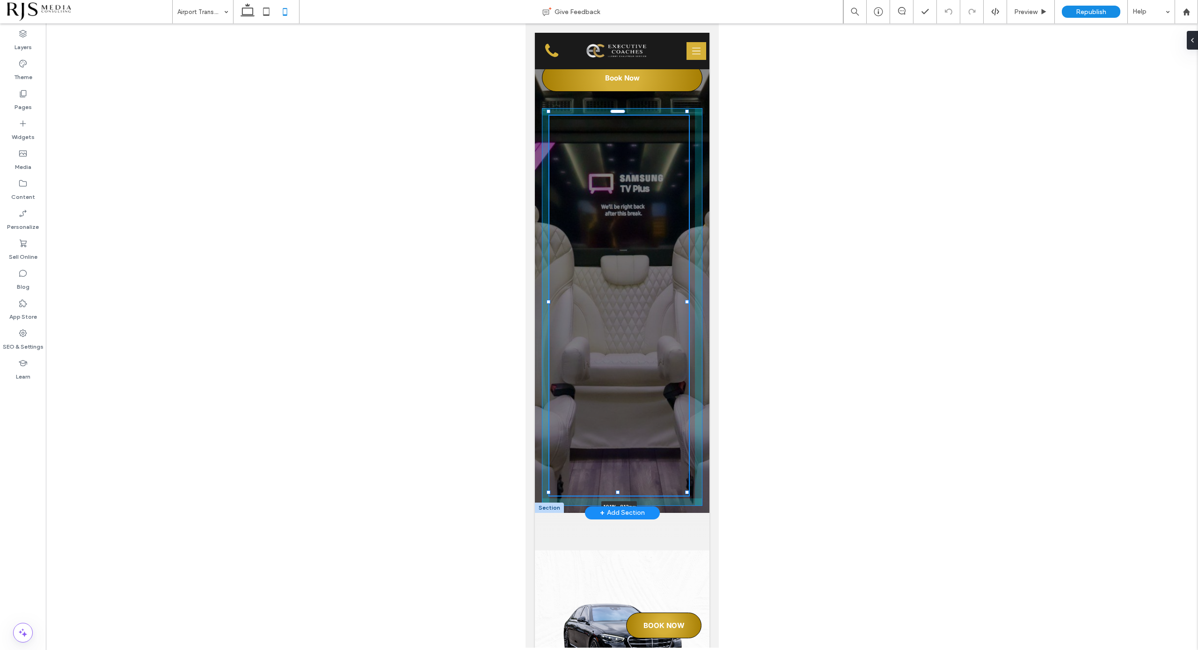
click at [687, 302] on div at bounding box center [687, 302] width 4 height 4
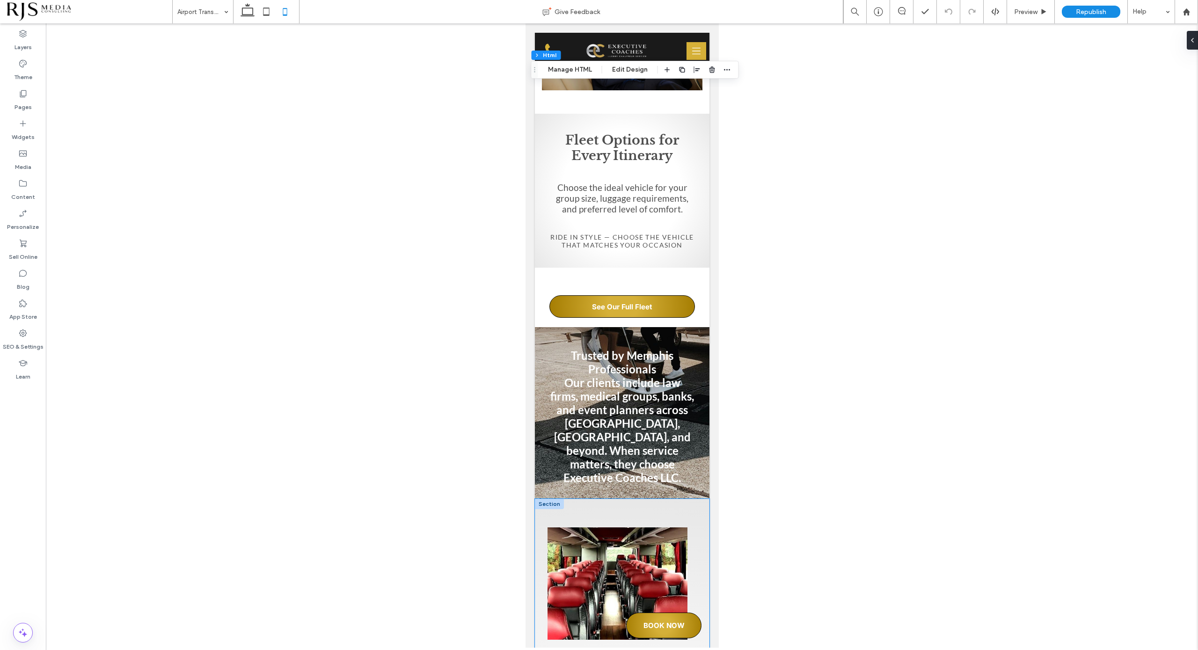
scroll to position [3012, 0]
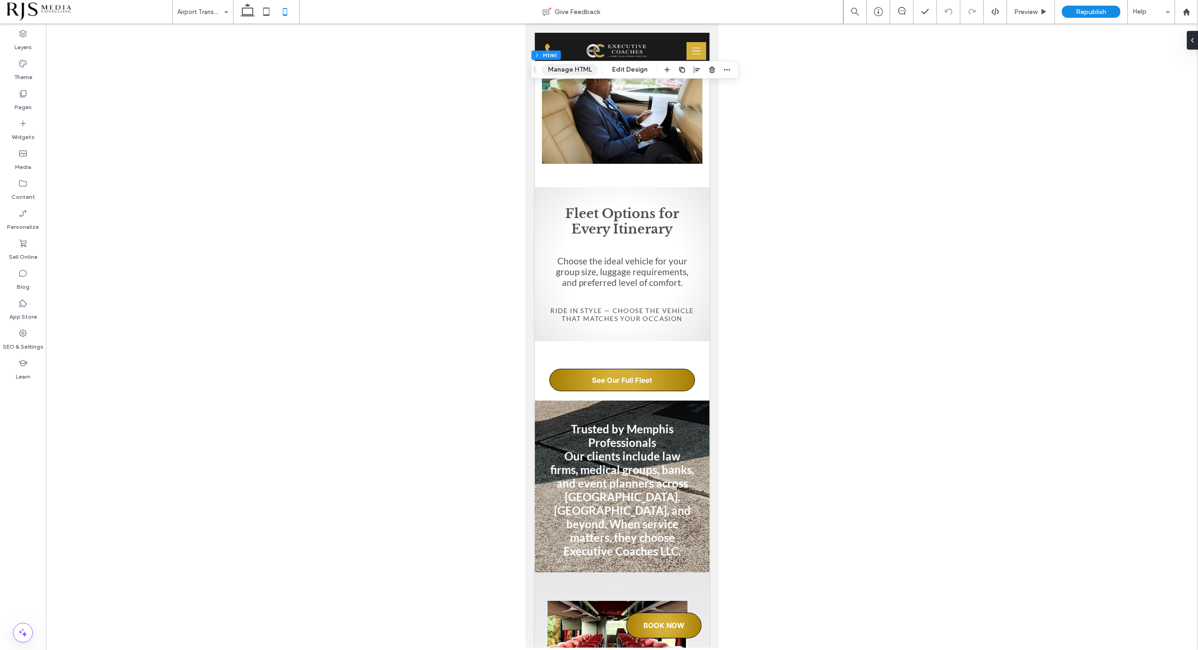
click at [577, 73] on button "Manage HTML" at bounding box center [570, 69] width 56 height 11
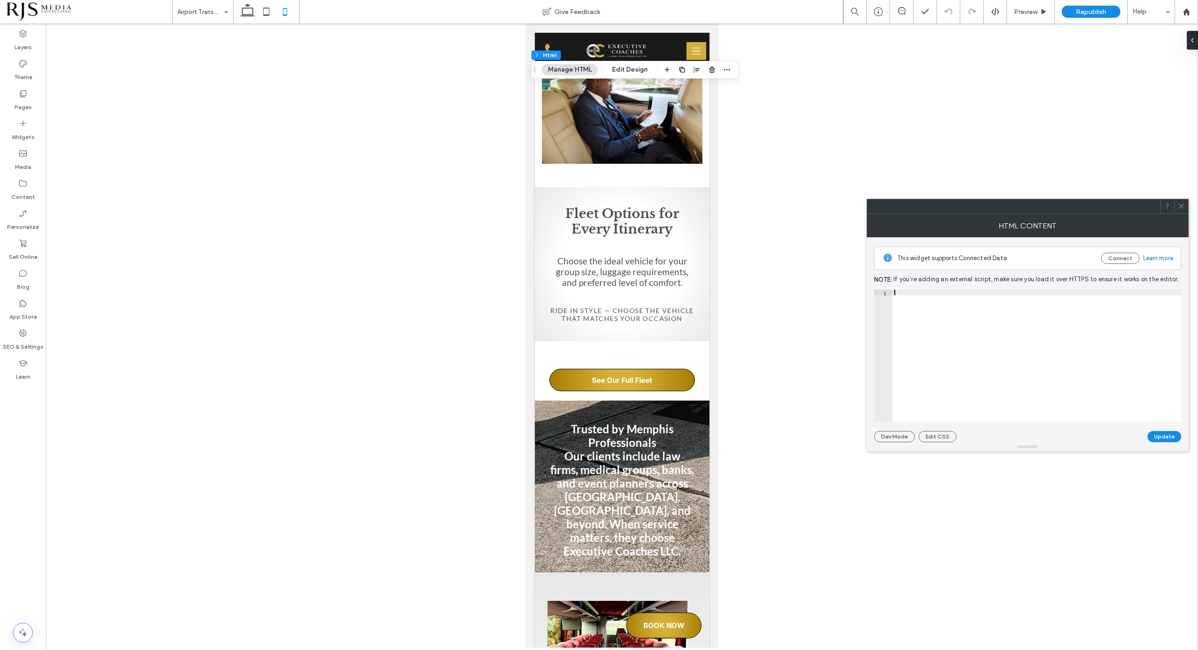
click at [965, 298] on div at bounding box center [1037, 361] width 289 height 143
click at [1178, 206] on div at bounding box center [1181, 206] width 14 height 14
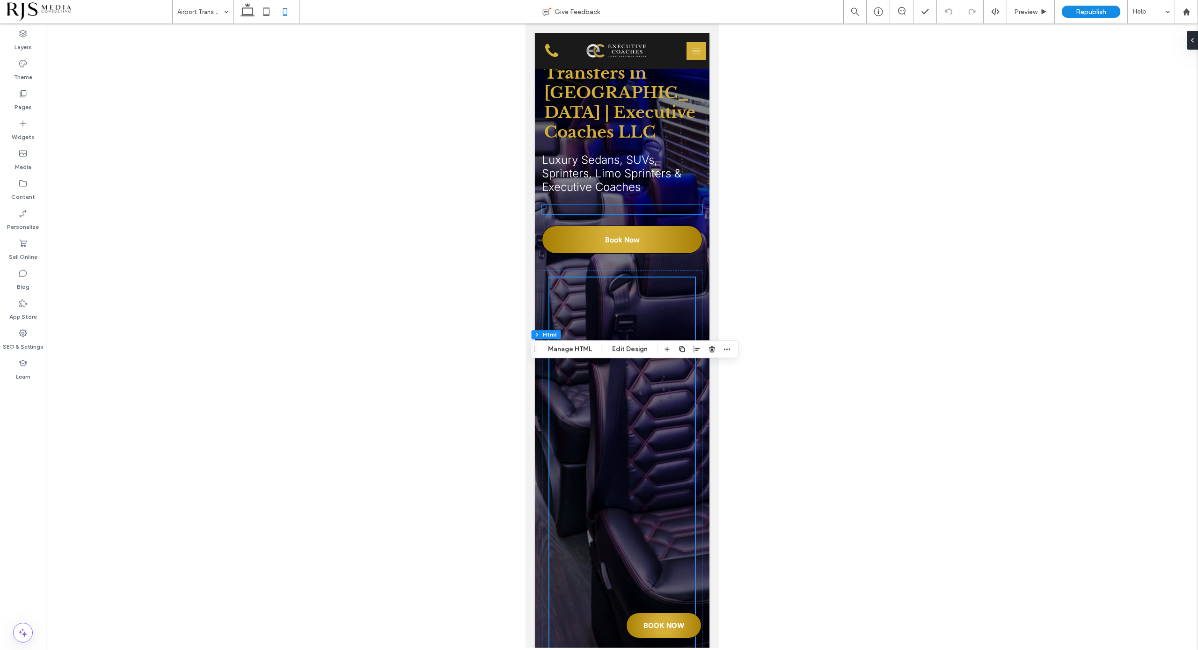
scroll to position [117, 0]
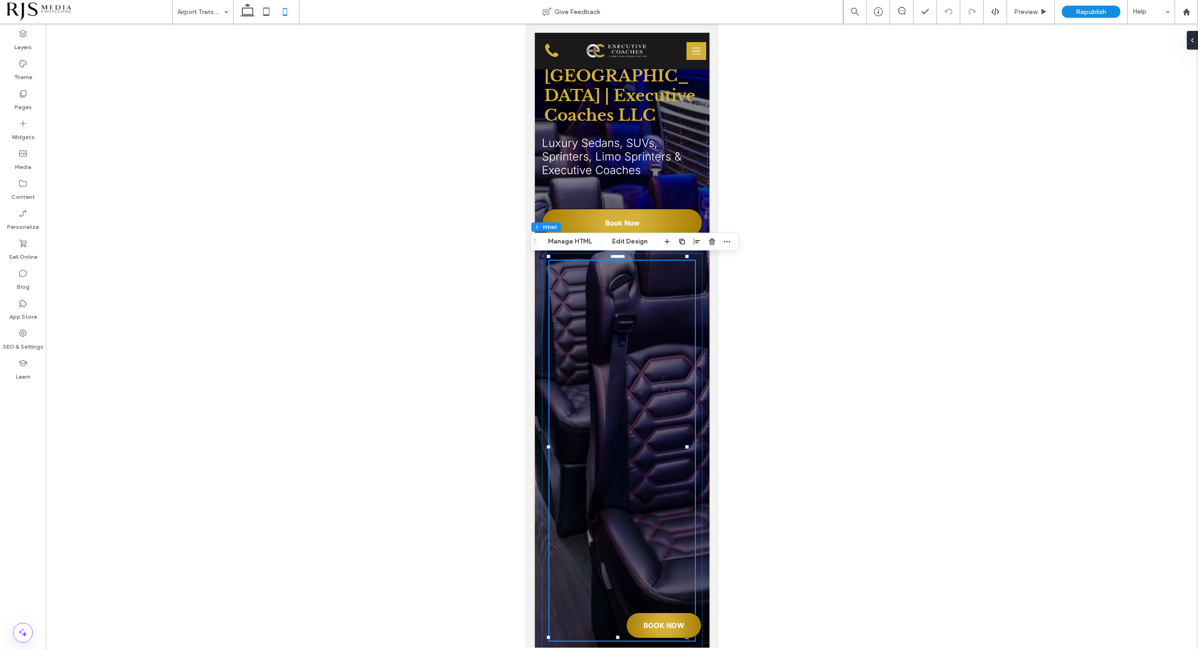
click at [628, 269] on div at bounding box center [622, 451] width 146 height 380
click at [576, 239] on button "Manage HTML" at bounding box center [570, 241] width 56 height 11
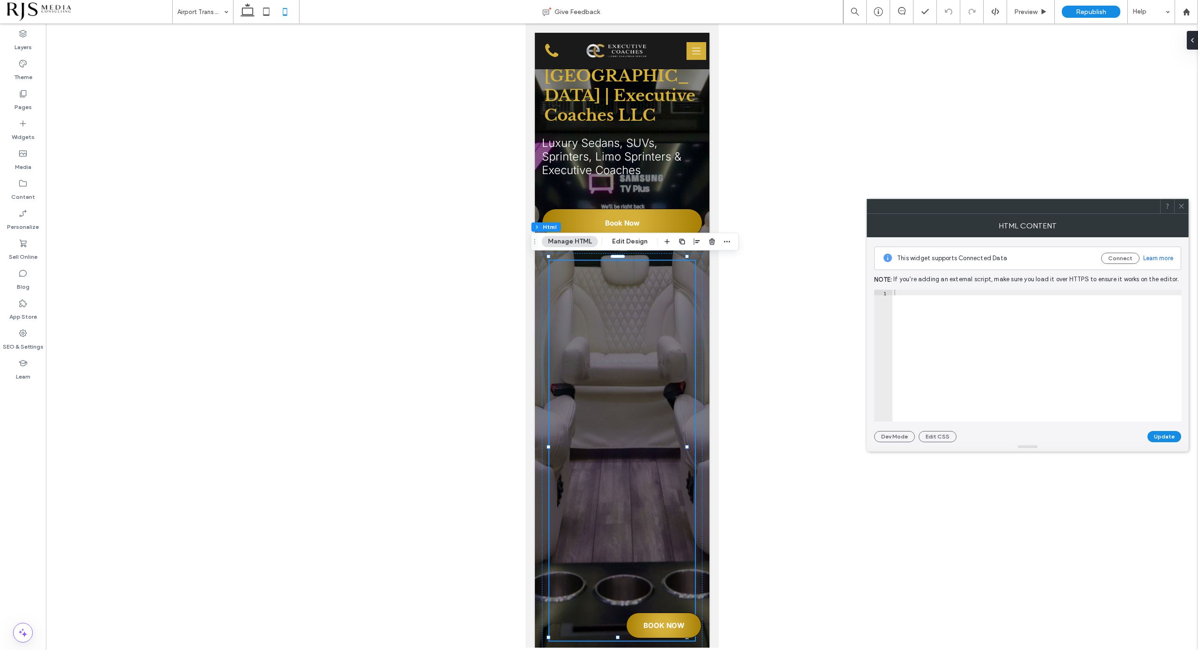
click at [960, 291] on div at bounding box center [1037, 361] width 289 height 143
click at [1188, 202] on div at bounding box center [1181, 206] width 14 height 14
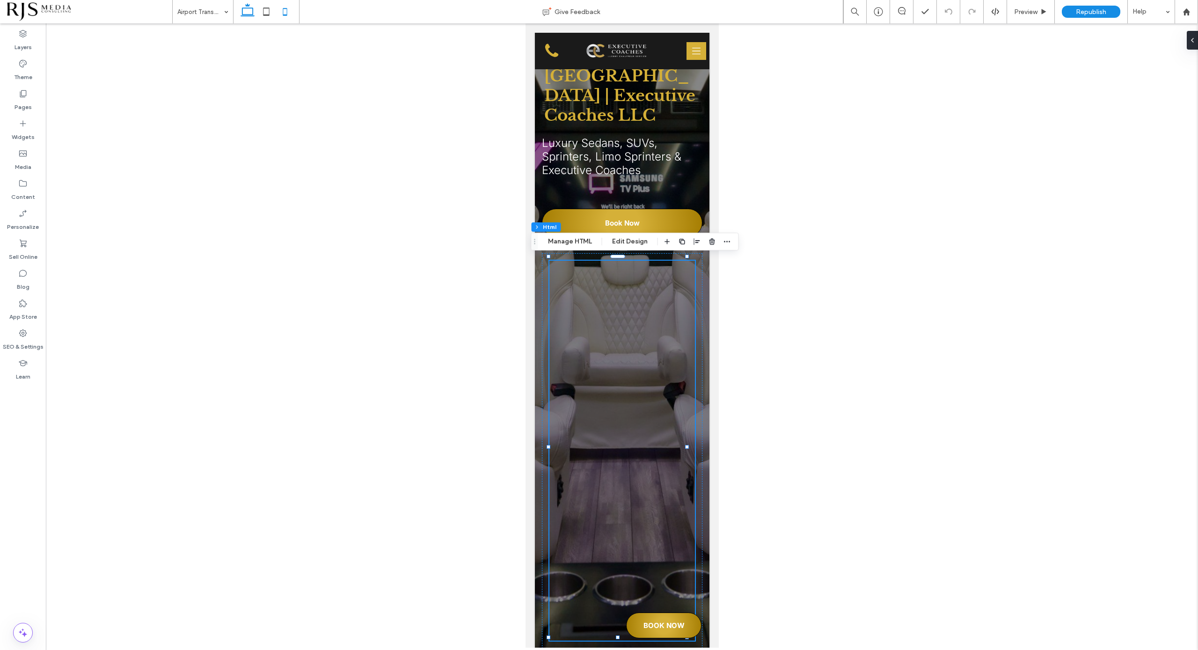
click at [242, 17] on icon at bounding box center [247, 11] width 19 height 19
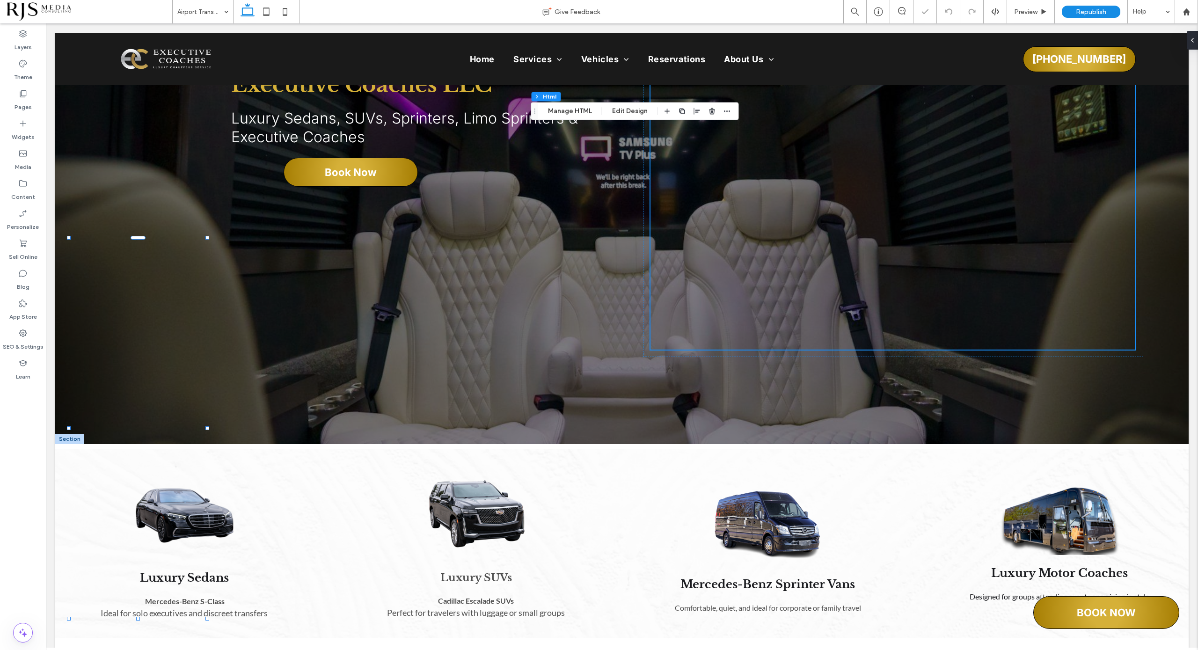
type input "*"
type input "****"
type input "***"
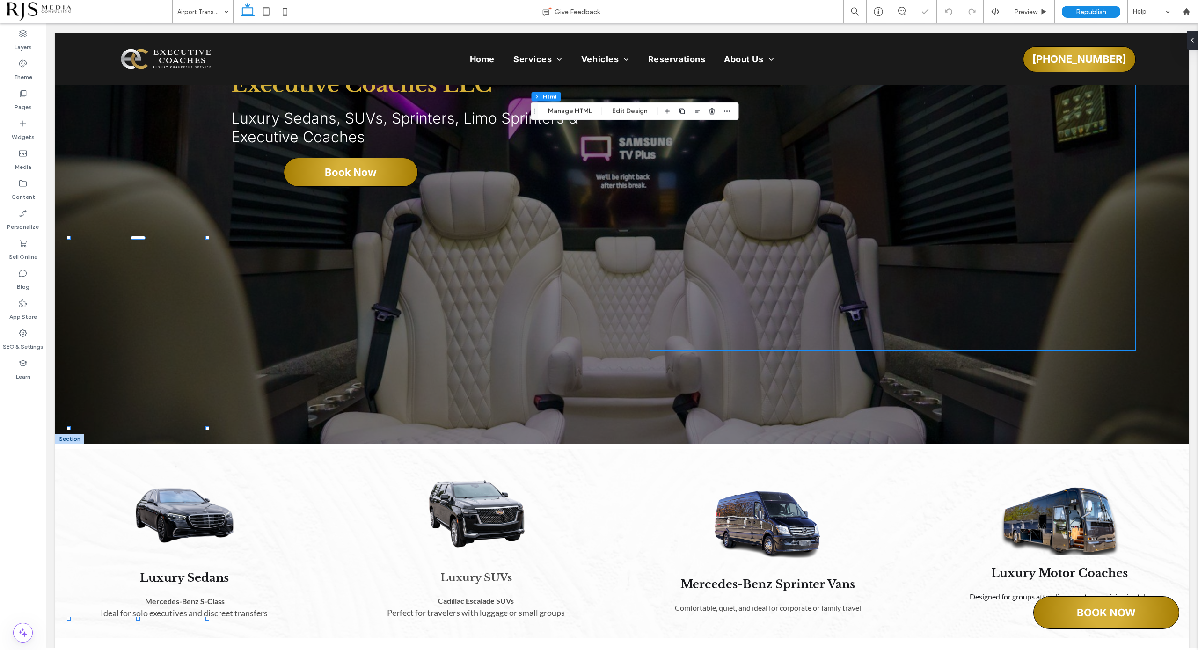
type input "***"
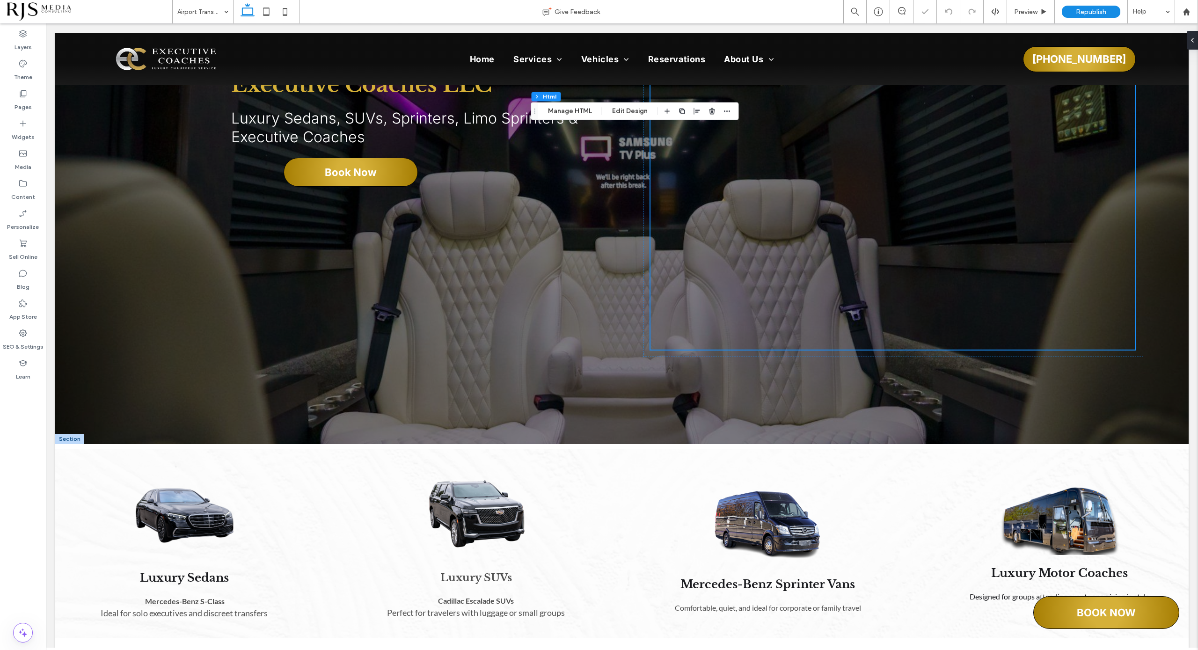
scroll to position [0, 0]
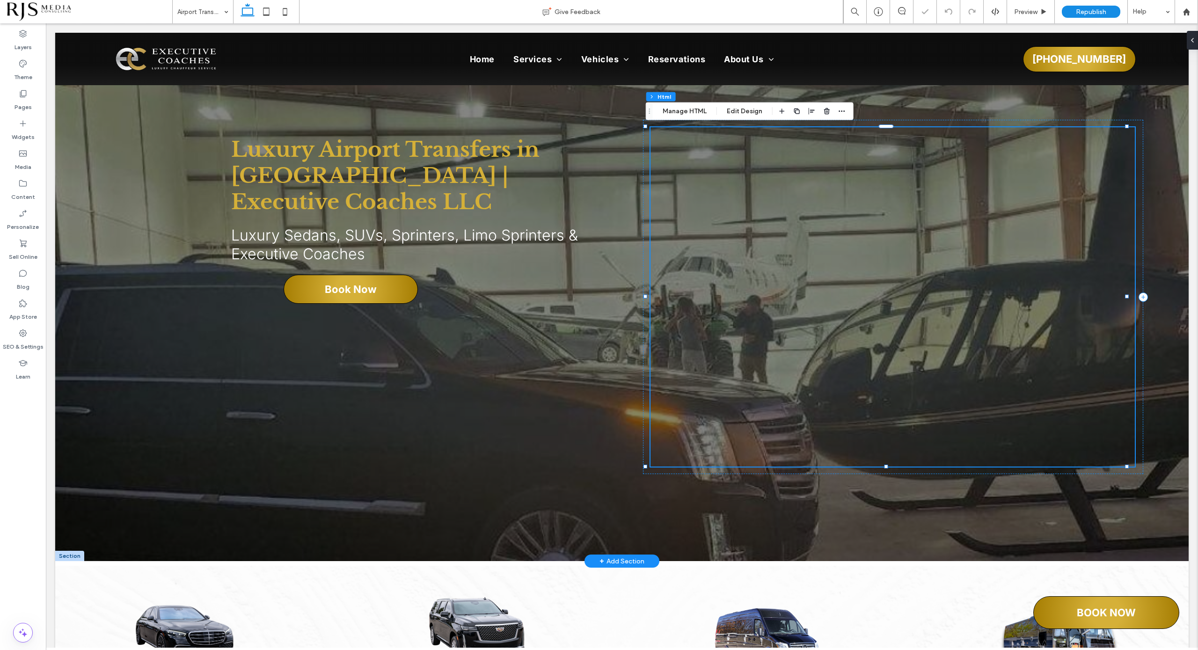
click at [686, 111] on button "Manage HTML" at bounding box center [685, 111] width 56 height 11
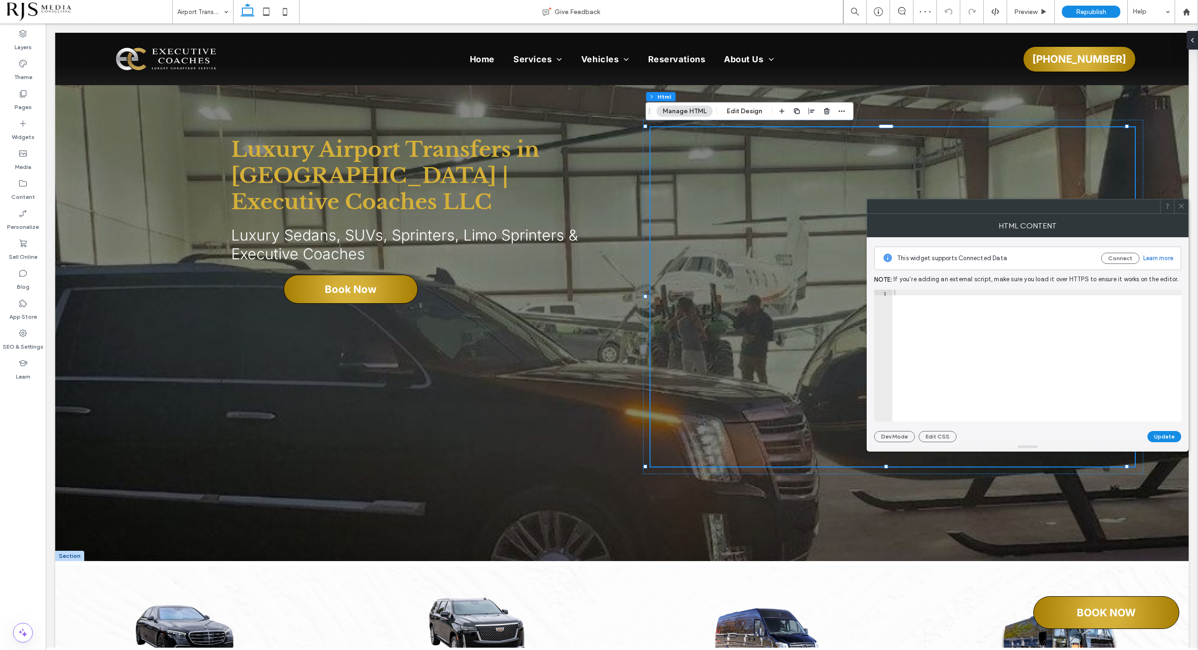
click at [969, 297] on div at bounding box center [1037, 361] width 289 height 143
click at [908, 437] on button "Dev Mode" at bounding box center [894, 436] width 41 height 11
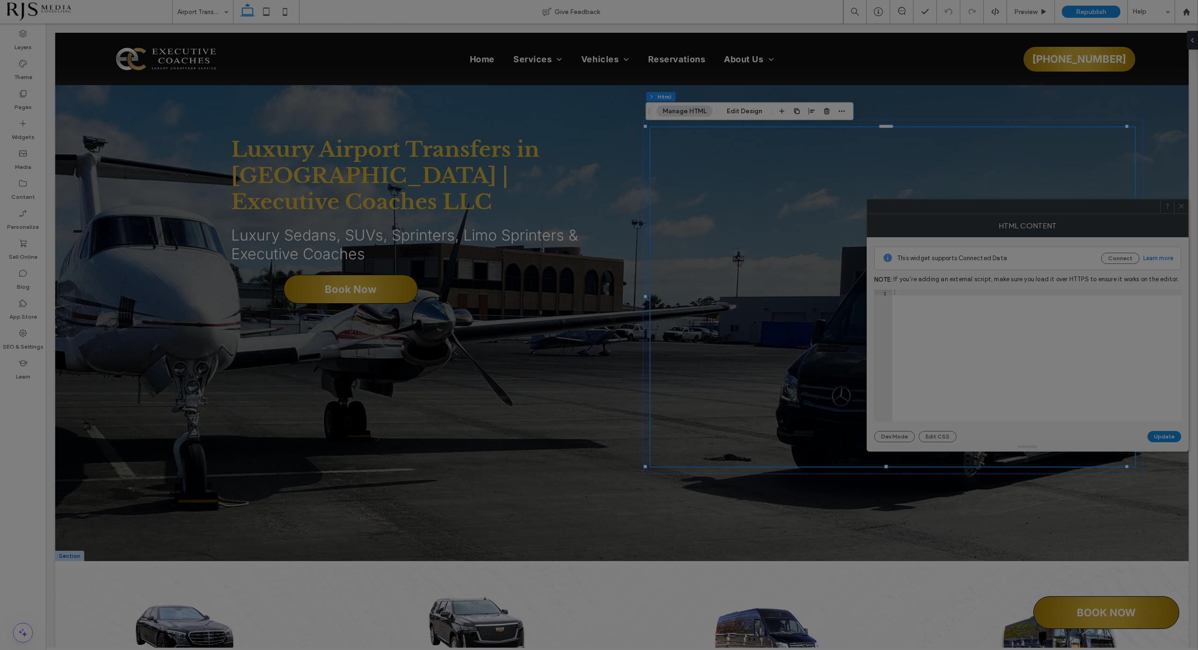
click at [1097, 310] on div at bounding box center [599, 325] width 1198 height 650
click at [971, 476] on div at bounding box center [599, 325] width 1198 height 650
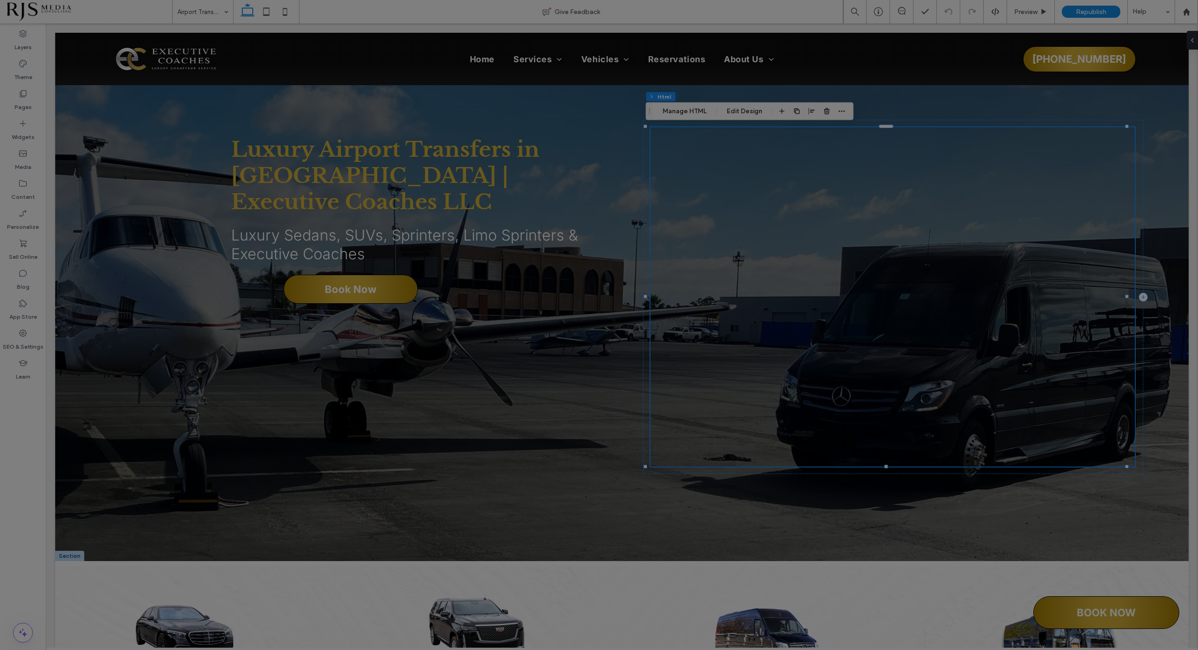
click at [1097, 313] on div at bounding box center [599, 325] width 1198 height 650
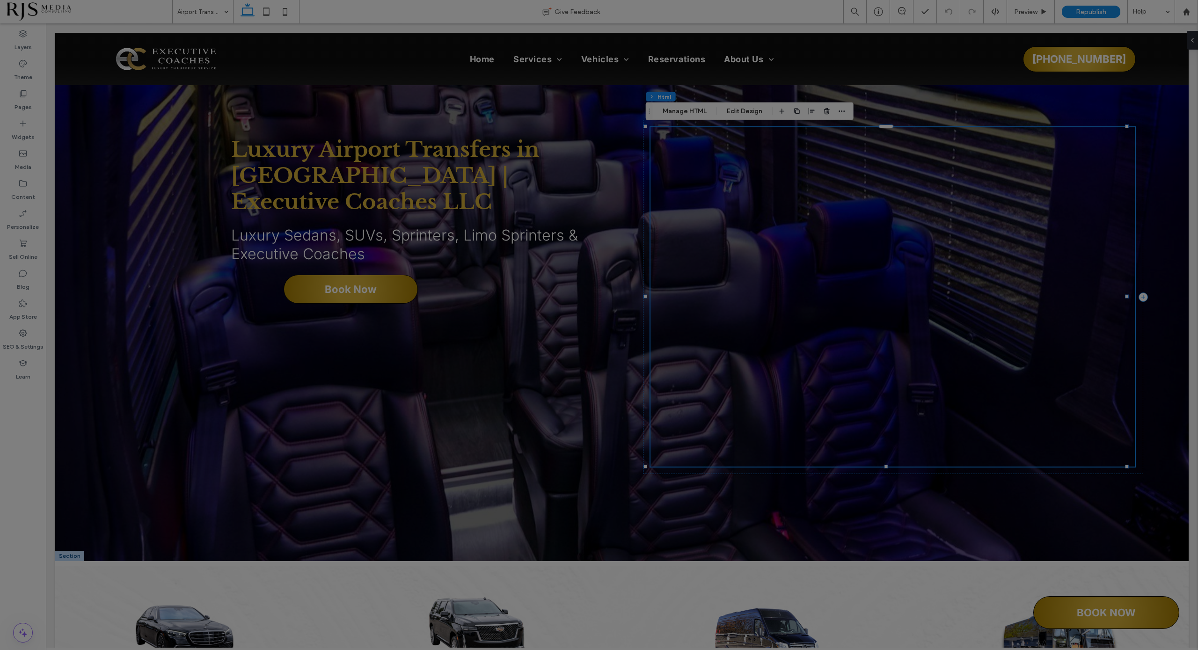
click at [682, 112] on div at bounding box center [599, 325] width 1198 height 650
